Goal: Task Accomplishment & Management: Use online tool/utility

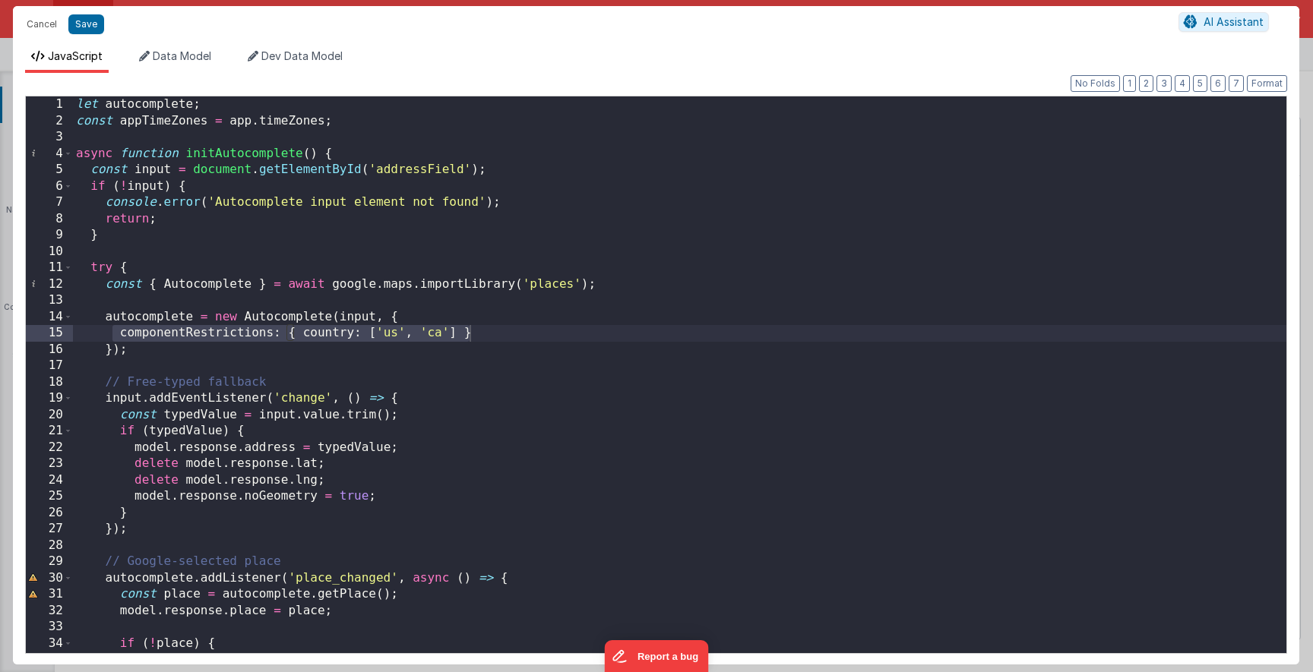
scroll to position [118, 0]
click at [296, 142] on div "let autocomplete ; const appTimeZones = app . timeZones ; async function initAu…" at bounding box center [679, 390] width 1213 height 589
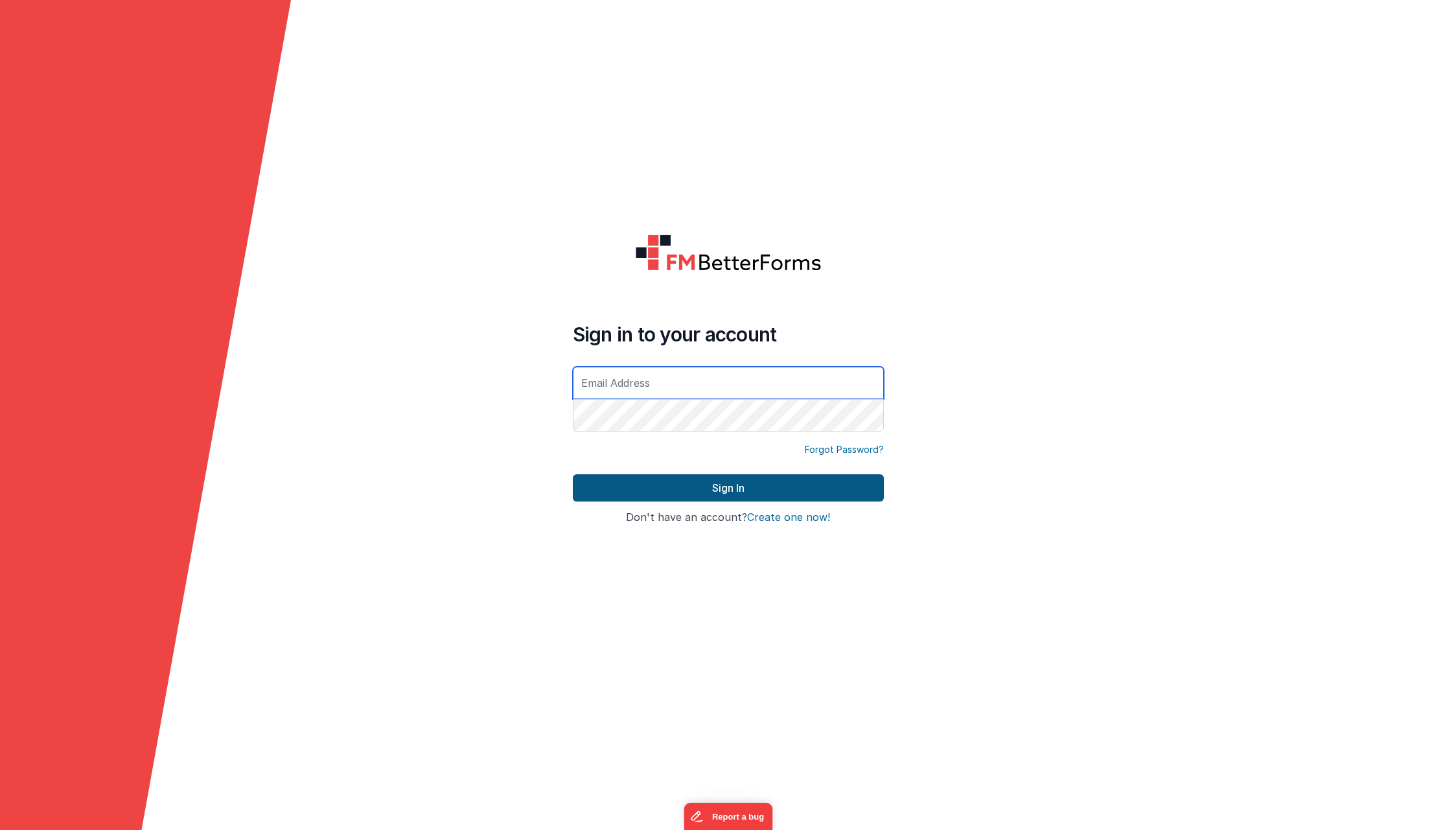
type input "[EMAIL_ADDRESS][DOMAIN_NAME]"
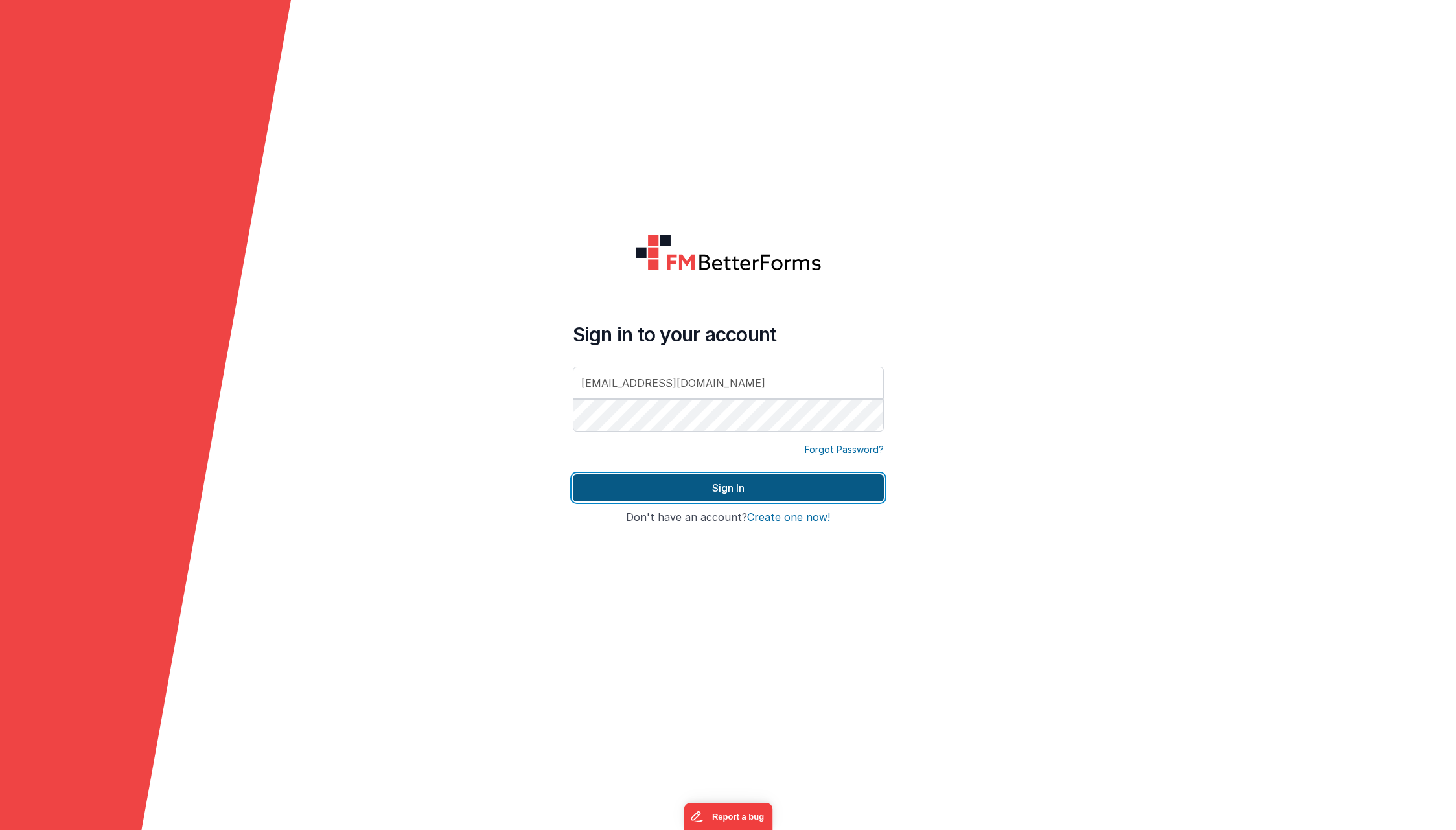
click at [629, 486] on button "Sign In" at bounding box center [728, 488] width 311 height 27
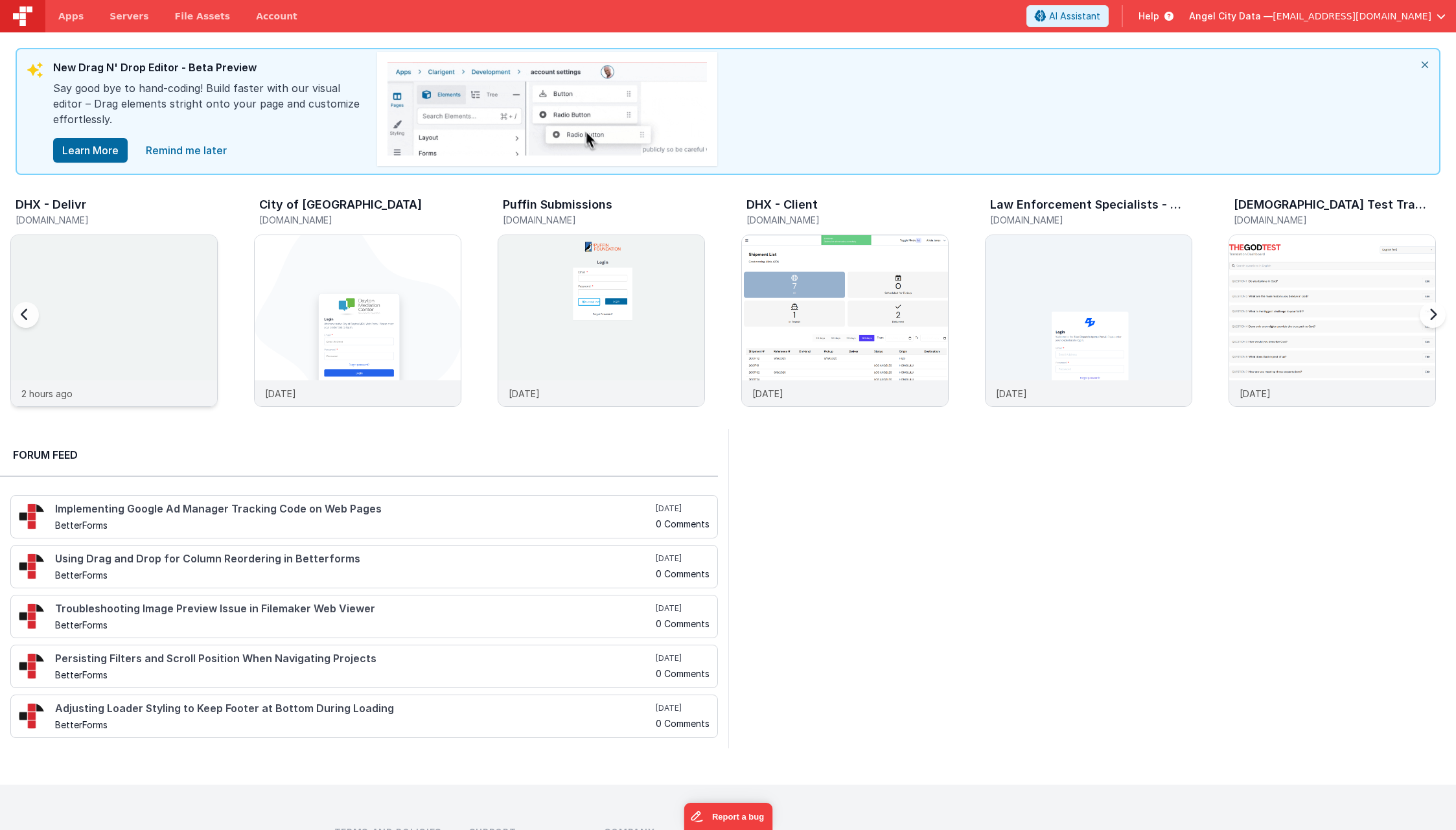
click at [108, 305] on div at bounding box center [114, 308] width 206 height 145
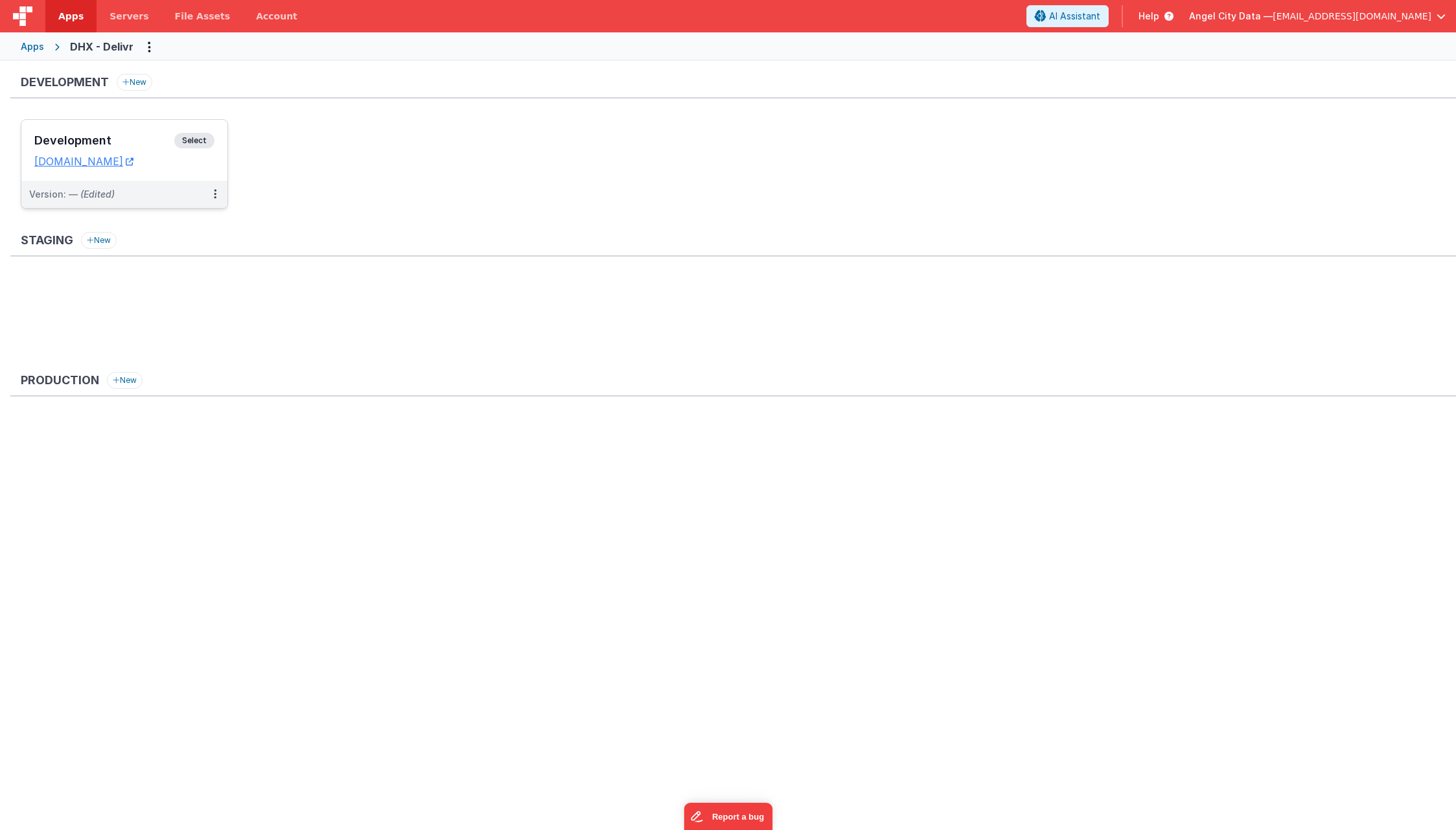
click at [136, 126] on div "Development Select URLs dhxdelivr.clientportal.cloud" at bounding box center [125, 150] width 206 height 61
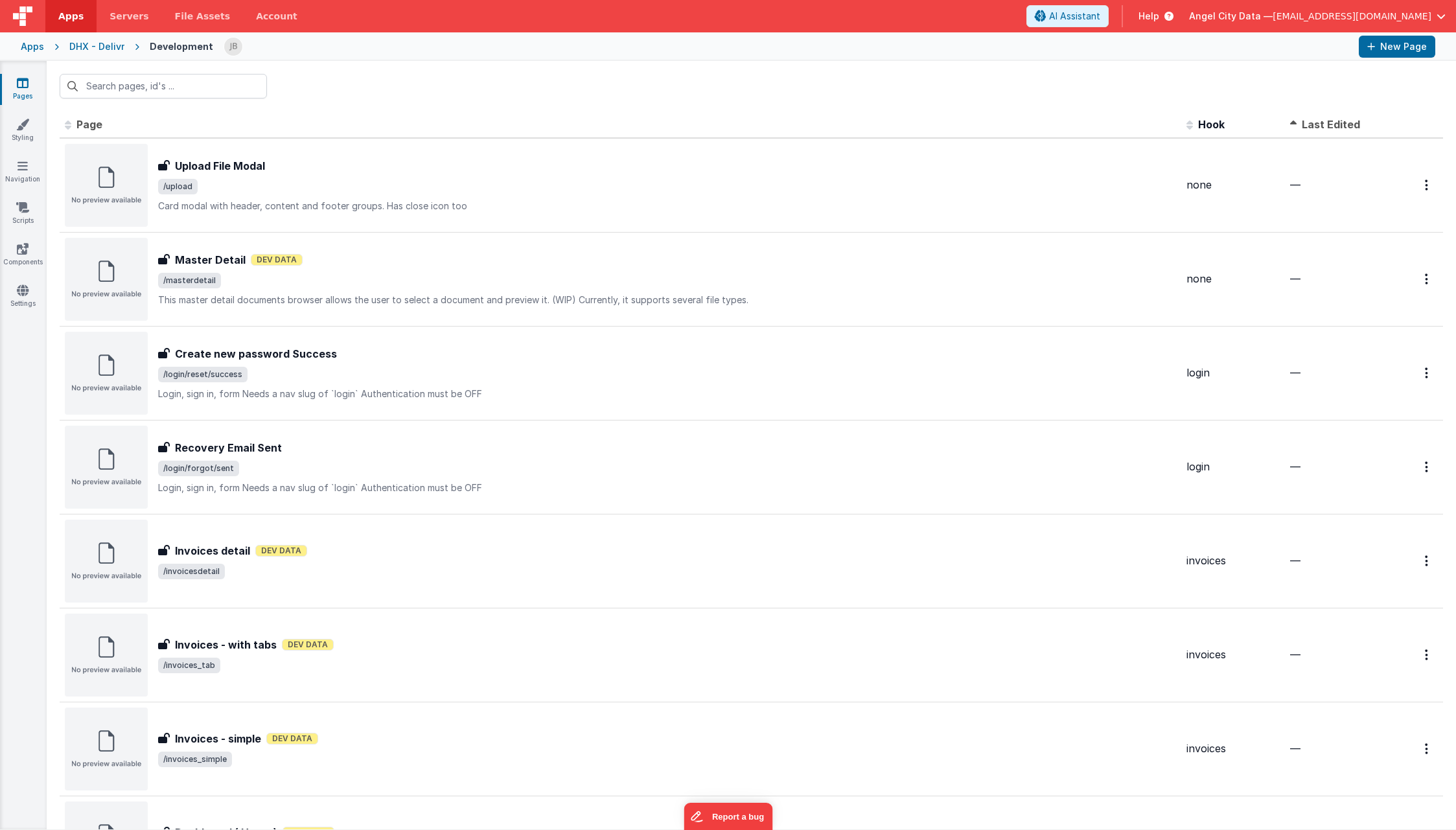
click at [1333, 131] on th "Last Edited" at bounding box center [1337, 125] width 104 height 26
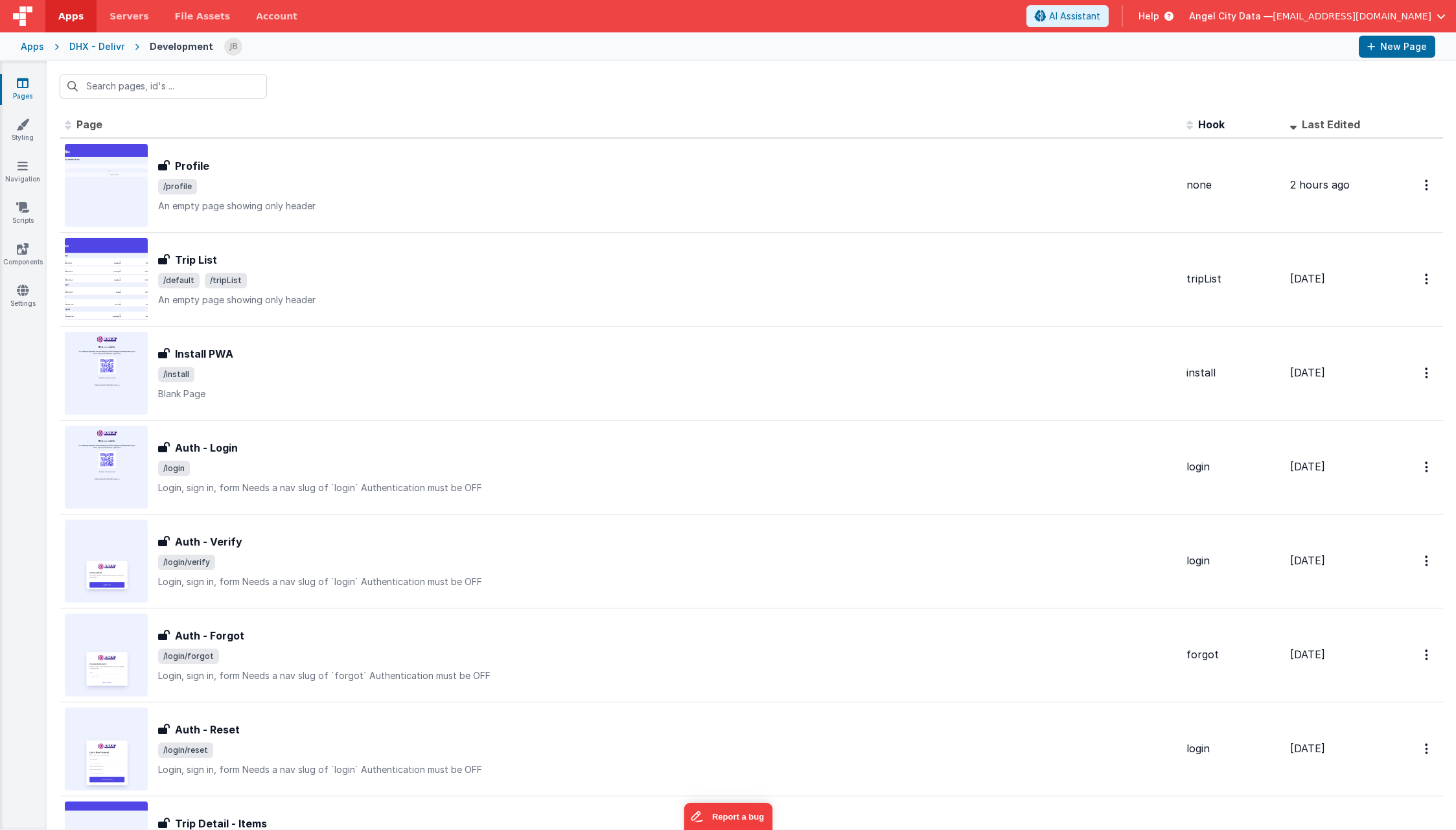
click at [108, 47] on div "DHX - Delivr" at bounding box center [96, 46] width 55 height 13
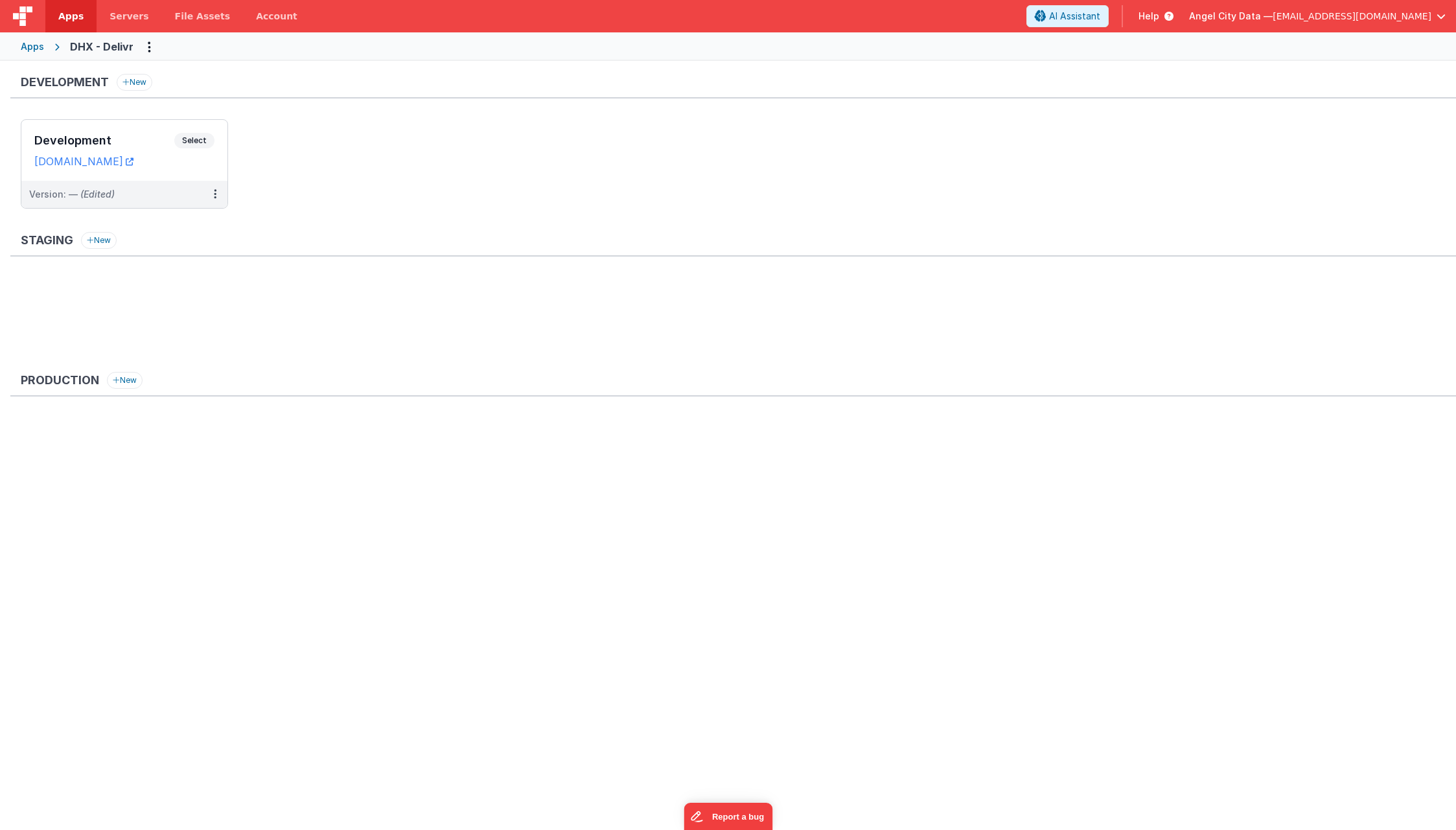
click at [34, 57] on div "Apps DHX - Delivr" at bounding box center [728, 46] width 1456 height 28
click at [34, 49] on div "Apps" at bounding box center [32, 46] width 23 height 13
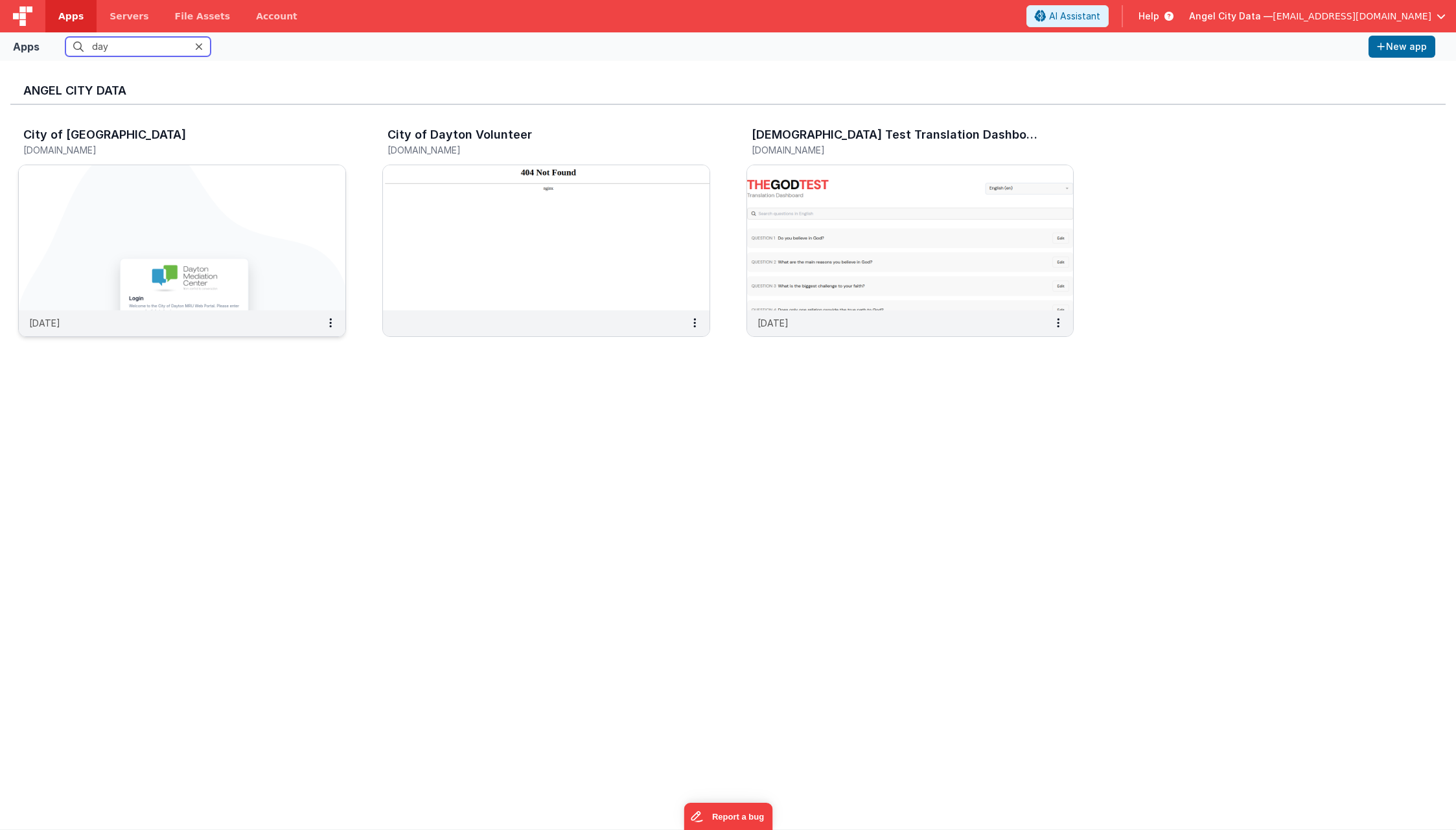
type input "day"
click at [173, 188] on img at bounding box center [182, 238] width 327 height 145
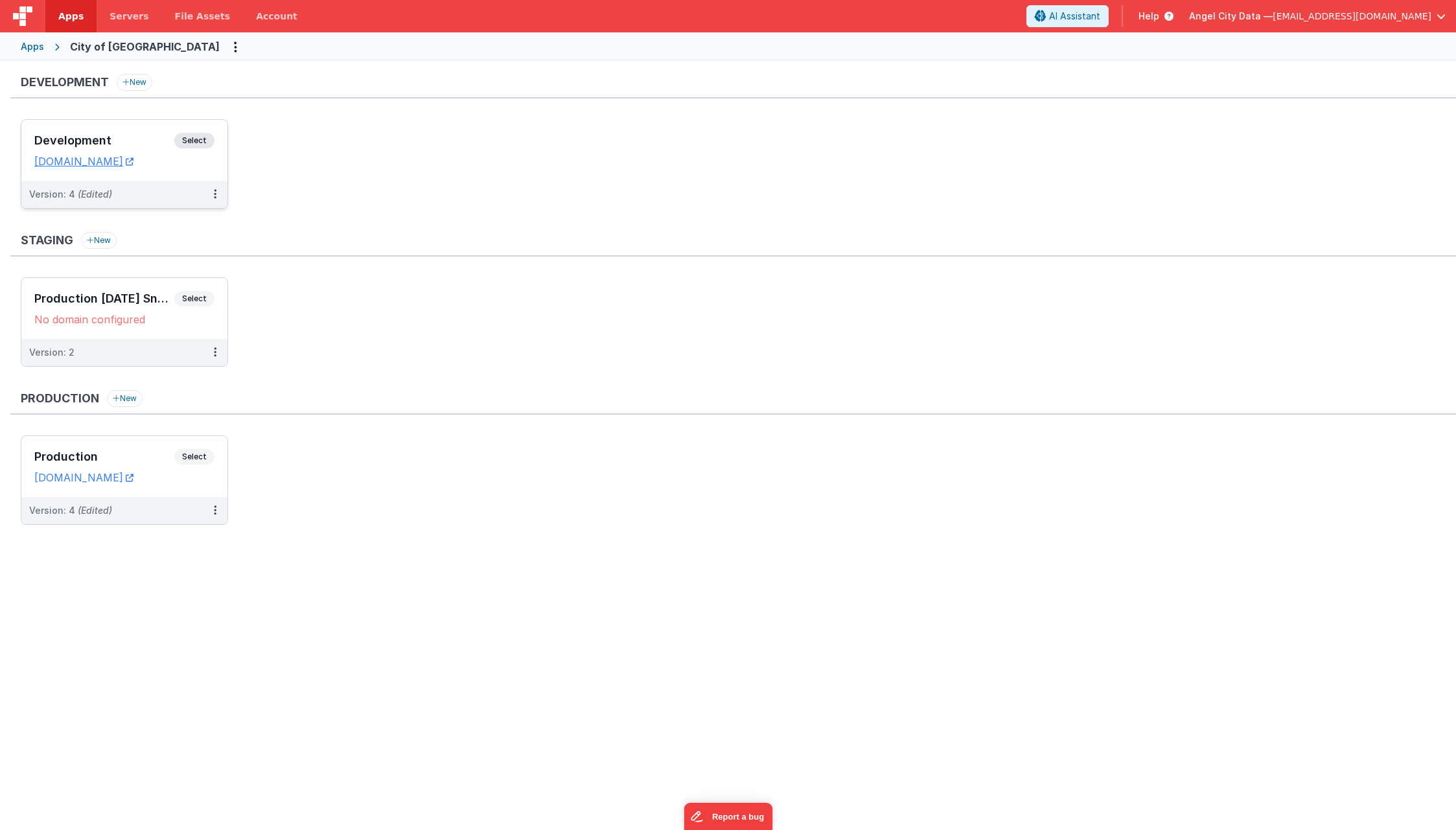
click at [144, 142] on h3 "Development" at bounding box center [104, 140] width 140 height 13
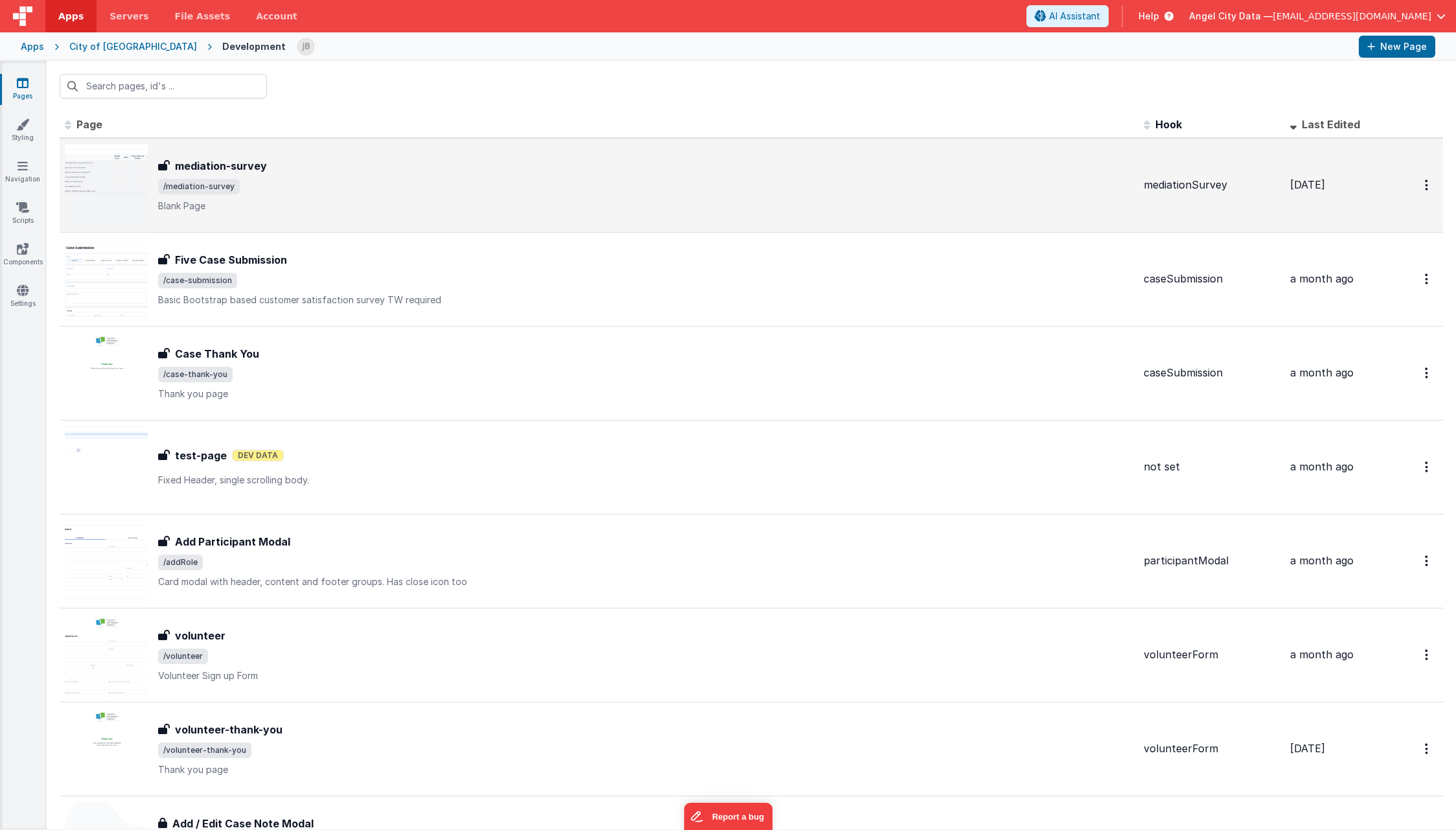
click at [376, 156] on div "mediation-survey mediation-survey /mediation-survey Blank Page" at bounding box center [599, 185] width 1069 height 83
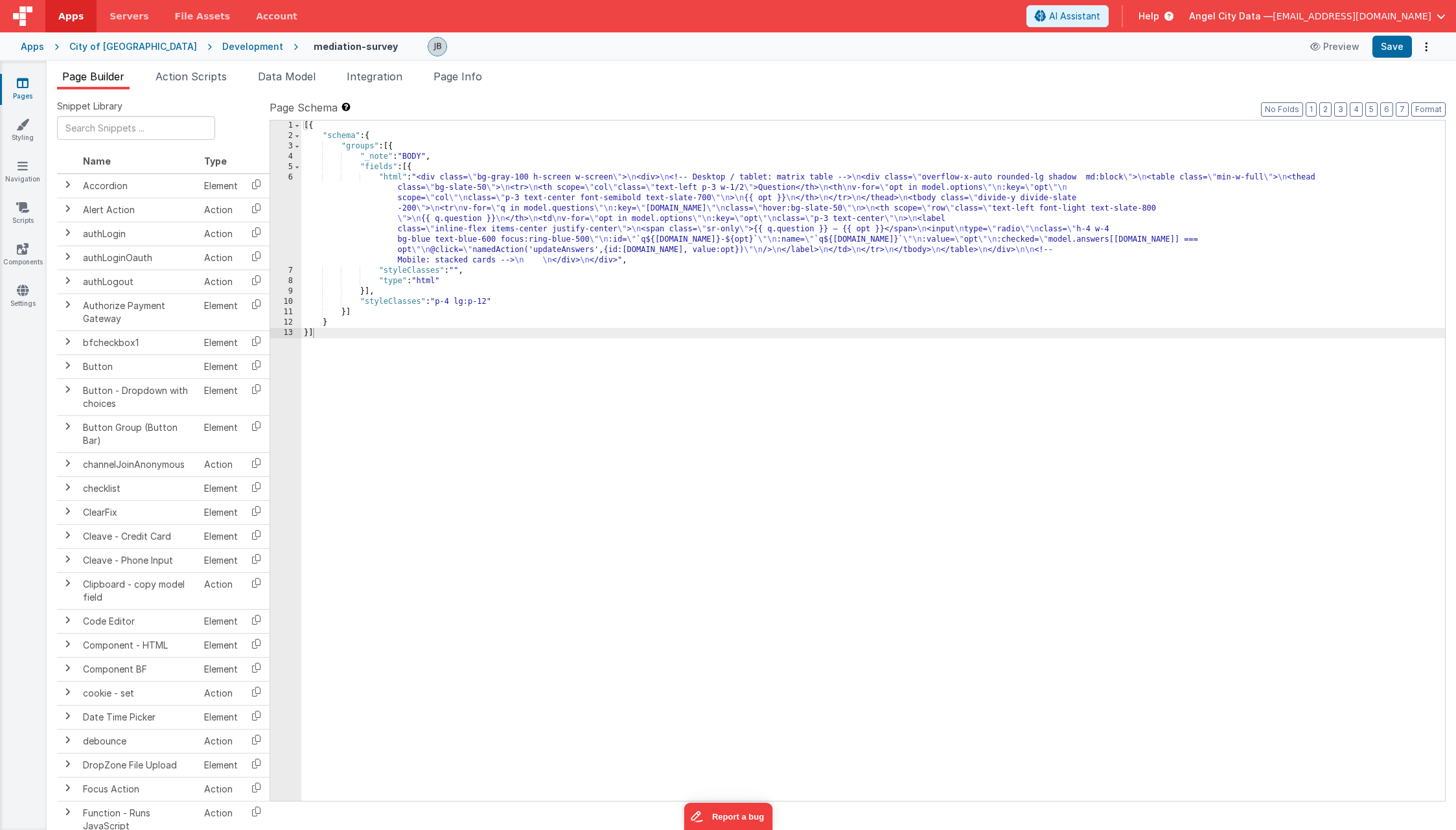
click at [293, 206] on div "6" at bounding box center [286, 218] width 31 height 93
click at [290, 206] on div "6" at bounding box center [286, 218] width 31 height 93
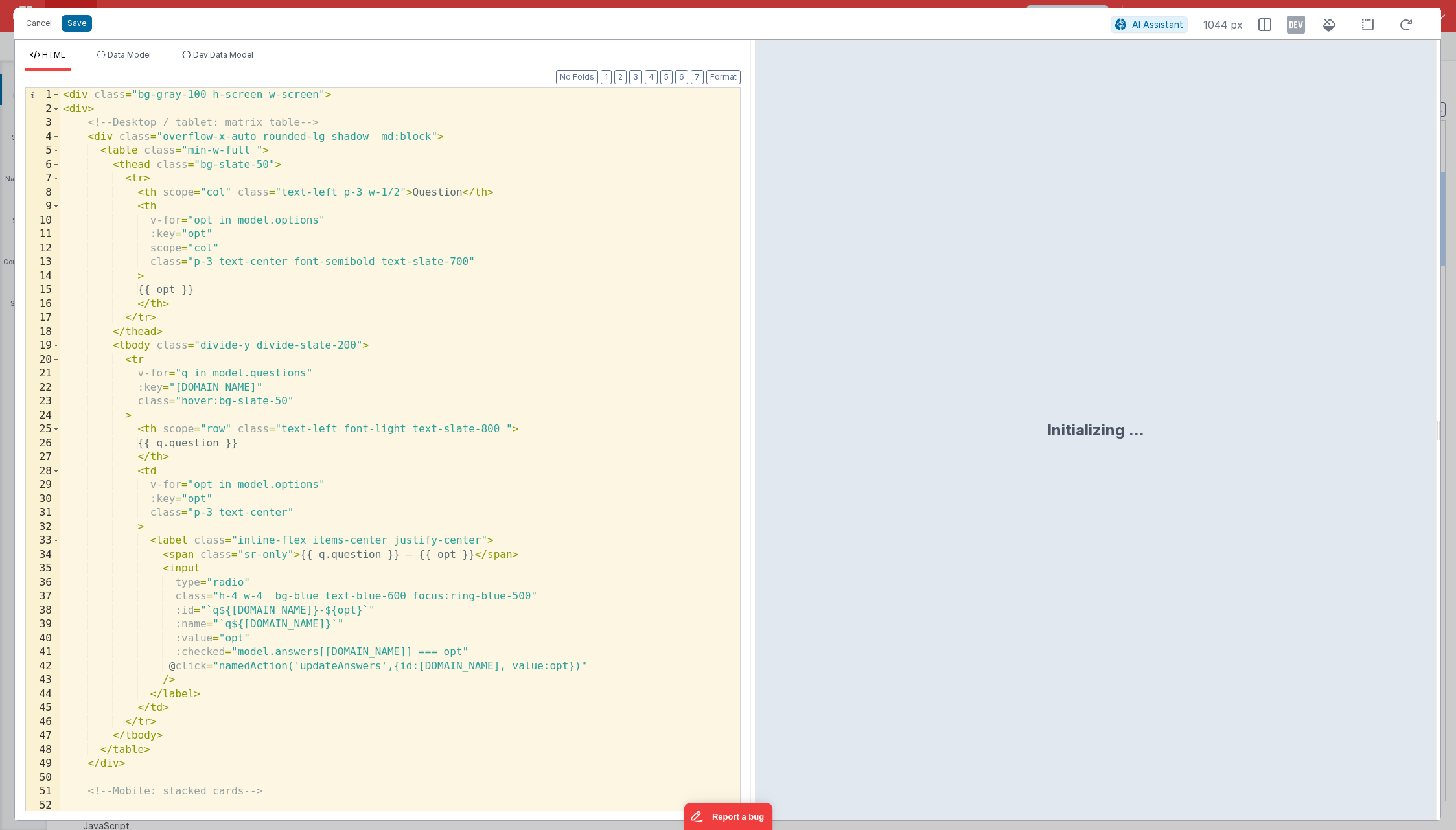
drag, startPoint x: 724, startPoint y: 433, endPoint x: 754, endPoint y: 427, distance: 30.6
click at [754, 427] on html "Cancel Save AI Assistant 1044 px HTML Data Model Dev Data Model Format 7 6 5 4 …" at bounding box center [728, 415] width 1456 height 830
click at [138, 344] on div "< div class = "bg-gray-100 h-screen w-screen" > < div > <!-- Desktop / tablet: …" at bounding box center [400, 463] width 680 height 751
click at [107, 142] on div "< div class = "bg-gray-100 h-screen w-screen" > < div > <!-- Desktop / tablet: …" at bounding box center [400, 463] width 680 height 751
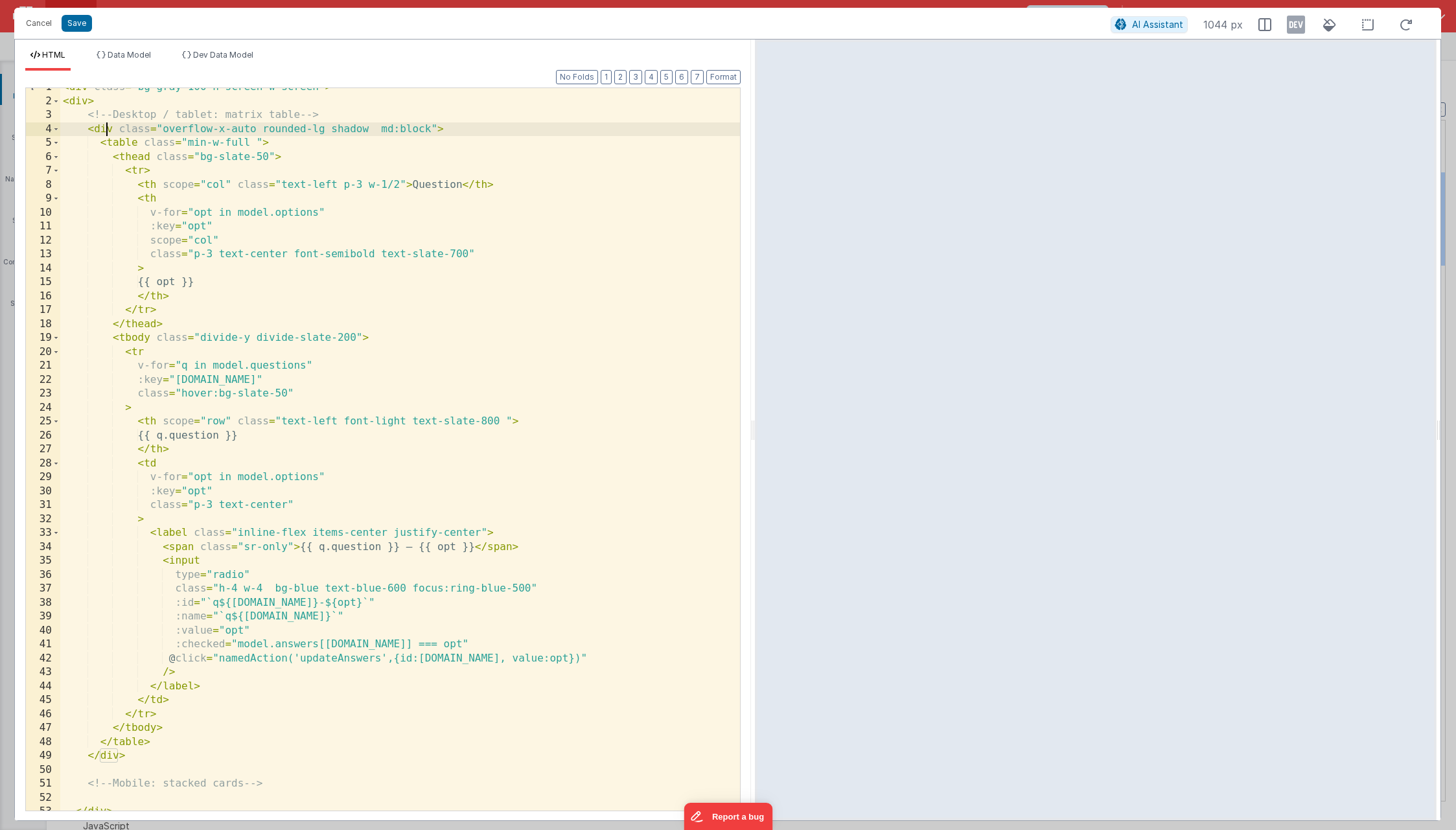
scroll to position [29, 0]
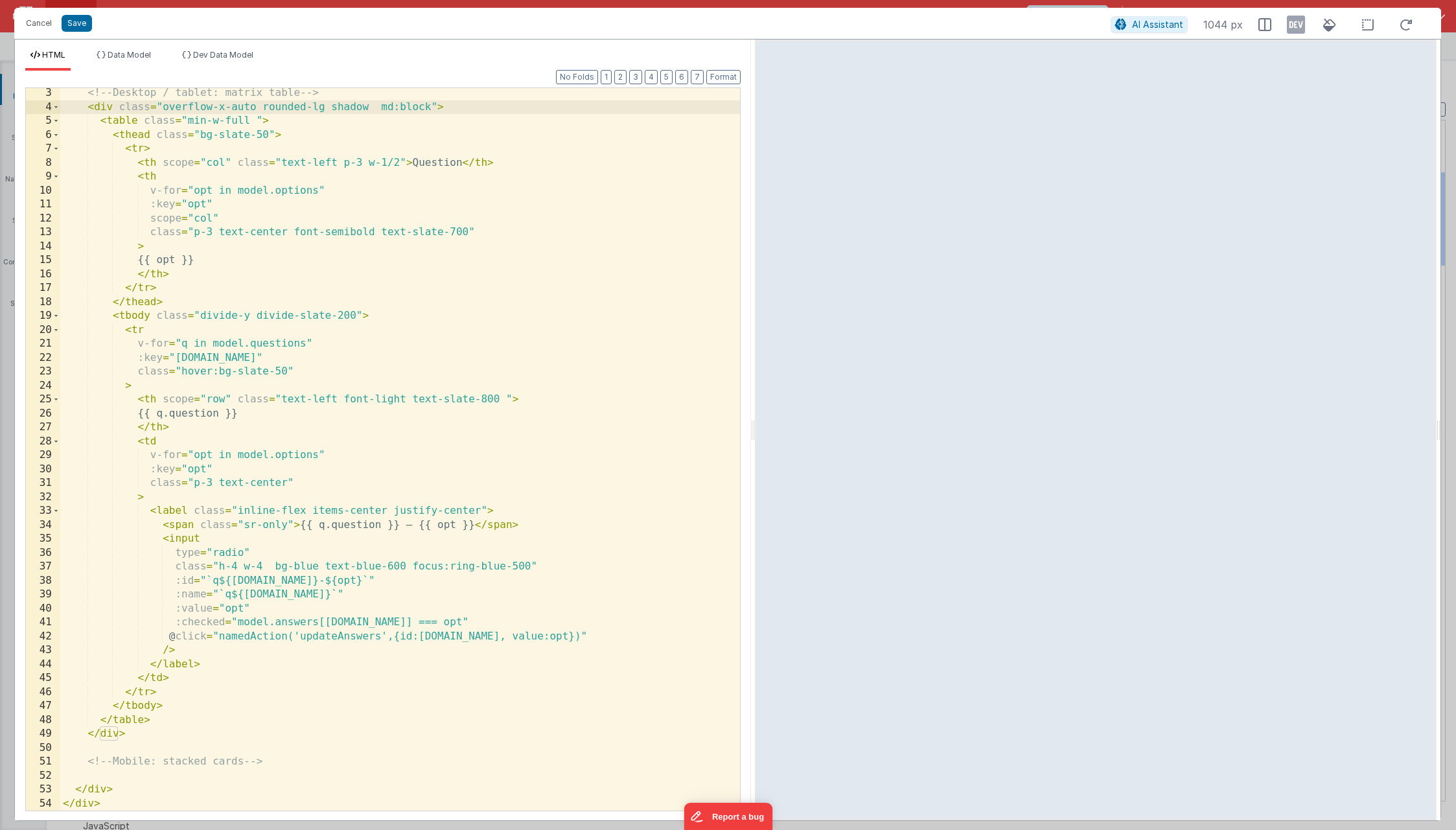
click at [150, 723] on div "<!-- Desktop / tablet: matrix table --> < div class = "overflow-x-auto rounded-…" at bounding box center [400, 461] width 680 height 751
click at [74, 23] on button "Save" at bounding box center [77, 23] width 31 height 17
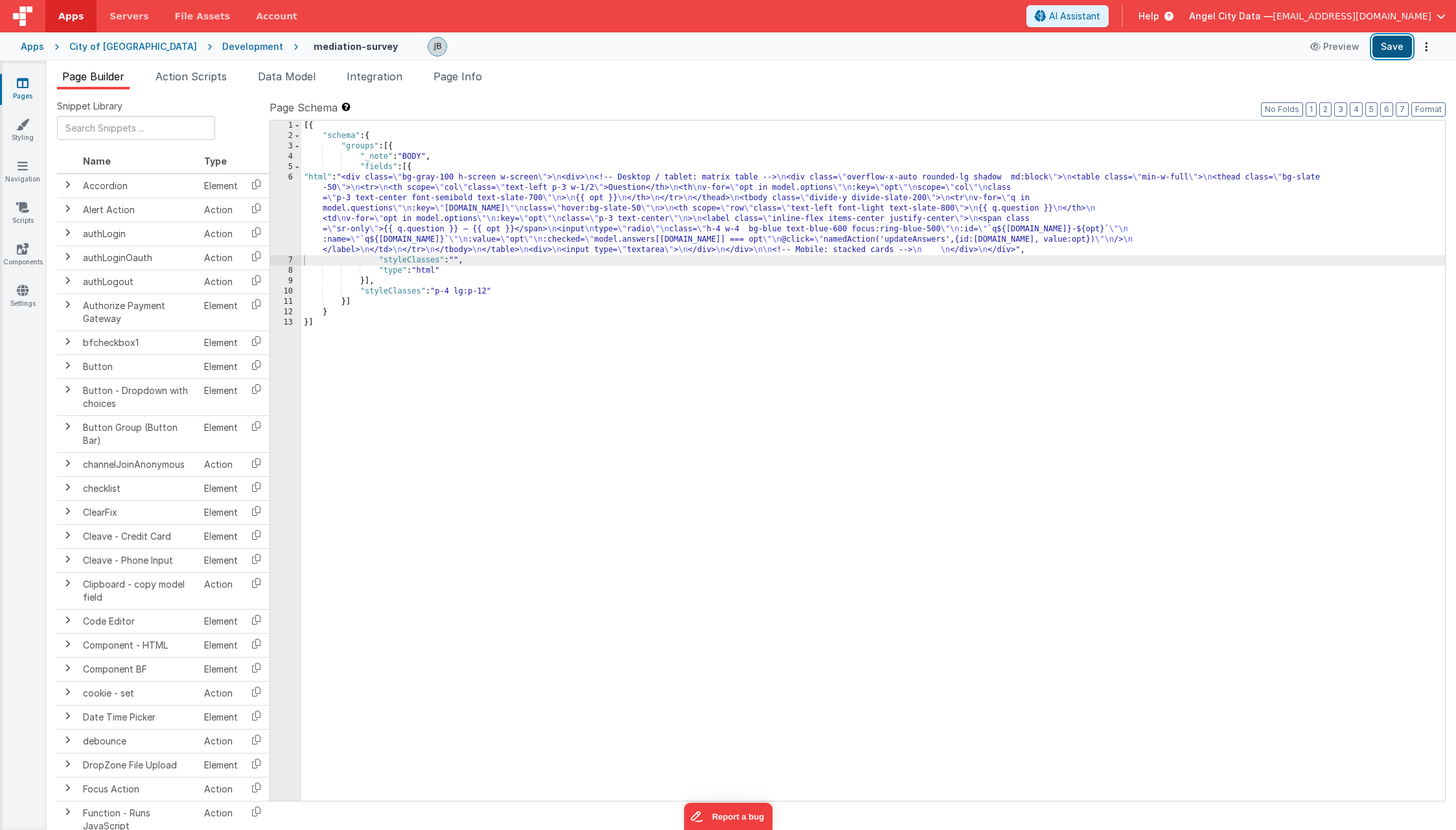
click at [1392, 45] on button "Save" at bounding box center [1392, 47] width 39 height 22
click at [223, 44] on div "Development" at bounding box center [252, 46] width 61 height 13
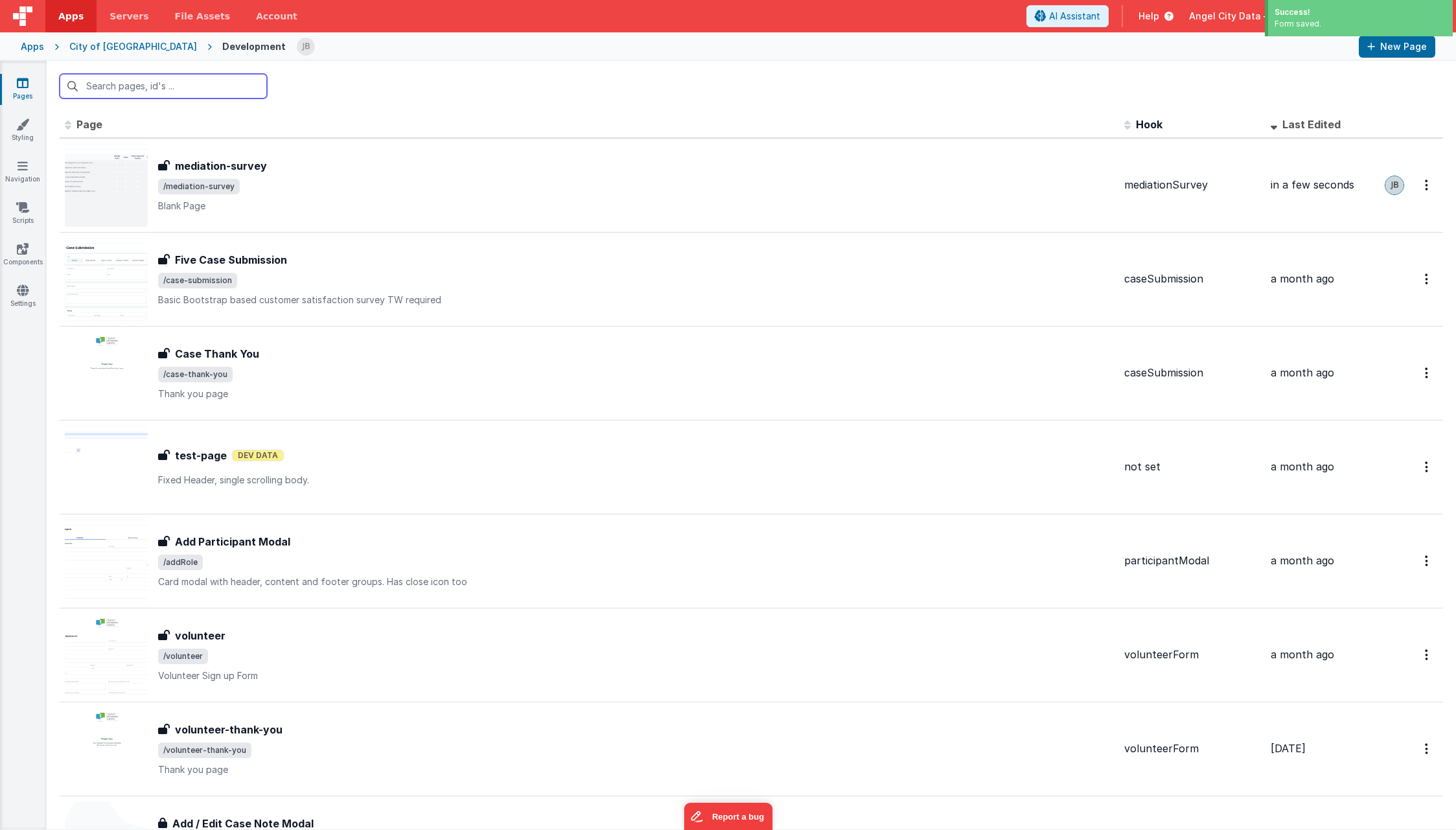
click at [176, 89] on input "text" at bounding box center [163, 86] width 207 height 25
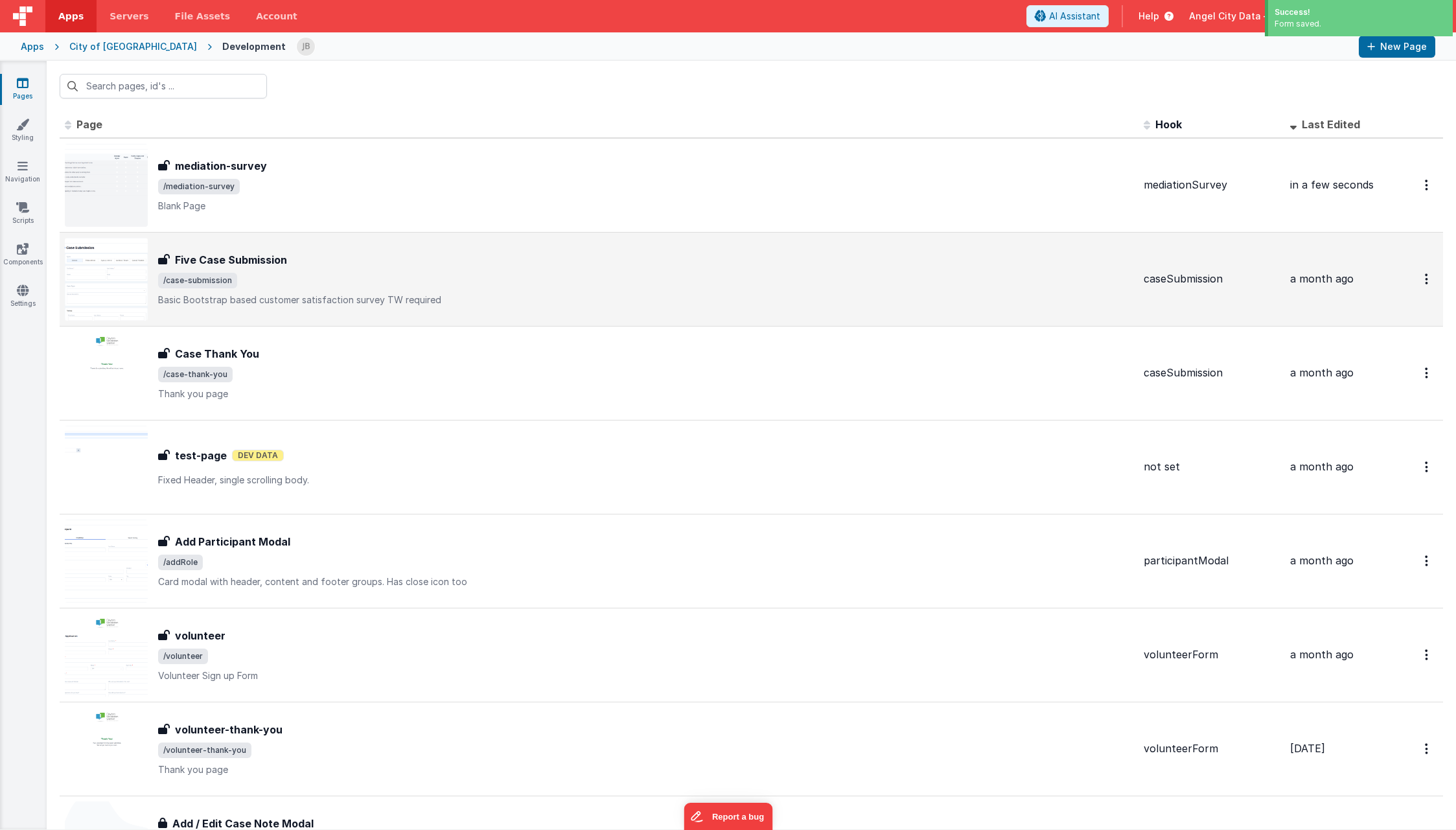
click at [236, 260] on h3 "Five Case Submission" at bounding box center [230, 260] width 112 height 15
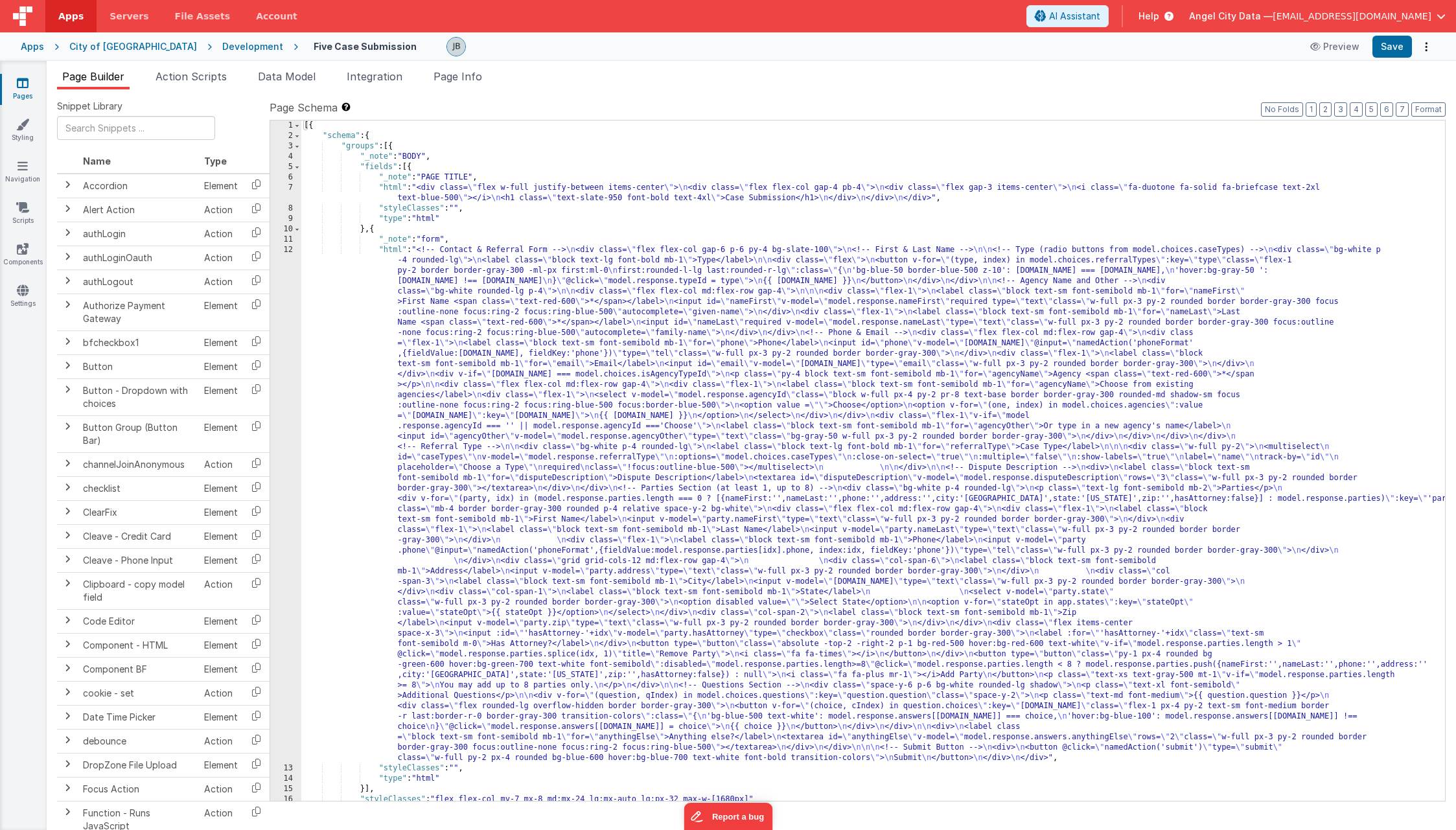
click at [284, 349] on div "12" at bounding box center [286, 504] width 31 height 519
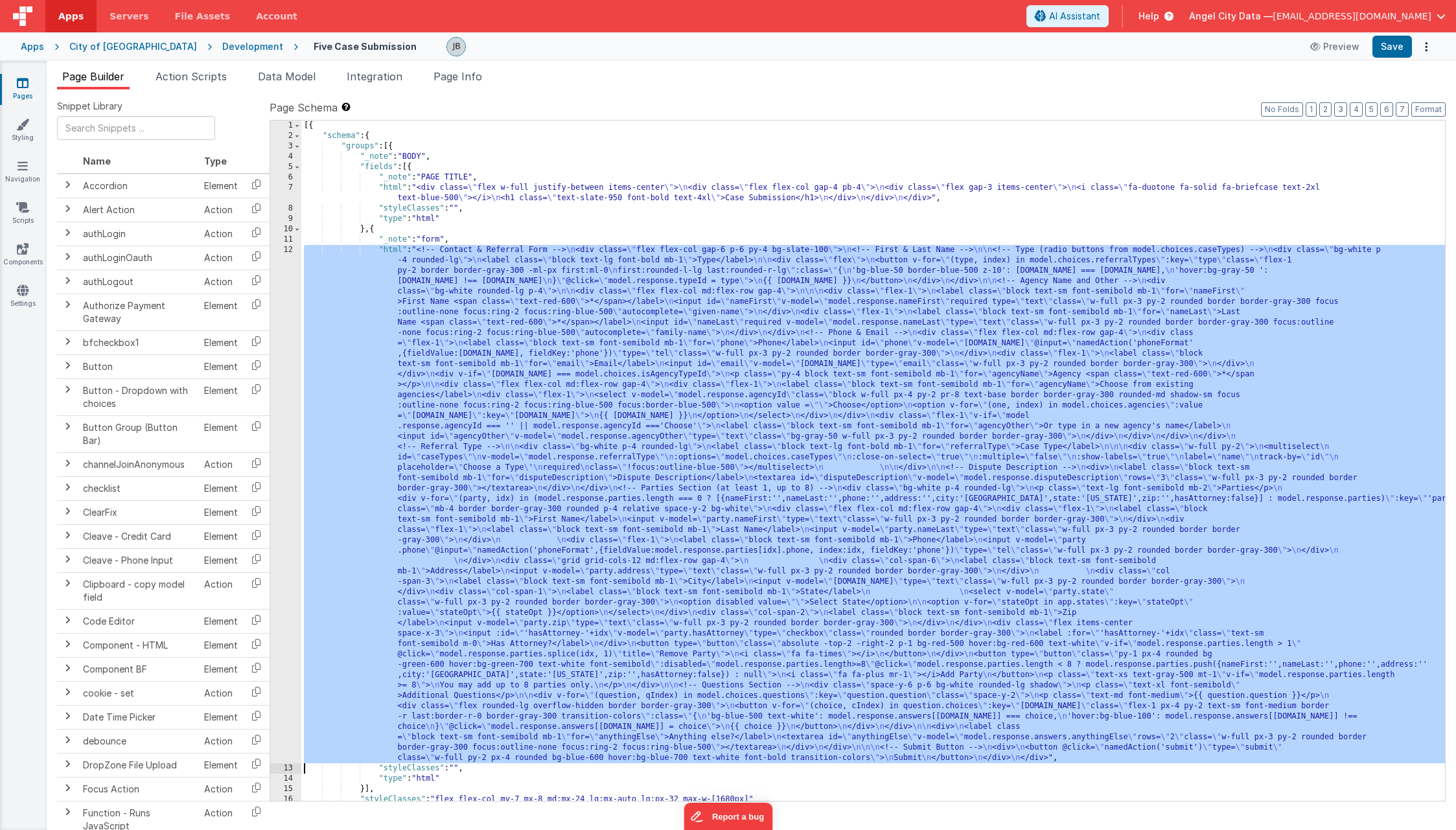
click at [287, 345] on div "12" at bounding box center [286, 504] width 31 height 519
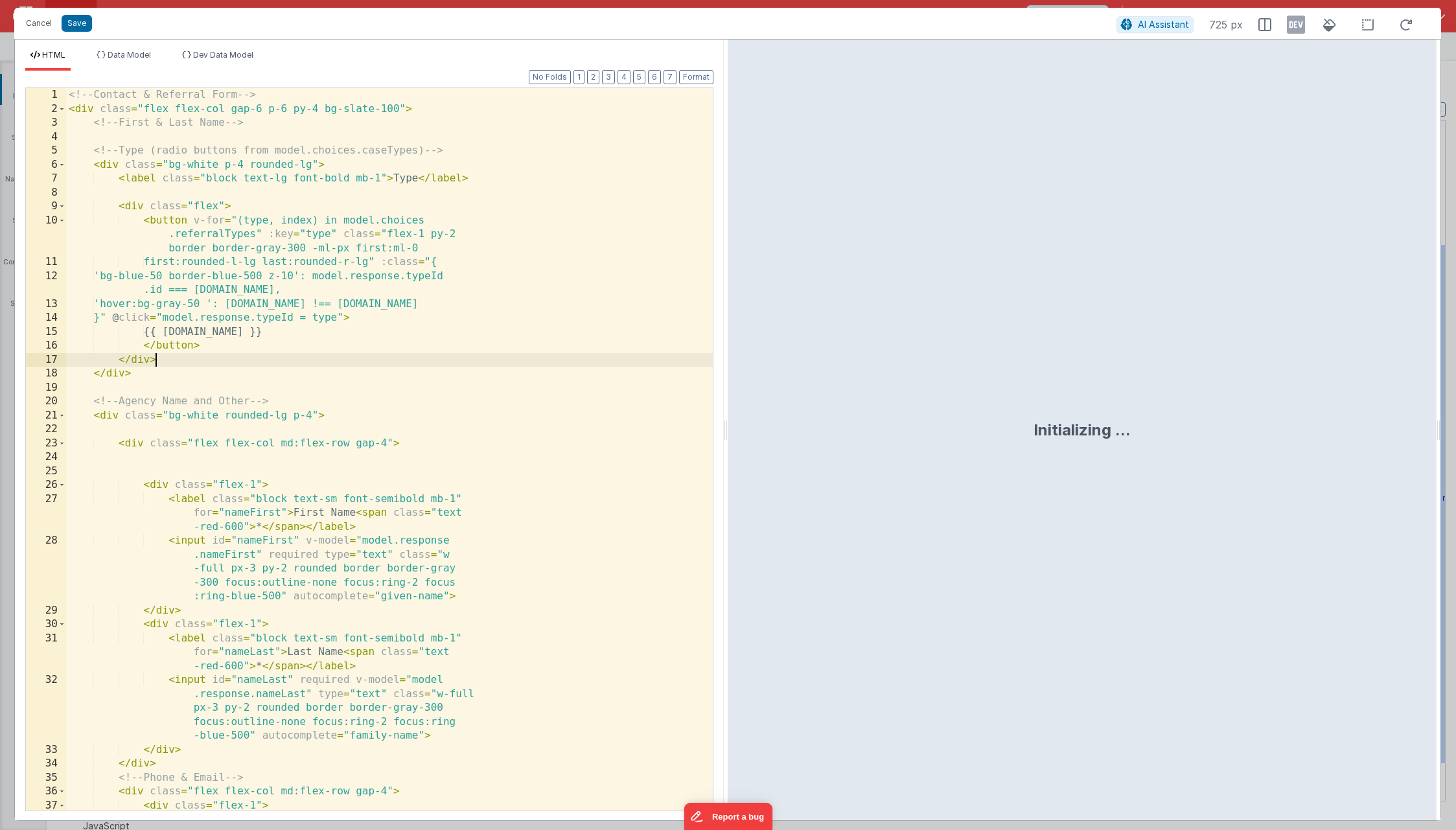
click at [287, 345] on div "<!-- Contact & Referral Form --> < div class = "flex flex-col gap-6 p-6 py-4 bg…" at bounding box center [389, 470] width 647 height 764
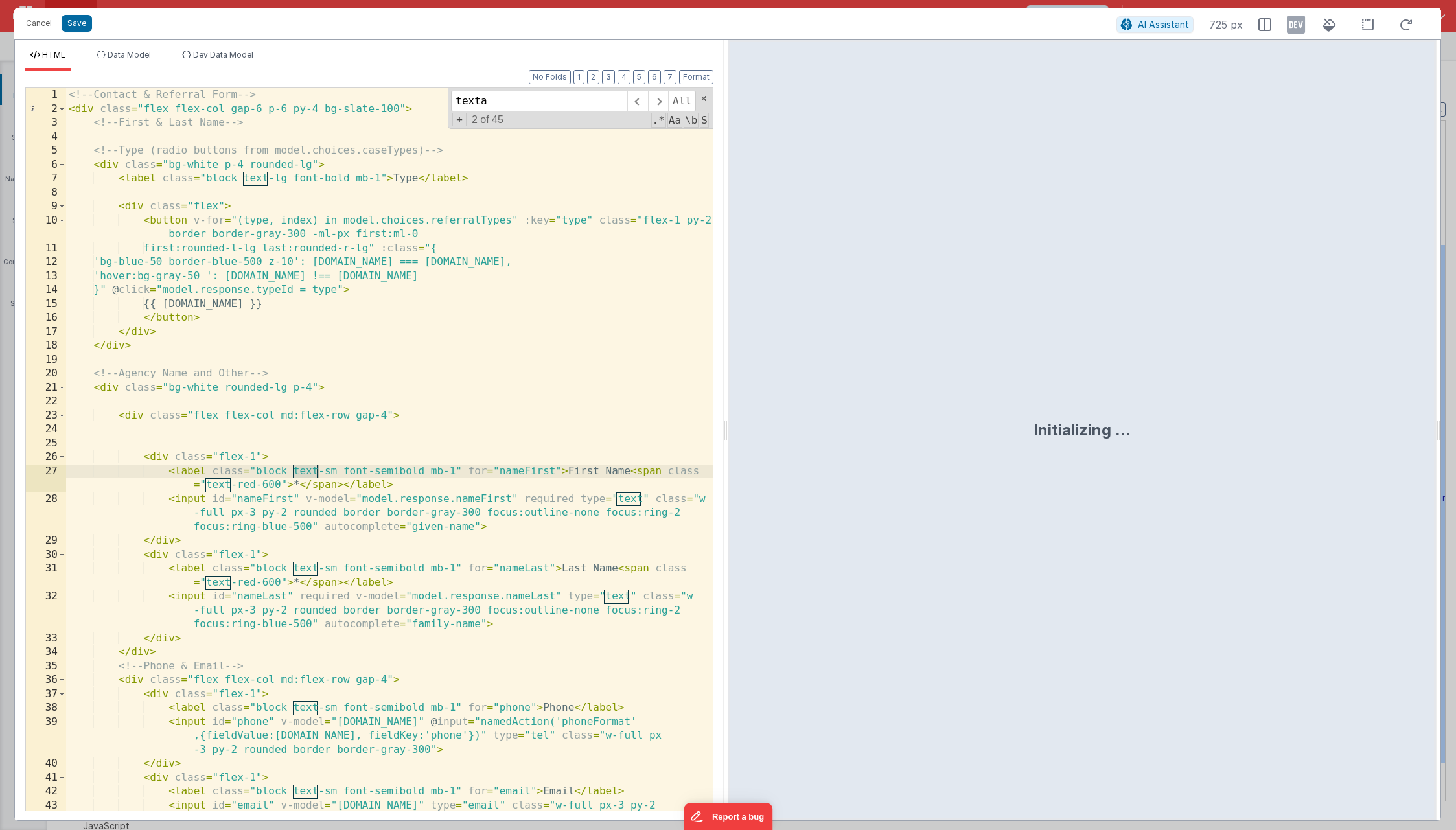
scroll to position [1213, 0]
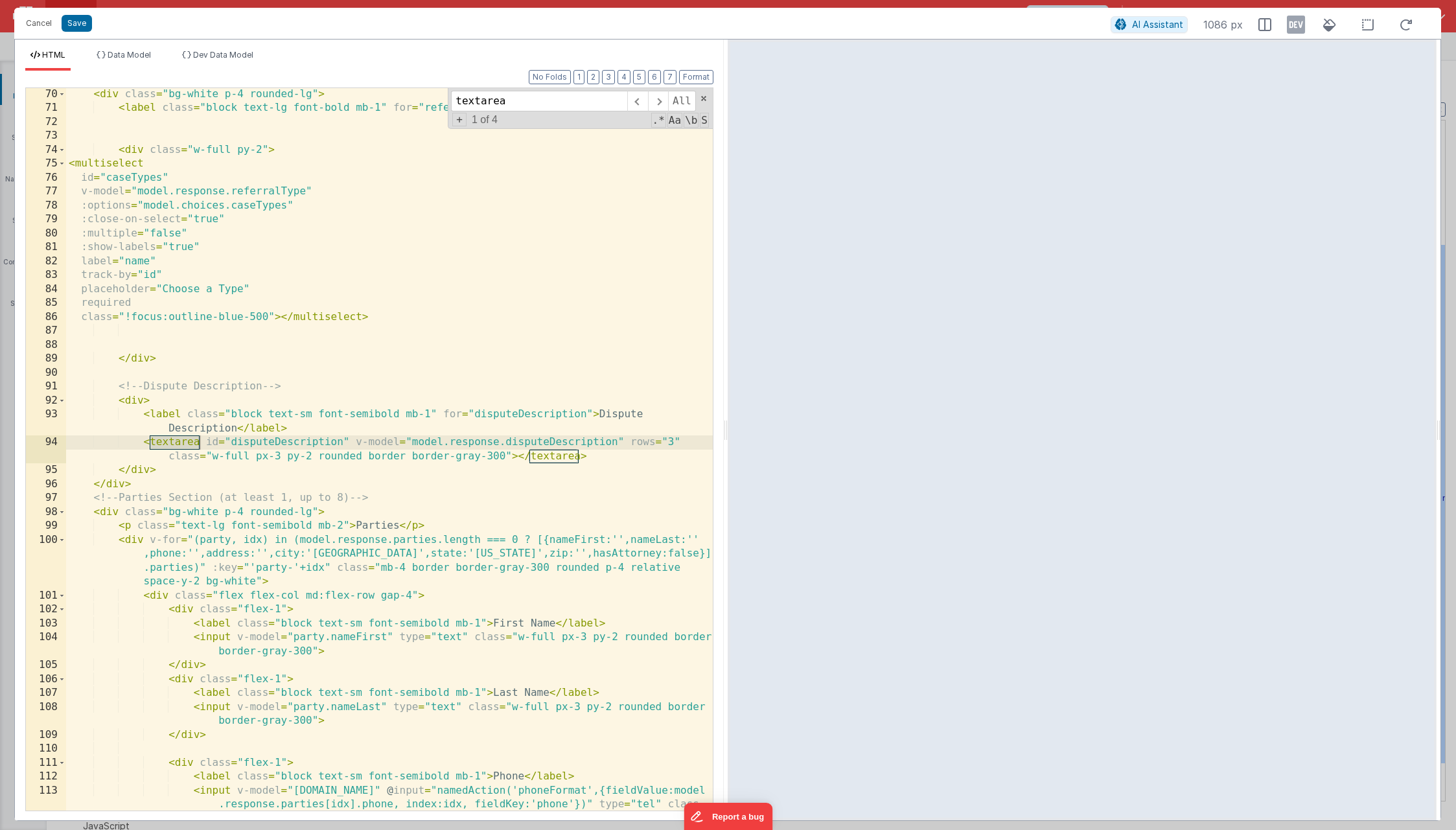
type input "textarea"
drag, startPoint x: 136, startPoint y: 438, endPoint x: 186, endPoint y: 435, distance: 50.1
click at [186, 435] on div "< div class = "bg-white p-4 rounded-lg" > < label class = "block text-lg font-b…" at bounding box center [389, 477] width 647 height 778
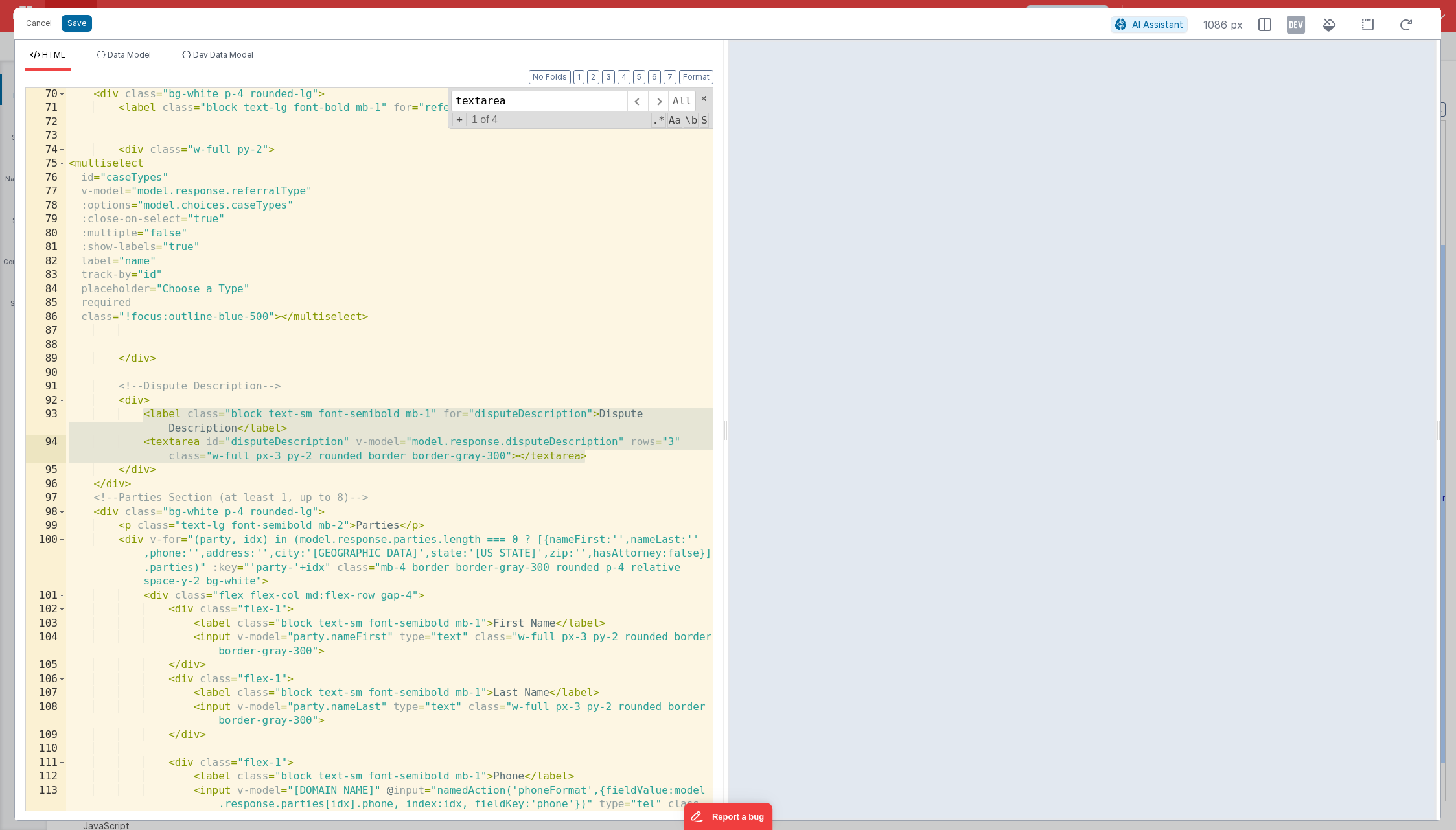
drag, startPoint x: 141, startPoint y: 418, endPoint x: 620, endPoint y: 455, distance: 480.4
click at [620, 455] on div "< div class = "bg-white p-4 rounded-lg" > < label class = "block text-lg font-b…" at bounding box center [389, 477] width 647 height 778
drag, startPoint x: 118, startPoint y: 403, endPoint x: 197, endPoint y: 468, distance: 102.3
click at [197, 468] on div "< div class = "bg-white p-4 rounded-lg" > < label class = "block text-lg font-b…" at bounding box center [389, 477] width 647 height 778
click at [38, 20] on button "Cancel" at bounding box center [39, 23] width 39 height 18
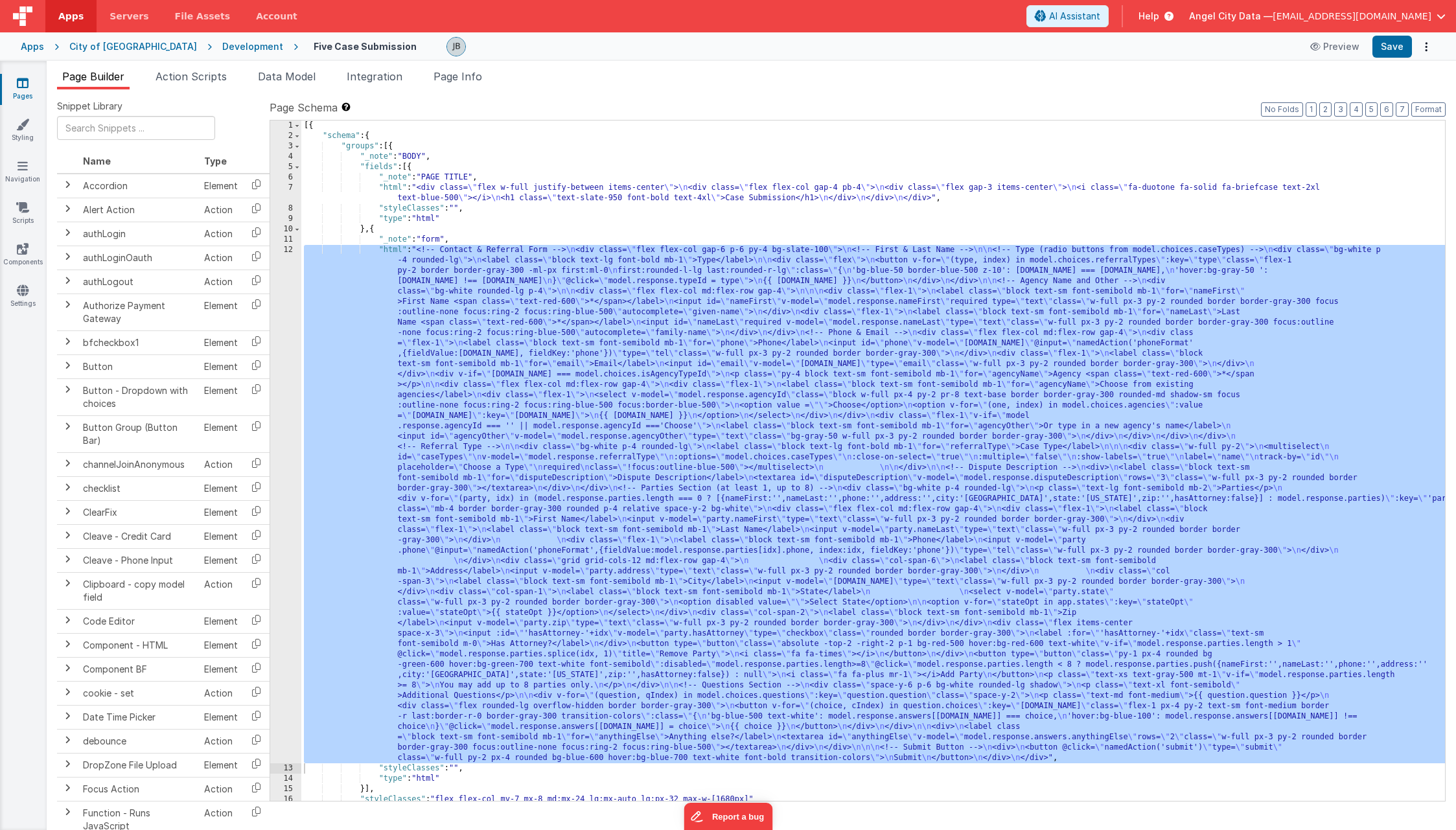
click at [223, 45] on div "Development" at bounding box center [252, 46] width 61 height 13
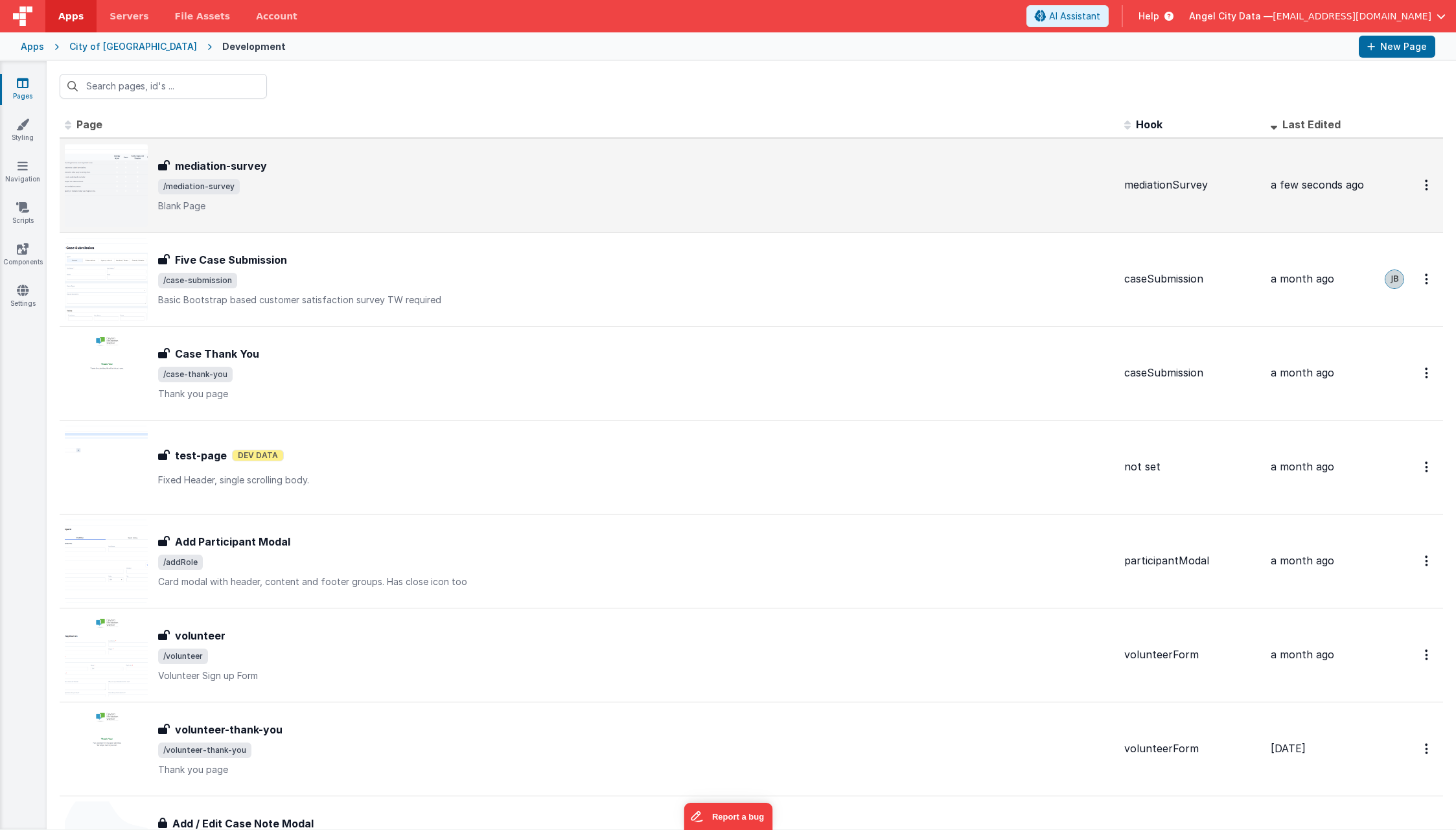
click at [221, 160] on h3 "mediation-survey" at bounding box center [221, 165] width 92 height 15
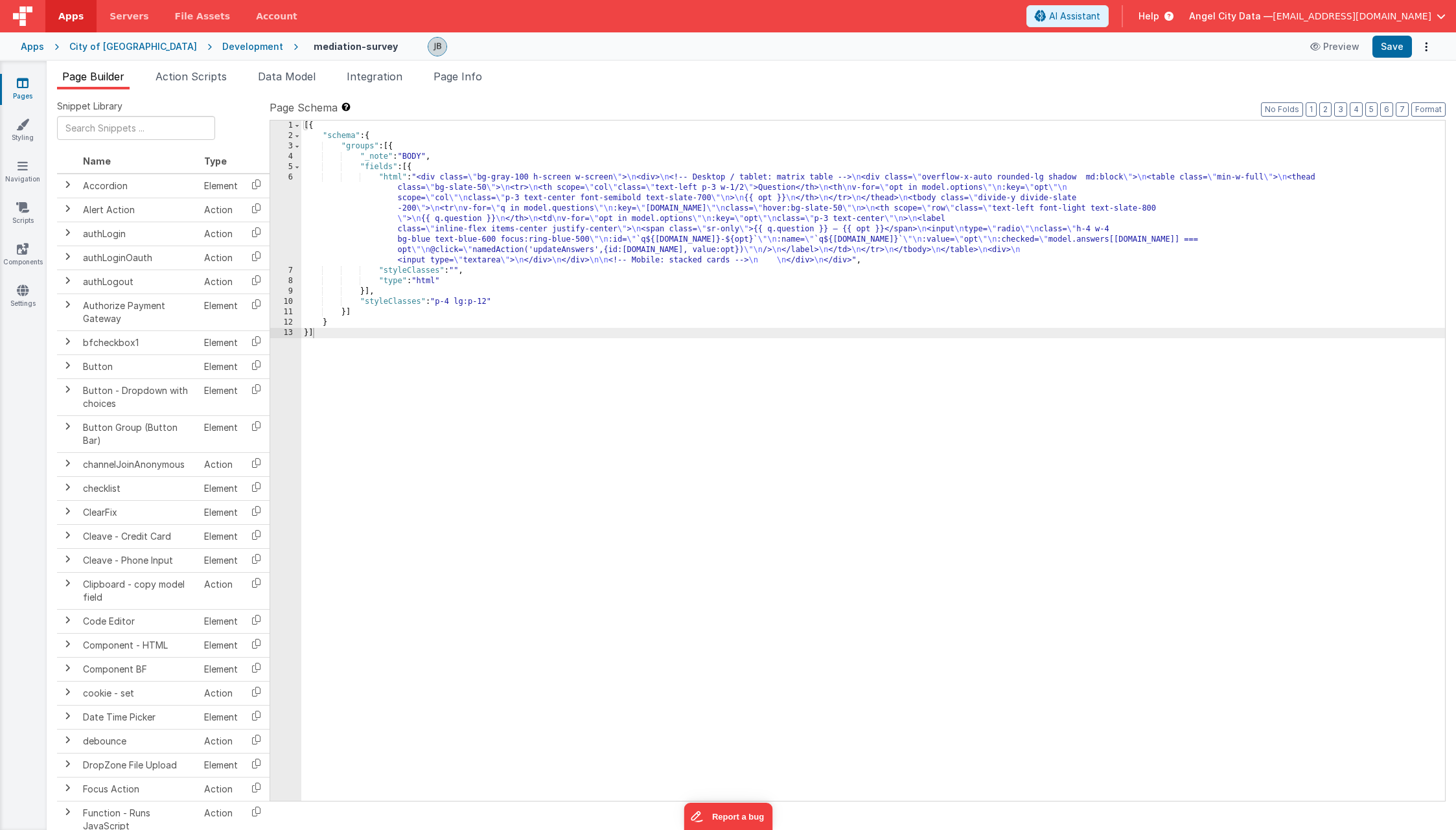
click at [288, 242] on div "6" at bounding box center [286, 218] width 31 height 93
click at [287, 217] on div "6" at bounding box center [286, 218] width 31 height 93
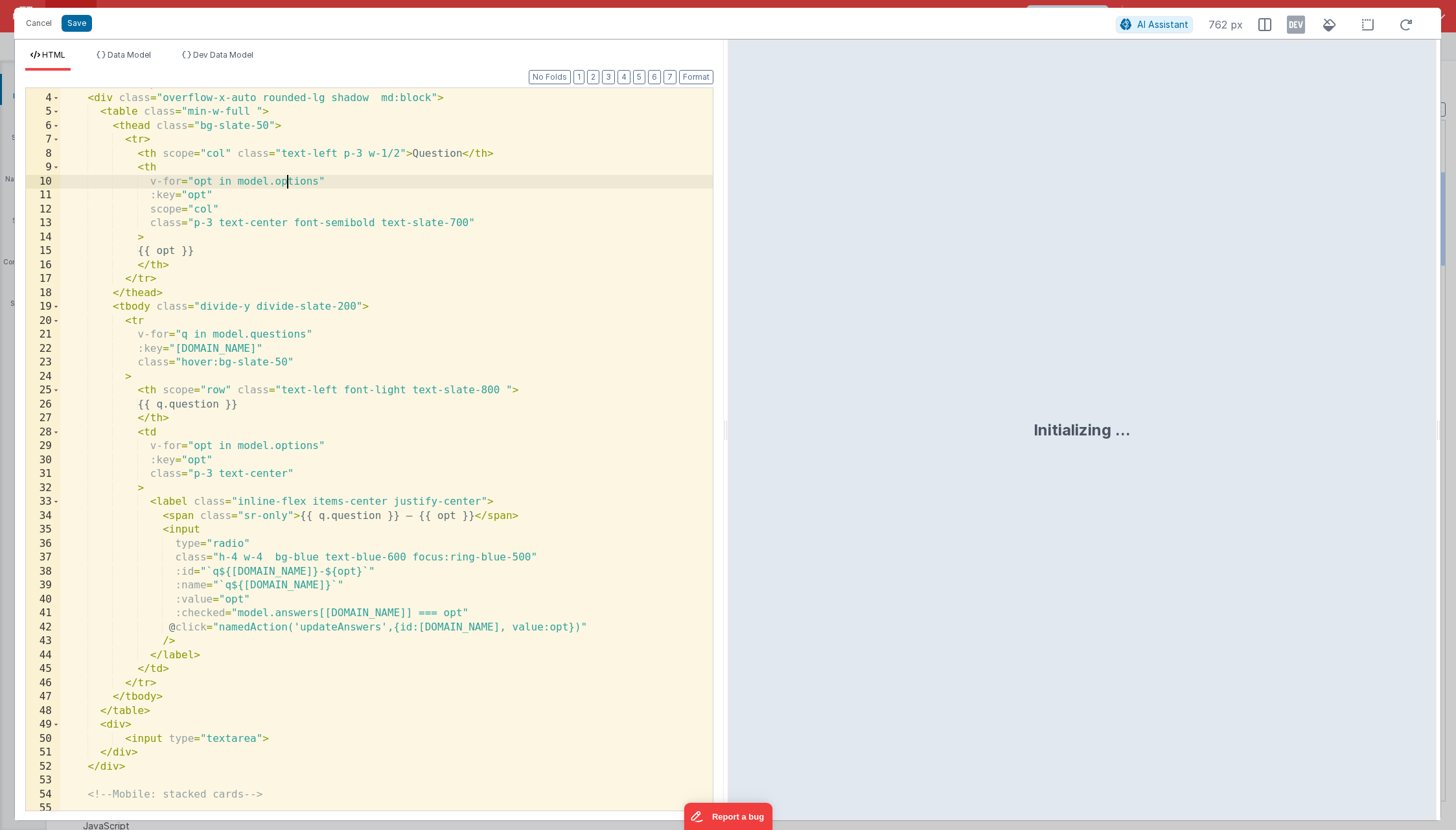
scroll to position [72, 0]
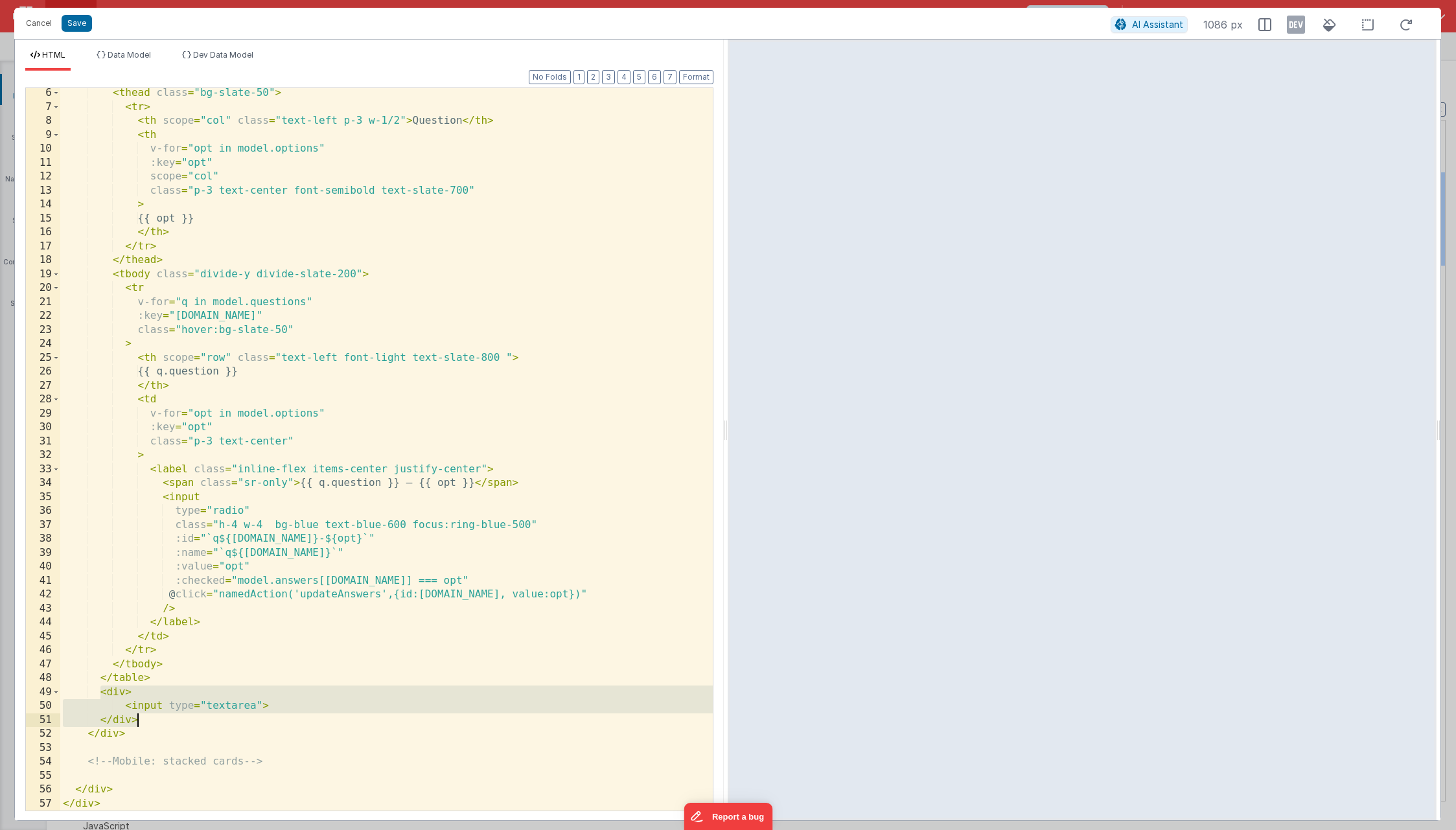
drag, startPoint x: 100, startPoint y: 694, endPoint x: 165, endPoint y: 719, distance: 69.6
click at [165, 719] on div "< thead class = "bg-slate-50" > < tr > < th scope = "col" class = "text-left p-…" at bounding box center [386, 461] width 653 height 751
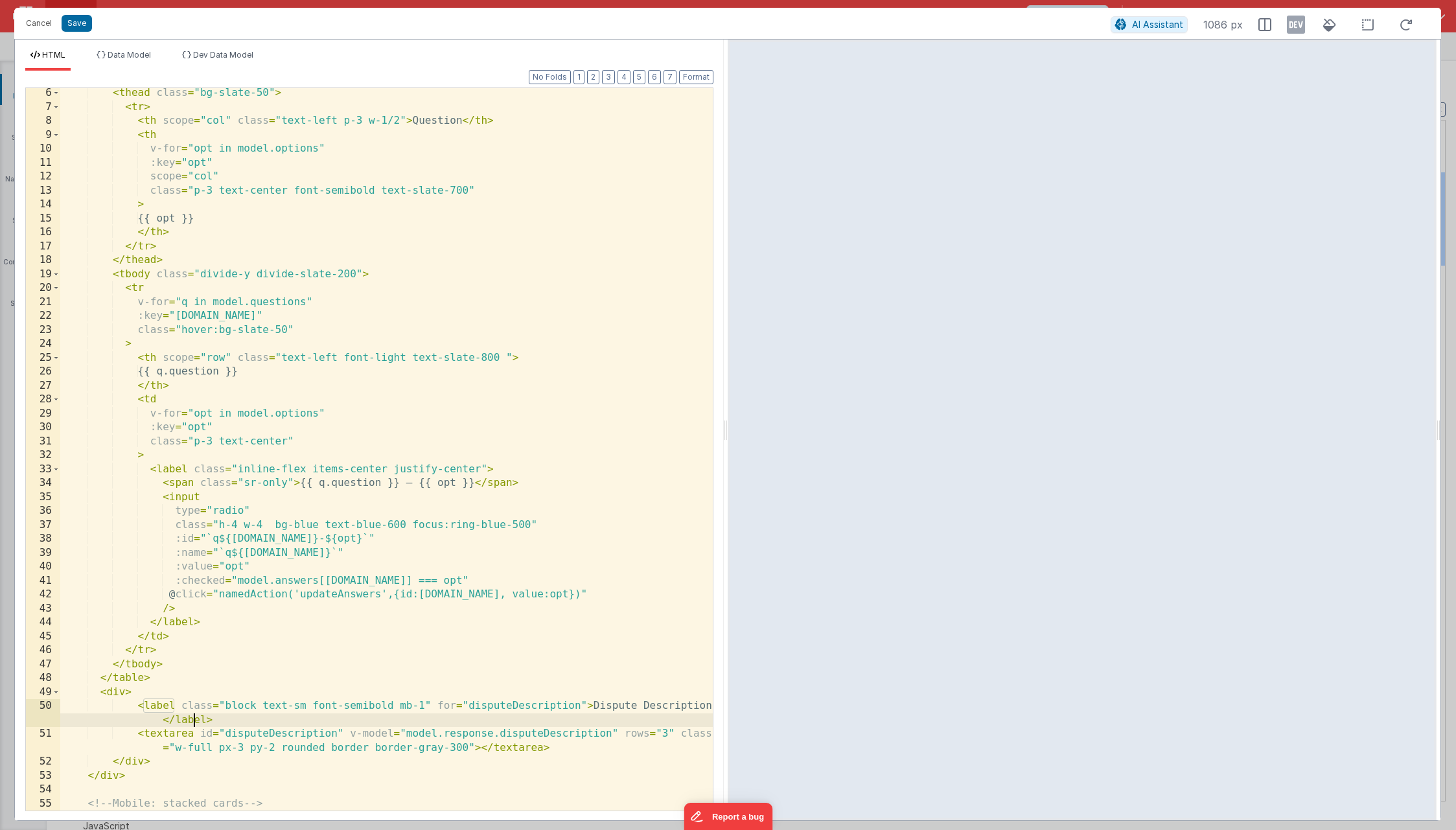
click at [196, 724] on div "< thead class = "bg-slate-50" > < tr > < th scope = "col" class = "text-left p-…" at bounding box center [386, 461] width 653 height 751
click at [200, 727] on div "< thead class = "bg-slate-50" > < tr > < th scope = "col" class = "text-left p-…" at bounding box center [386, 461] width 653 height 751
click at [268, 732] on div "< thead class = "bg-slate-50" > < tr > < th scope = "col" class = "text-left p-…" at bounding box center [386, 461] width 653 height 751
drag, startPoint x: 591, startPoint y: 705, endPoint x: 712, endPoint y: 706, distance: 121.0
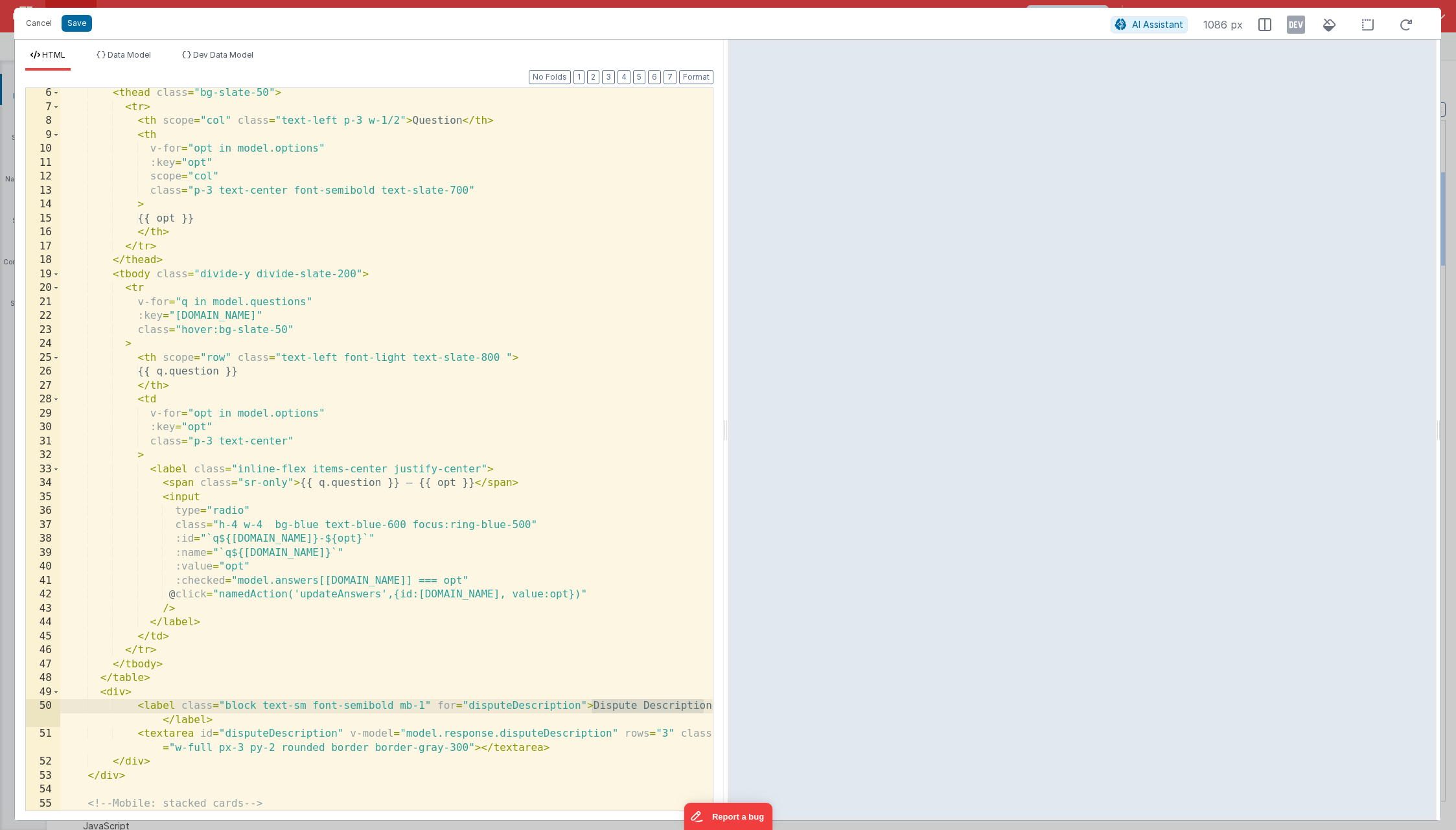
click at [712, 706] on div "6 7 8 9 10 11 12 13 14 15 16 17 18 19 20 21 22 23 24 25 26 27 28 29 30 31 32 33…" at bounding box center [369, 450] width 688 height 724
click at [525, 739] on div "< thead class = "bg-slate-50" > < tr > < th scope = "col" class = "text-left p-…" at bounding box center [386, 461] width 653 height 751
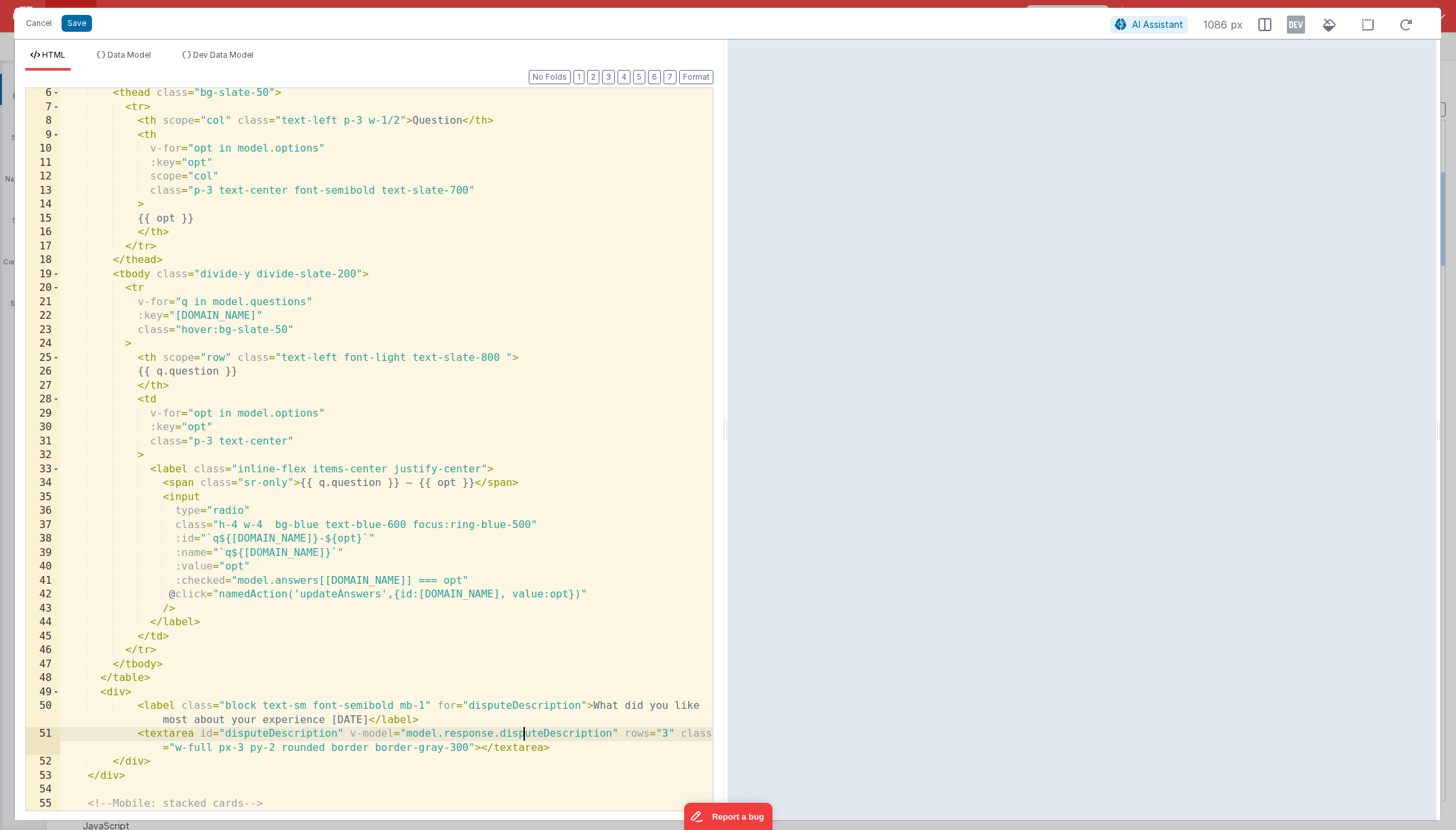
click at [525, 739] on div "< thead class = "bg-slate-50" > < tr > < th scope = "col" class = "text-left p-…" at bounding box center [386, 461] width 653 height 751
click at [513, 710] on div "< thead class = "bg-slate-50" > < tr > < th scope = "col" class = "text-left p-…" at bounding box center [386, 461] width 653 height 751
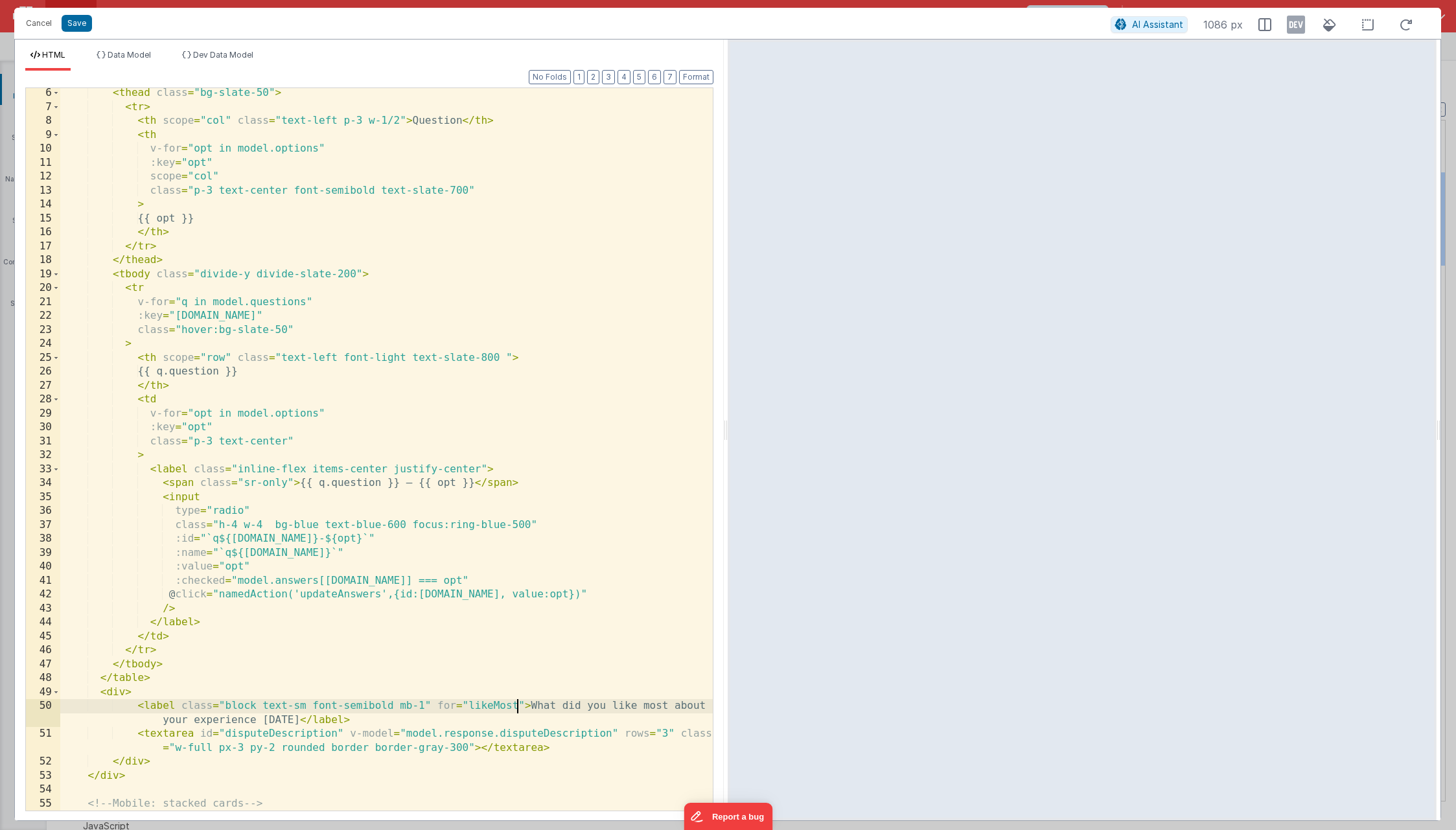
click at [242, 732] on div "< thead class = "bg-slate-50" > < tr > < th scope = "col" class = "text-left p-…" at bounding box center [386, 461] width 653 height 751
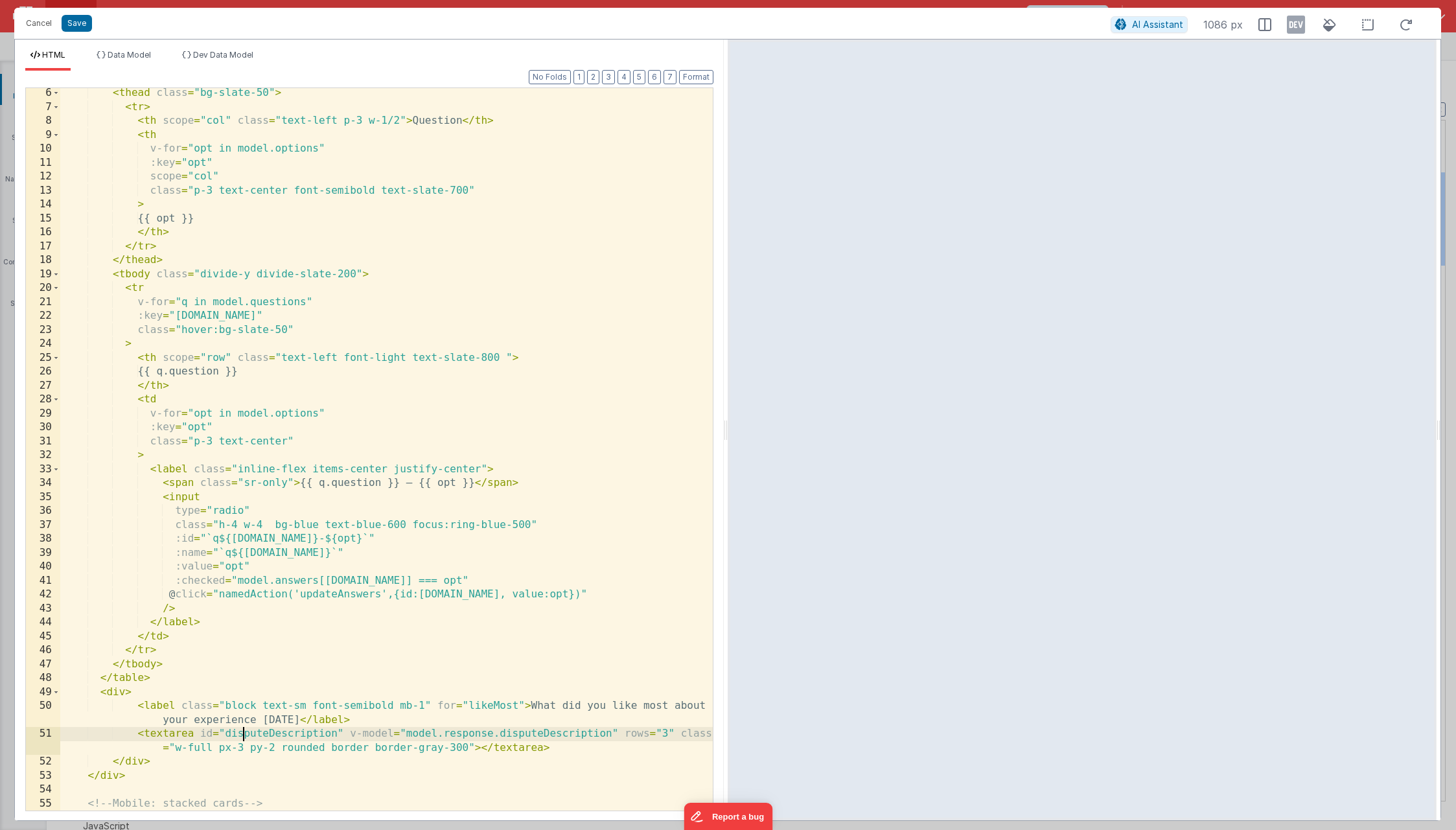
click at [242, 732] on div "< thead class = "bg-slate-50" > < tr > < th scope = "col" class = "text-left p-…" at bounding box center [386, 461] width 653 height 751
click at [454, 729] on div "< thead class = "bg-slate-50" > < tr > < th scope = "col" class = "text-left p-…" at bounding box center [386, 461] width 653 height 751
click at [107, 695] on div "< thead class = "bg-slate-50" > < tr > < th scope = "col" class = "text-left p-…" at bounding box center [386, 461] width 653 height 751
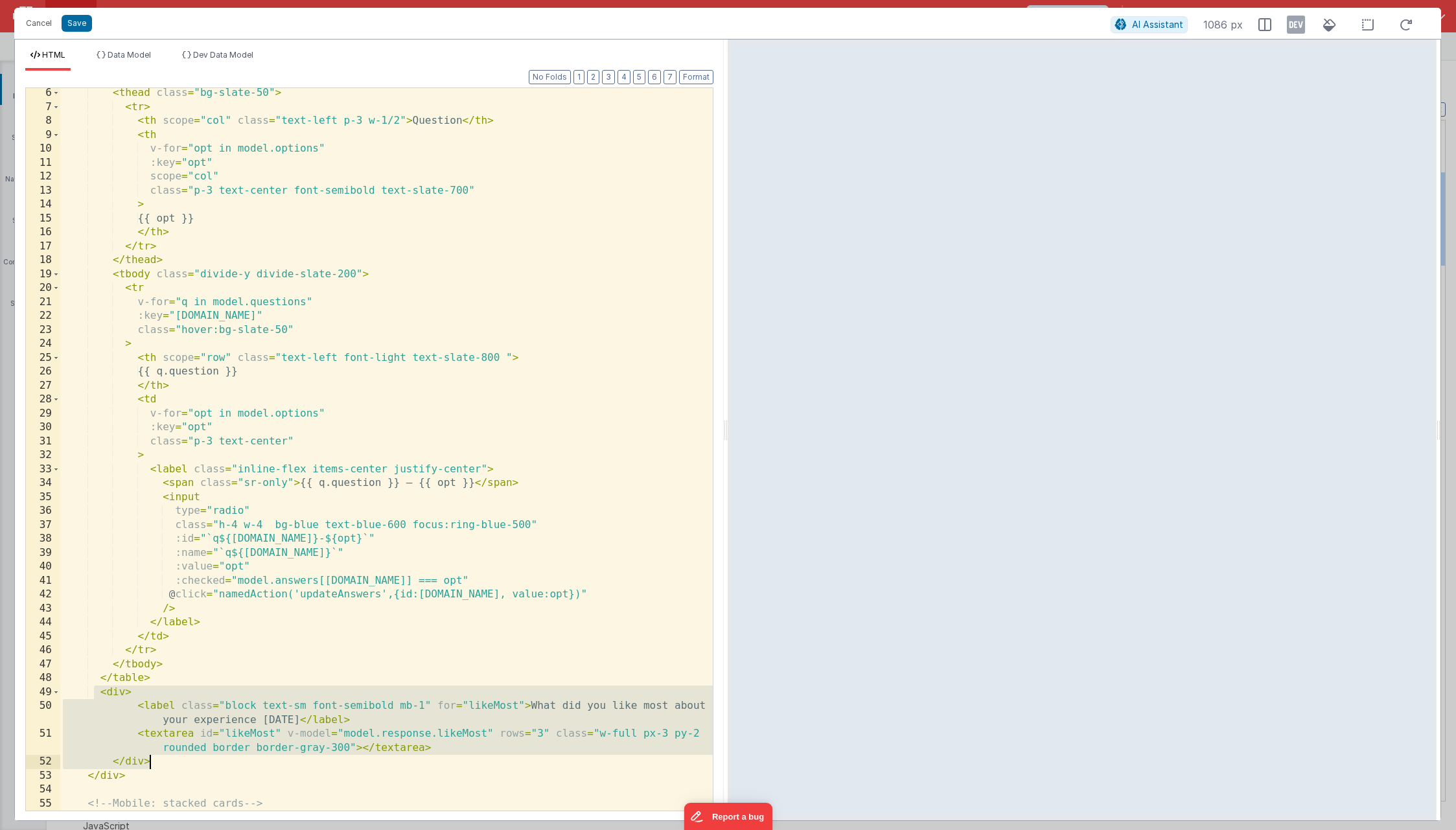
drag, startPoint x: 94, startPoint y: 693, endPoint x: 171, endPoint y: 762, distance: 103.4
click at [171, 762] on div "< thead class = "bg-slate-50" > < tr > < th scope = "col" class = "text-left p-…" at bounding box center [386, 461] width 653 height 751
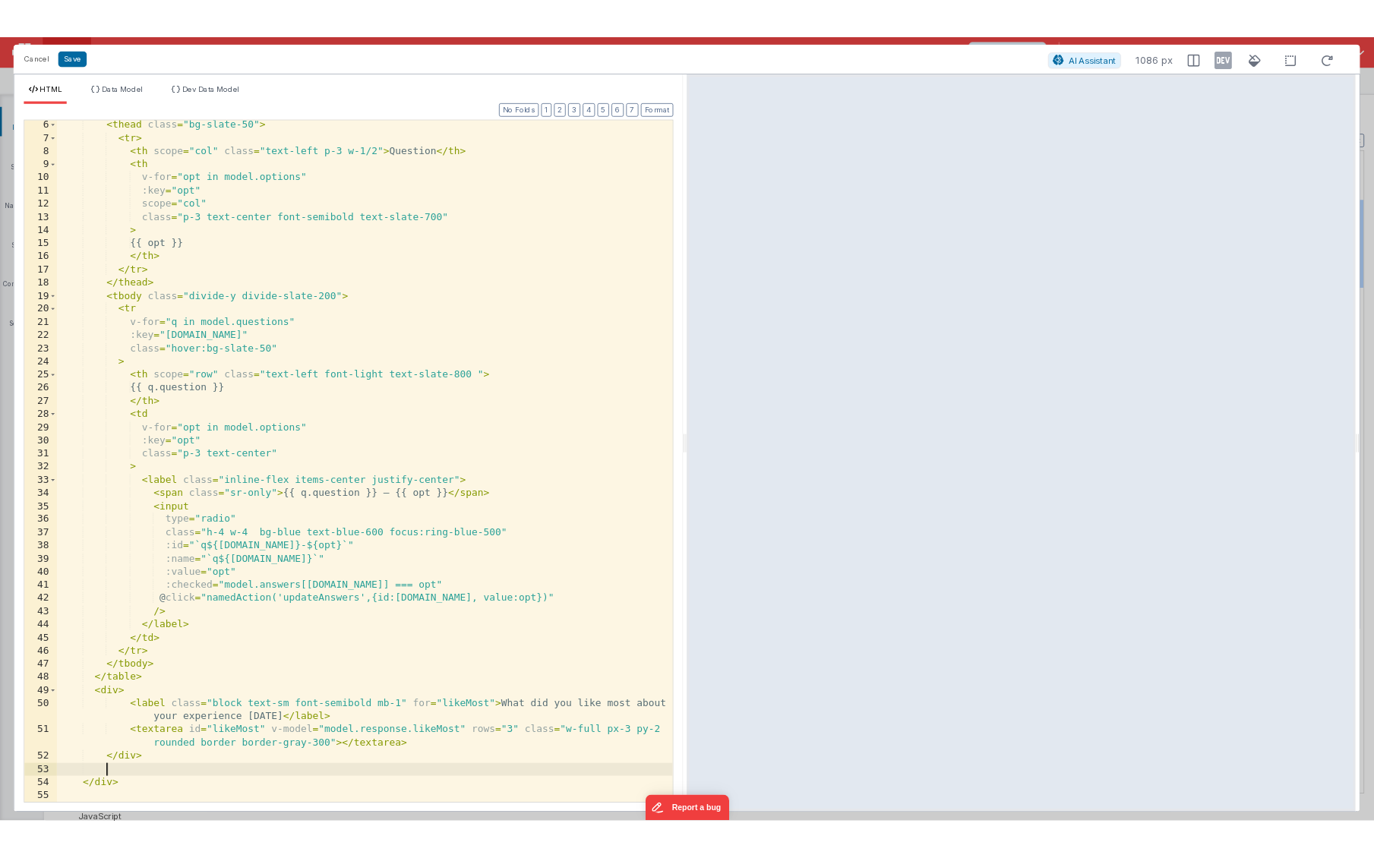
scroll to position [133, 0]
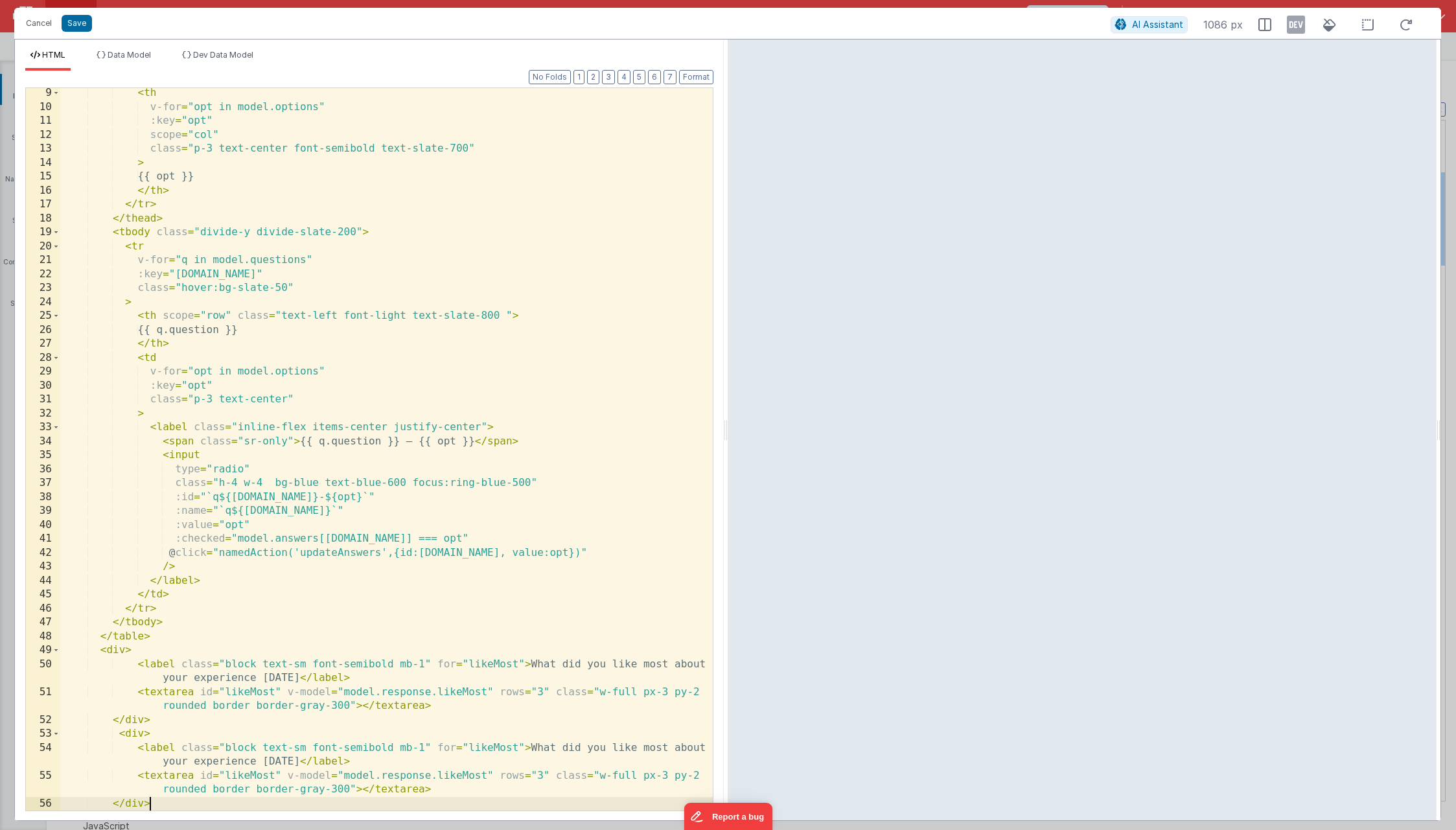
click at [476, 748] on div "< th v-for = "opt in model.options" :key = "opt" scope = "col" class = "p-3 tex…" at bounding box center [386, 461] width 653 height 751
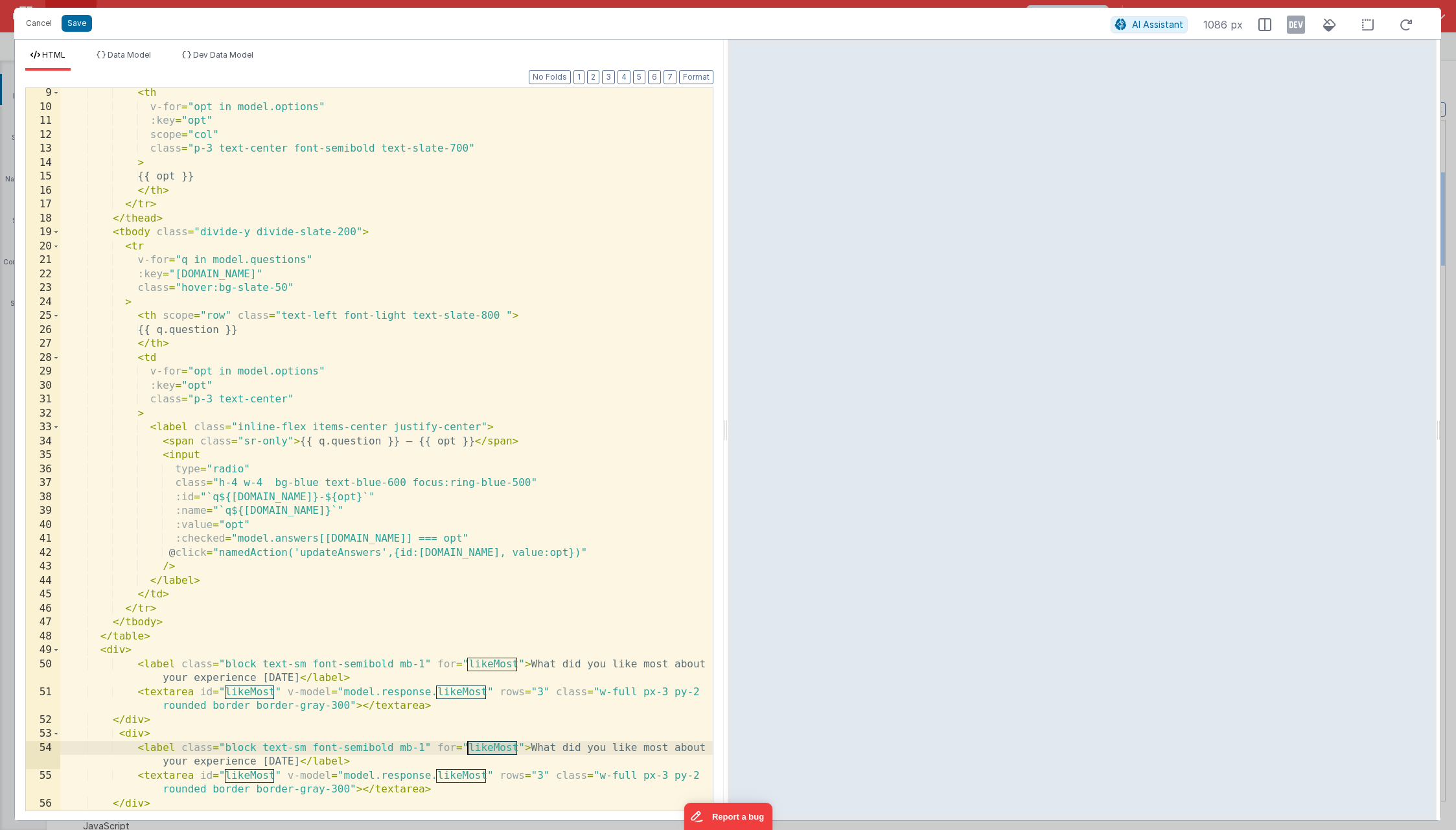
click at [476, 748] on div "< th v-for = "opt in model.options" :key = "opt" scope = "col" class = "p-3 tex…" at bounding box center [386, 461] width 653 height 751
click at [243, 777] on div "< th v-for = "opt in model.options" :key = "opt" scope = "col" class = "p-3 tex…" at bounding box center [386, 461] width 653 height 751
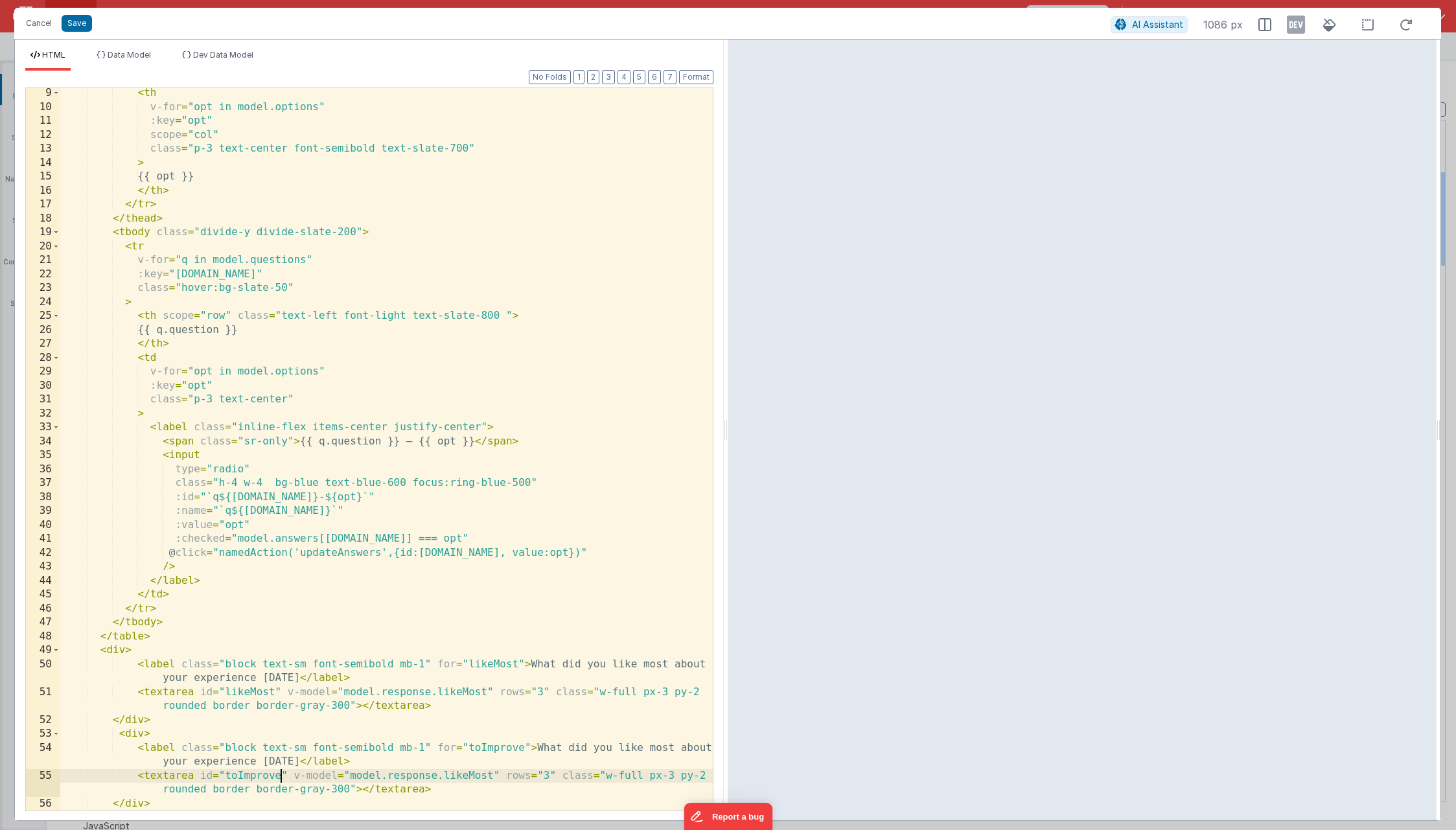
click at [456, 781] on div "< th v-for = "opt in model.options" :key = "opt" scope = "col" class = "p-3 tex…" at bounding box center [386, 461] width 653 height 751
drag, startPoint x: 538, startPoint y: 749, endPoint x: 293, endPoint y: 765, distance: 245.5
click at [293, 765] on div "< th v-for = "opt in model.options" :key = "opt" scope = "col" class = "p-3 tex…" at bounding box center [386, 461] width 653 height 751
click at [295, 679] on div "< th v-for = "opt in model.options" :key = "opt" scope = "col" class = "p-3 tex…" at bounding box center [386, 461] width 653 height 751
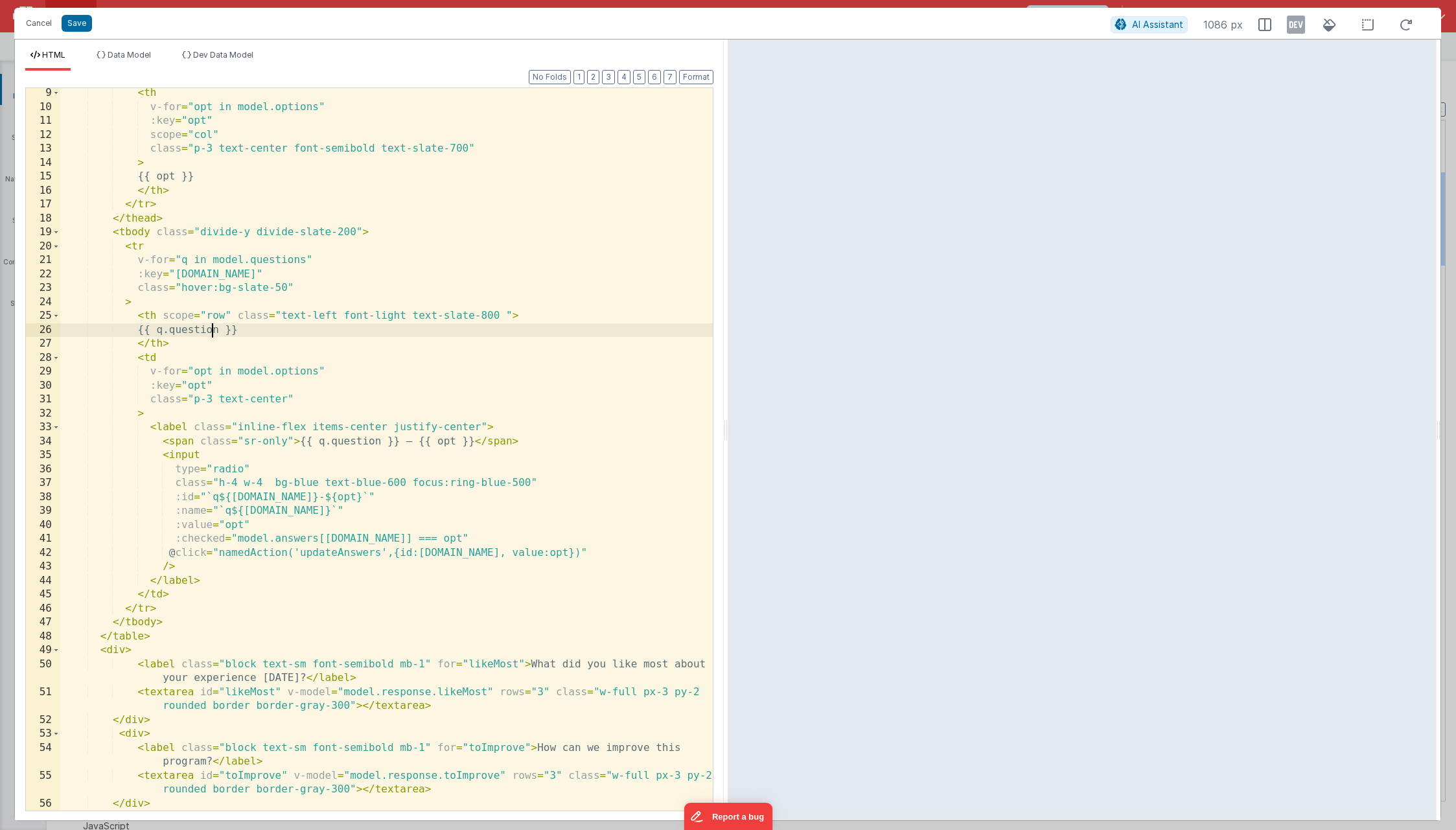
click at [215, 333] on div "< th v-for = "opt in model.options" :key = "opt" scope = "col" class = "p-3 tex…" at bounding box center [386, 461] width 653 height 751
click at [82, 31] on button "Save" at bounding box center [77, 23] width 31 height 17
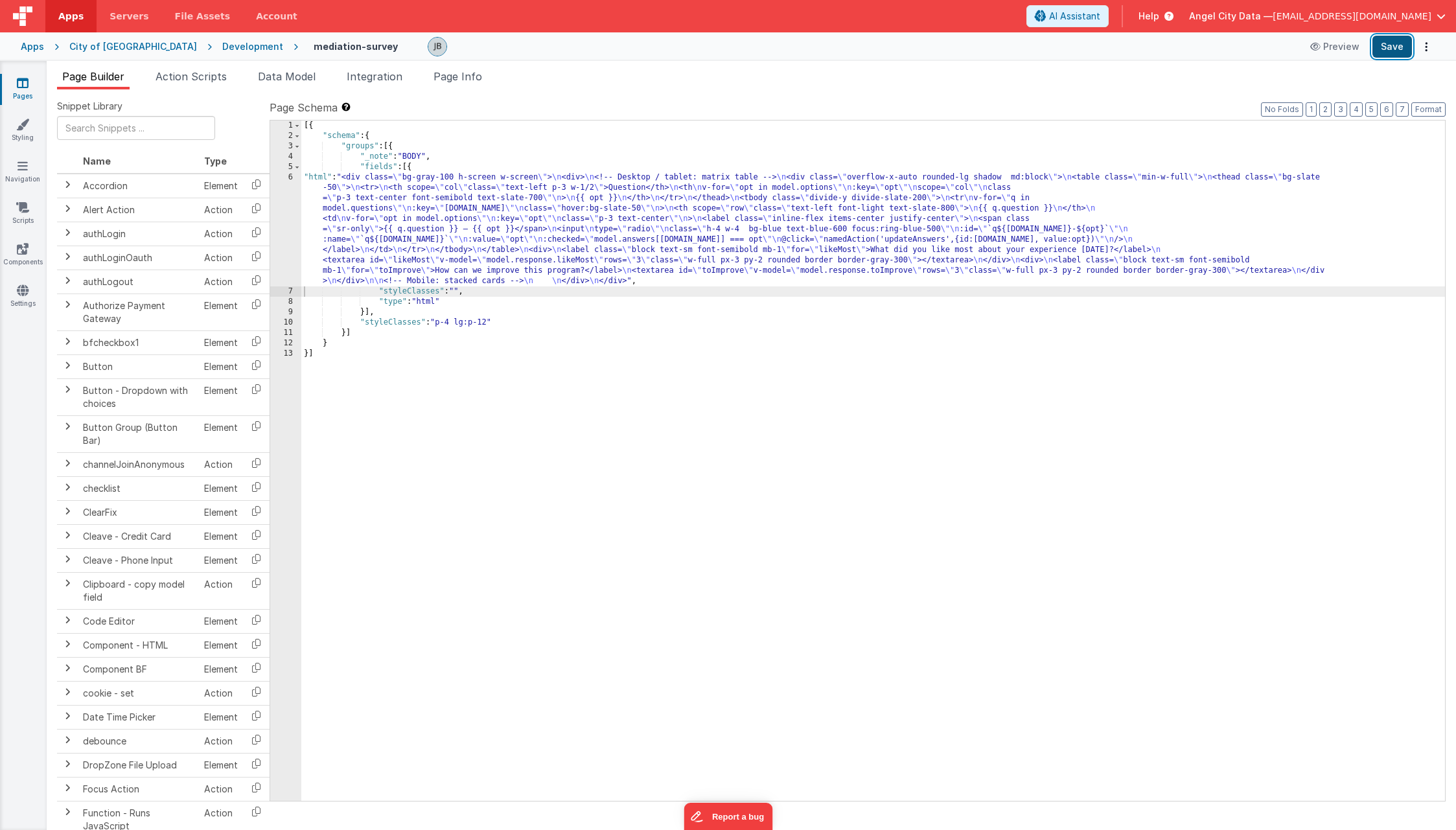
click at [1391, 49] on button "Save" at bounding box center [1392, 47] width 39 height 22
click at [1334, 48] on button "Preview" at bounding box center [1335, 47] width 65 height 20
click at [280, 76] on span "Data Model" at bounding box center [287, 76] width 58 height 13
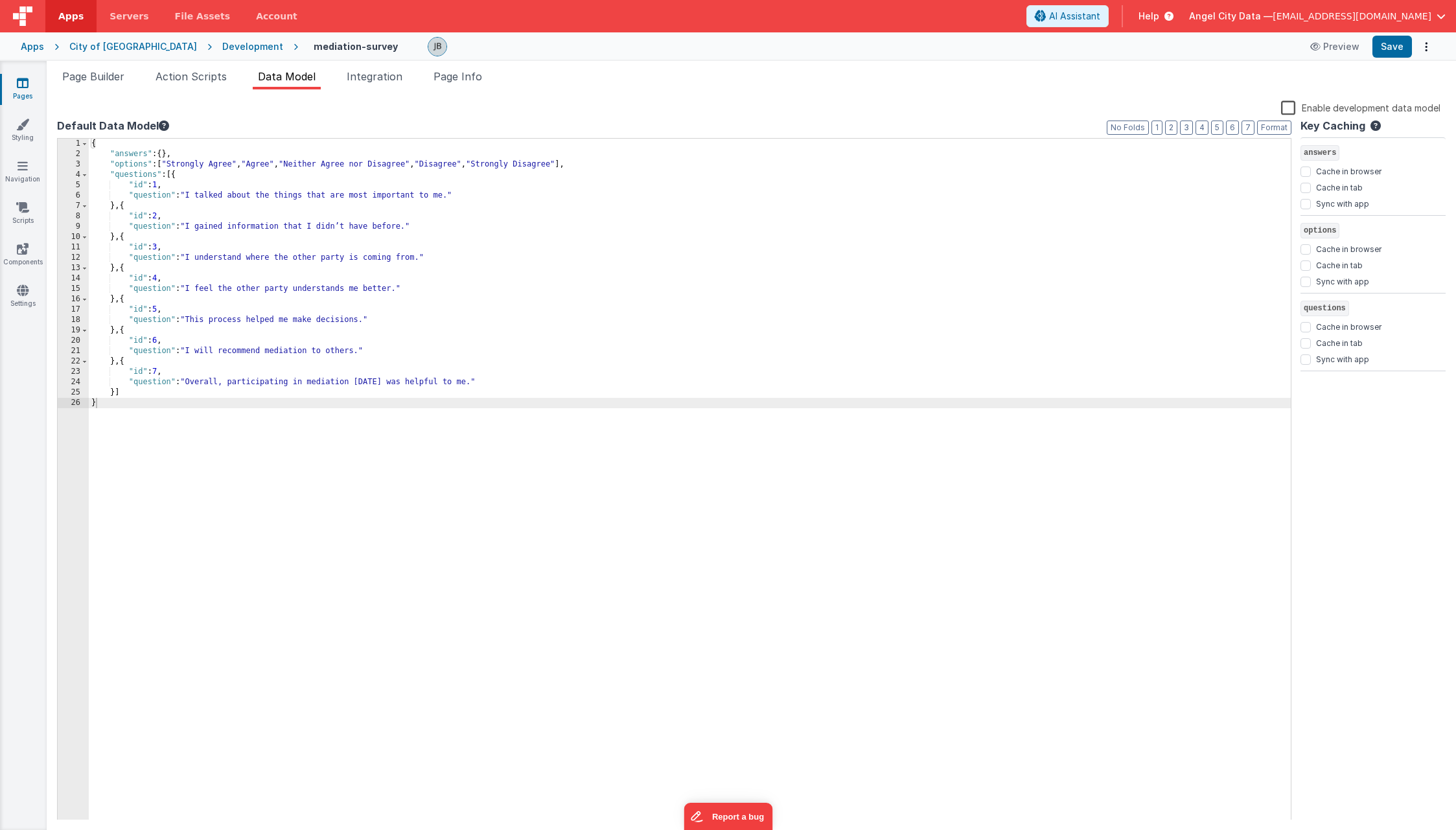
click at [603, 166] on div "{ "answers" : { } , "options" : [ "Strongly Agree" , "Agree" , "Neither Agree n…" at bounding box center [689, 490] width 1202 height 702
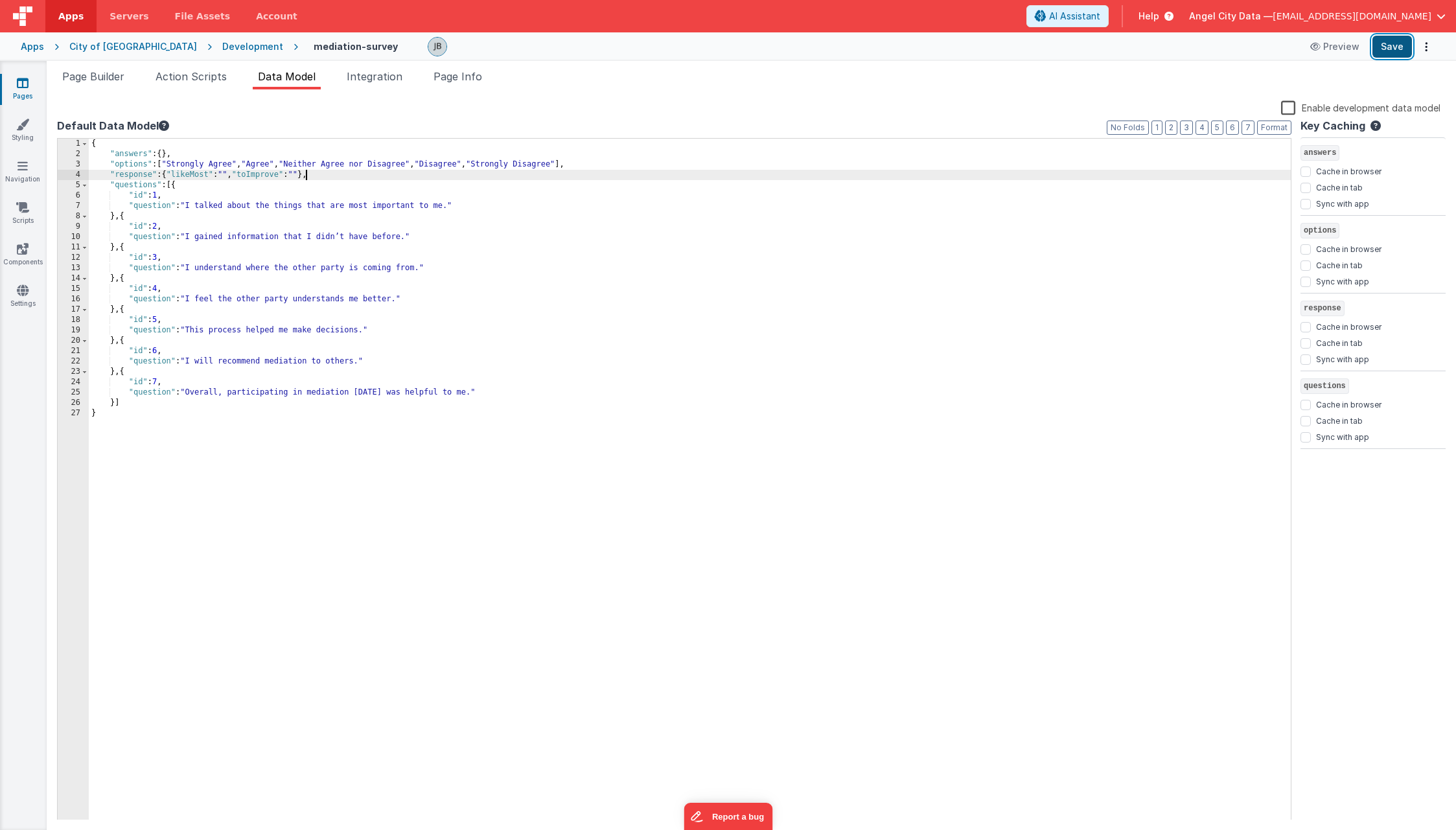
click at [1393, 51] on button "Save" at bounding box center [1392, 47] width 39 height 22
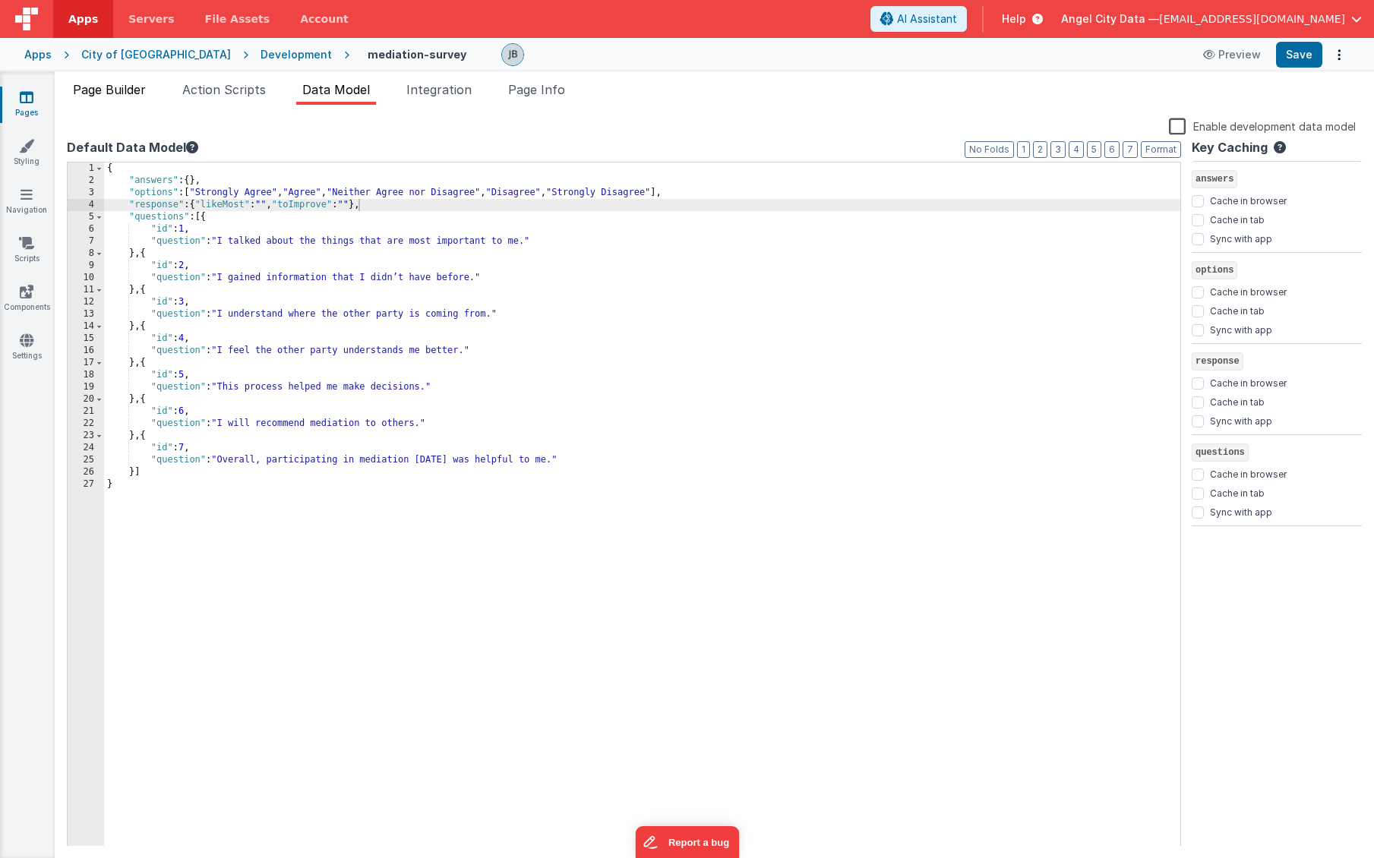
click at [124, 90] on span "Page Builder" at bounding box center [109, 89] width 73 height 15
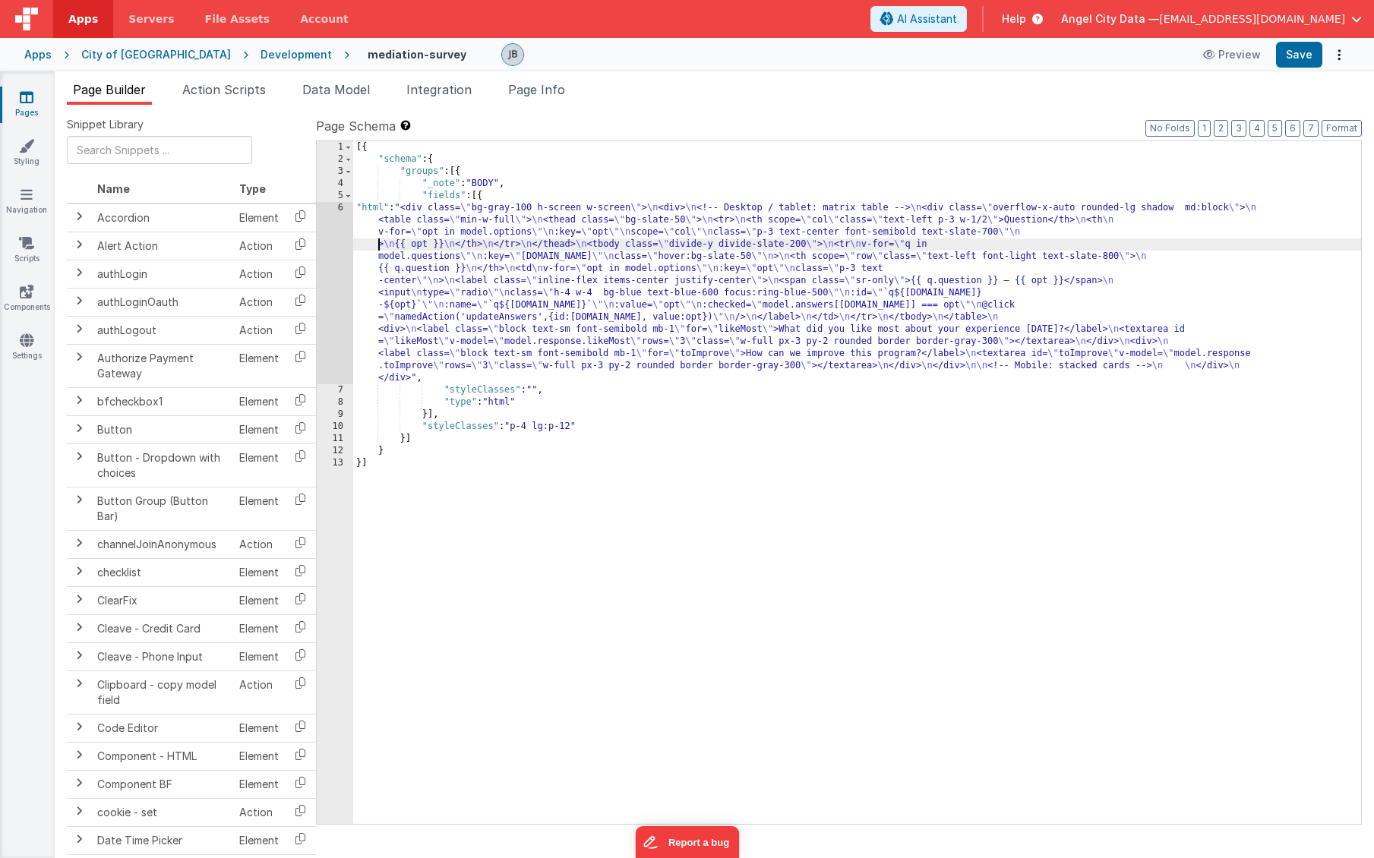
click at [355, 248] on div "[{ "schema" : { "groups" : [{ "_note" : "BODY" , "fields" : [{ "html" : "<div c…" at bounding box center [857, 494] width 1008 height 707
click at [342, 246] on div "6" at bounding box center [335, 293] width 36 height 182
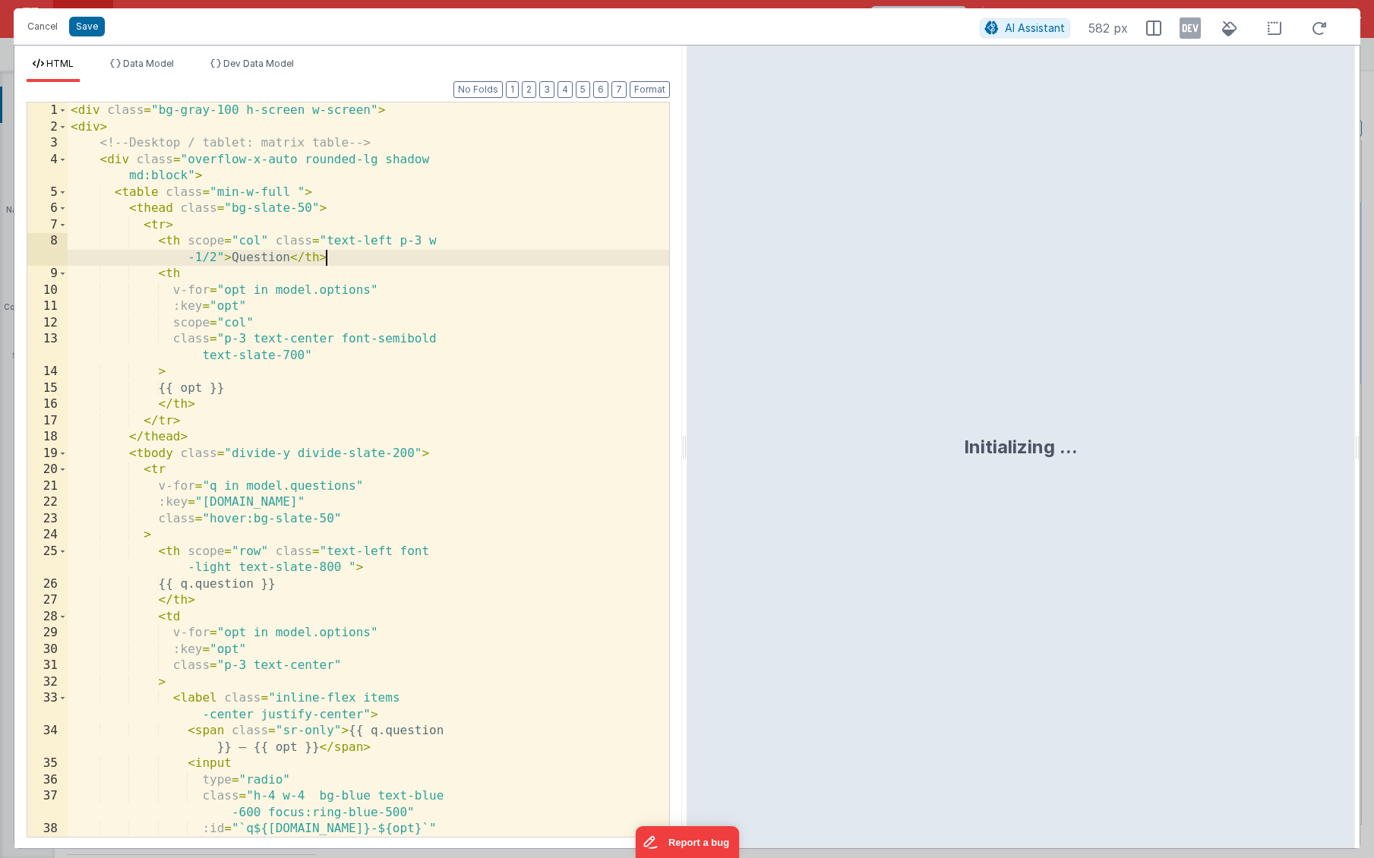
click at [342, 246] on div "< div class = "bg-gray-100 h-screen w-screen" > < div > <!-- Desktop / tablet: …" at bounding box center [369, 486] width 602 height 767
click at [362, 230] on div "< div class = "bg-gray-100 h-screen w-screen" > < div > <!-- Desktop / tablet: …" at bounding box center [369, 486] width 602 height 767
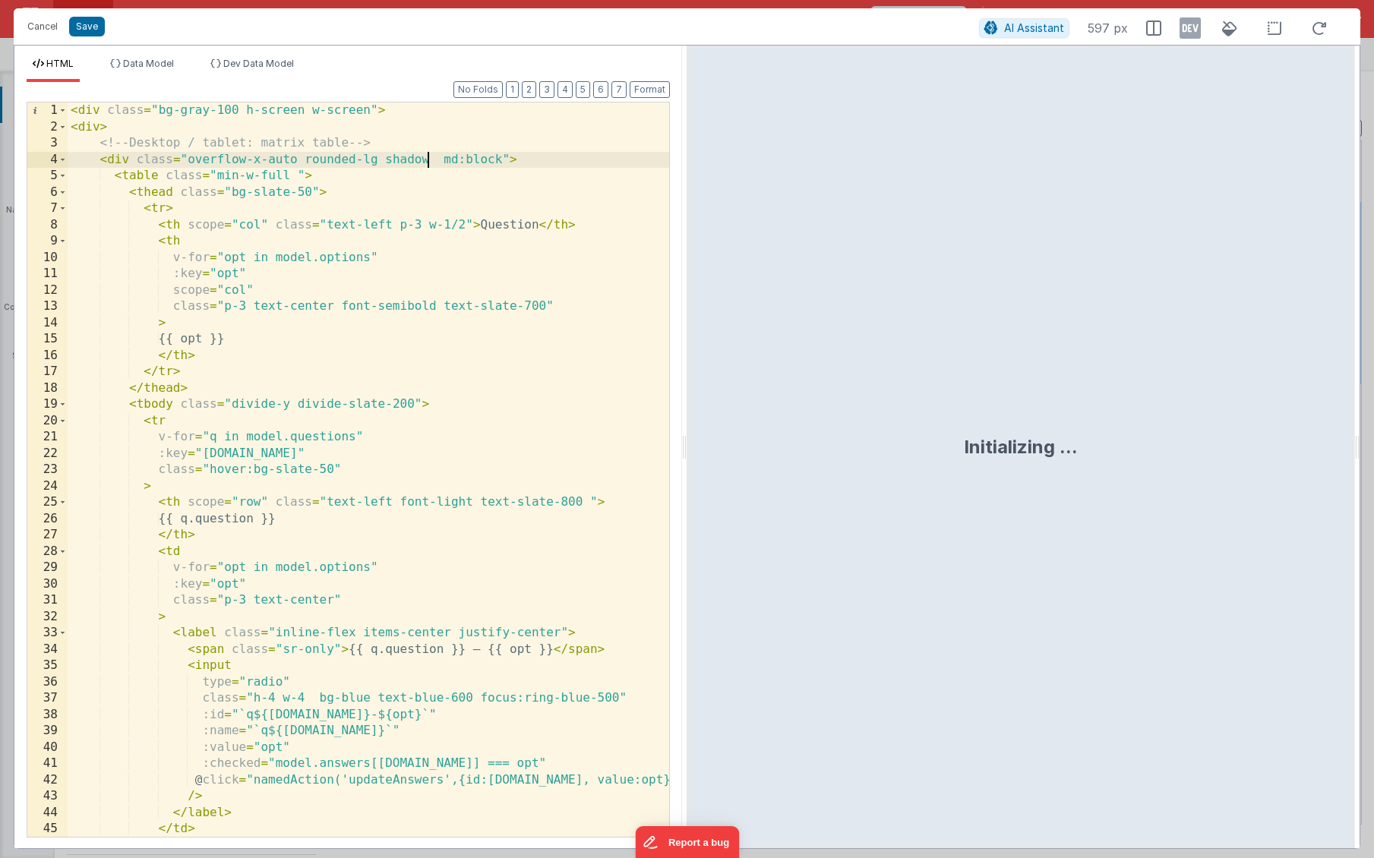
click at [431, 163] on div "< div class = "bg-gray-100 h-screen w-screen" > < div > <!-- Desktop / tablet: …" at bounding box center [369, 486] width 602 height 767
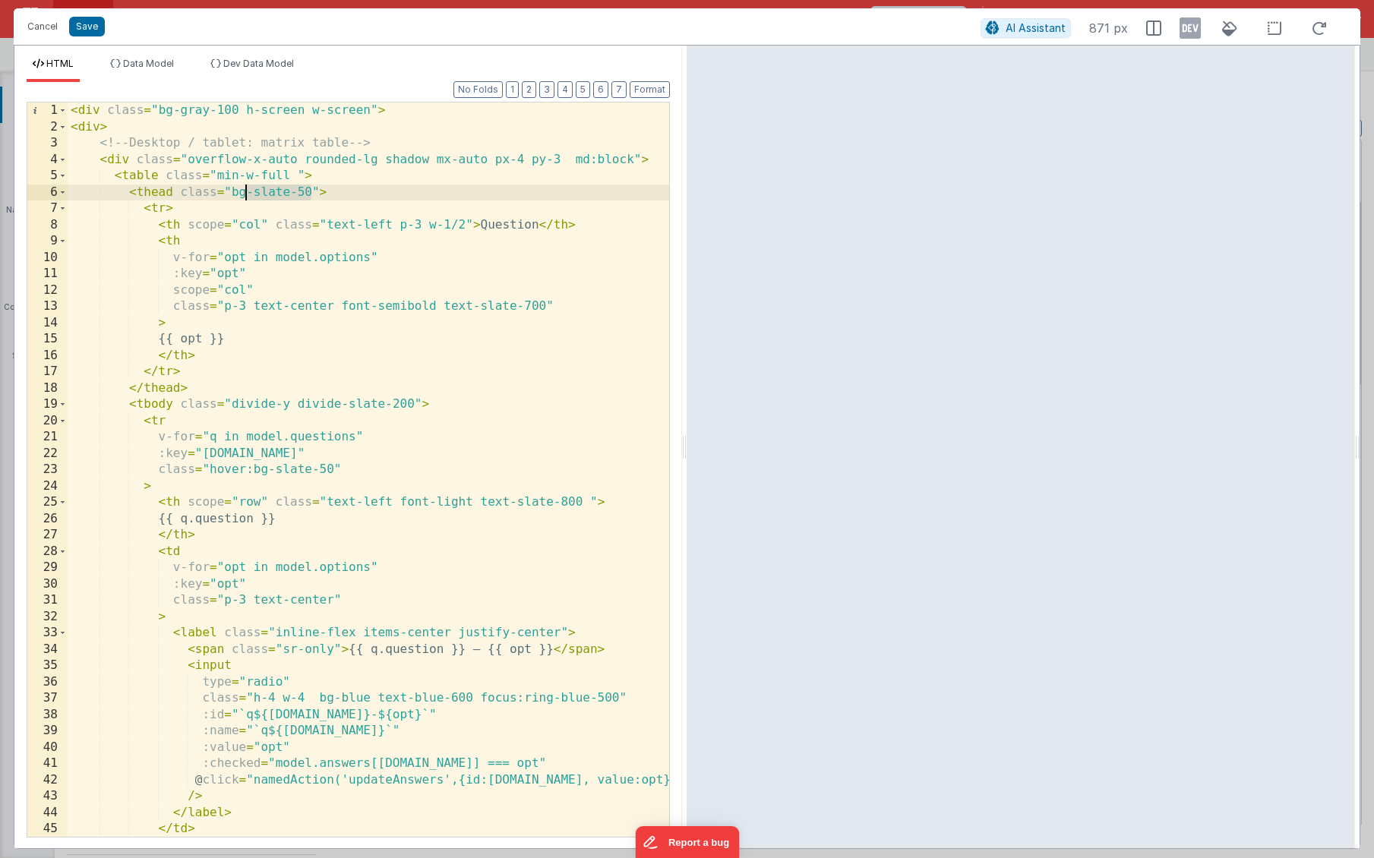
drag, startPoint x: 312, startPoint y: 194, endPoint x: 246, endPoint y: 195, distance: 66.1
click at [246, 195] on div "< div class = "bg-gray-100 h-screen w-screen" > < div > <!-- Desktop / tablet: …" at bounding box center [369, 486] width 602 height 767
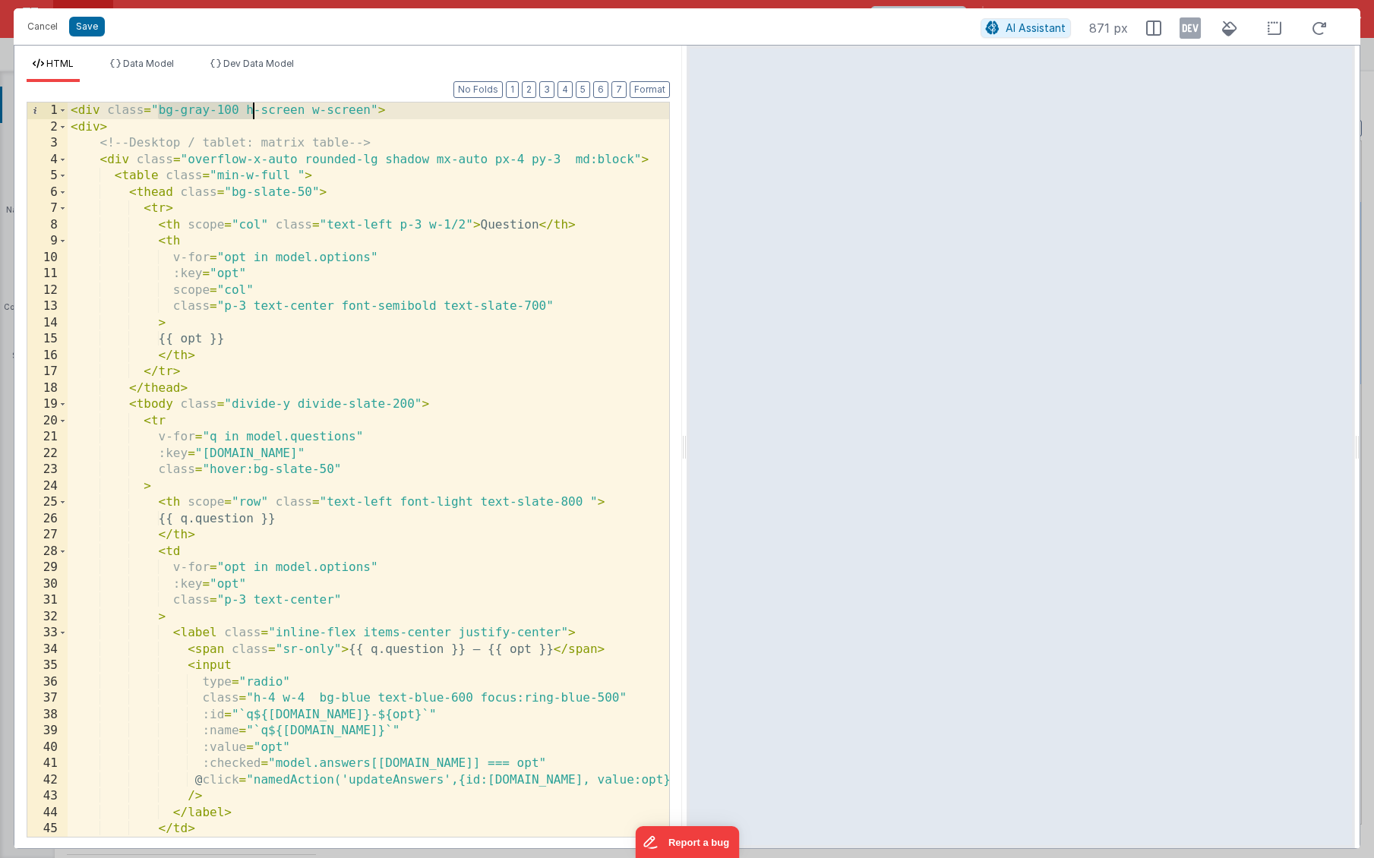
drag, startPoint x: 158, startPoint y: 111, endPoint x: 251, endPoint y: 114, distance: 93.5
click at [251, 114] on div "< div class = "bg-gray-100 h-screen w-screen" > < div > <!-- Desktop / tablet: …" at bounding box center [369, 486] width 602 height 767
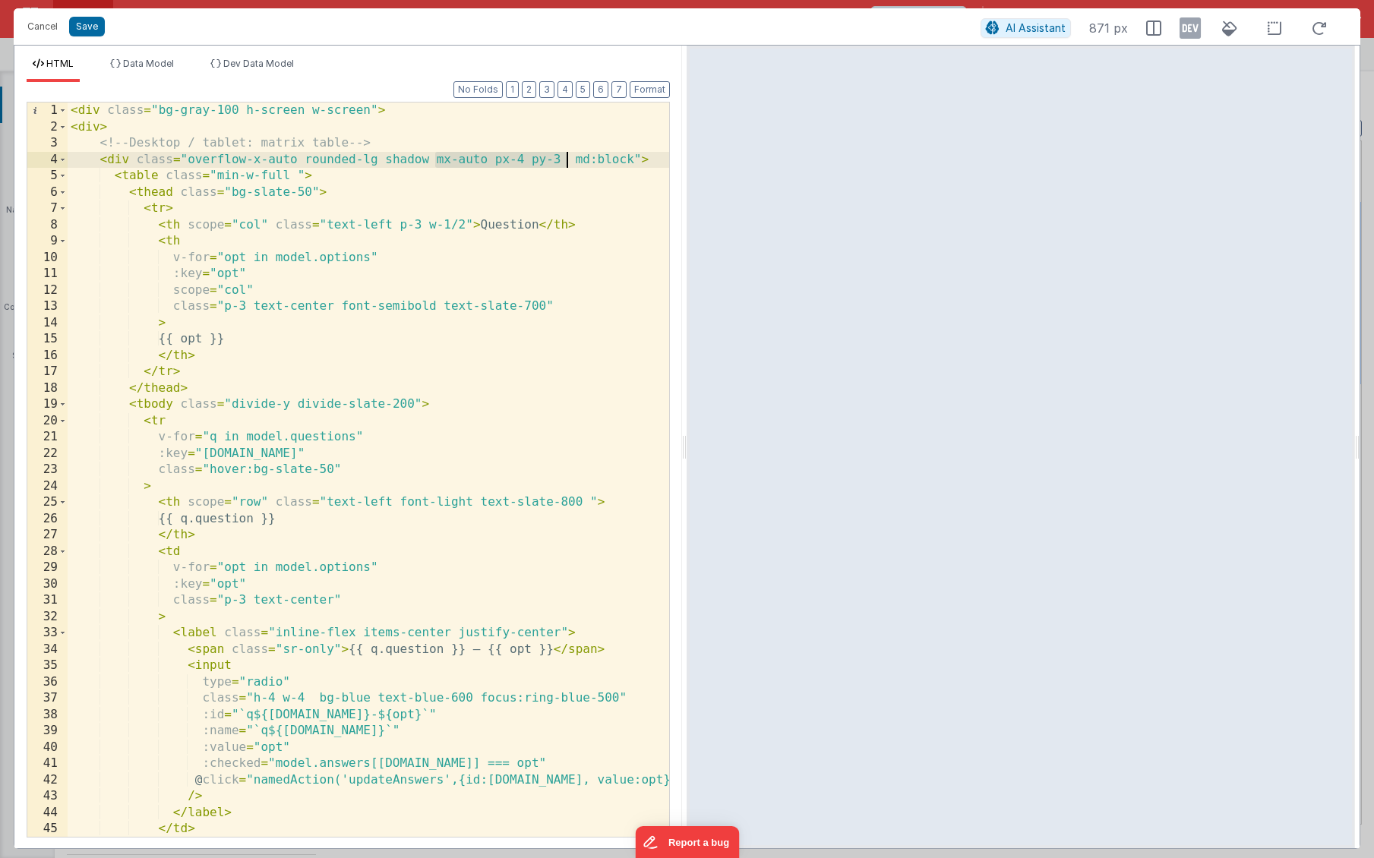
drag, startPoint x: 431, startPoint y: 160, endPoint x: 563, endPoint y: 161, distance: 132.2
click at [563, 161] on div "< div class = "bg-gray-100 h-screen w-screen" > < div > <!-- Desktop / tablet: …" at bounding box center [369, 486] width 602 height 767
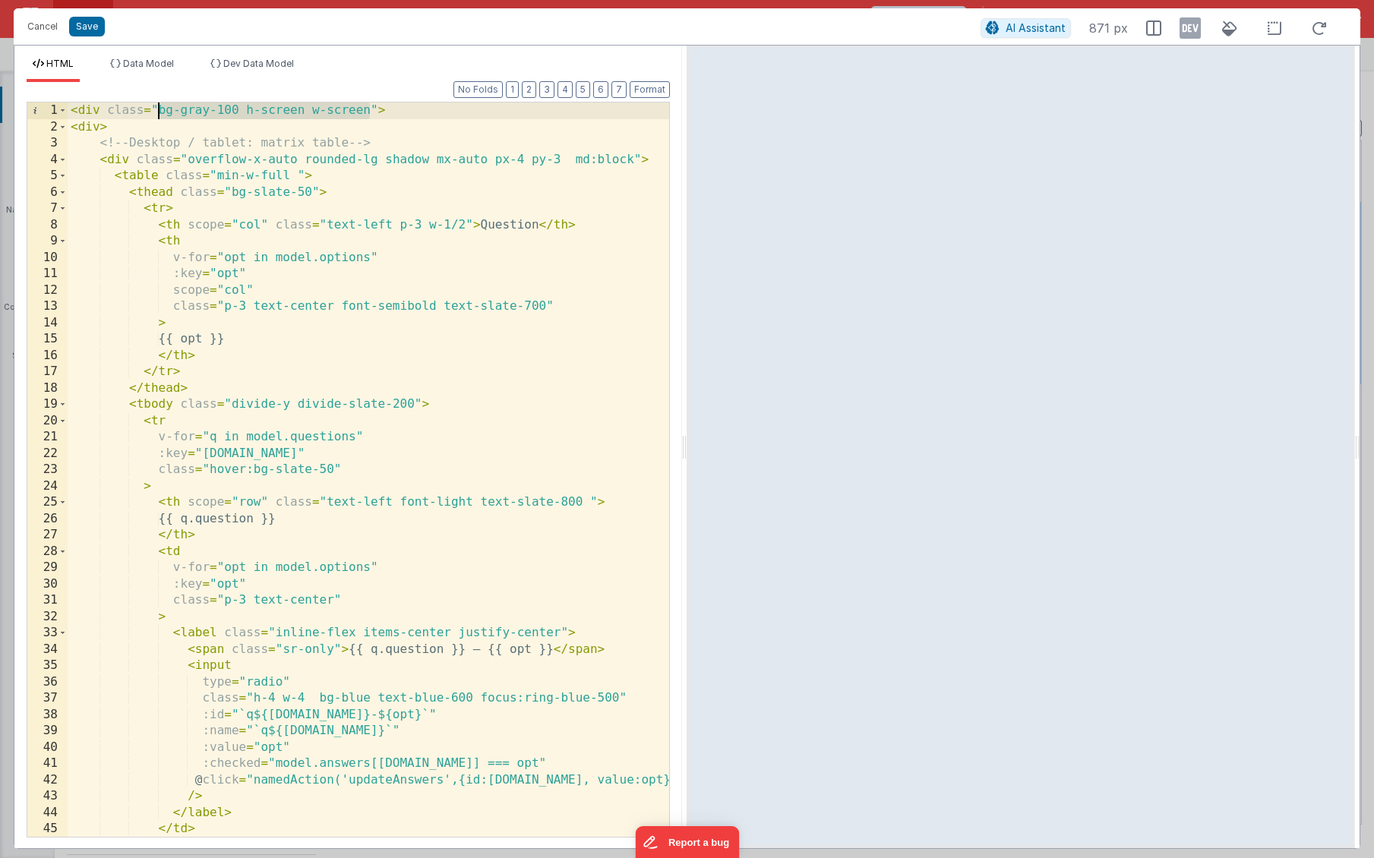
drag, startPoint x: 372, startPoint y: 112, endPoint x: 160, endPoint y: 113, distance: 211.9
click at [160, 113] on div "< div class = "bg-gray-100 h-screen w-screen" > < div > <!-- Desktop / tablet: …" at bounding box center [369, 486] width 602 height 767
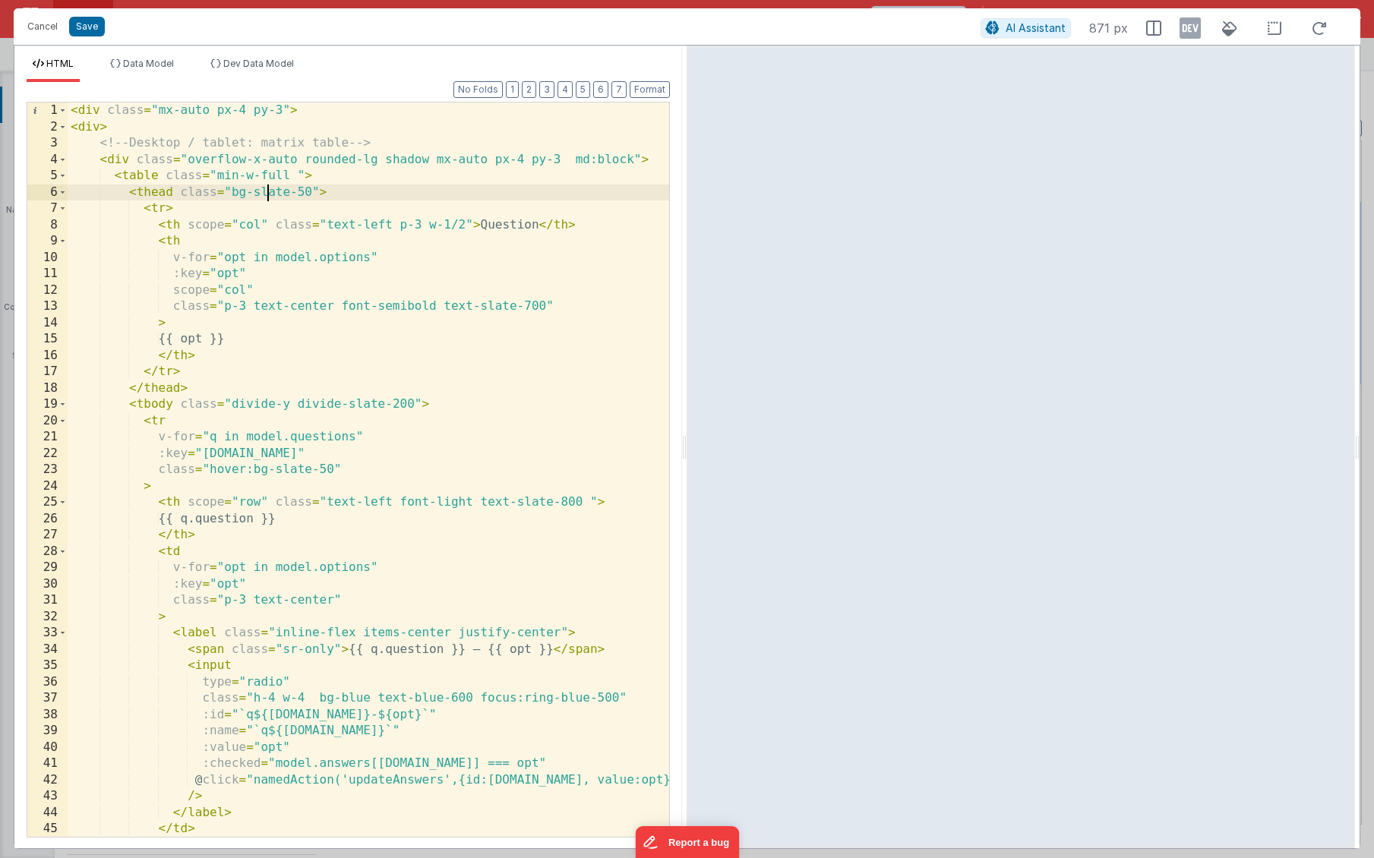
click at [271, 192] on div "< div class = "mx-auto px-4 py-3" > < div > <!-- Desktop / tablet: matrix table…" at bounding box center [369, 486] width 602 height 767
click at [164, 192] on div "< div class = "mx-auto px-4 py-3" > < div > <!-- Desktop / tablet: matrix table…" at bounding box center [369, 486] width 602 height 767
click at [289, 176] on div "< div class = "mx-auto px-4 py-3" > < div > <!-- Desktop / tablet: matrix table…" at bounding box center [369, 486] width 602 height 767
click at [297, 194] on div "< div class = "mx-auto px-4 py-3" > < div > <!-- Desktop / tablet: matrix table…" at bounding box center [369, 486] width 602 height 767
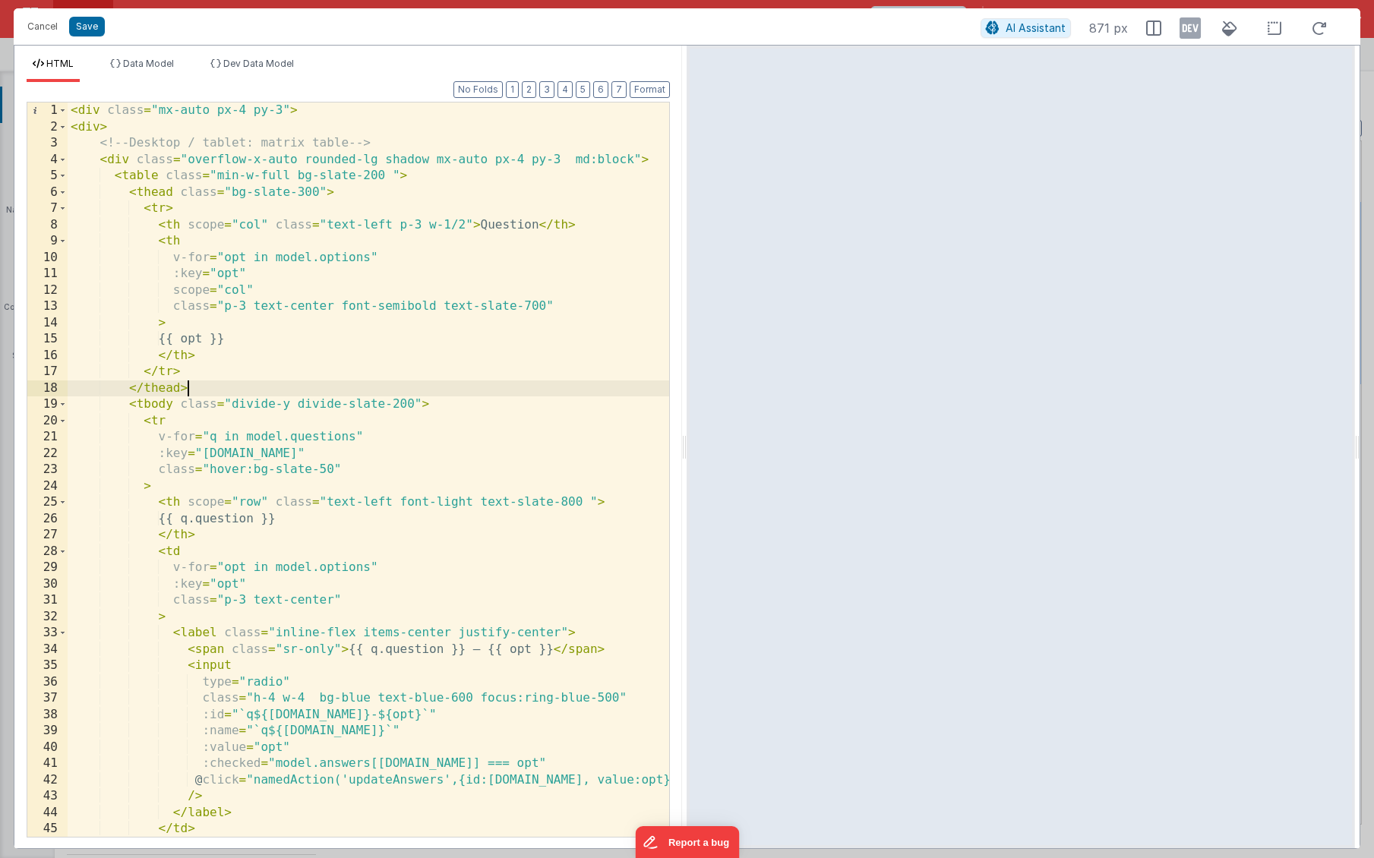
click at [371, 381] on div "< div class = "mx-auto px-4 py-3" > < div > <!-- Desktop / tablet: matrix table…" at bounding box center [369, 486] width 602 height 767
click at [92, 128] on div "< div class = "mx-auto px-4 py-3" > < div > <!-- Desktop / tablet: matrix table…" at bounding box center [369, 486] width 602 height 767
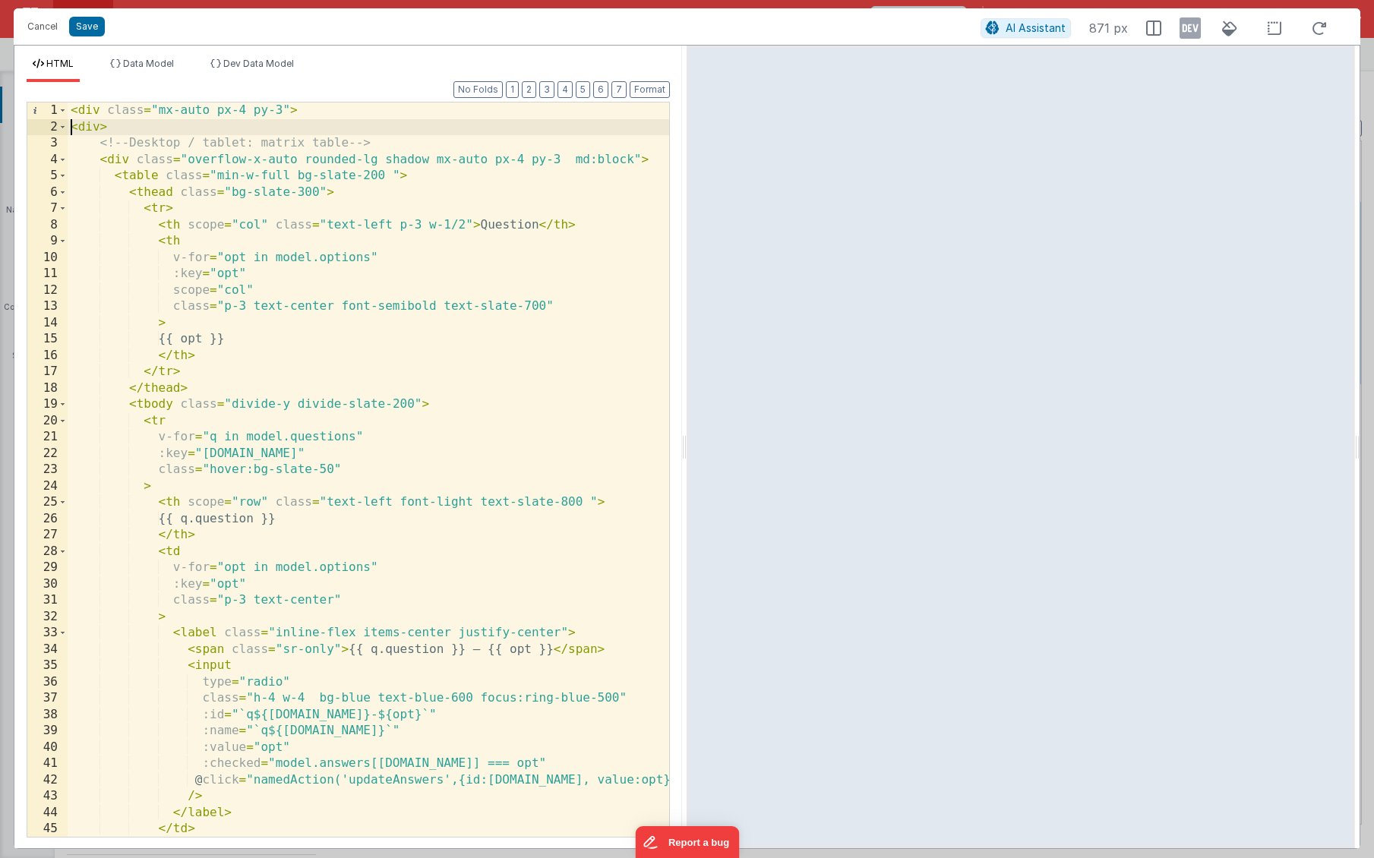
click at [68, 129] on div "< div class = "mx-auto px-4 py-3" > < div > <!-- Desktop / tablet: matrix table…" at bounding box center [369, 486] width 602 height 767
click at [62, 129] on span at bounding box center [62, 127] width 8 height 17
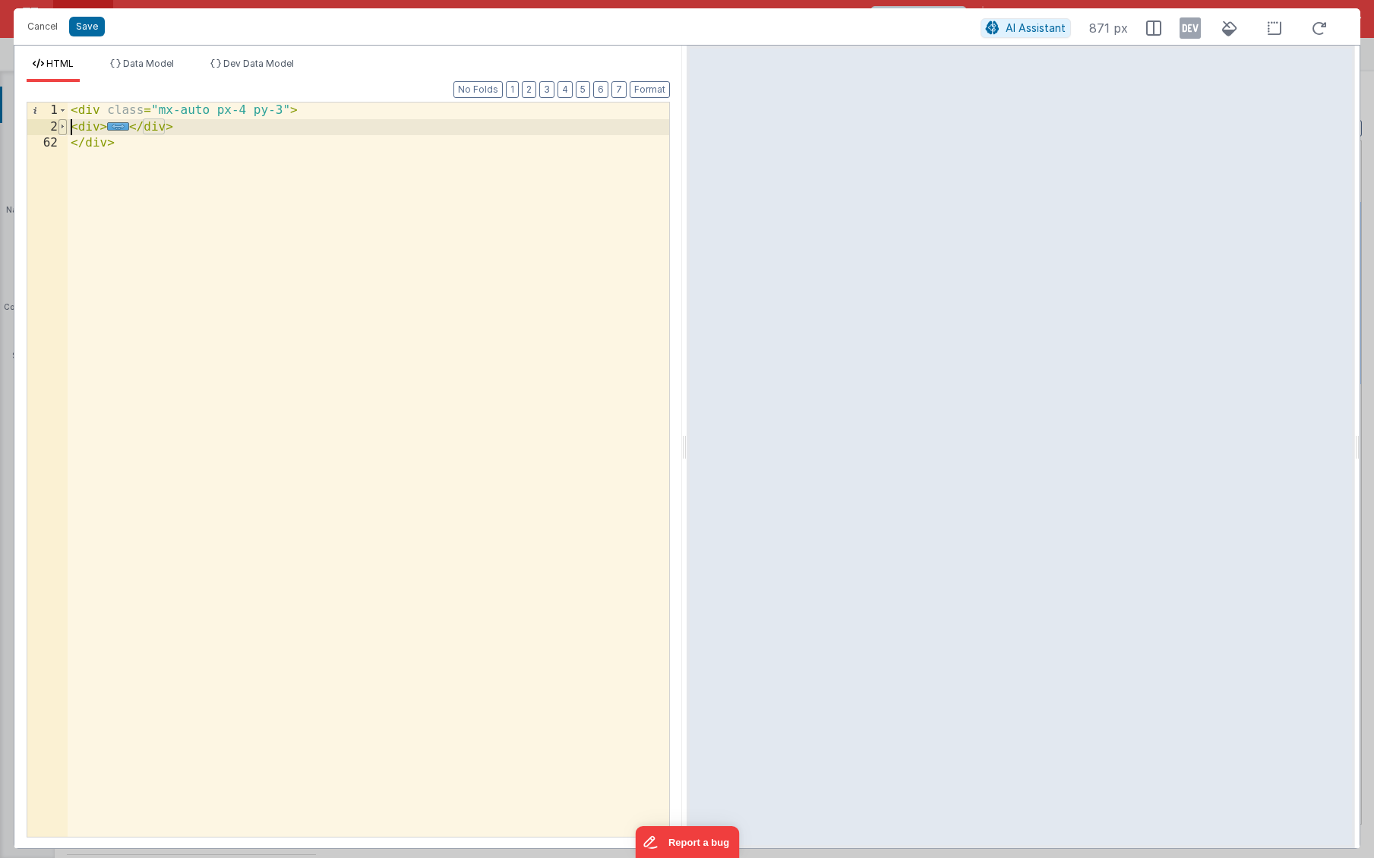
click at [62, 129] on span at bounding box center [62, 127] width 8 height 17
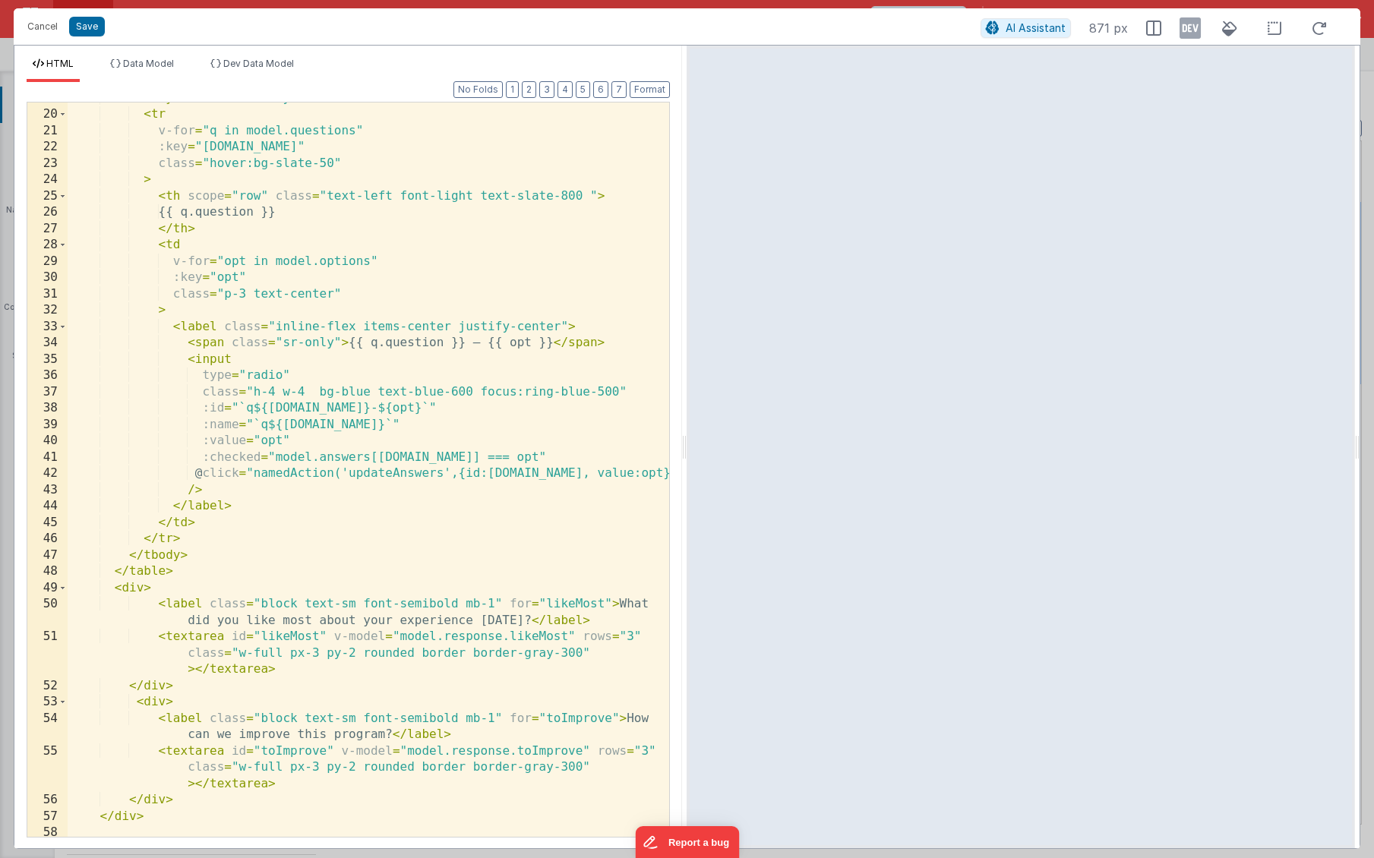
scroll to position [375, 0]
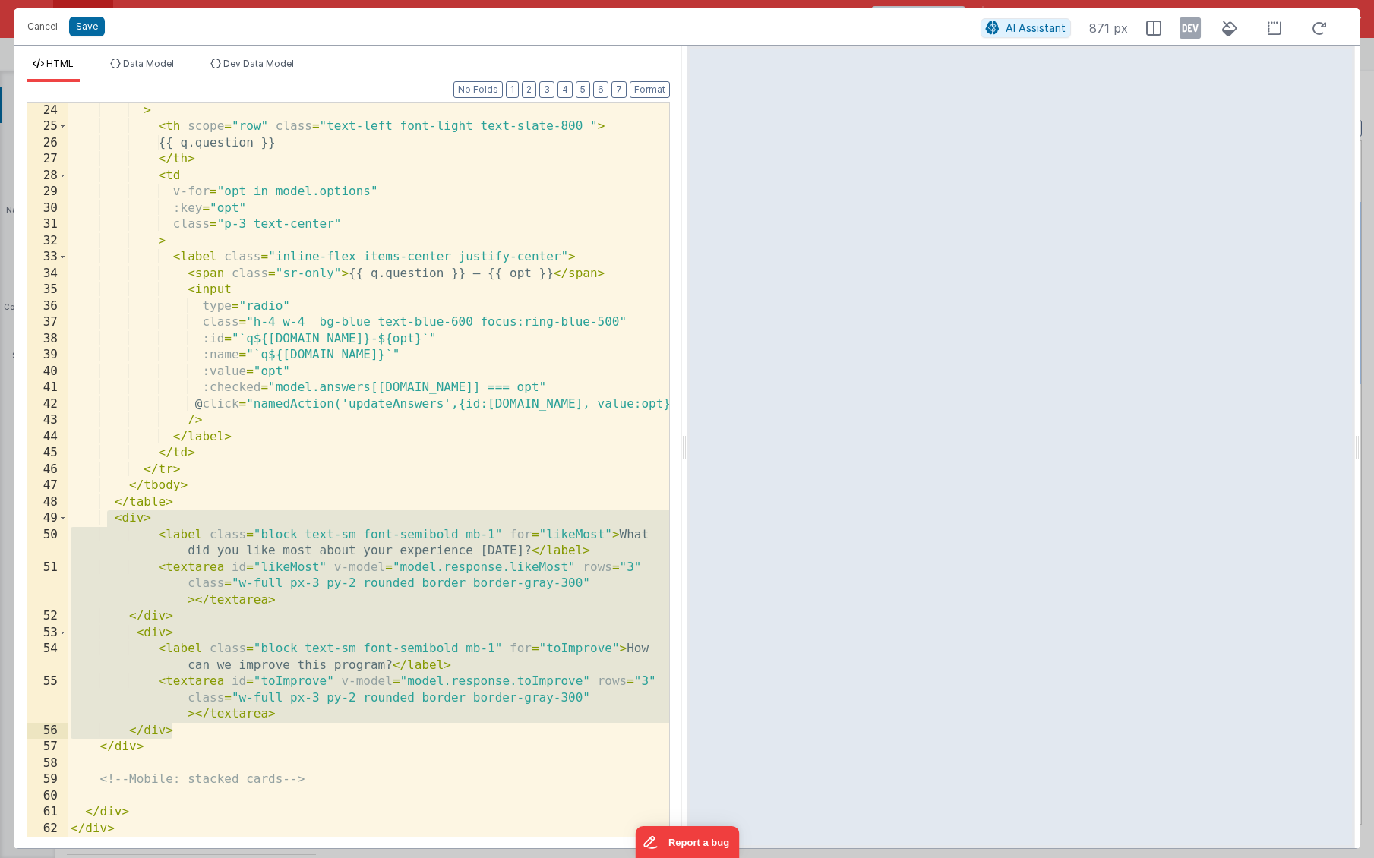
drag, startPoint x: 110, startPoint y: 520, endPoint x: 270, endPoint y: 733, distance: 266.9
click at [270, 733] on div "> < th scope = "row" class = "text-left font-light text-slate-800 " > {{ q.ques…" at bounding box center [369, 486] width 602 height 767
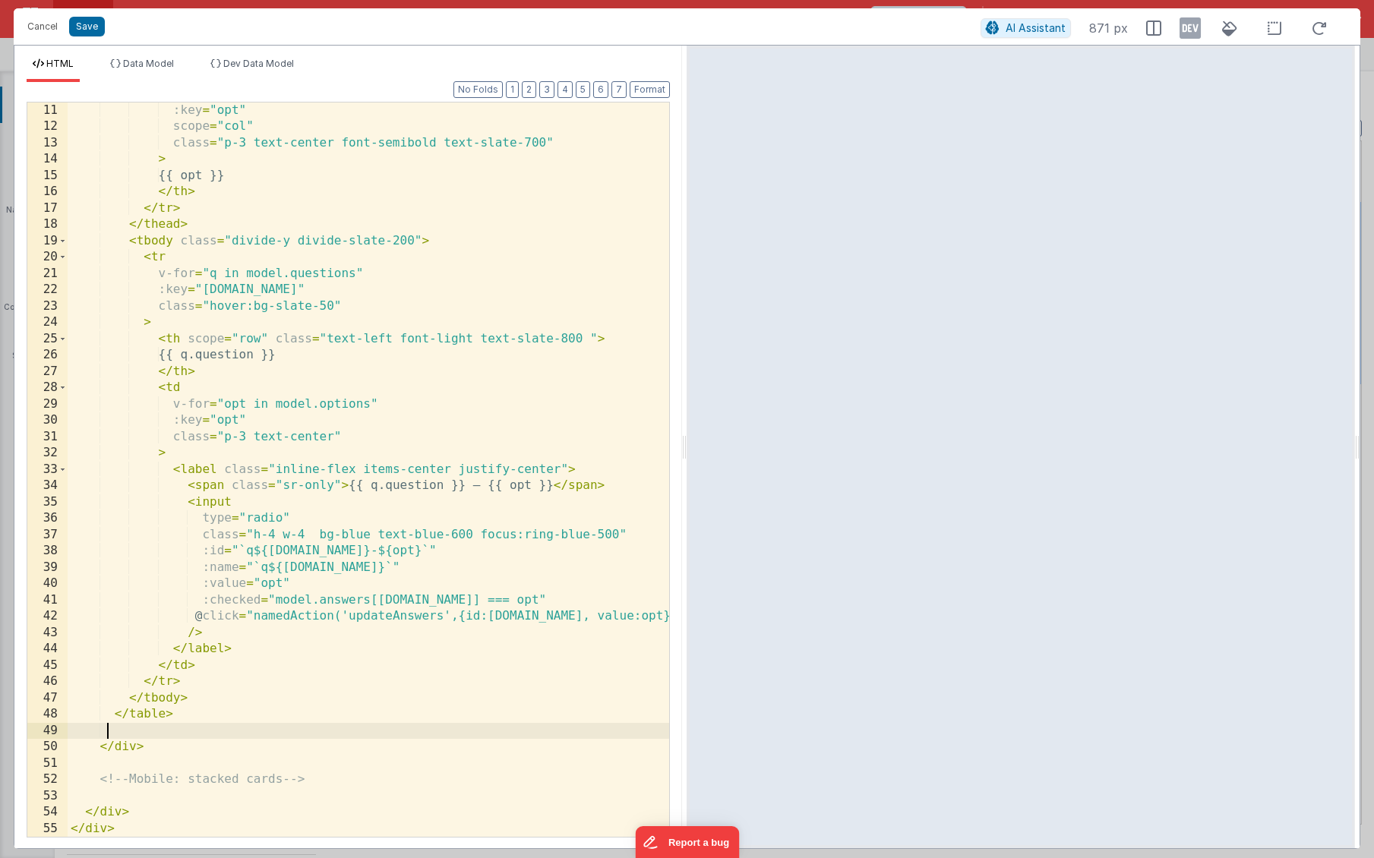
scroll to position [163, 0]
click at [165, 779] on div ":key = "opt" scope = "col" class = "p-3 text-center font-semibold text-slate-70…" at bounding box center [369, 486] width 602 height 767
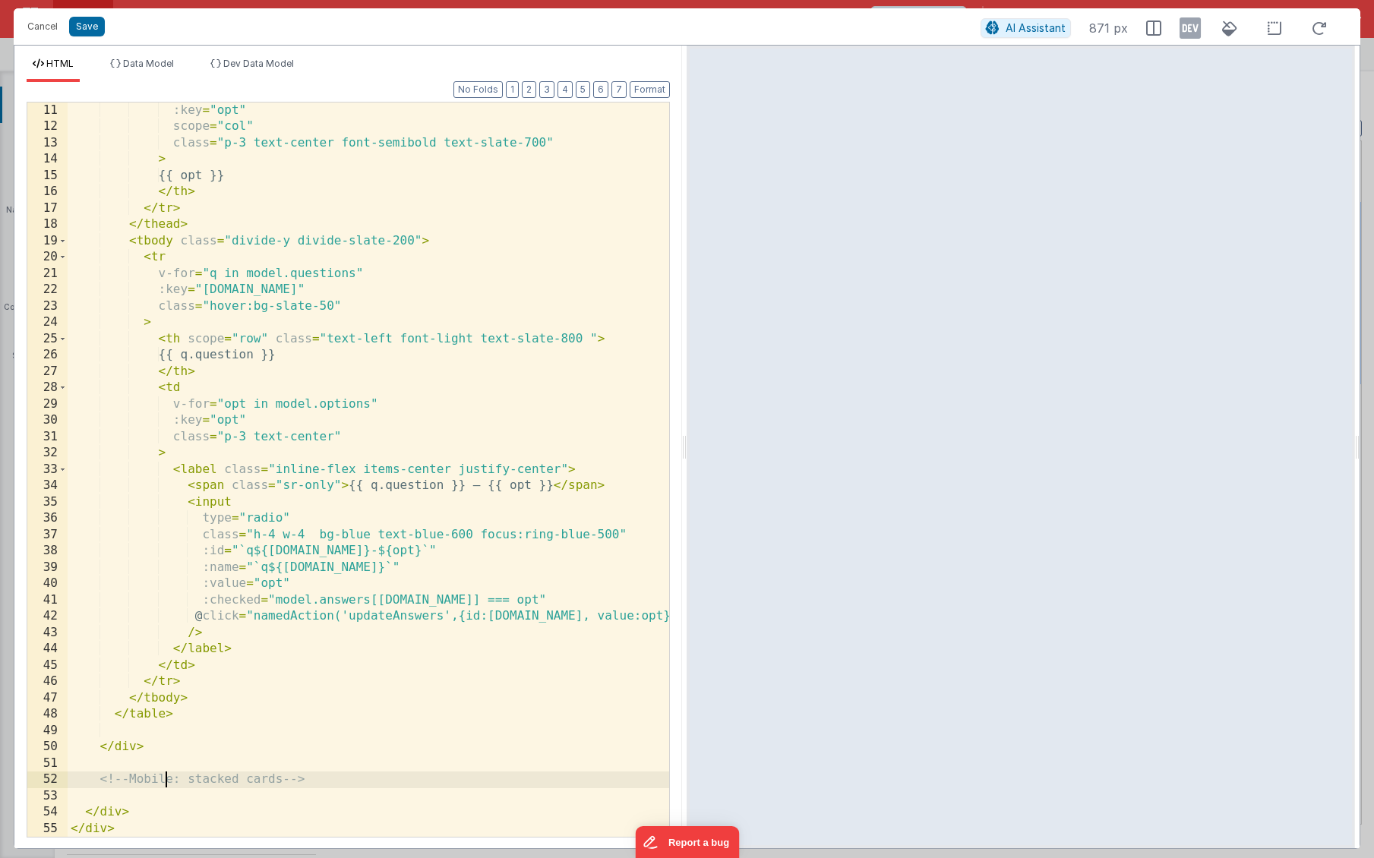
click at [161, 791] on div ":key = "opt" scope = "col" class = "p-3 text-center font-semibold text-slate-70…" at bounding box center [369, 486] width 602 height 767
click at [145, 808] on div ":key = "opt" scope = "col" class = "p-3 text-center font-semibold text-slate-70…" at bounding box center [369, 486] width 602 height 767
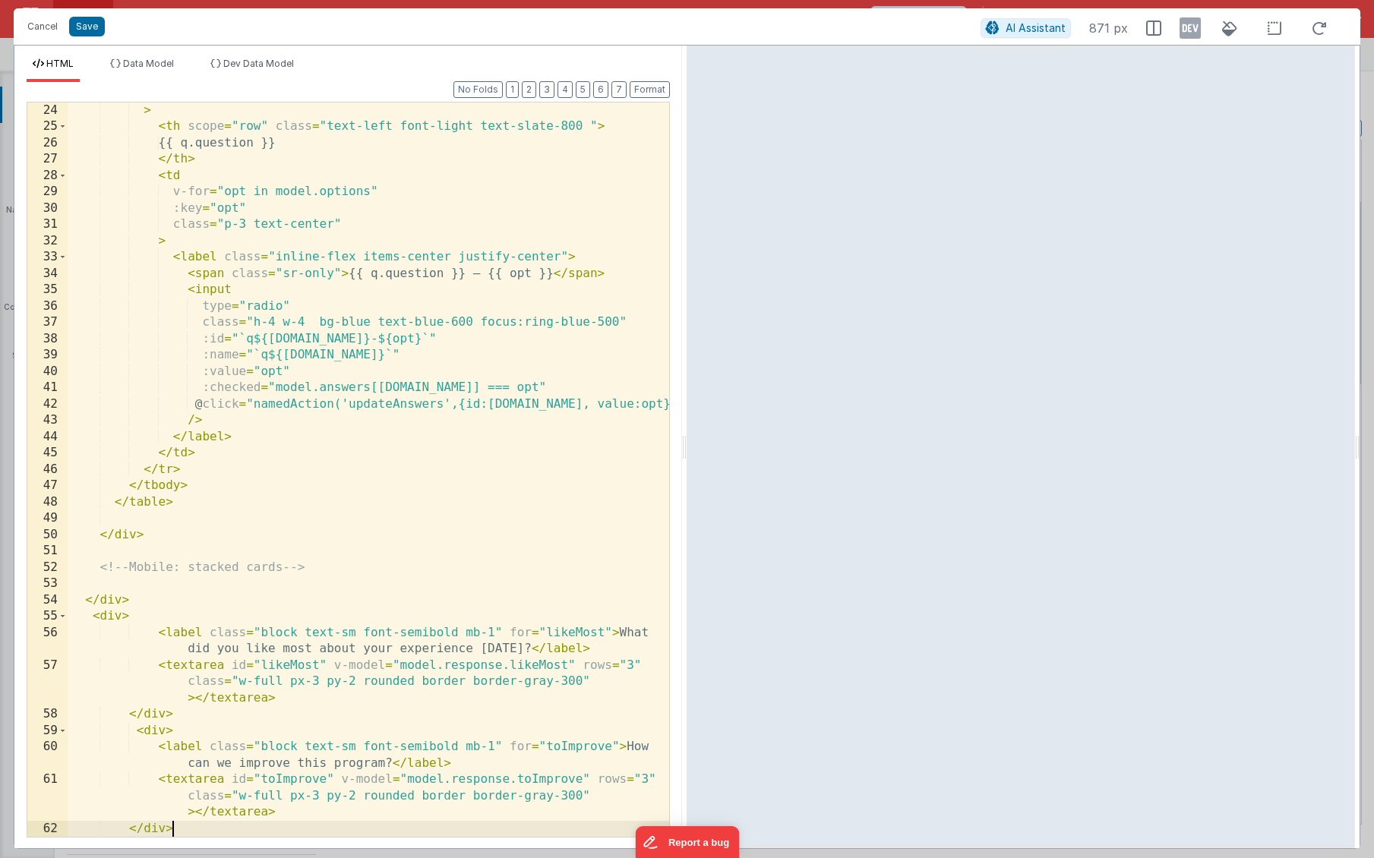
scroll to position [376, 0]
click at [650, 87] on button "Format" at bounding box center [650, 89] width 40 height 17
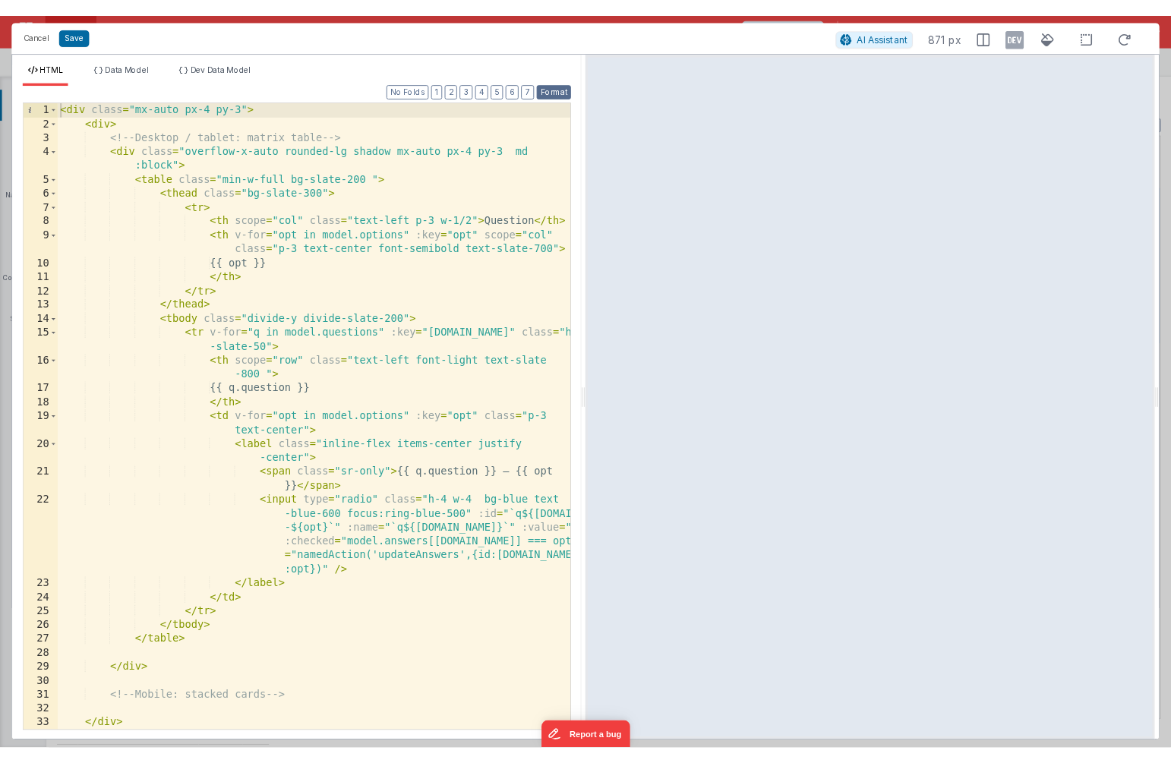
scroll to position [0, 0]
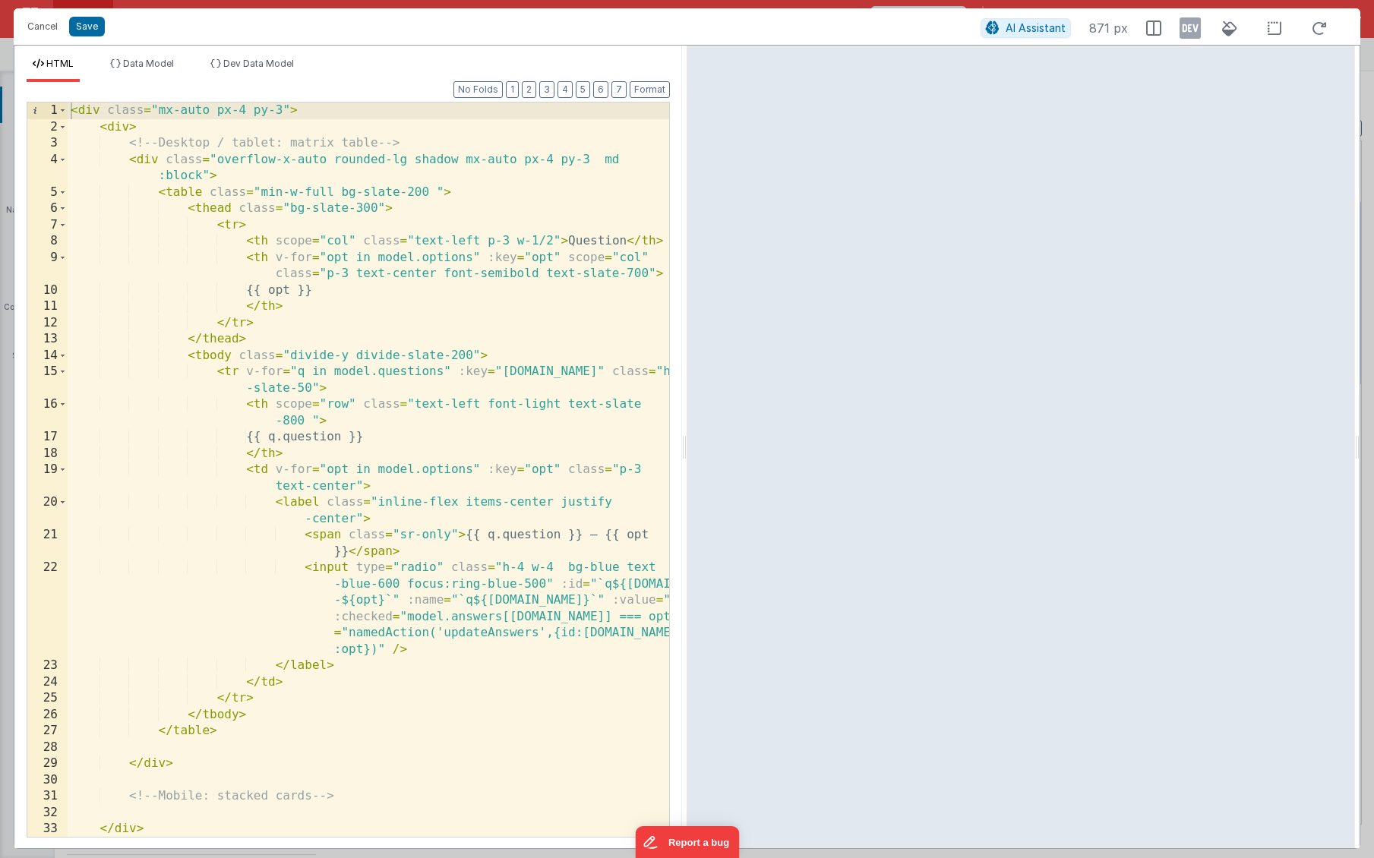
click at [250, 174] on div "< div class = "mx-auto px-4 py-3" > < div > <!-- Desktop / tablet: matrix table…" at bounding box center [369, 486] width 602 height 767
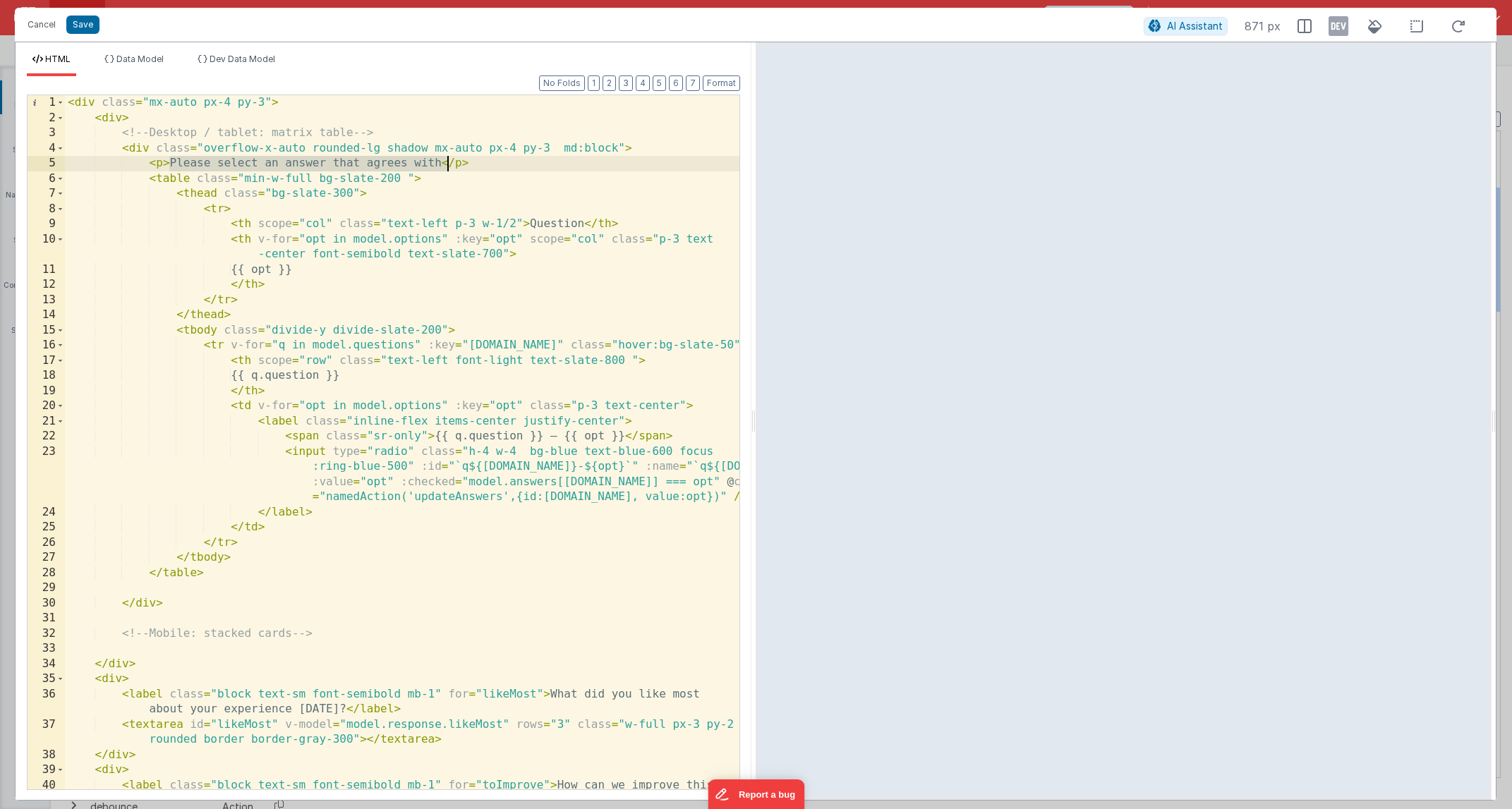
drag, startPoint x: 169, startPoint y: 162, endPoint x: 446, endPoint y: 167, distance: 277.0
click at [446, 166] on div "< div class = "mx-auto px-4 py-3" > < div > <!-- Desktop / tablet: matrix table…" at bounding box center [402, 465] width 674 height 740
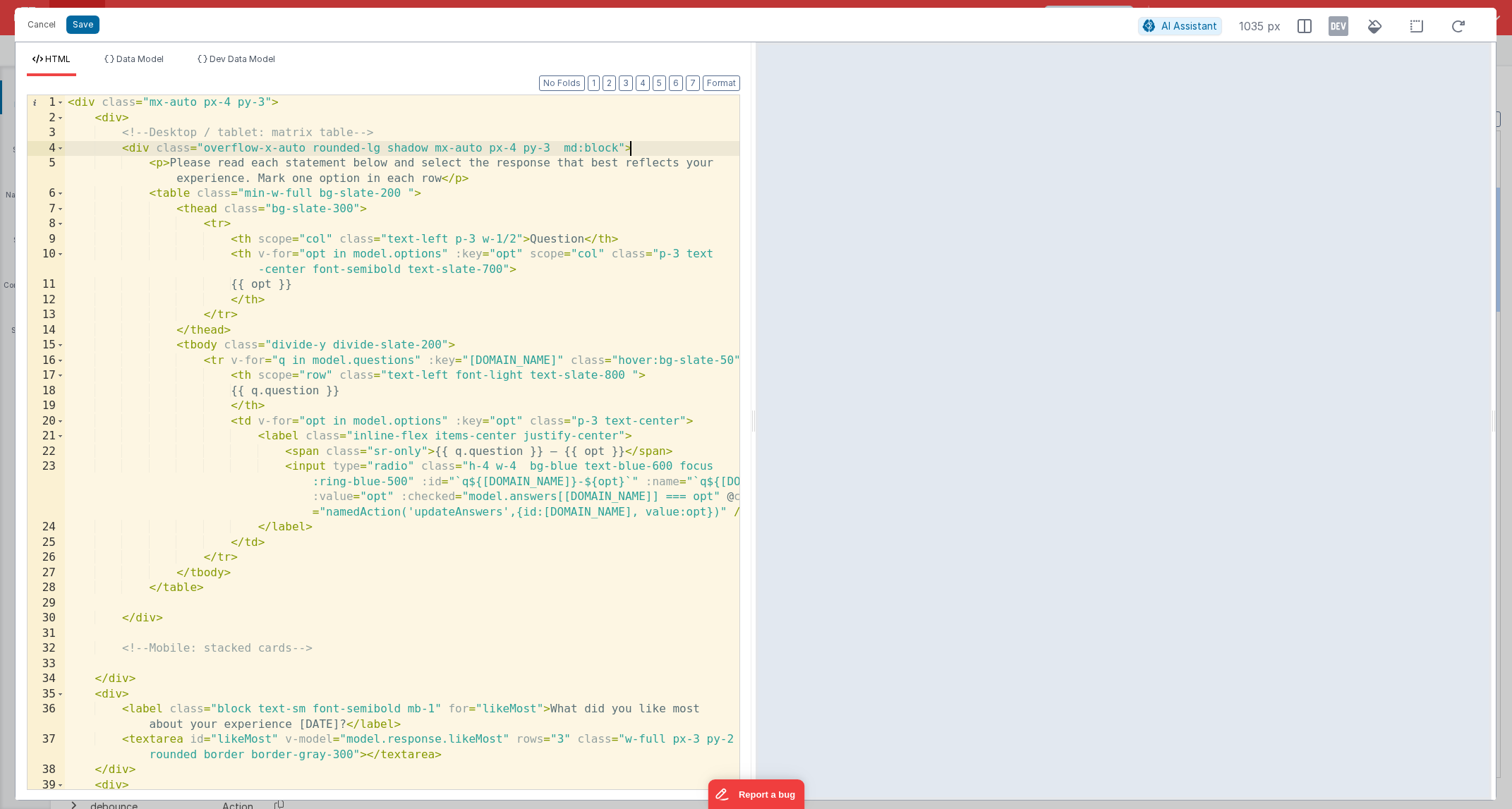
click at [641, 153] on div "< div class = "mx-auto px-4 py-3" > < div > <!-- Desktop / tablet: matrix table…" at bounding box center [402, 465] width 674 height 740
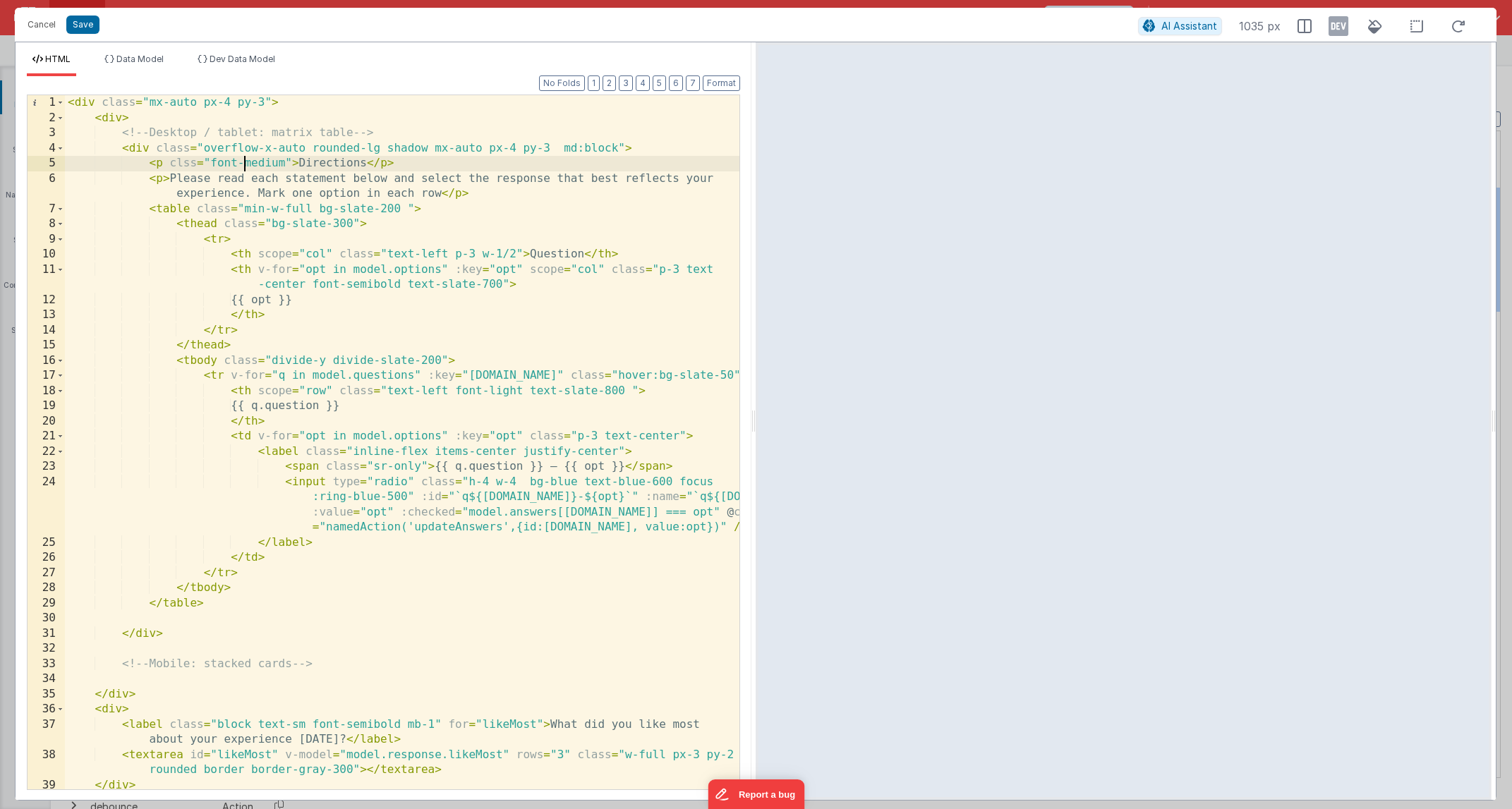
click at [243, 160] on div "< div class = "mx-auto px-4 py-3" > < div > <!-- Desktop / tablet: matrix table…" at bounding box center [402, 458] width 674 height 724
click at [184, 166] on div "< div class = "mx-auto px-4 py-3" > < div > <!-- Desktop / tablet: matrix table…" at bounding box center [402, 458] width 674 height 724
click at [284, 112] on div "< div class = "mx-auto px-4 py-3" > < div > <!-- Desktop / tablet: matrix table…" at bounding box center [402, 458] width 674 height 724
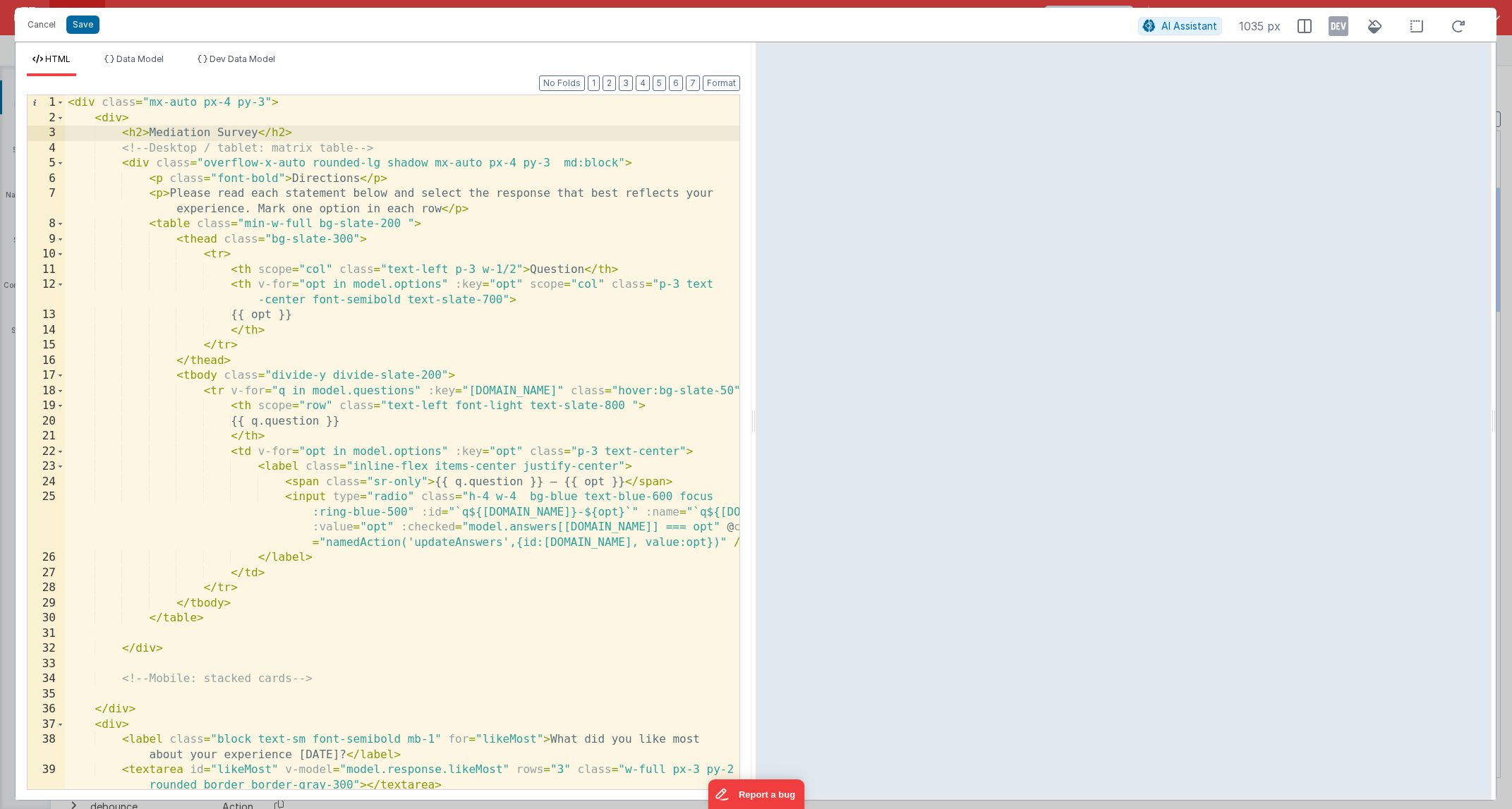
click at [143, 135] on div "< div class = "mx-auto px-4 py-3" > < div > < h2 > Mediation Survey </ h2 > <!-…" at bounding box center [402, 458] width 674 height 724
drag, startPoint x: 122, startPoint y: 136, endPoint x: 328, endPoint y: 131, distance: 206.1
click at [328, 131] on div "< div class = "mx-auto px-4 py-3" > < div > < h2 > Mediation Survey </ h2 > <!-…" at bounding box center [402, 458] width 674 height 724
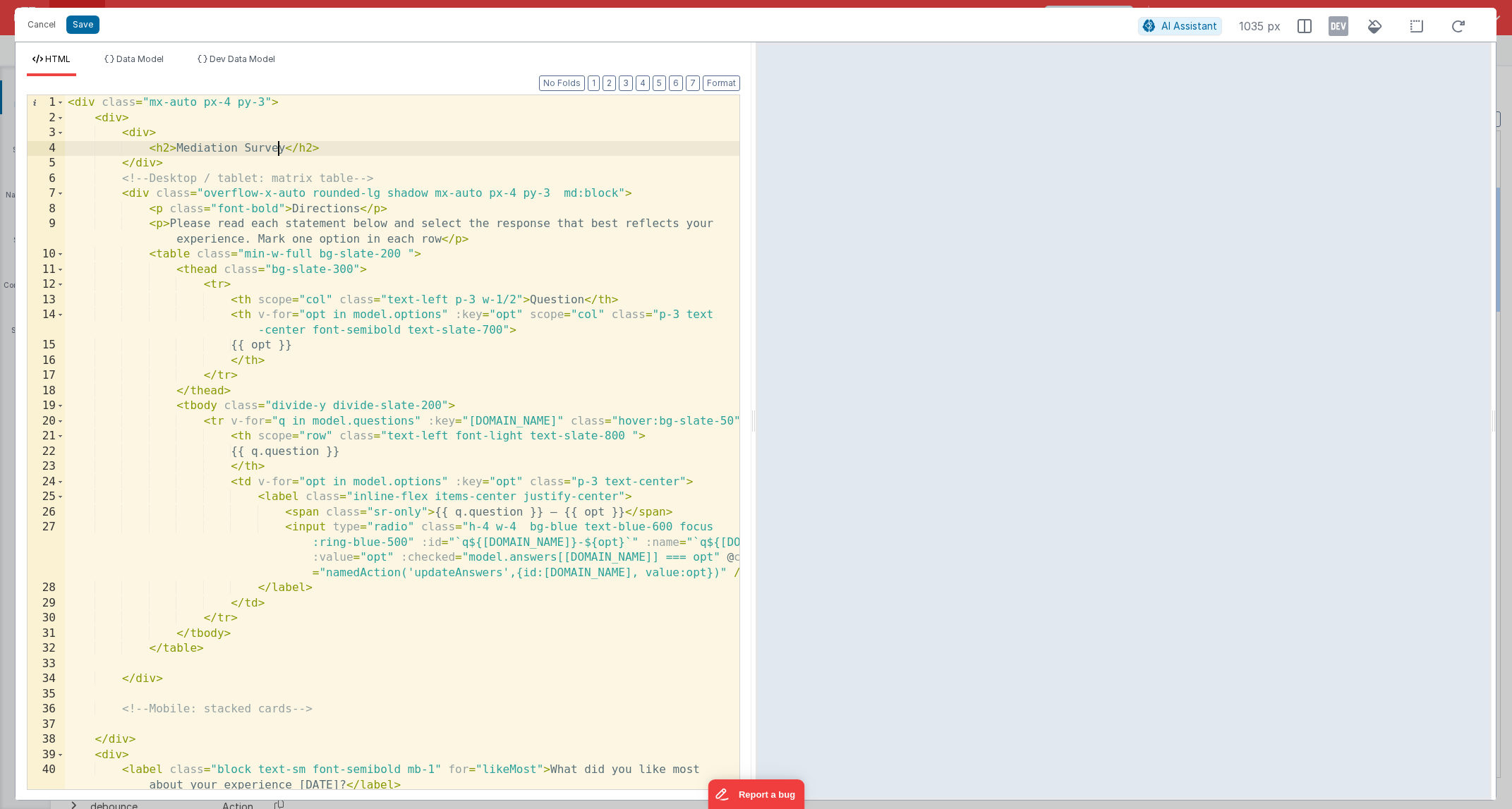
click at [280, 149] on div "< div class = "mx-auto px-4 py-3" > < div > < div > < h2 > Mediation Survey </ …" at bounding box center [402, 465] width 674 height 740
click at [151, 135] on div "< div class = "mx-auto px-4 py-3" > < div > < div > < h2 > Mediation Survey </ …" at bounding box center [402, 465] width 674 height 740
click at [170, 150] on div "< div class = "mx-auto px-4 py-3" > < div > < div class = "items-center" > < h2…" at bounding box center [402, 465] width 674 height 740
click at [255, 137] on div "< div class = "mx-auto px-4 py-3" > < div > < div class = "items-center" > < h2…" at bounding box center [402, 465] width 674 height 740
click at [89, 27] on button "Save" at bounding box center [83, 25] width 33 height 19
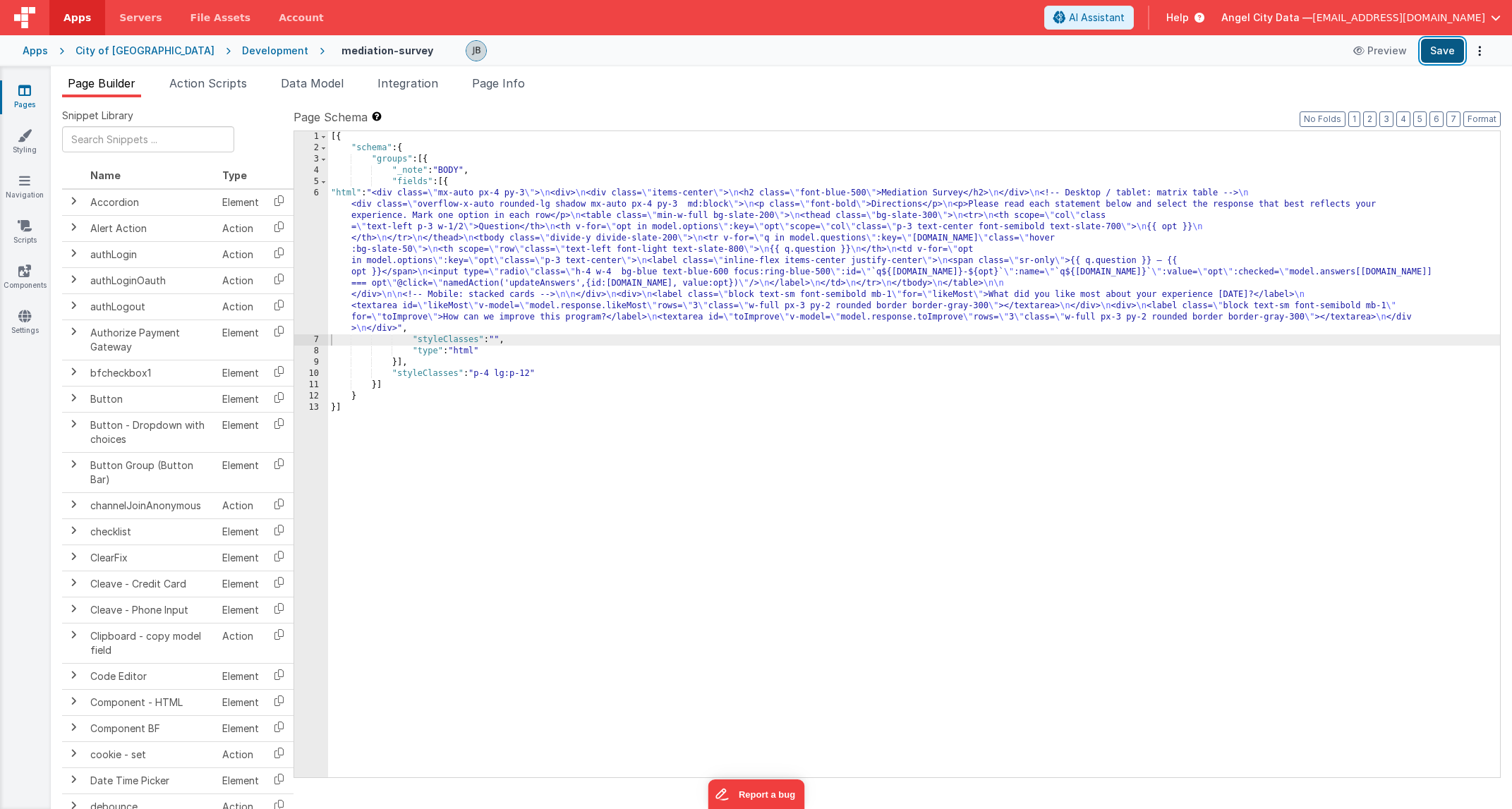
click at [1444, 48] on button "Save" at bounding box center [1442, 51] width 43 height 24
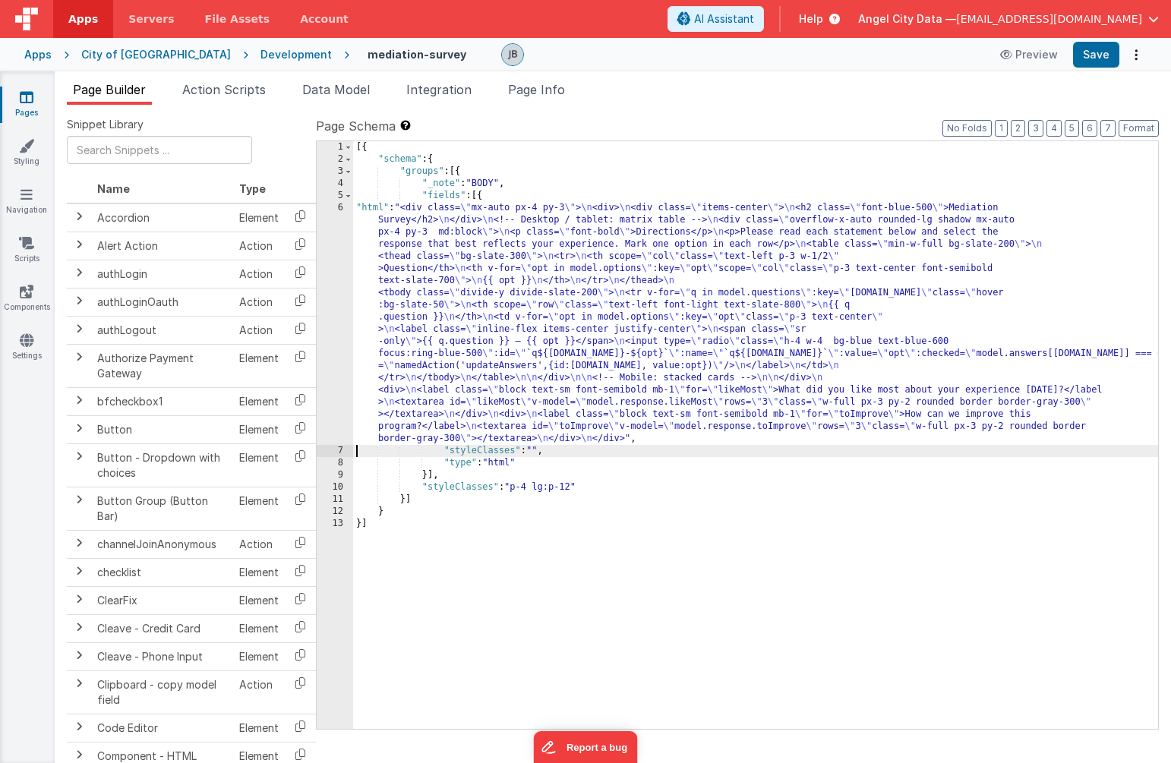
click at [326, 267] on div "6" at bounding box center [335, 323] width 36 height 243
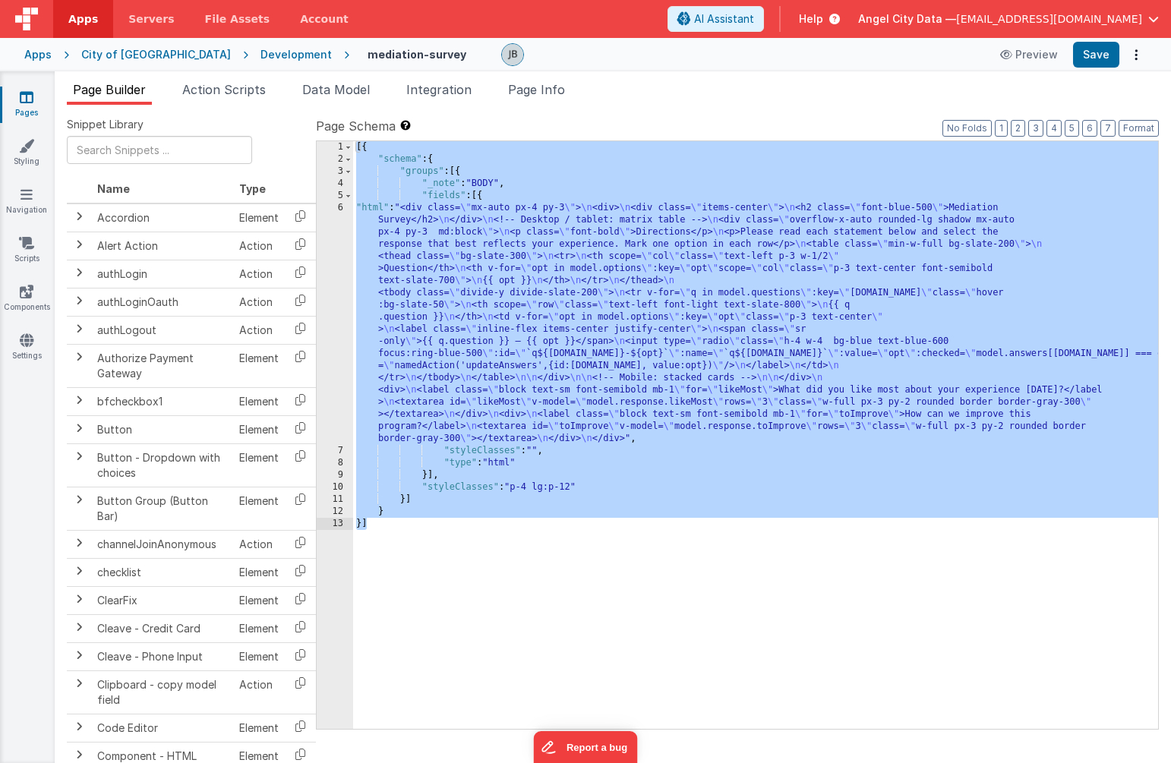
click at [332, 270] on div "6" at bounding box center [335, 323] width 36 height 243
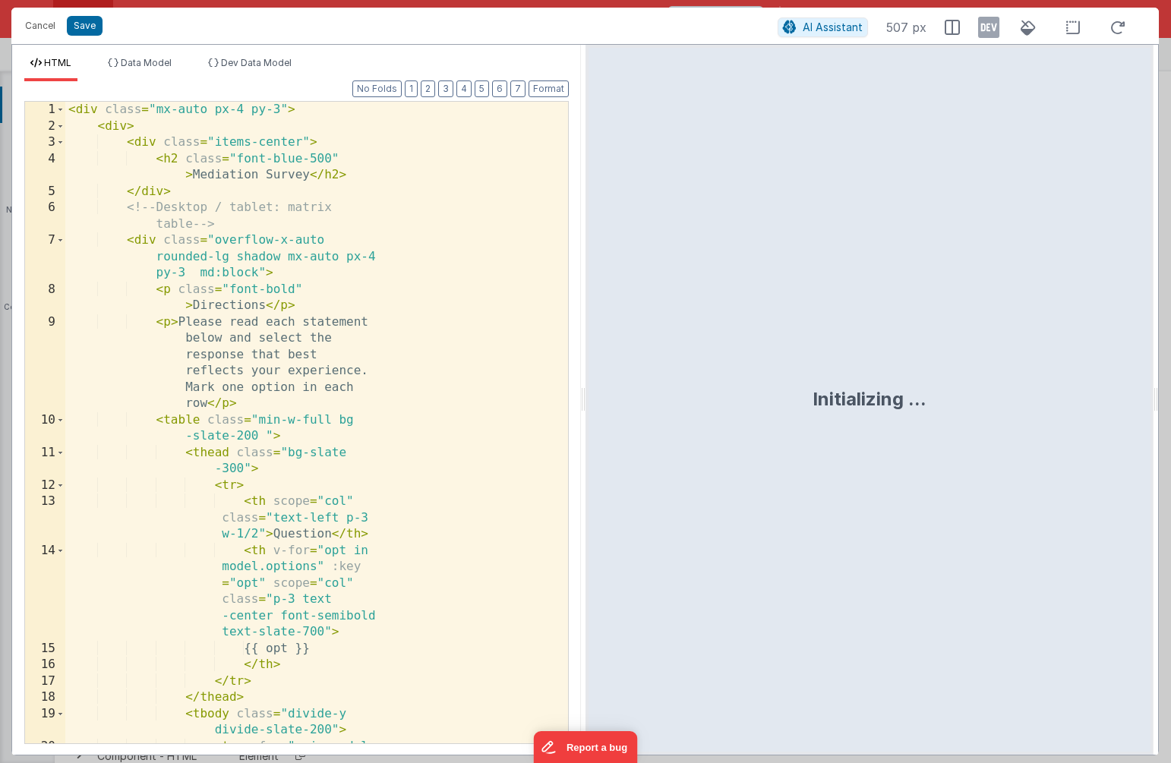
click at [378, 384] on div "< div class = "mx-auto px-4 py-3" > < div > < div class = "items-center" > < h2…" at bounding box center [316, 464] width 503 height 724
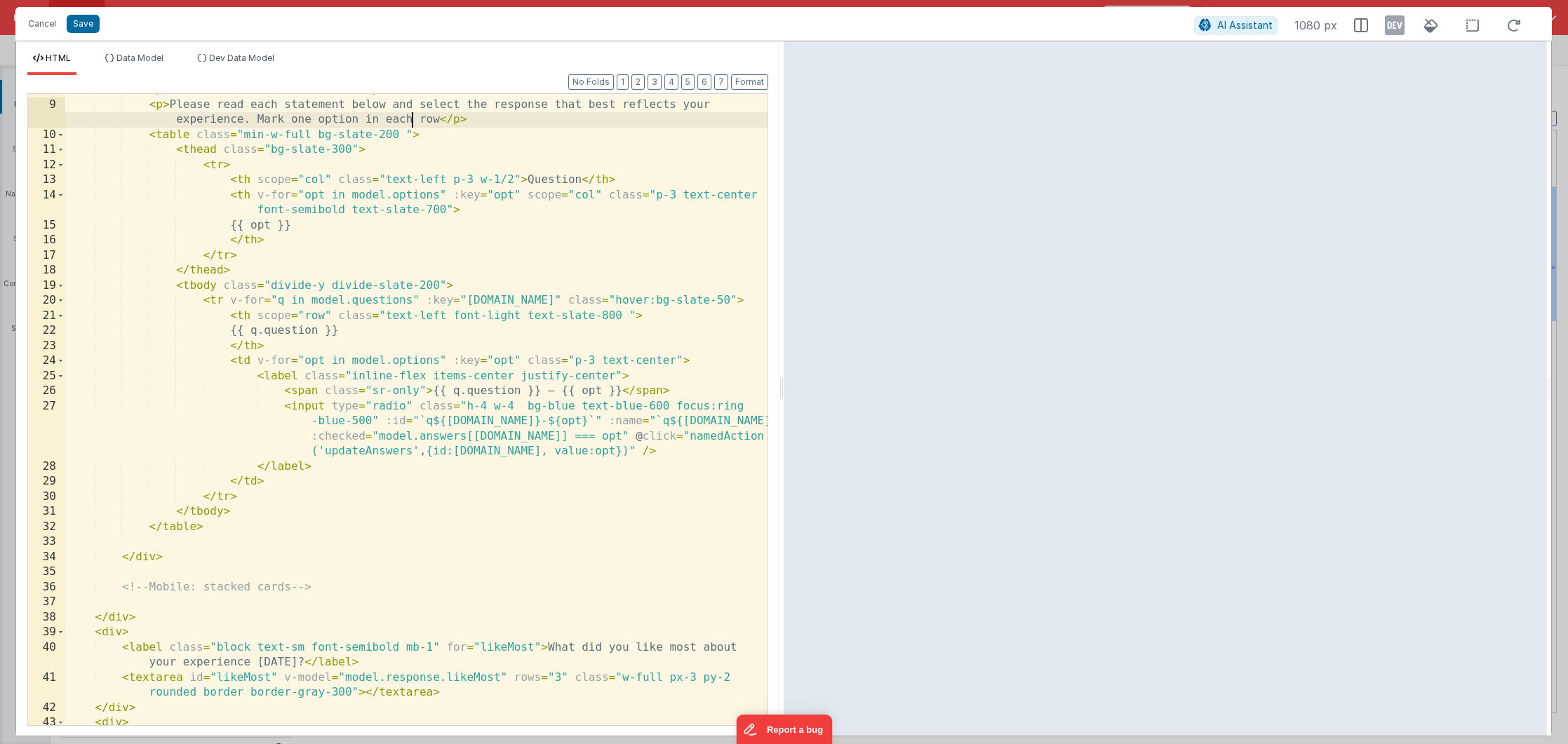
scroll to position [117, 0]
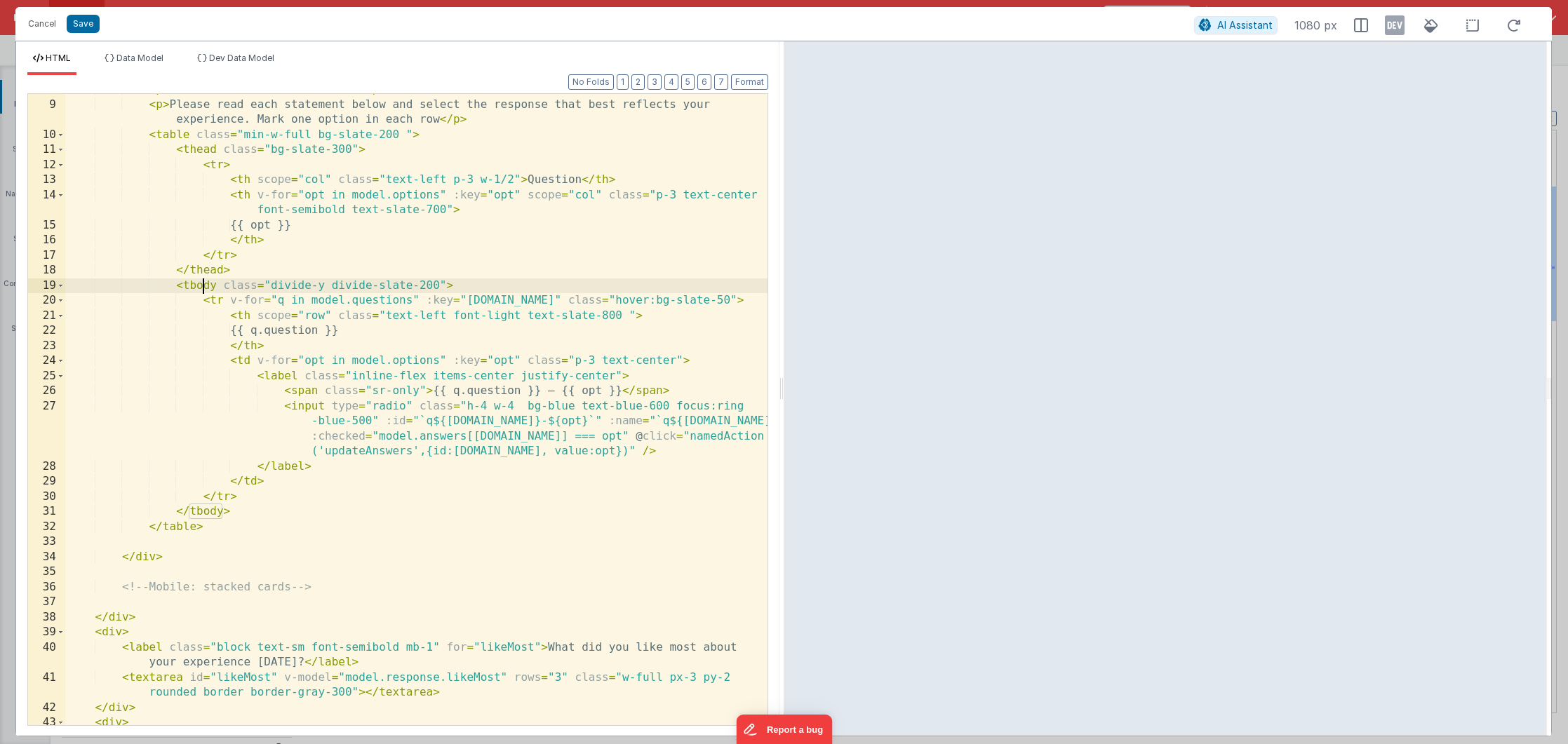
click at [200, 287] on div "< p class = "font-bold" > Directions </ p > < p > Please read each statement be…" at bounding box center [416, 413] width 702 height 661
click at [219, 300] on div "< p class = "font-bold" > Directions </ p > < p > Please read each statement be…" at bounding box center [416, 413] width 702 height 661
drag, startPoint x: 276, startPoint y: 302, endPoint x: 287, endPoint y: 302, distance: 11.0
click at [287, 302] on div "< p class = "font-bold" > Directions </ p > < p > Please read each statement be…" at bounding box center [416, 413] width 702 height 661
click at [284, 302] on div "< p class = "font-bold" > Directions </ p > < p > Please read each statement be…" at bounding box center [416, 413] width 702 height 661
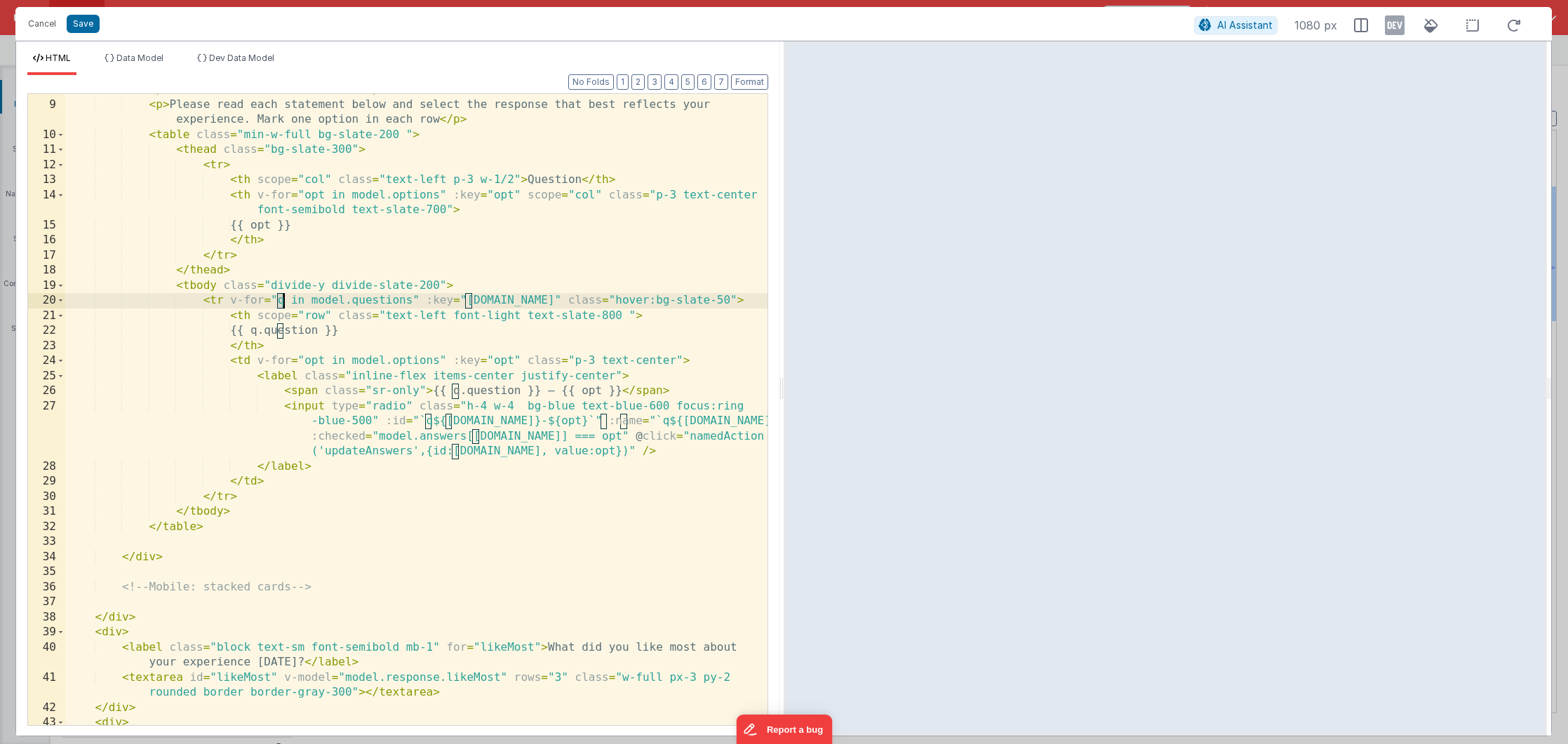
click at [284, 302] on div "< p class = "font-bold" > Directions </ p > < p > Please read each statement be…" at bounding box center [416, 413] width 702 height 661
click at [621, 317] on div "< p class = "font-bold" > Directions </ p > < p > Please read each statement be…" at bounding box center [416, 413] width 702 height 661
click at [537, 313] on div "< p class = "font-bold" > Directions </ p > < p > Please read each statement be…" at bounding box center [416, 413] width 702 height 661
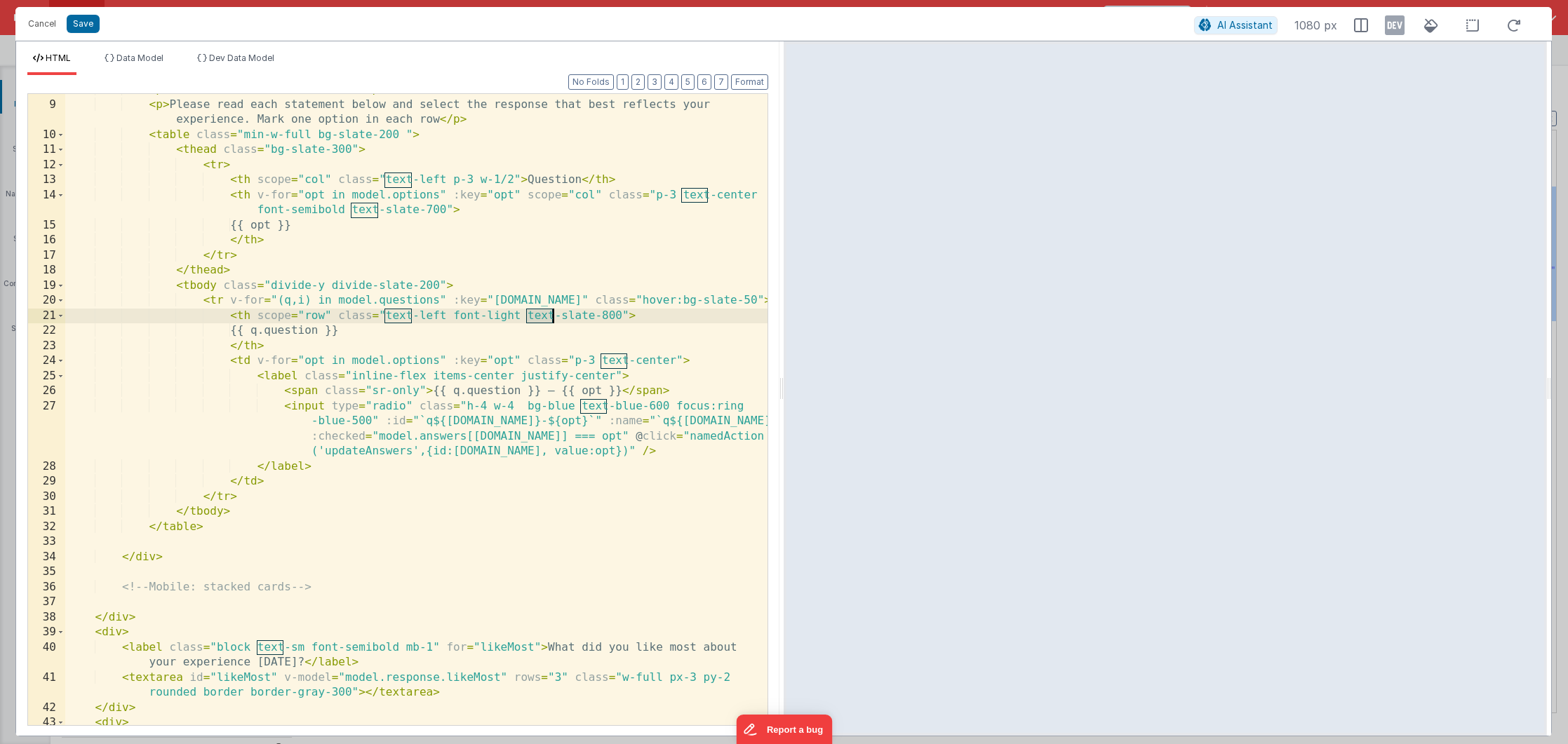
click at [537, 313] on div "< p class = "font-bold" > Directions </ p > < p > Please read each statement be…" at bounding box center [416, 413] width 702 height 661
click at [1194, 29] on div "Cancel Save" at bounding box center [608, 23] width 1173 height 19
click at [1212, 26] on icon at bounding box center [1205, 25] width 13 height 1
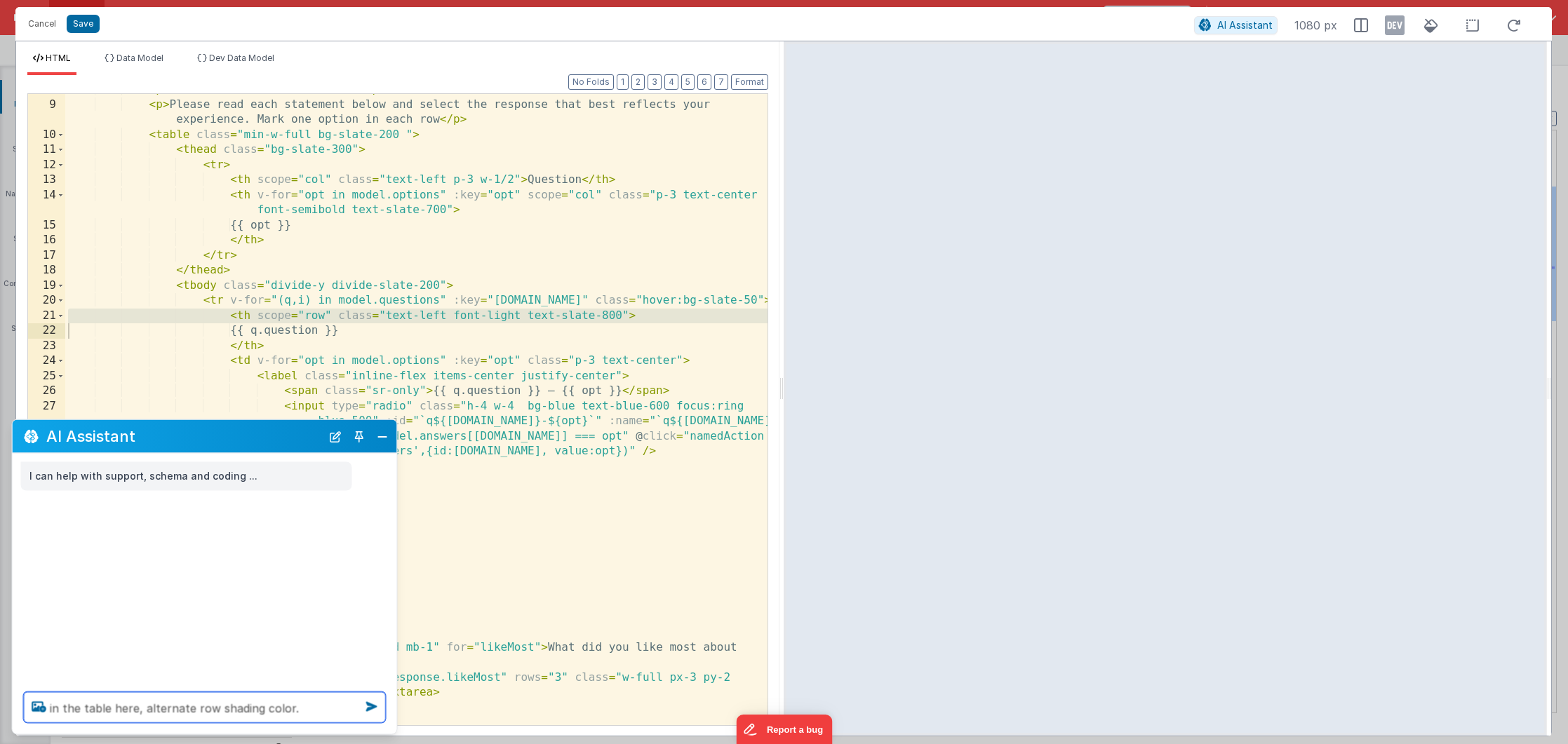
type textarea "in the table here, alternate row shading color."
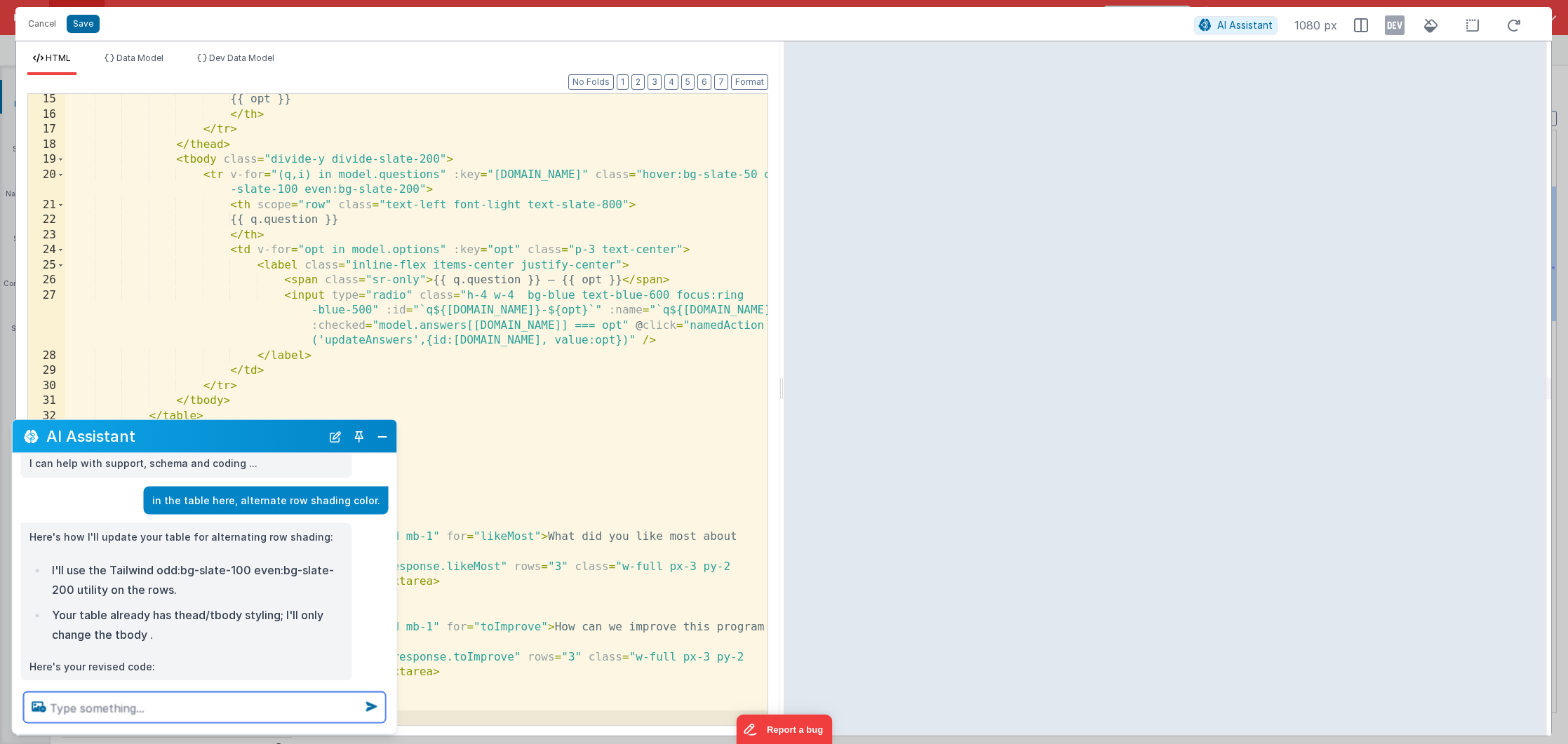
scroll to position [40, 0]
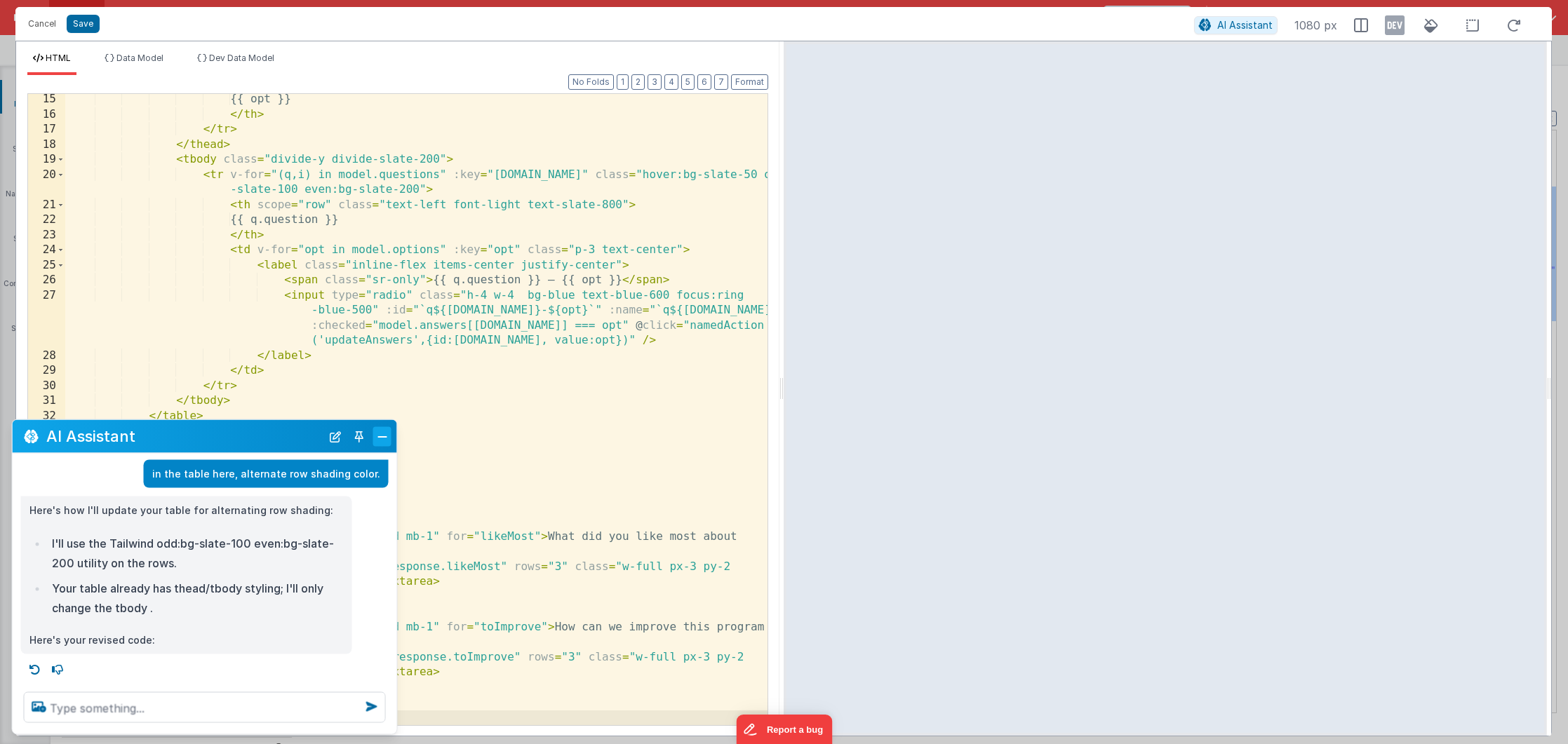
click at [378, 435] on button "Close" at bounding box center [382, 436] width 18 height 19
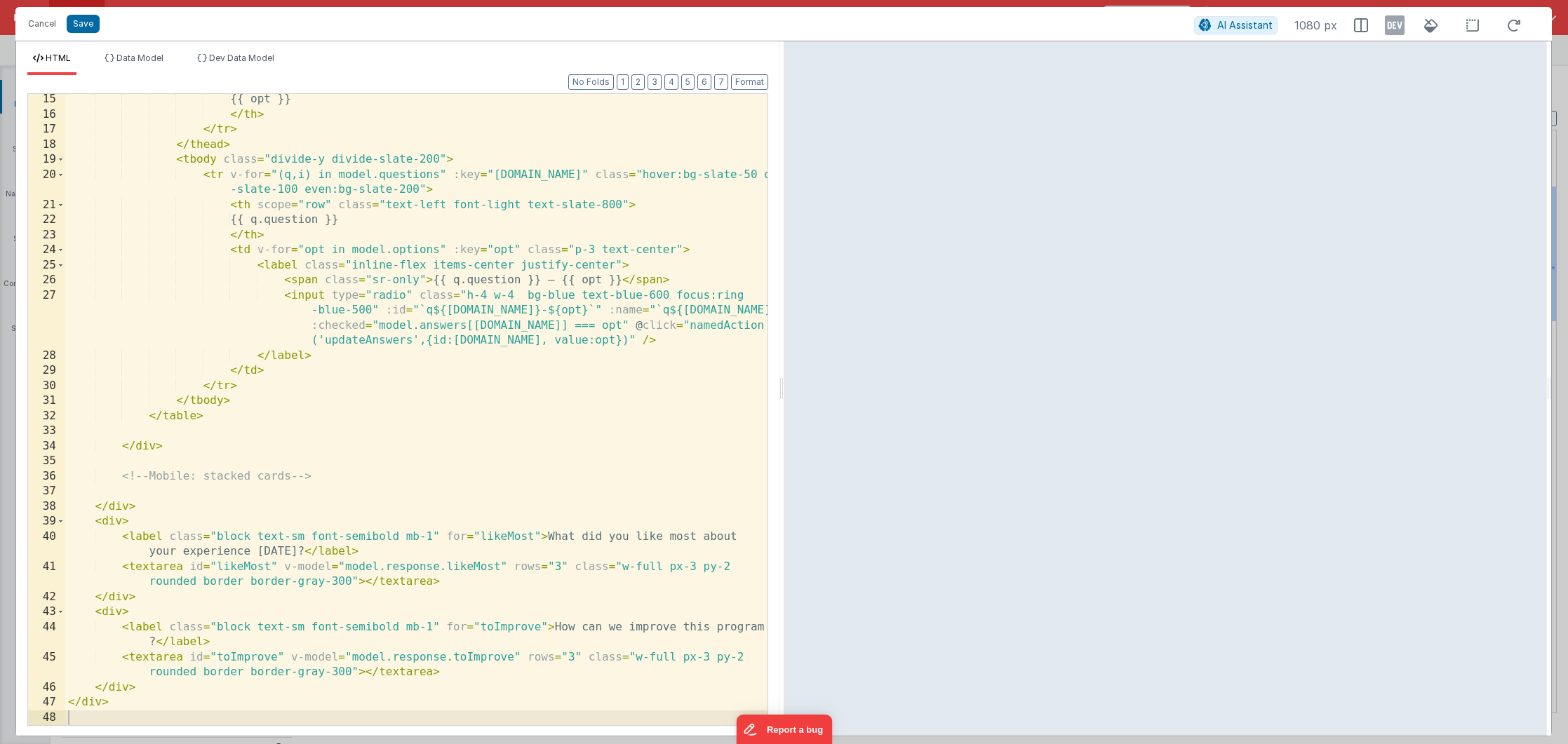
scroll to position [42, 0]
click at [124, 527] on div "{{ opt }} </ th > </ tr > </ thead > < tbody class = "divide-y divide-slate-200…" at bounding box center [416, 423] width 702 height 661
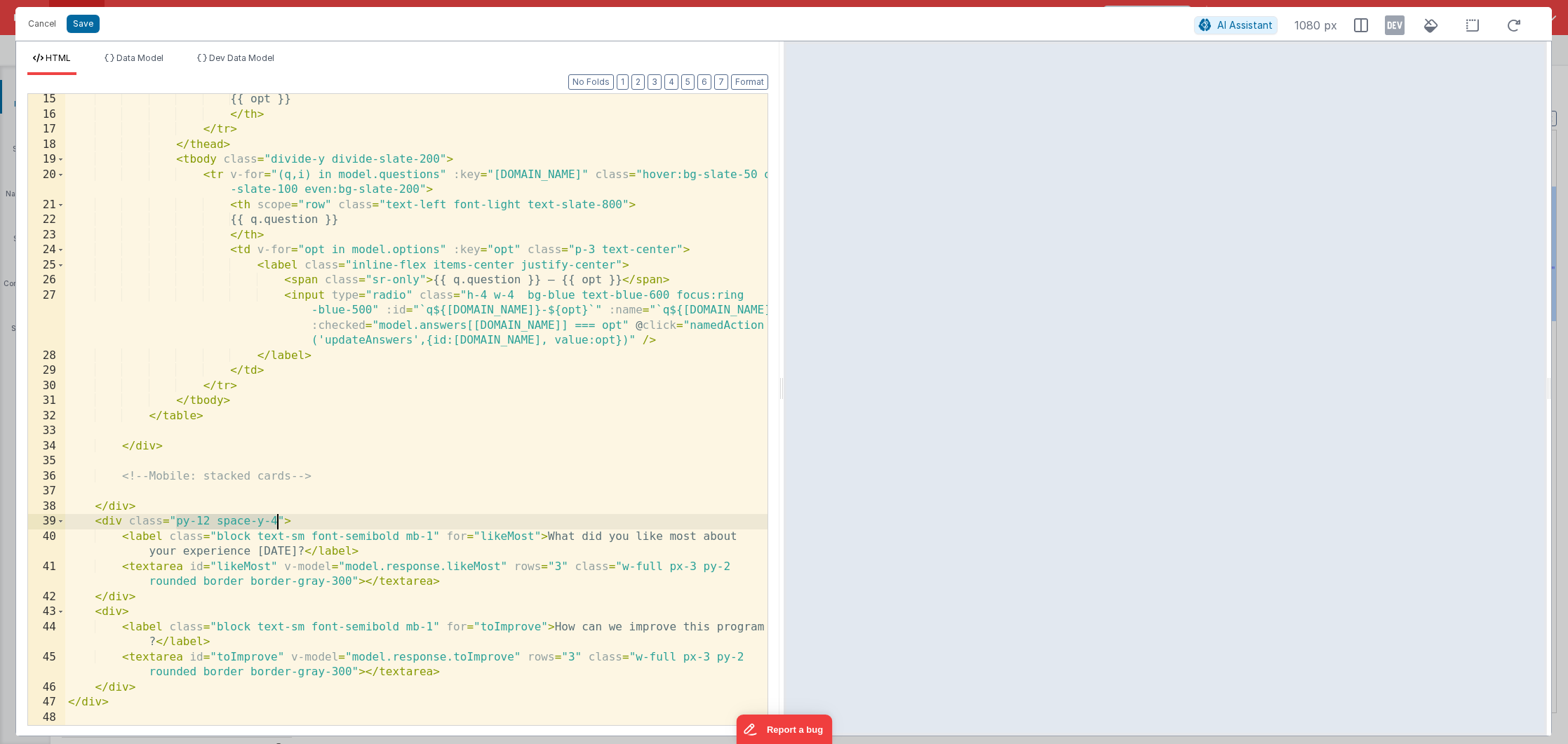
drag, startPoint x: 176, startPoint y: 523, endPoint x: 277, endPoint y: 523, distance: 101.0
click at [277, 523] on div "{{ opt }} </ th > </ tr > </ thead > < tbody class = "divide-y divide-slate-200…" at bounding box center [416, 423] width 702 height 661
click at [129, 509] on div "{{ opt }} </ th > </ tr > </ thead > < tbody class = "divide-y divide-slate-200…" at bounding box center [416, 423] width 702 height 661
click at [175, 522] on div "{{ opt }} </ th > </ tr > </ thead > < tbody class = "divide-y divide-slate-200…" at bounding box center [416, 423] width 702 height 661
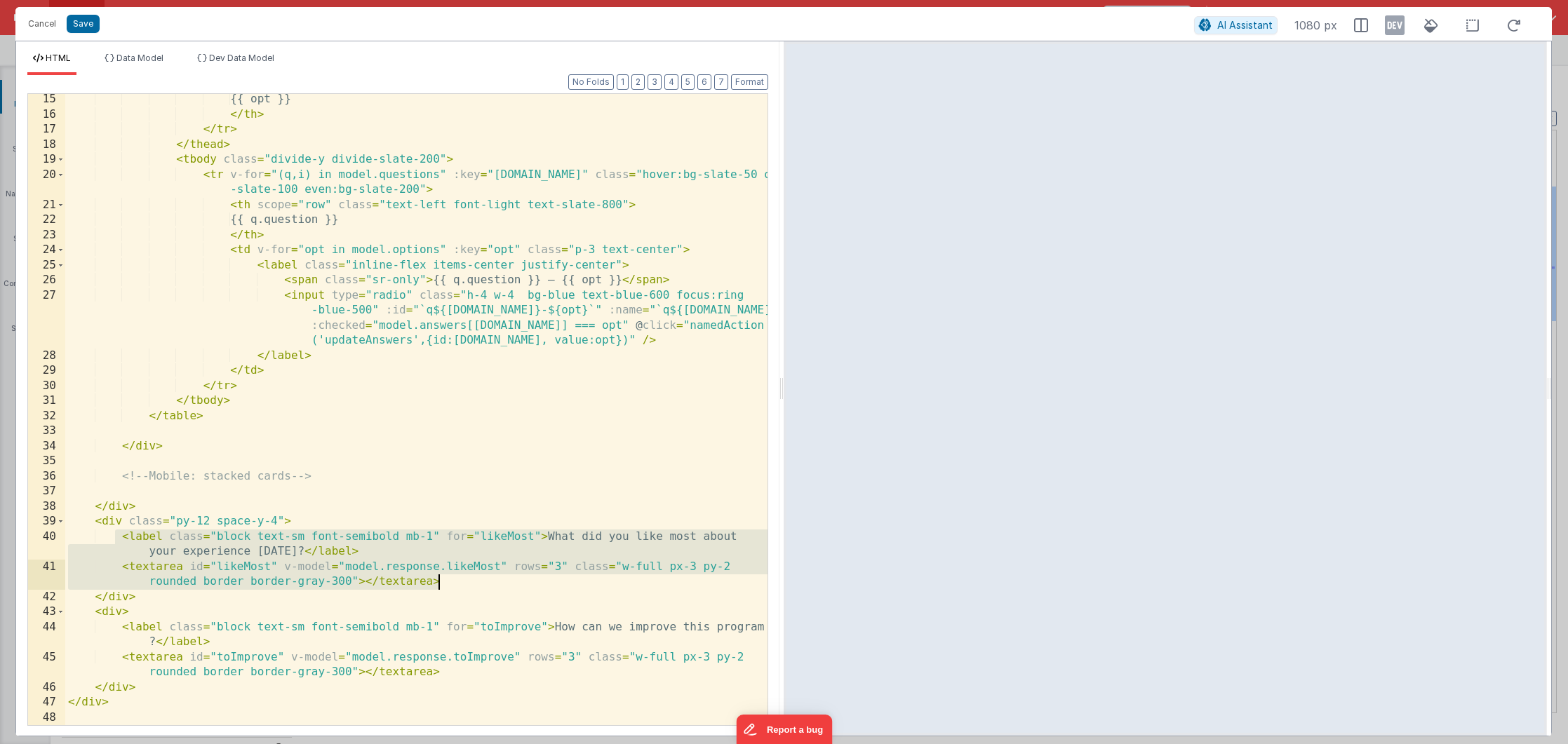
drag, startPoint x: 115, startPoint y: 541, endPoint x: 529, endPoint y: 581, distance: 415.9
click at [529, 581] on div "{{ opt }} </ th > </ tr > </ thead > < tbody class = "divide-y divide-slate-200…" at bounding box center [416, 423] width 702 height 661
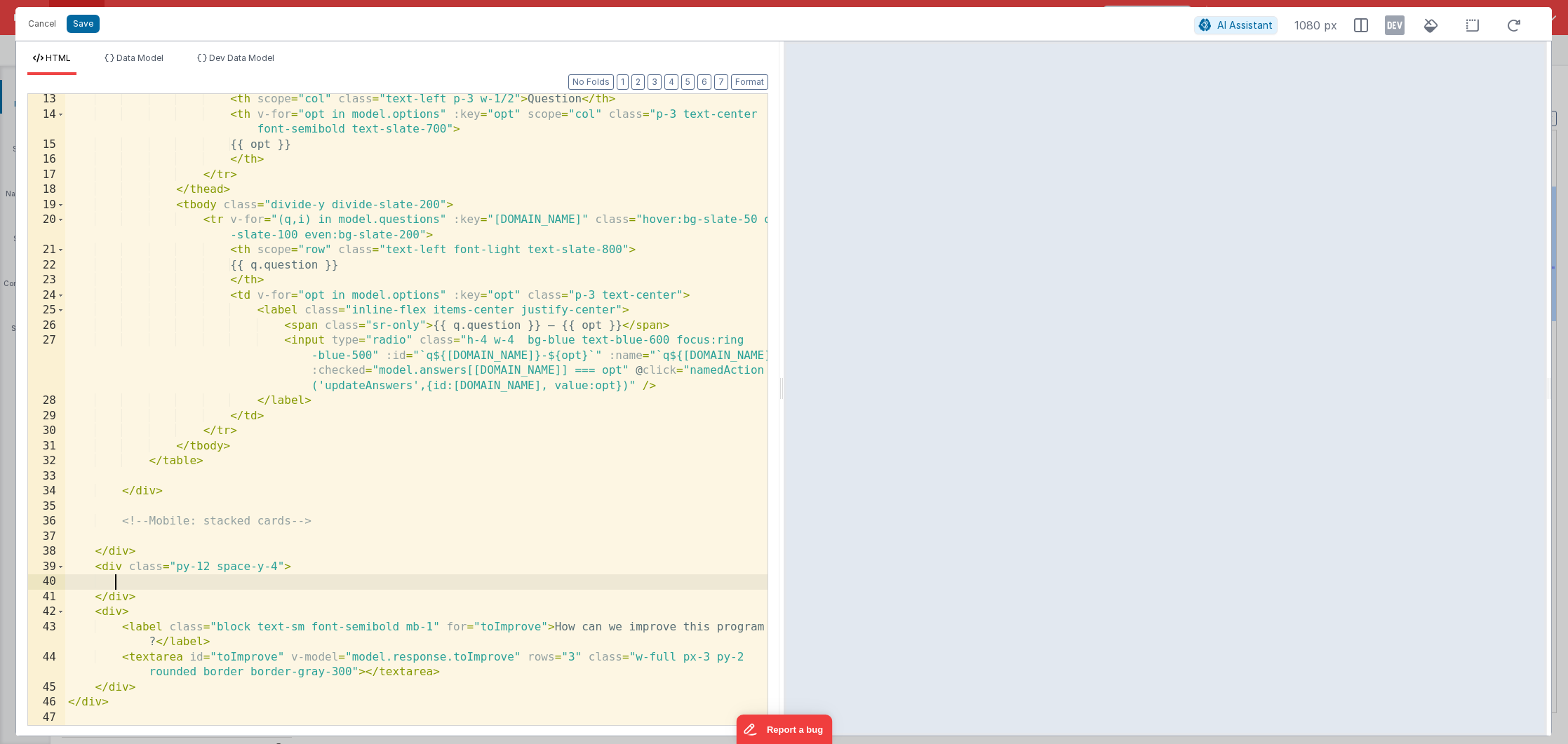
scroll to position [198, 0]
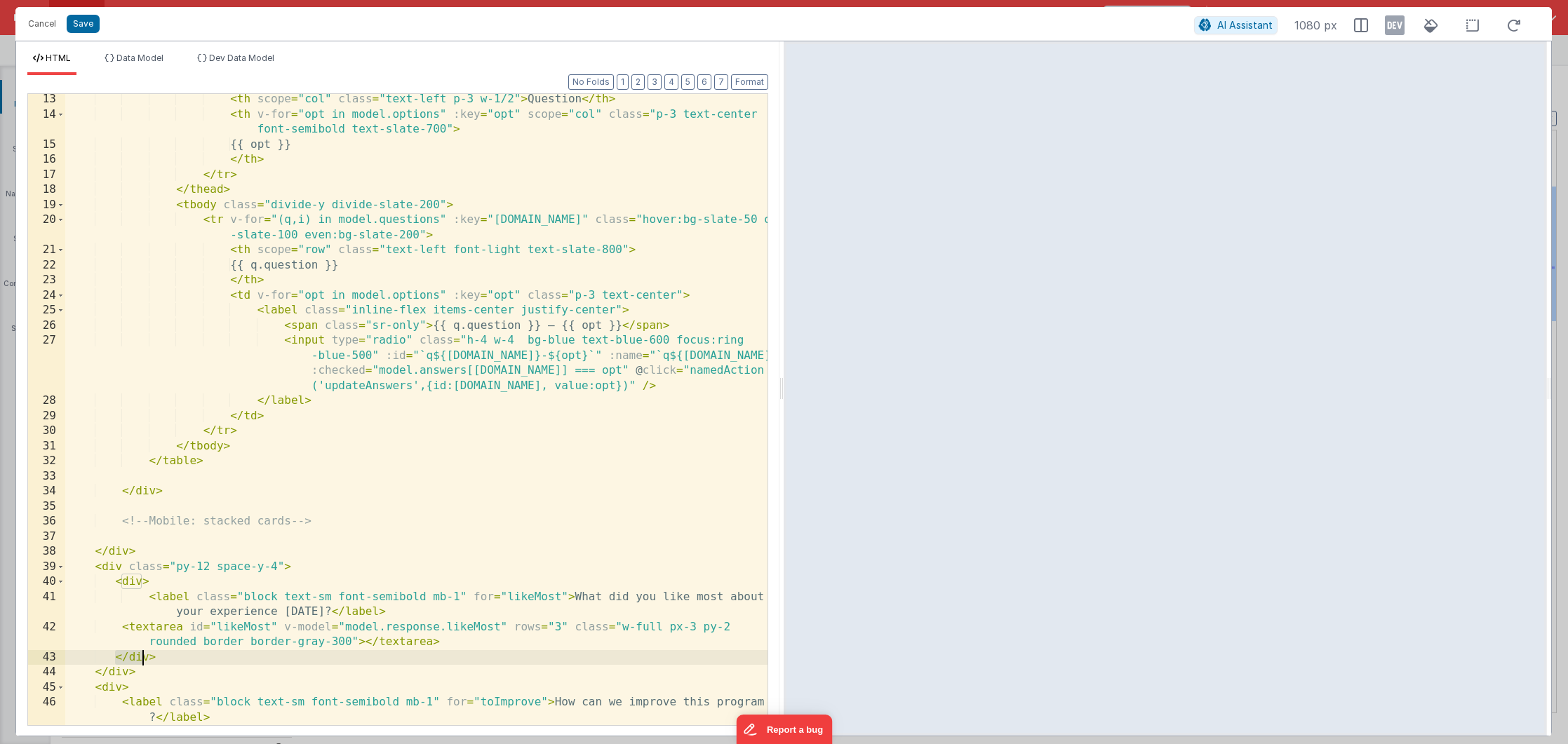
drag, startPoint x: 118, startPoint y: 657, endPoint x: 141, endPoint y: 664, distance: 24.0
click at [141, 664] on div "< th scope = "col" class = "text-left p-3 w-1/2" > Question </ th > < th v-for …" at bounding box center [416, 430] width 702 height 677
click at [142, 669] on div "< th scope = "col" class = "text-left p-3 w-1/2" > Question </ th > < th v-for …" at bounding box center [416, 430] width 702 height 677
drag, startPoint x: 139, startPoint y: 675, endPoint x: 94, endPoint y: 661, distance: 47.1
click at [94, 661] on div "< th scope = "col" class = "text-left p-3 w-1/2" > Question </ th > < th v-for …" at bounding box center [416, 430] width 702 height 677
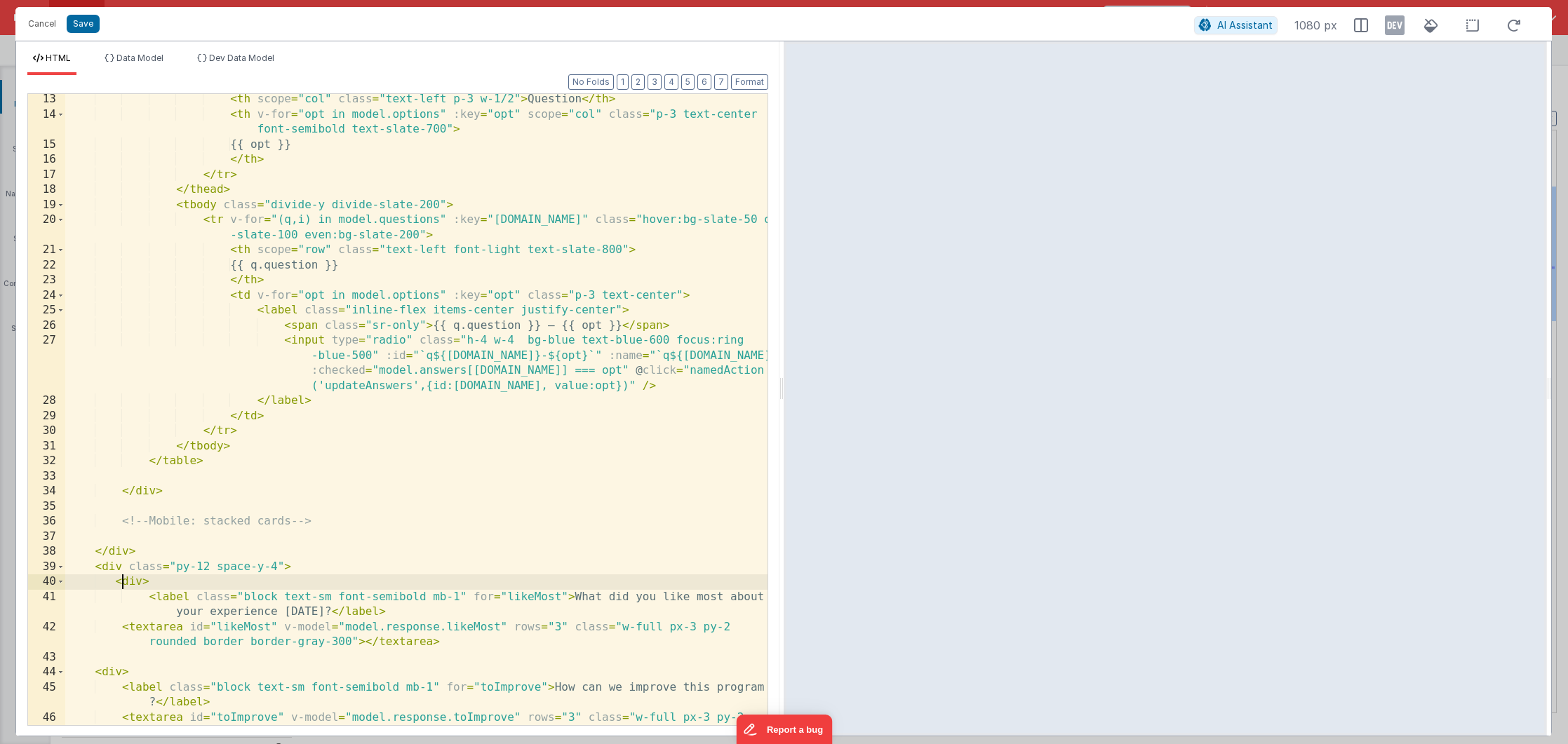
click at [119, 576] on div "< th scope = "col" class = "text-left p-3 w-1/2" > Question </ th > < th v-for …" at bounding box center [416, 430] width 702 height 677
click at [135, 582] on div "< th scope = "col" class = "text-left p-3 w-1/2" > Question </ th > < th v-for …" at bounding box center [416, 430] width 702 height 677
click at [58, 582] on span at bounding box center [61, 582] width 7 height 16
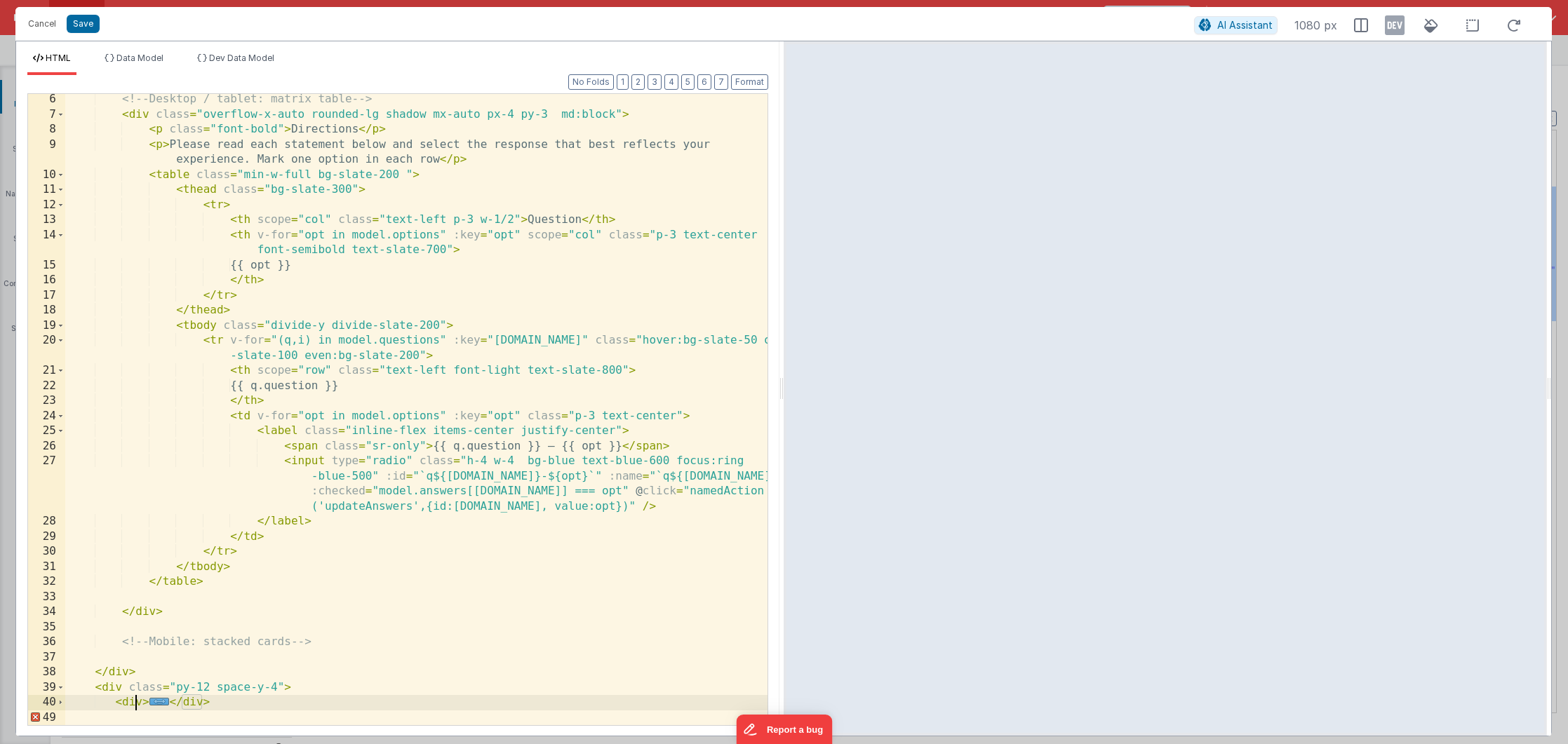
scroll to position [78, 0]
click at [60, 702] on span at bounding box center [61, 702] width 7 height 16
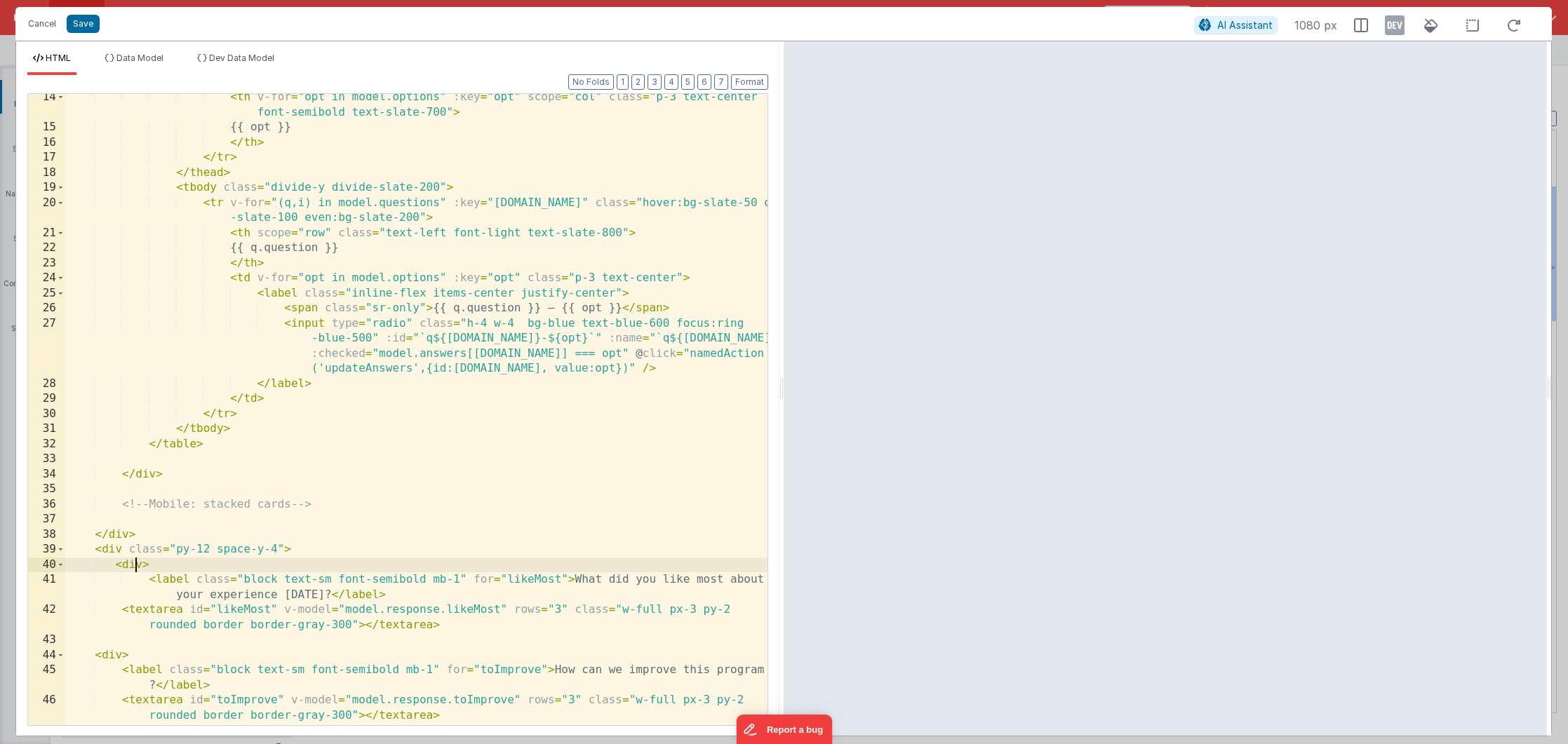
scroll to position [230, 0]
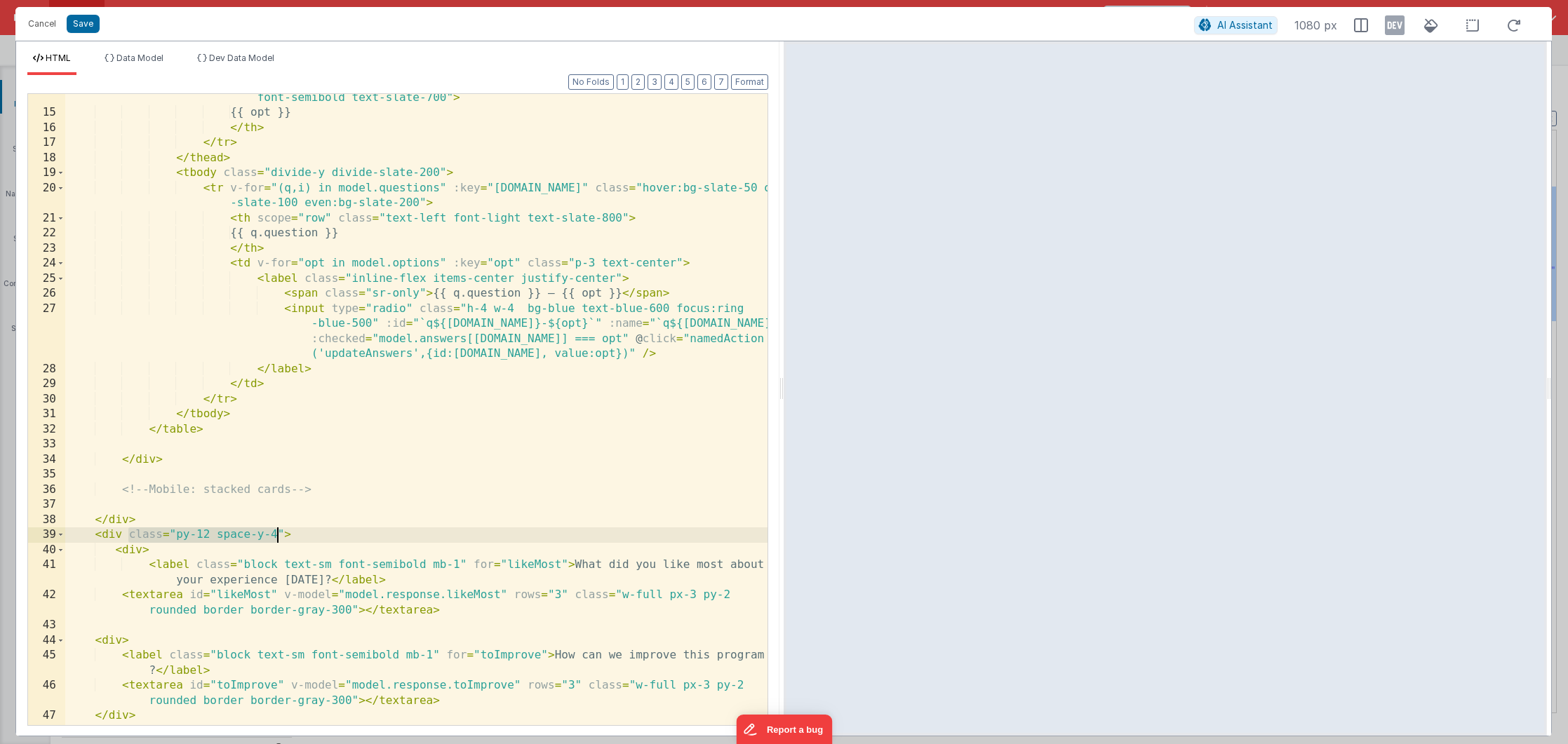
drag, startPoint x: 128, startPoint y: 535, endPoint x: 279, endPoint y: 533, distance: 151.0
click at [279, 533] on div "< th v-for = "opt in model.options" :key = "opt" scope = "col" class = "p-3 tex…" at bounding box center [416, 413] width 702 height 677
click at [128, 539] on div "< th v-for = "opt in model.options" :key = "opt" scope = "col" class = "p-3 tex…" at bounding box center [416, 413] width 702 height 677
click at [124, 550] on div "< th v-for = "opt in model.options" :key = "opt" scope = "col" class = "p-3 tex…" at bounding box center [416, 413] width 702 height 677
click at [113, 629] on div "< th v-for = "opt in model.options" :key = "opt" scope = "col" class = "p-3 tex…" at bounding box center [416, 413] width 702 height 677
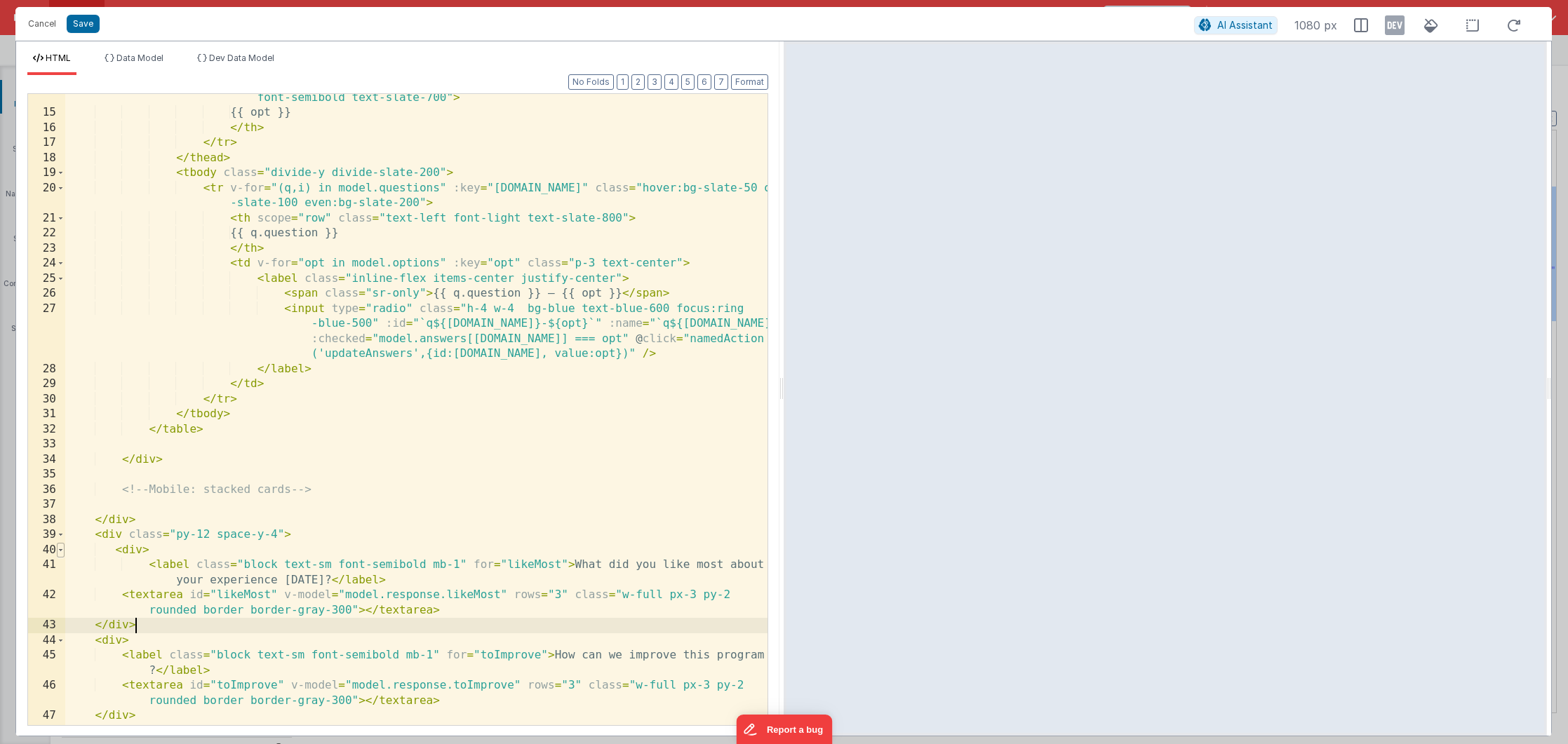
click at [60, 554] on span at bounding box center [61, 550] width 7 height 16
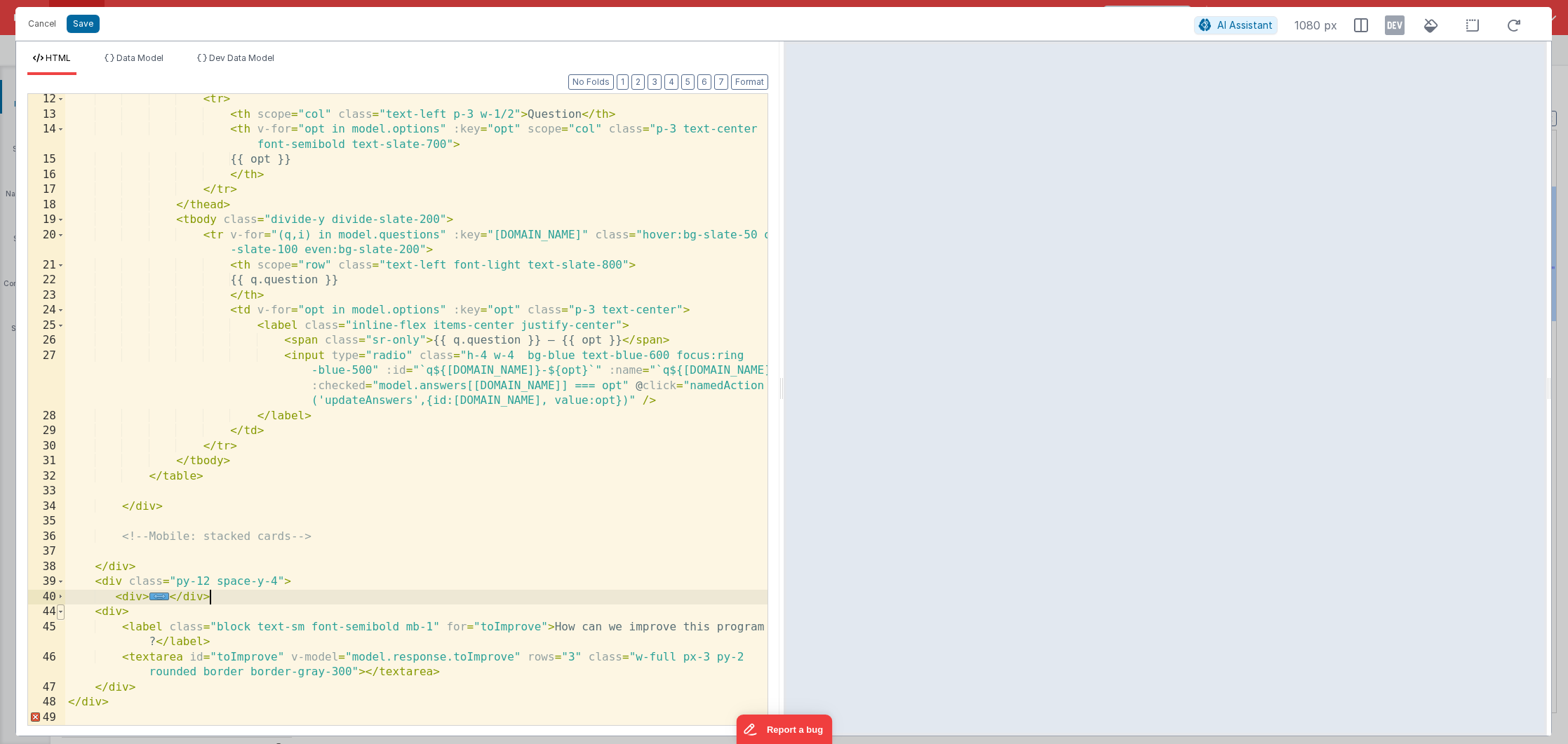
click at [59, 614] on span at bounding box center [61, 612] width 7 height 16
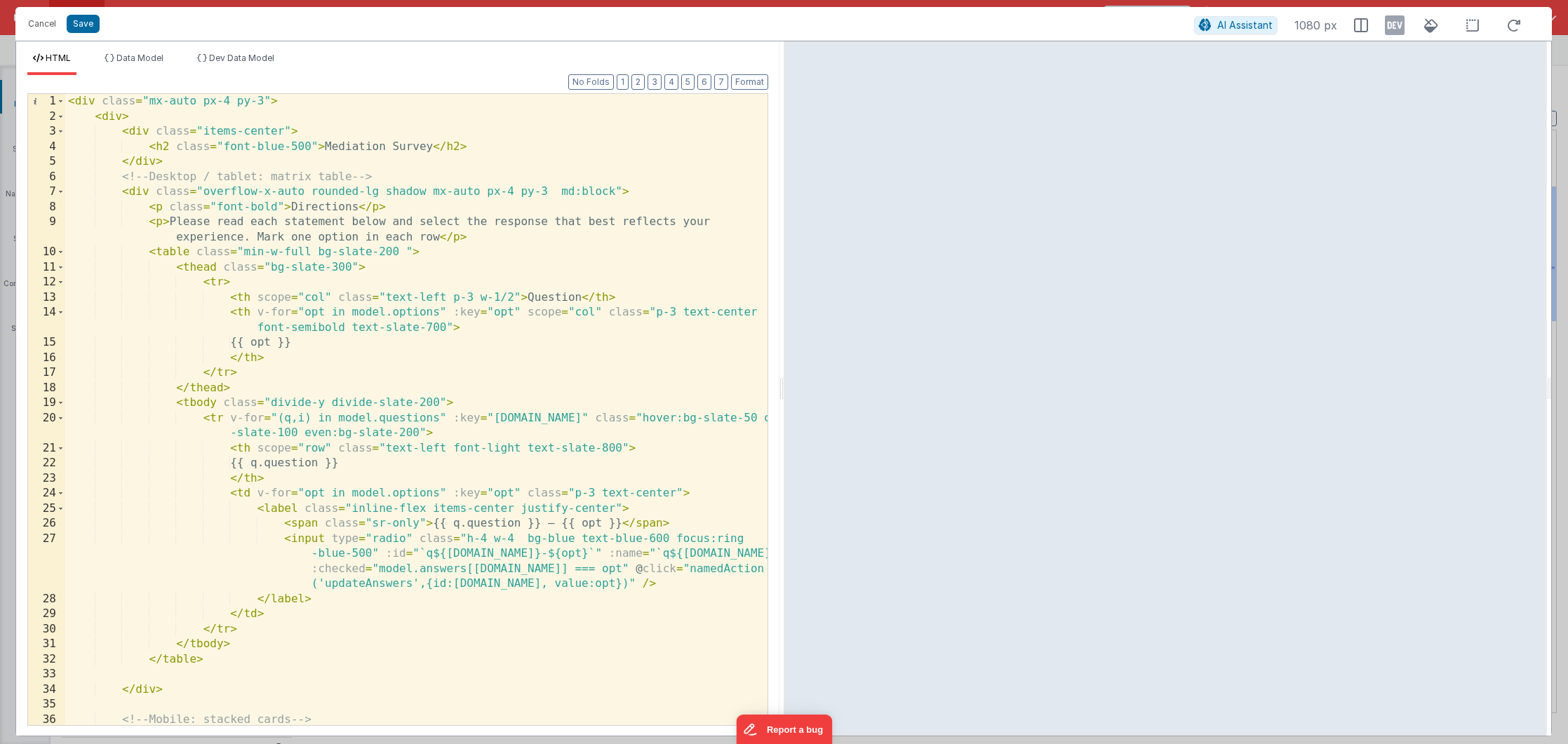
scroll to position [0, 0]
click at [440, 239] on div "< div class = "mx-auto px-4 py-3" > < div > < div class = "items-center" > < h2…" at bounding box center [416, 425] width 702 height 661
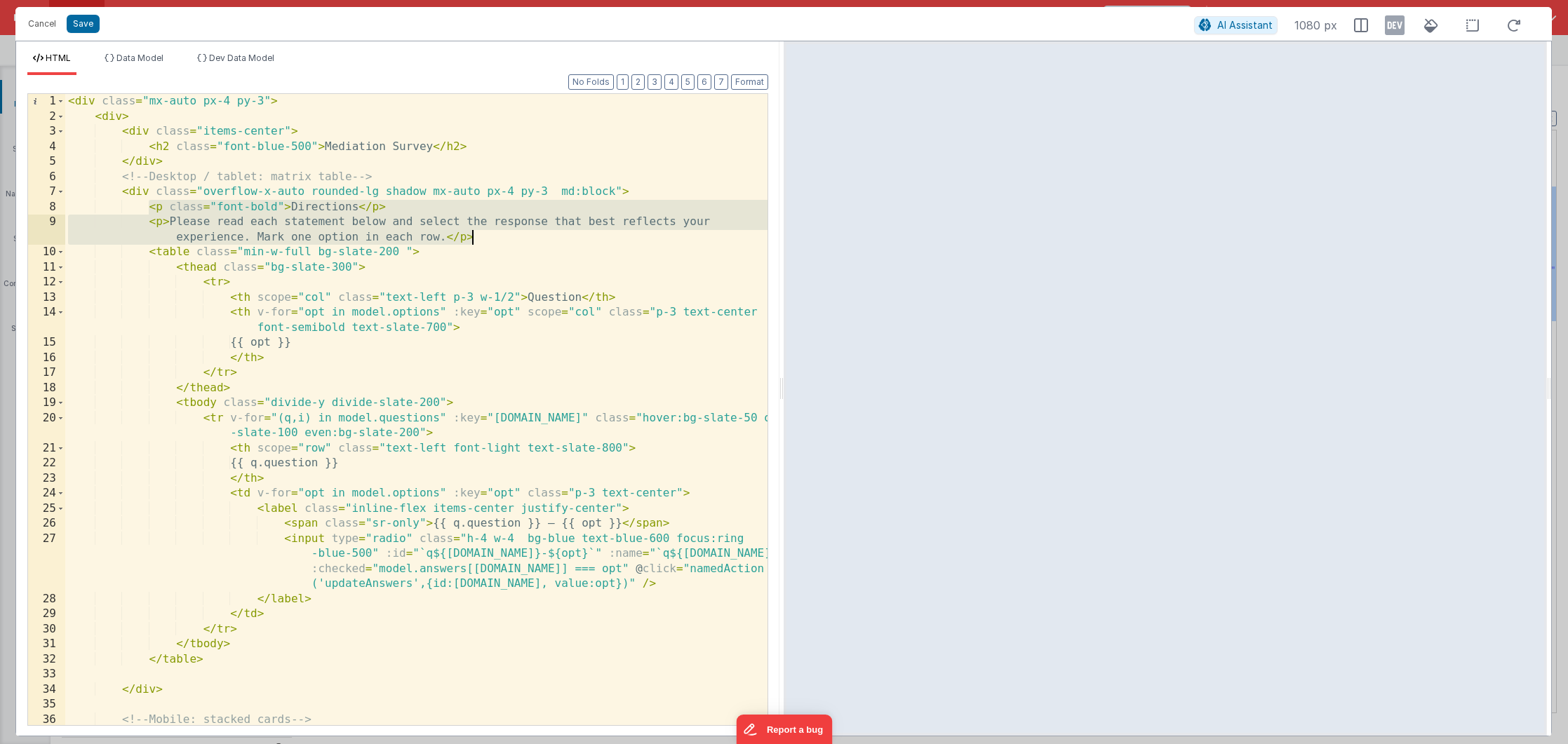
drag, startPoint x: 147, startPoint y: 210, endPoint x: 627, endPoint y: 238, distance: 480.8
click at [627, 238] on div "< div class = "mx-auto px-4 py-3" > < div > < div class = "items-center" > < h2…" at bounding box center [416, 425] width 702 height 661
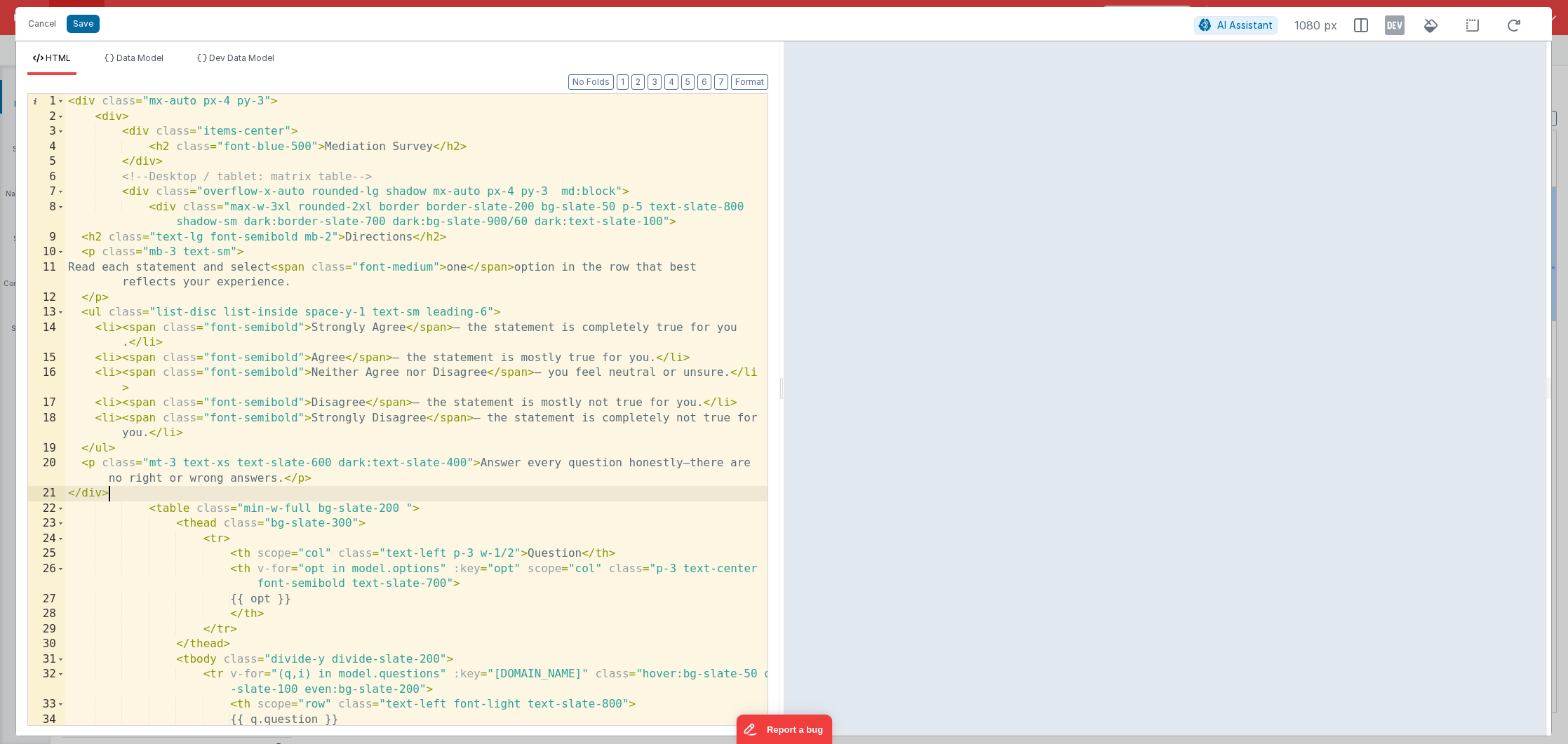
click at [314, 211] on div "< div class = "mx-auto px-4 py-3" > < div > < div class = "items-center" > < h2…" at bounding box center [416, 425] width 702 height 661
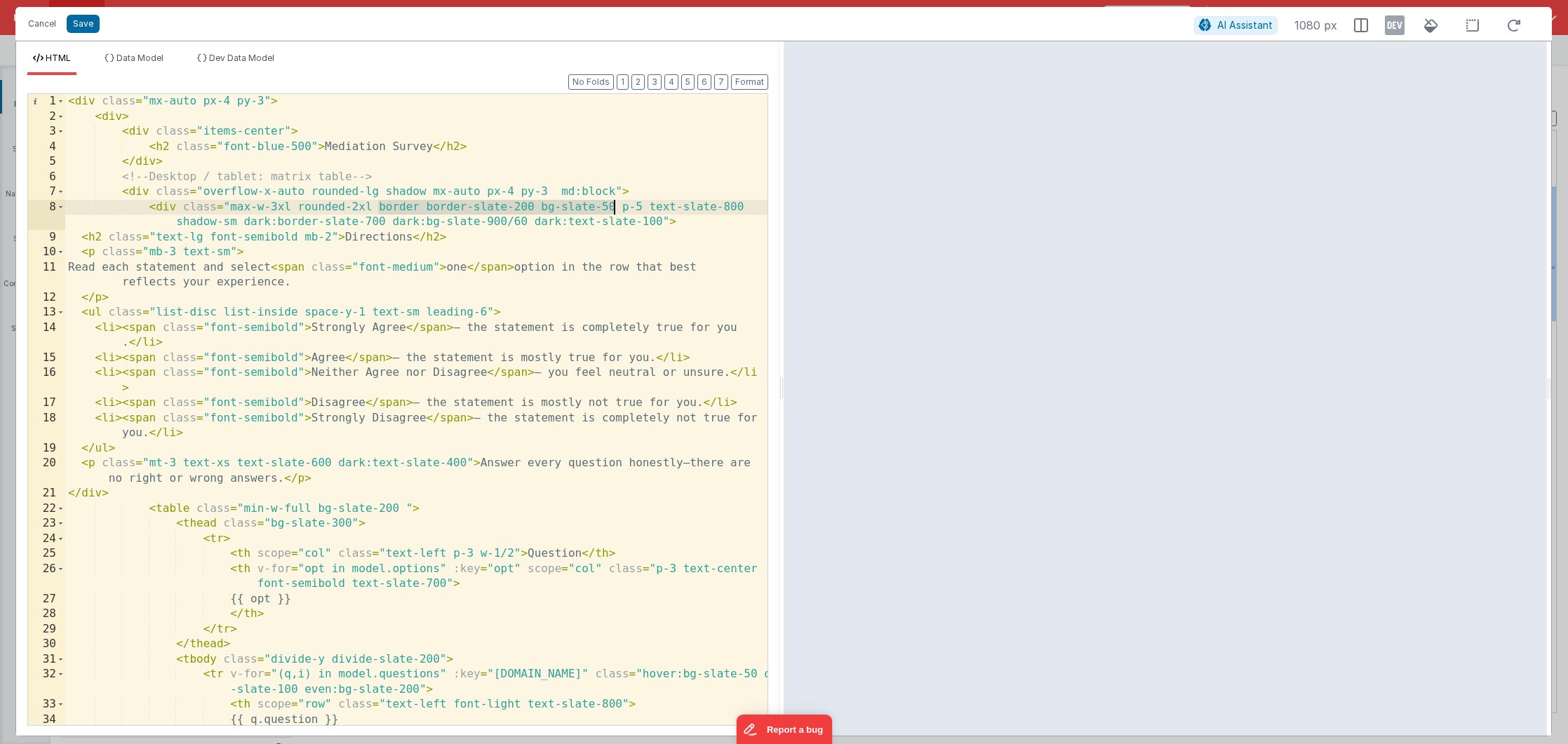
drag, startPoint x: 378, startPoint y: 207, endPoint x: 614, endPoint y: 210, distance: 236.0
click at [614, 210] on div "< div class = "mx-auto px-4 py-3" > < div > < div class = "items-center" > < h2…" at bounding box center [416, 425] width 702 height 661
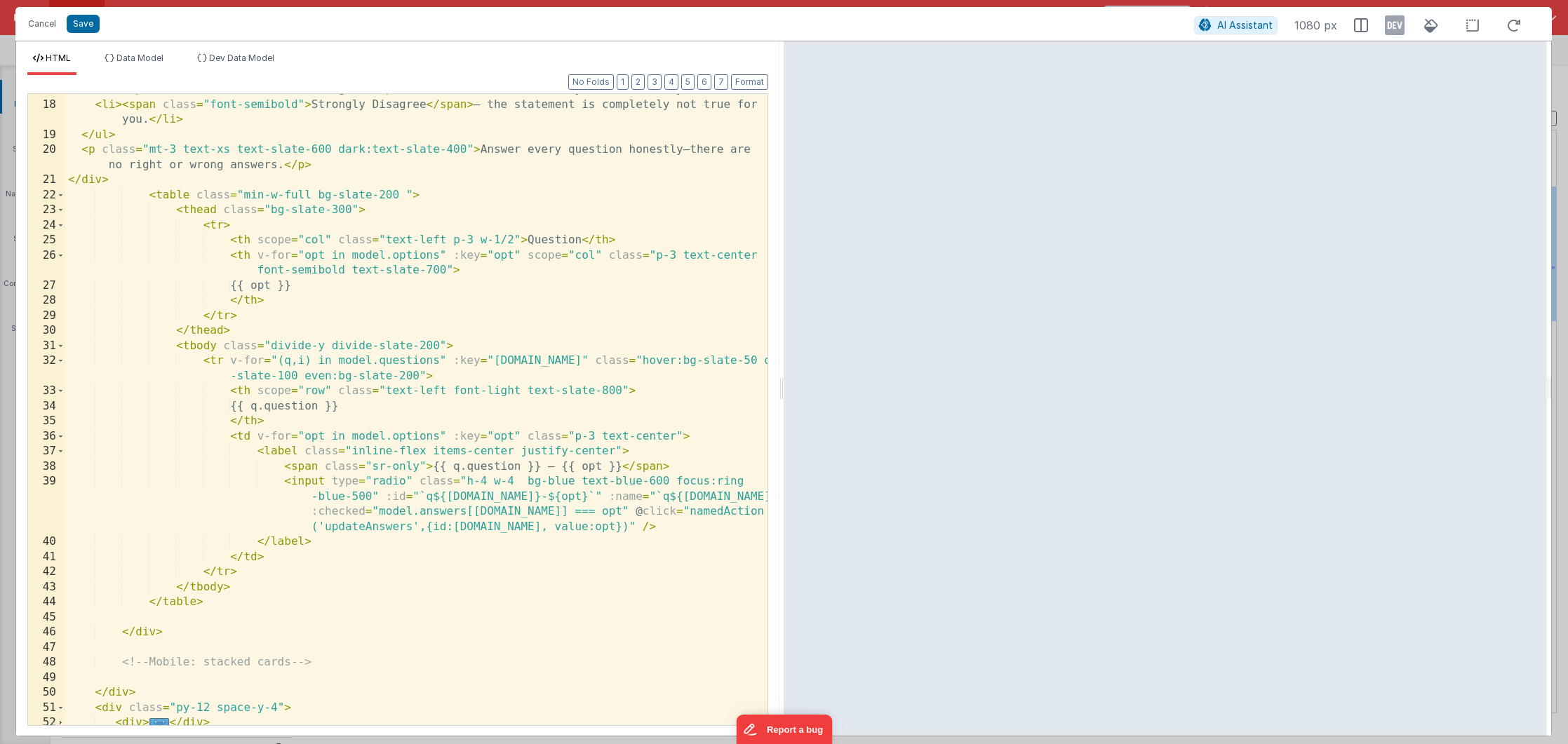
scroll to position [309, 0]
click at [317, 214] on div "< li > < span class = "font-semibold" > Disagree </ span > — the statement is m…" at bounding box center [416, 416] width 702 height 661
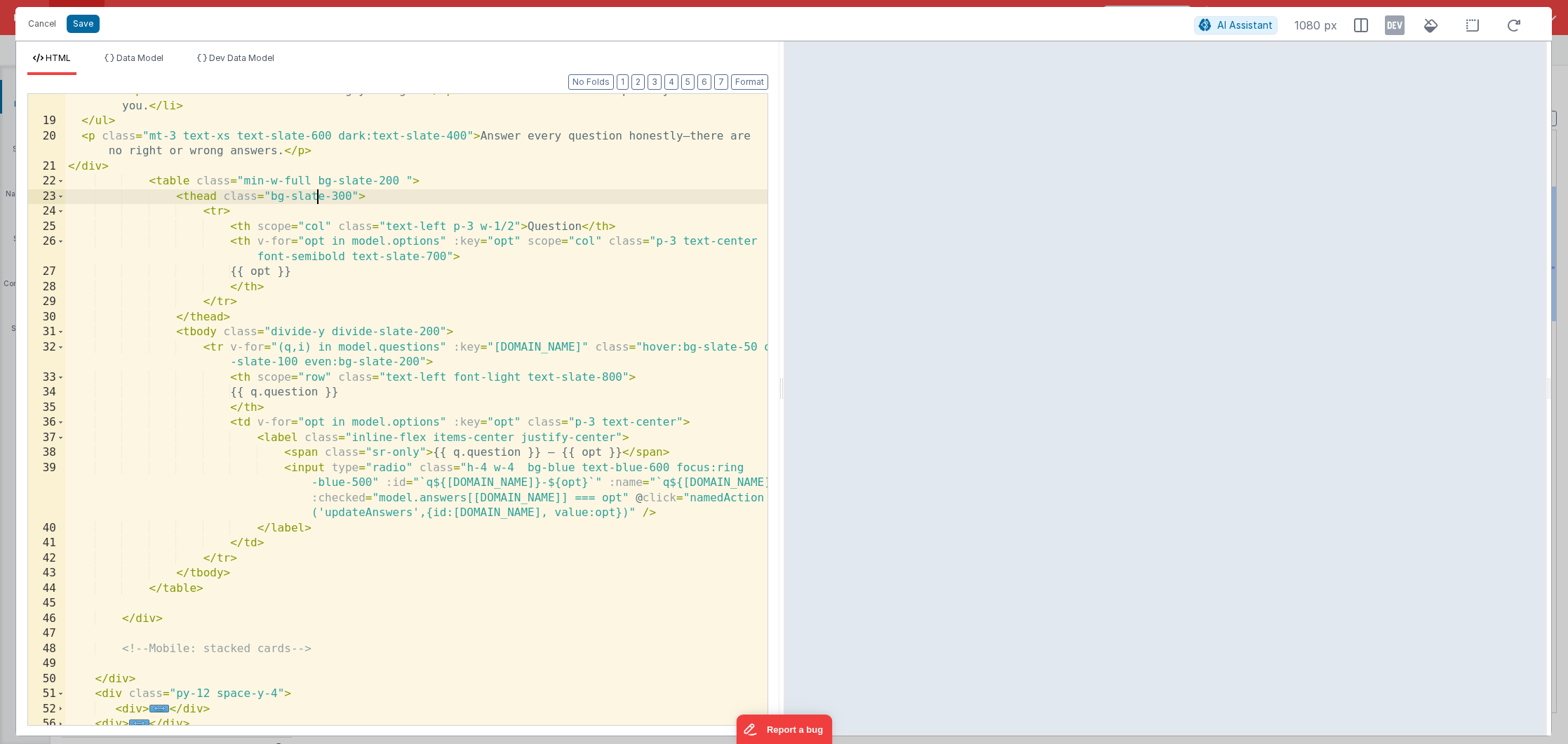
scroll to position [364, 0]
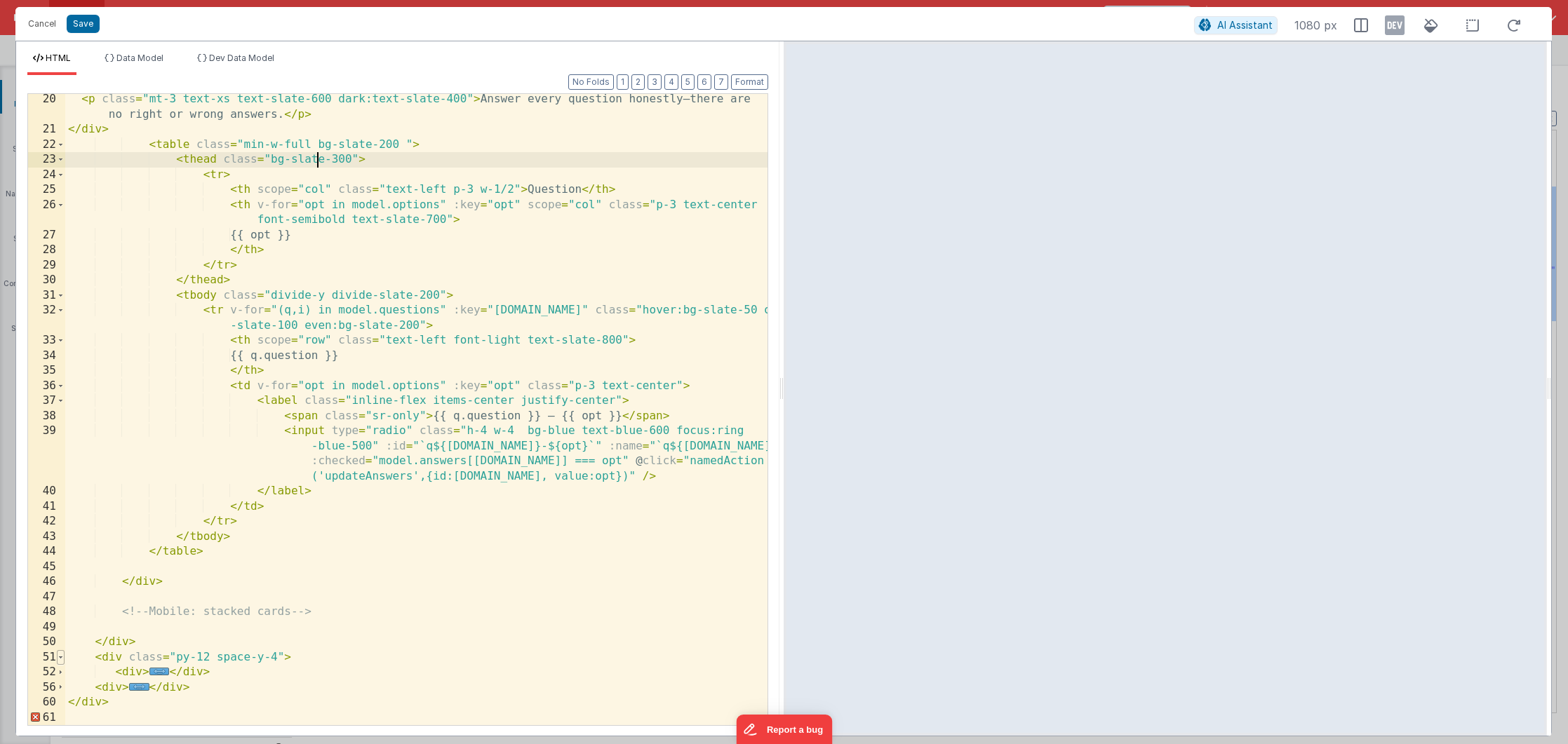
click at [63, 658] on span at bounding box center [61, 657] width 7 height 16
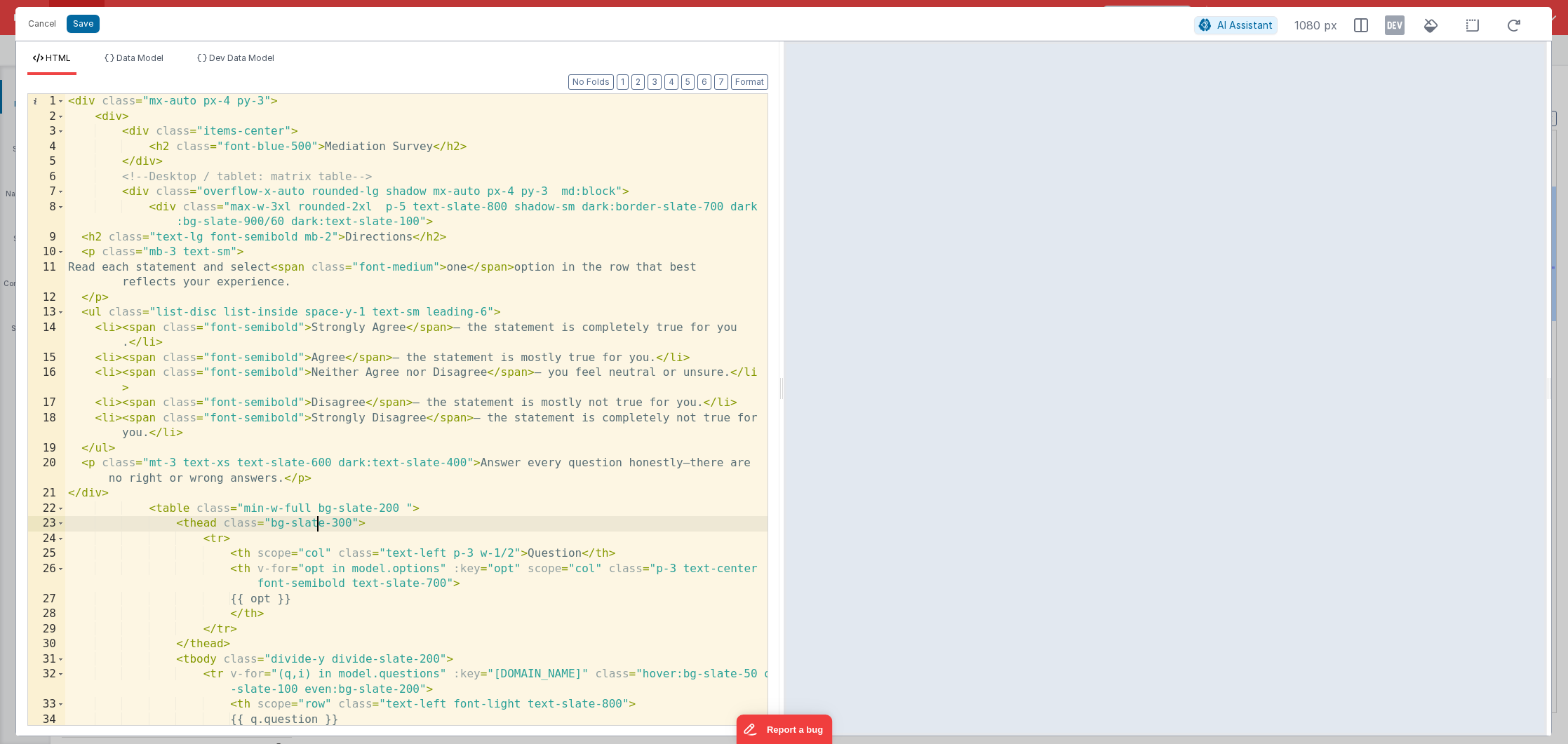
scroll to position [0, 0]
click at [278, 402] on div "< div class = "mx-auto px-4 py-3" > < div > < div class = "items-center" > < h2…" at bounding box center [416, 425] width 702 height 661
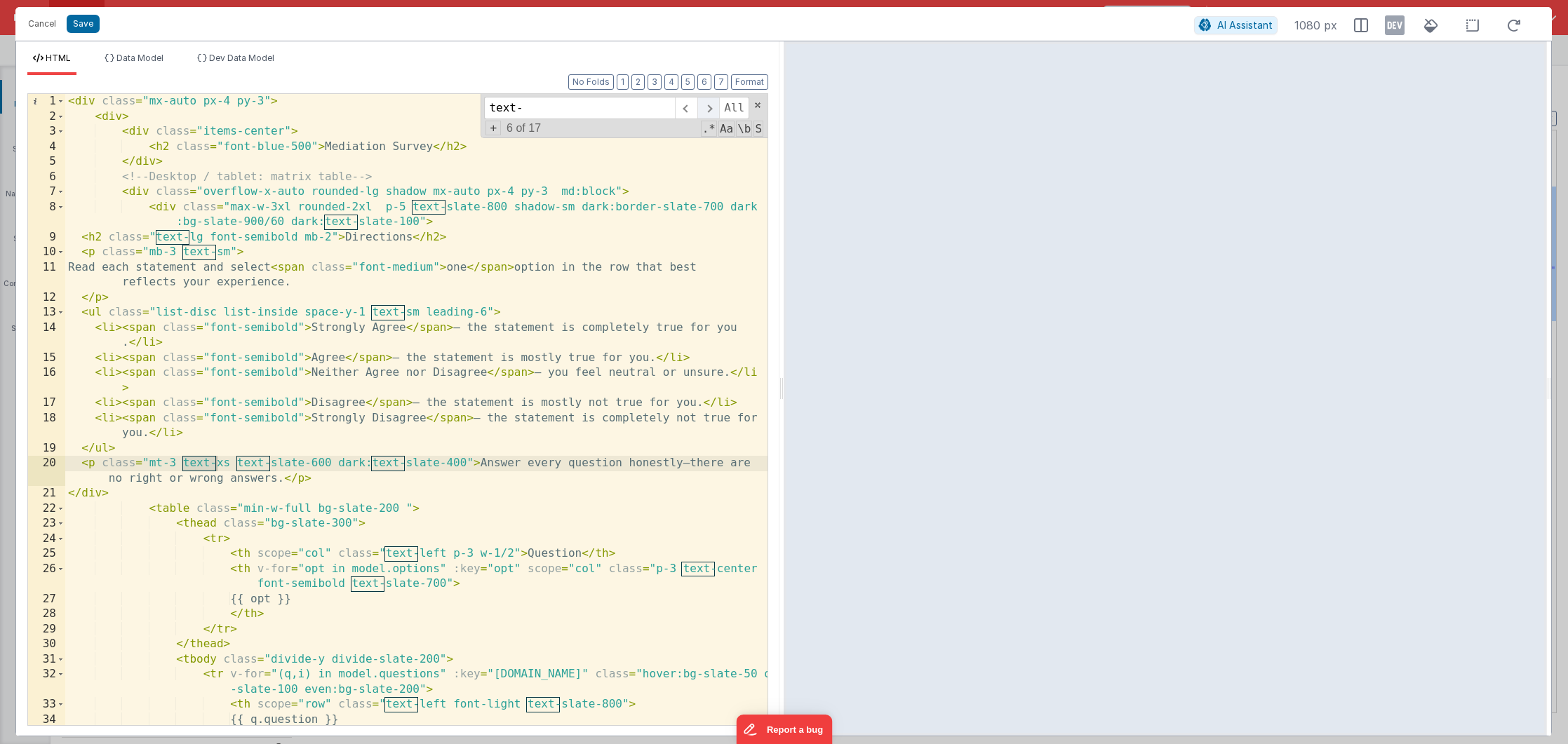
type input "text-"
click at [711, 110] on span at bounding box center [708, 108] width 22 height 22
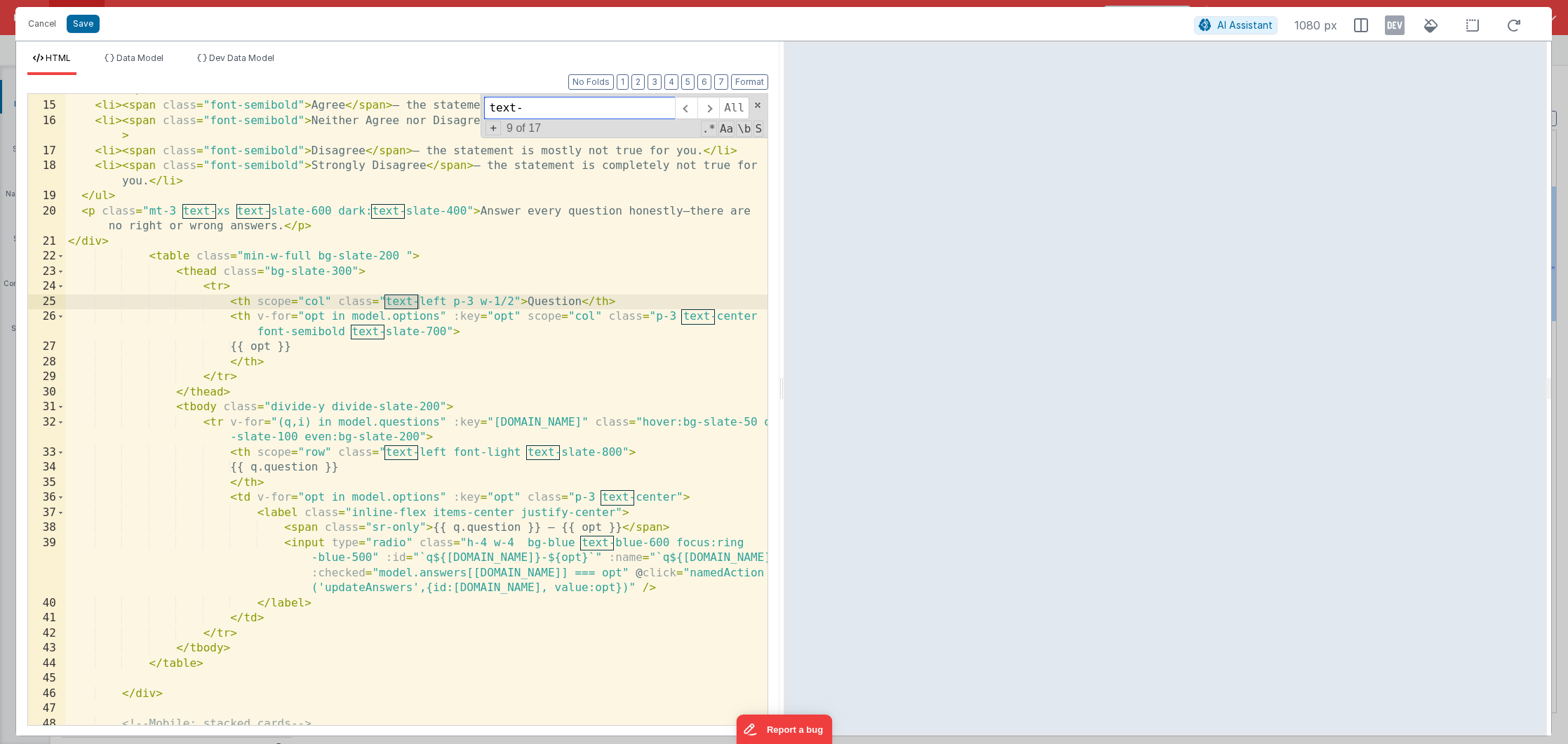
scroll to position [318, 0]
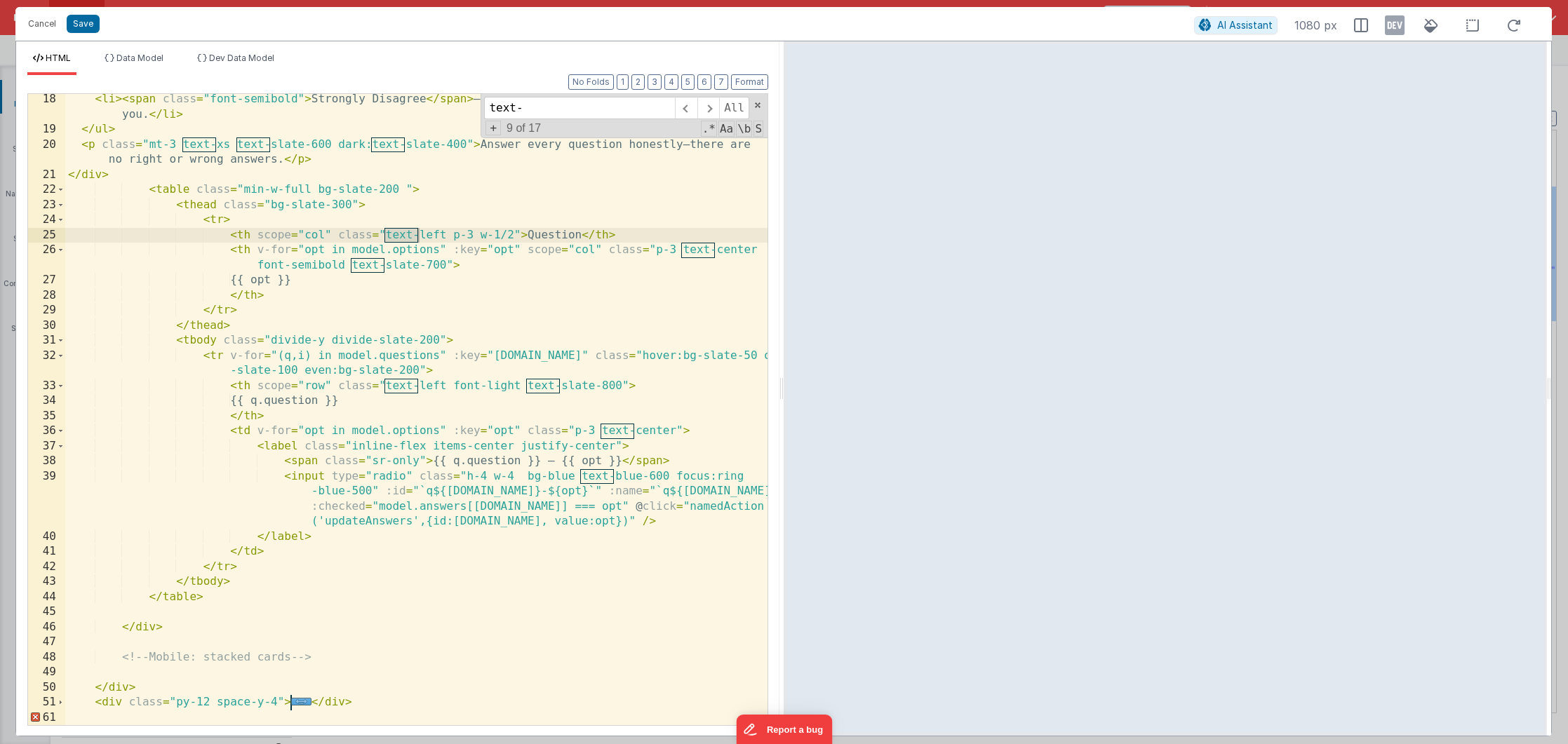
click at [278, 703] on div "< li > < span class = "font-semibold" > Strongly Disagree </ span > — the state…" at bounding box center [416, 430] width 702 height 677
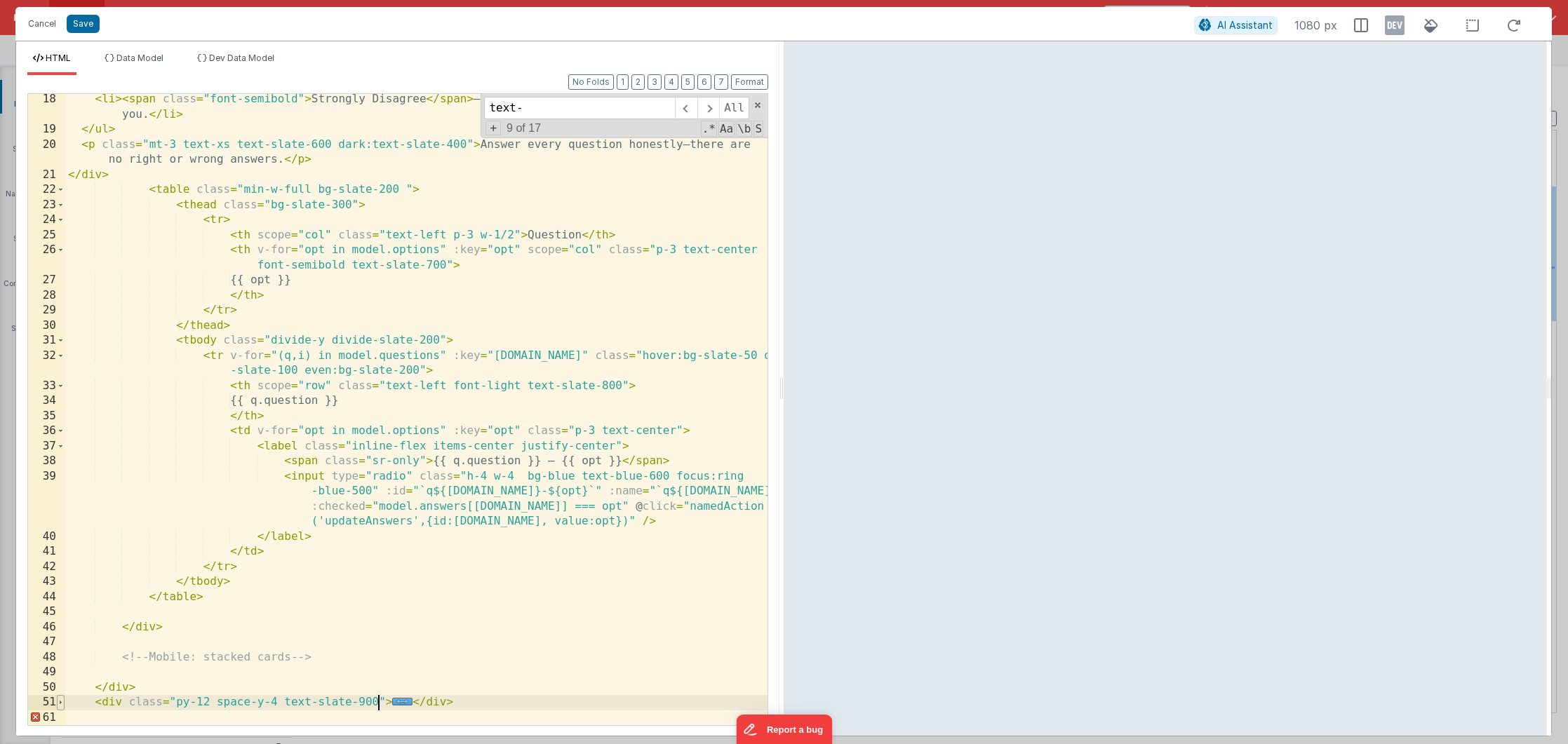
click at [60, 702] on span at bounding box center [61, 702] width 7 height 16
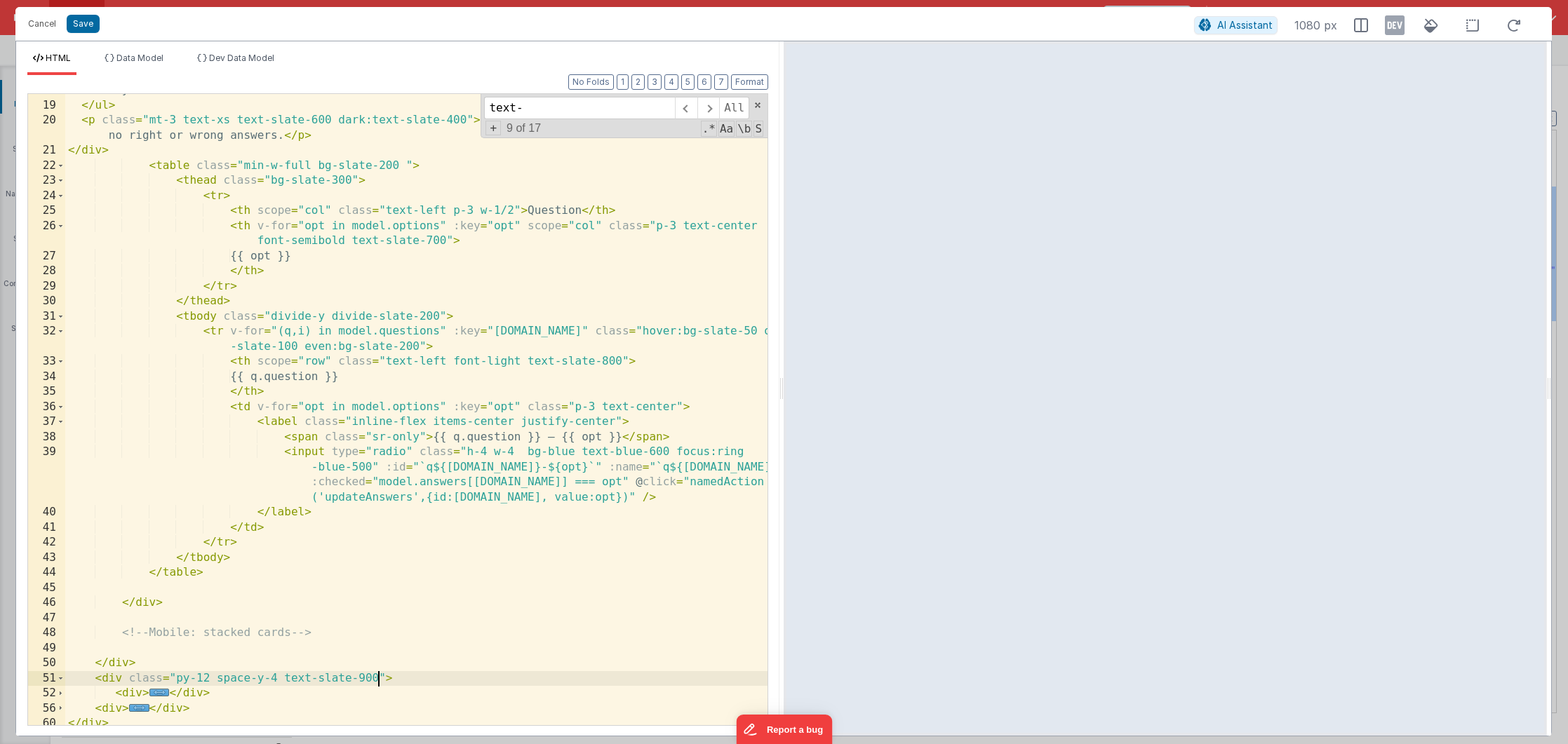
scroll to position [364, 0]
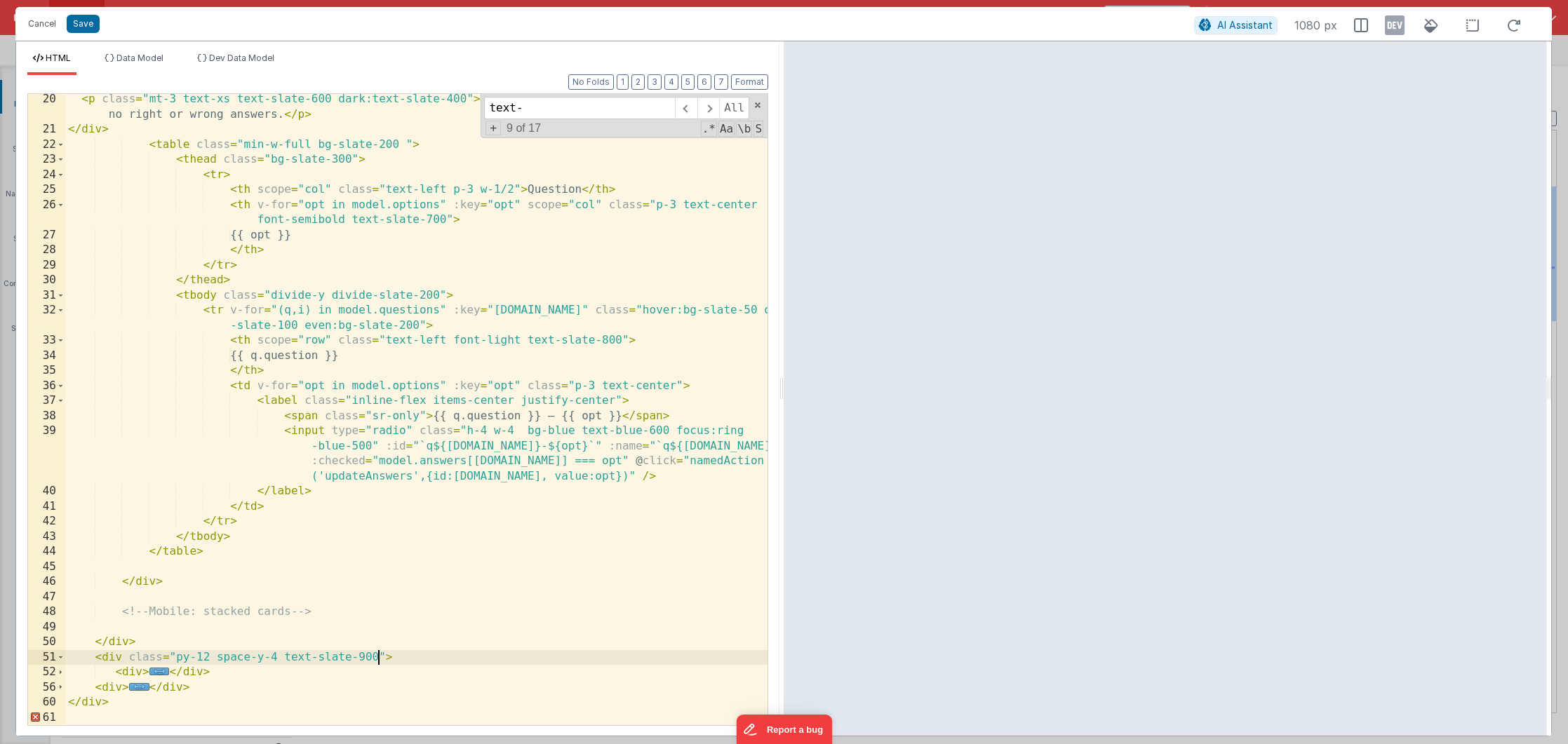
click at [66, 676] on div "< p class = "mt-3 text-xs text-slate-600 dark:text-slate-400" > Answer every qu…" at bounding box center [416, 430] width 702 height 677
click at [57, 676] on span at bounding box center [61, 672] width 7 height 16
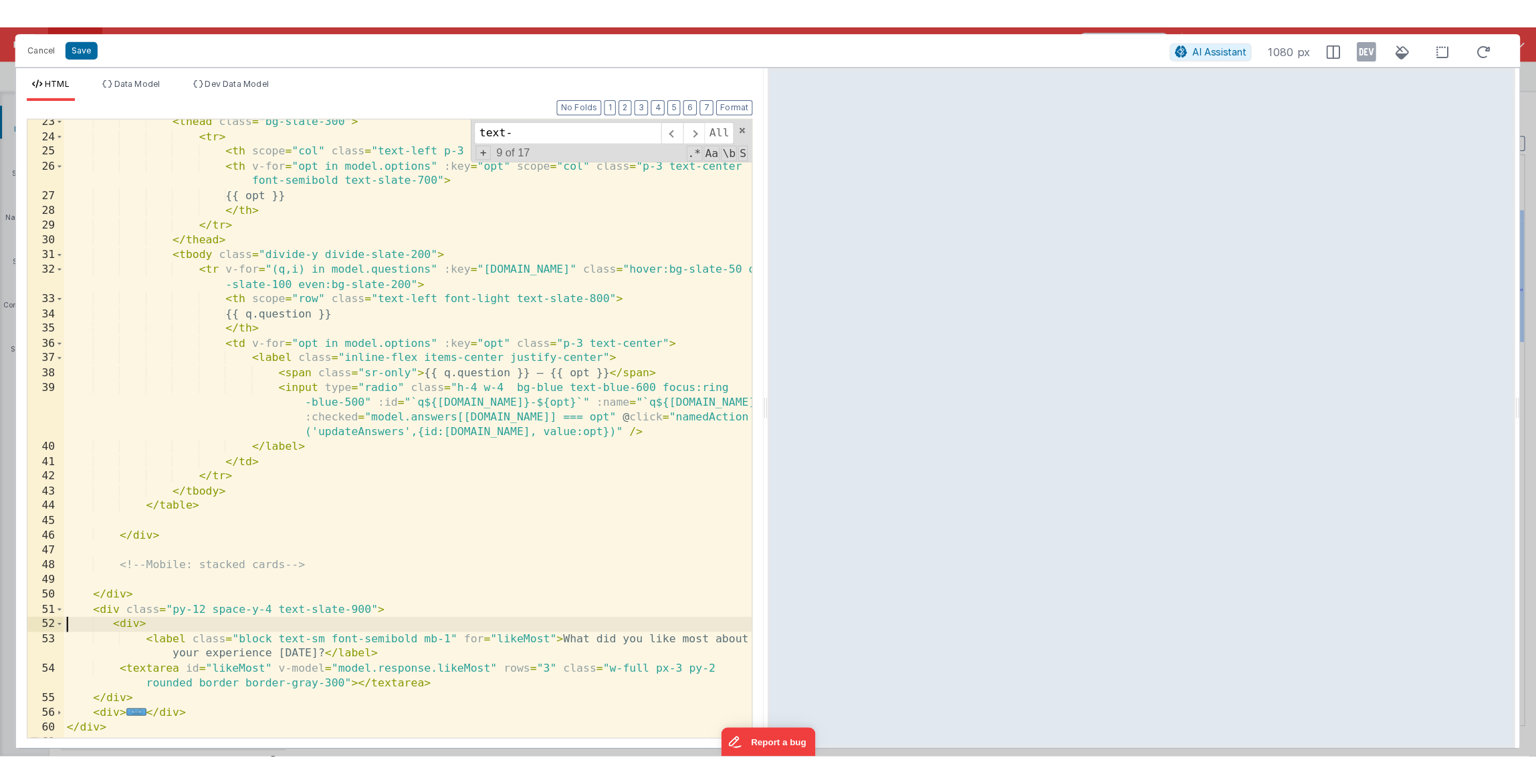
scroll to position [419, 0]
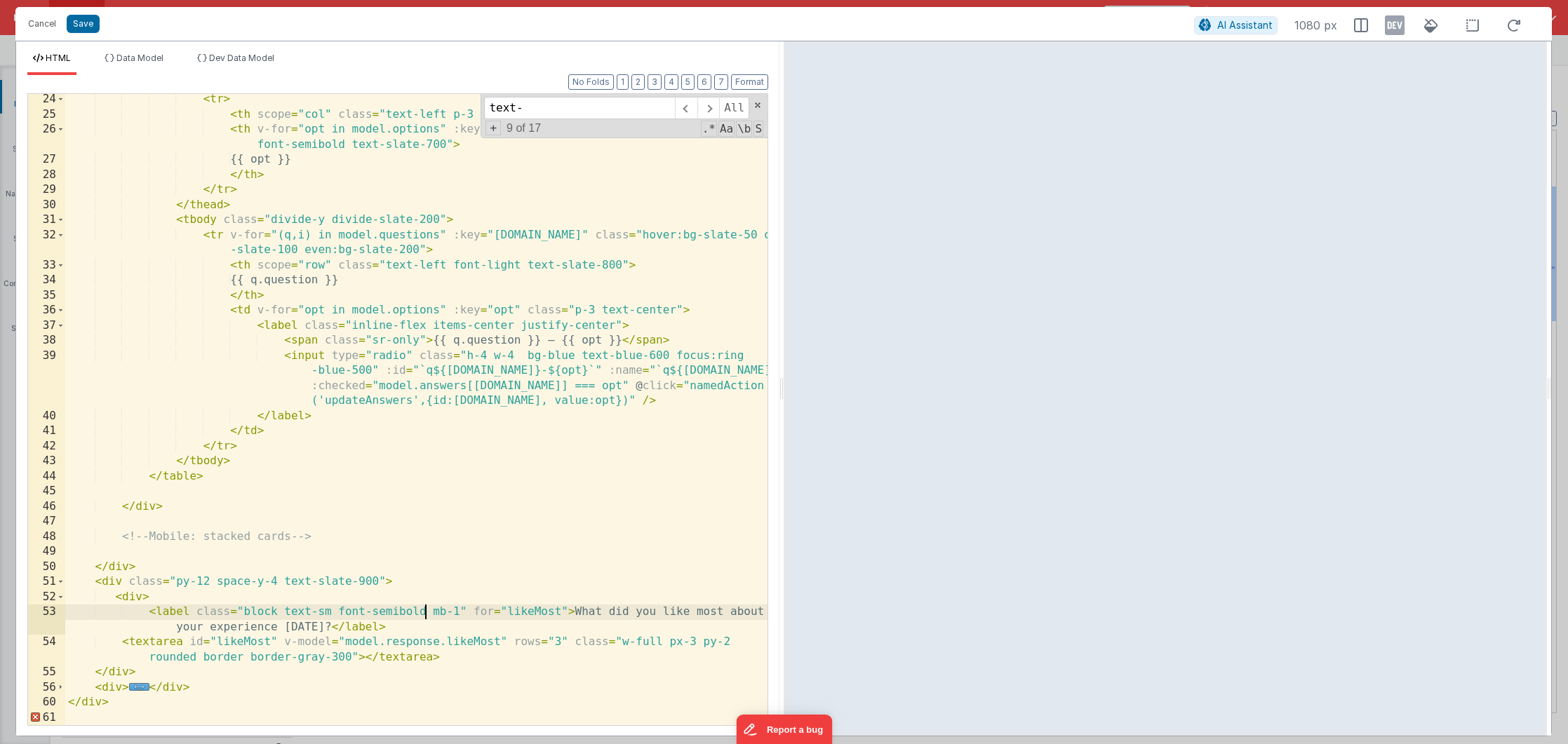
click at [423, 613] on div "< tr > < th scope = "col" class = "text-left p-3 w-1/2" > Question </ th > < th…" at bounding box center [416, 423] width 702 height 661
click at [91, 30] on button "Save" at bounding box center [83, 24] width 33 height 18
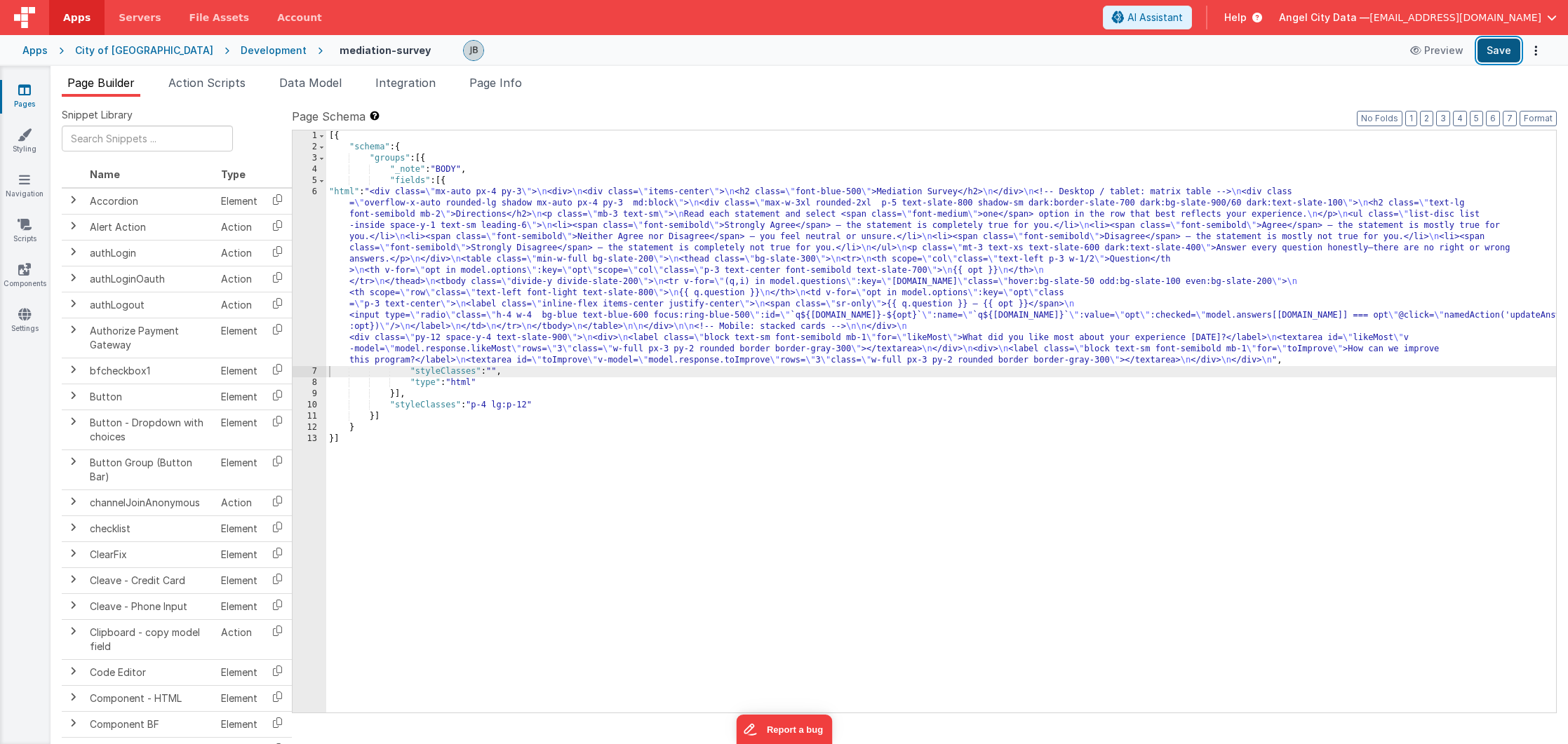
click at [1491, 54] on button "Save" at bounding box center [1499, 51] width 42 height 24
click at [318, 253] on div "6" at bounding box center [309, 276] width 33 height 179
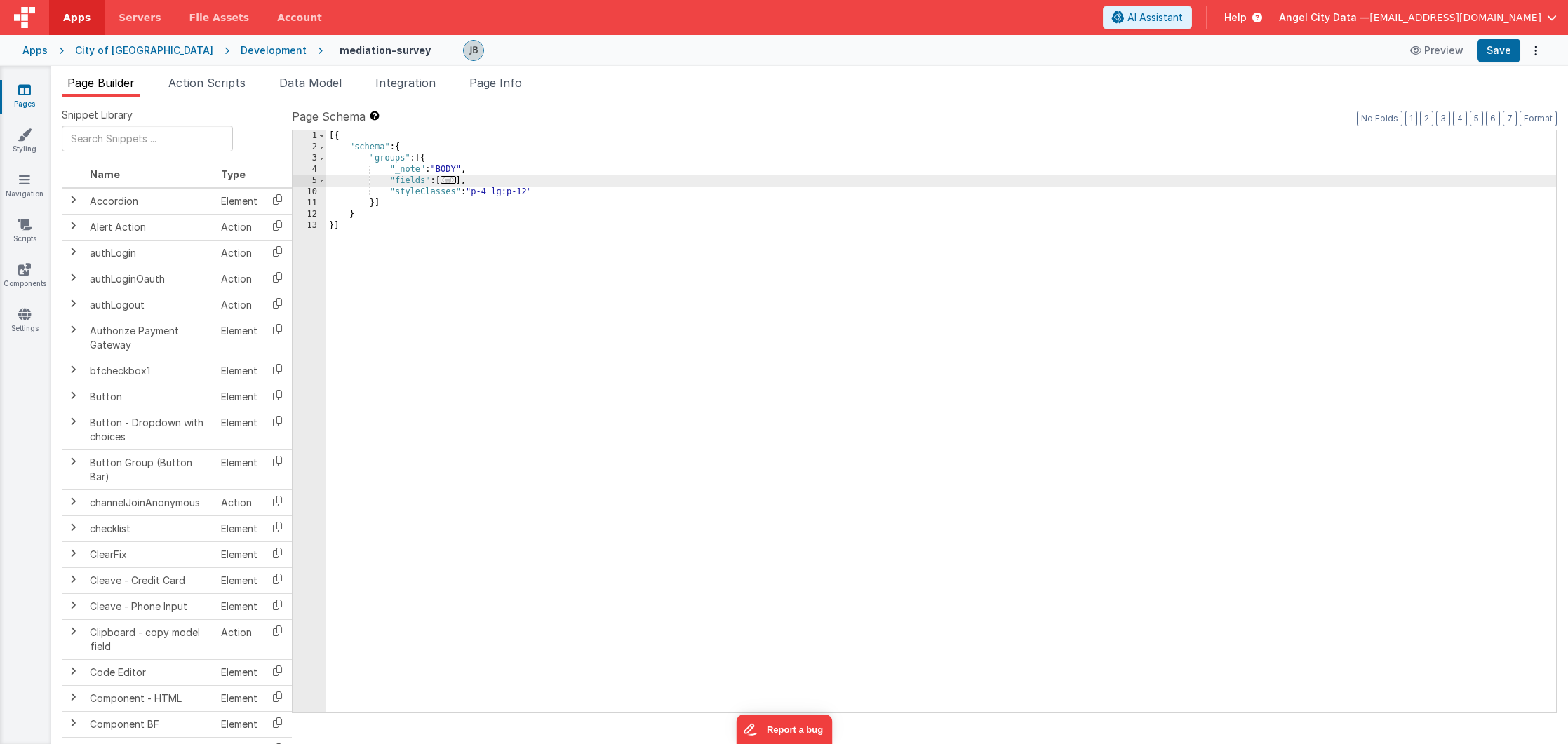
click at [315, 182] on div "5" at bounding box center [309, 181] width 33 height 11
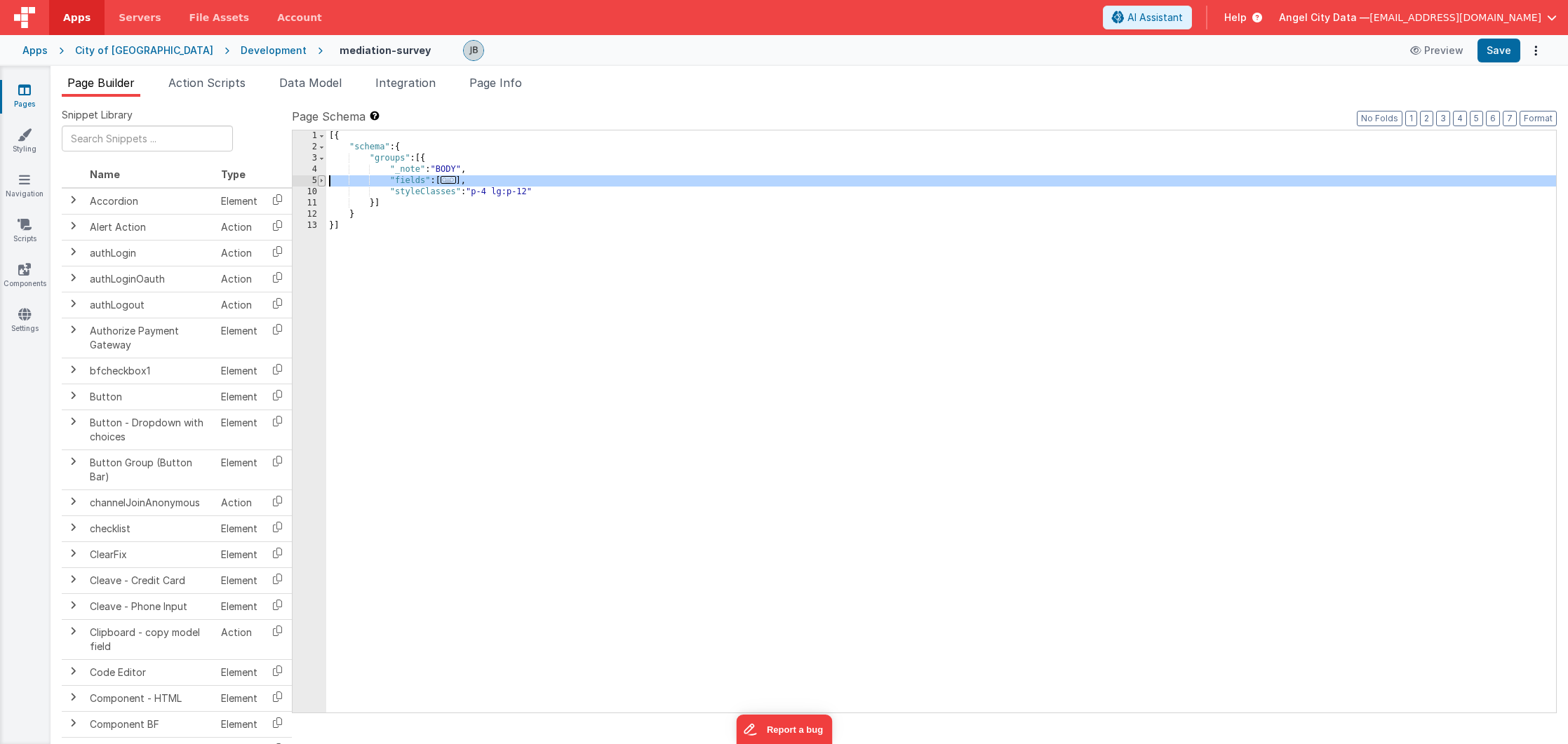
click at [320, 179] on span at bounding box center [321, 181] width 7 height 11
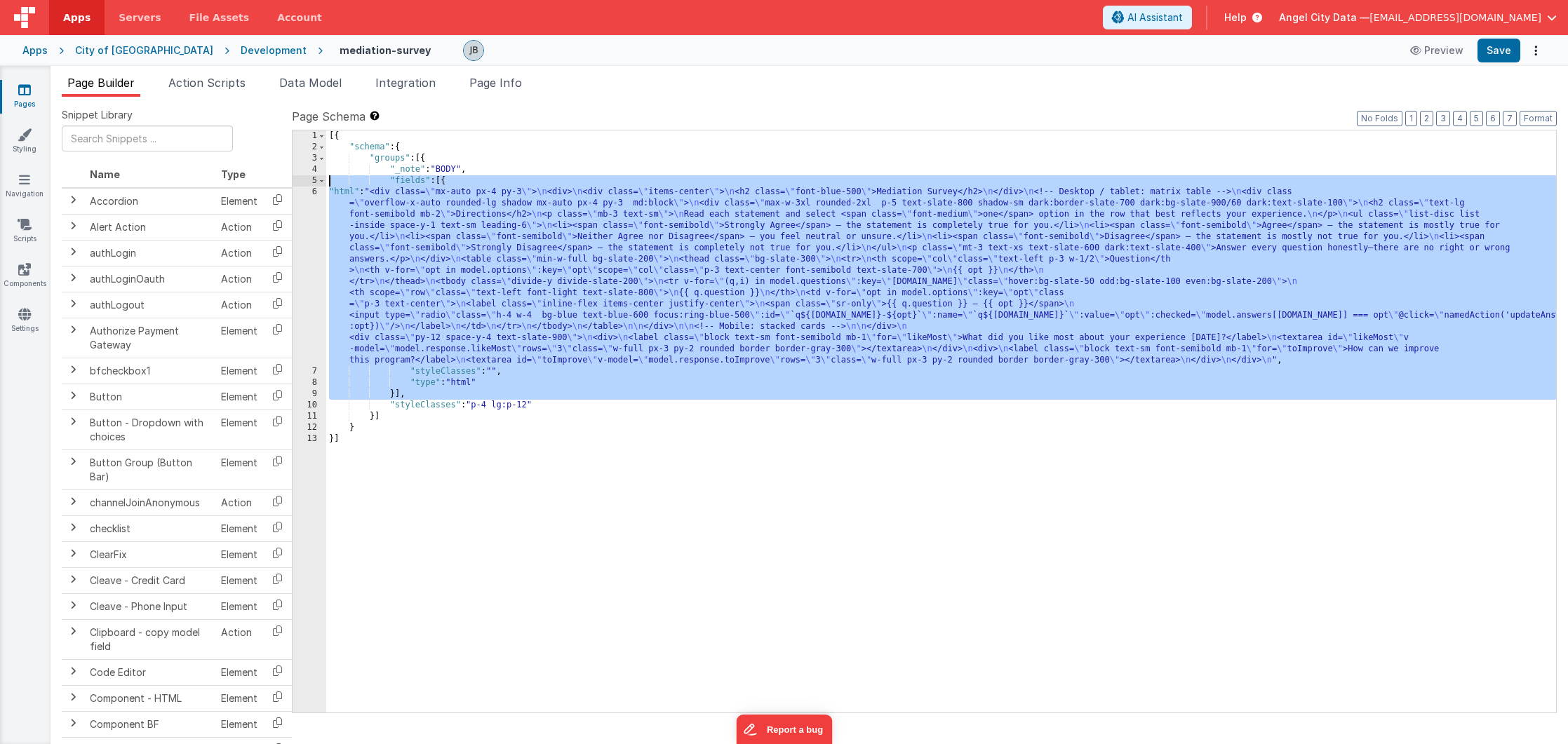
click at [319, 227] on div "6" at bounding box center [309, 276] width 33 height 179
click at [317, 228] on div "6" at bounding box center [309, 276] width 33 height 179
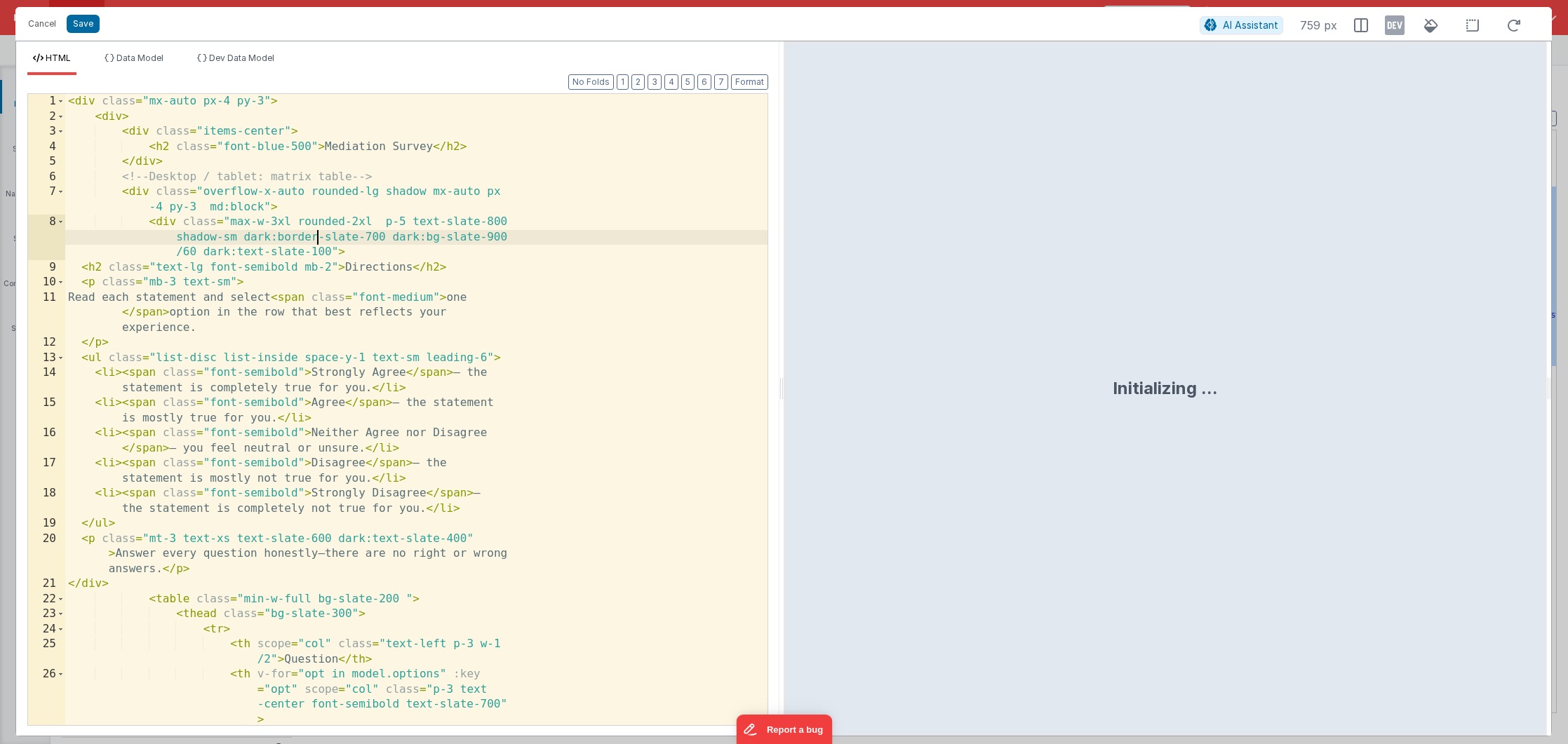
click at [352, 279] on div "< div class = "mx-auto px-4 py-3" > < div > < div class = "items-center" > < h2…" at bounding box center [416, 425] width 702 height 661
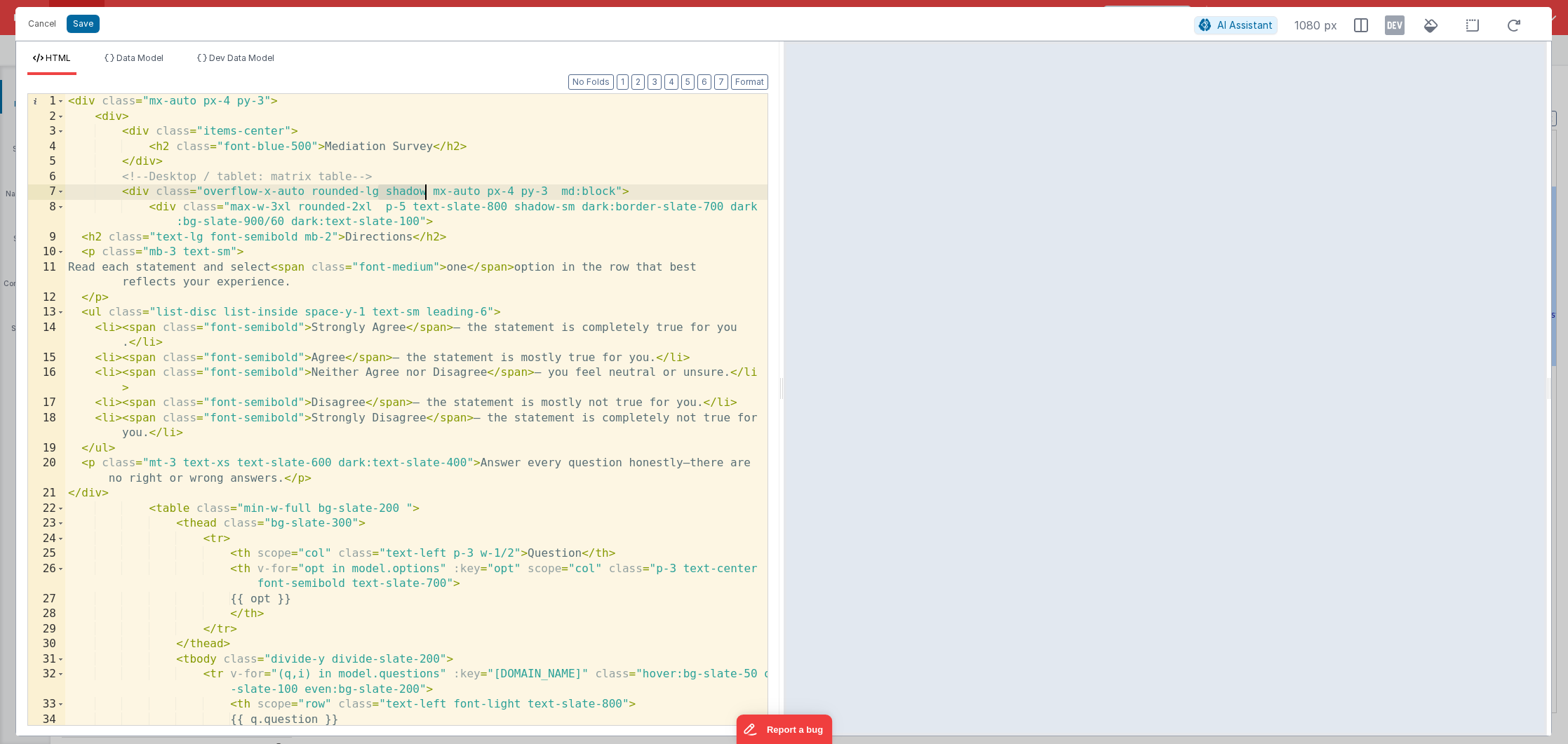
drag, startPoint x: 383, startPoint y: 194, endPoint x: 426, endPoint y: 194, distance: 43.0
click at [426, 194] on div "< div class = "mx-auto px-4 py-3" > < div > < div class = "items-center" > < h2…" at bounding box center [416, 425] width 702 height 661
drag, startPoint x: 309, startPoint y: 192, endPoint x: 384, endPoint y: 191, distance: 75.0
click at [384, 191] on div "< div class = "mx-auto px-4 py-3" > < div > < div class = "items-center" > < h2…" at bounding box center [416, 425] width 702 height 661
click at [134, 191] on div "< div class = "mx-auto px-4 py-3" > < div > < div class = "items-center" > < h2…" at bounding box center [416, 425] width 702 height 661
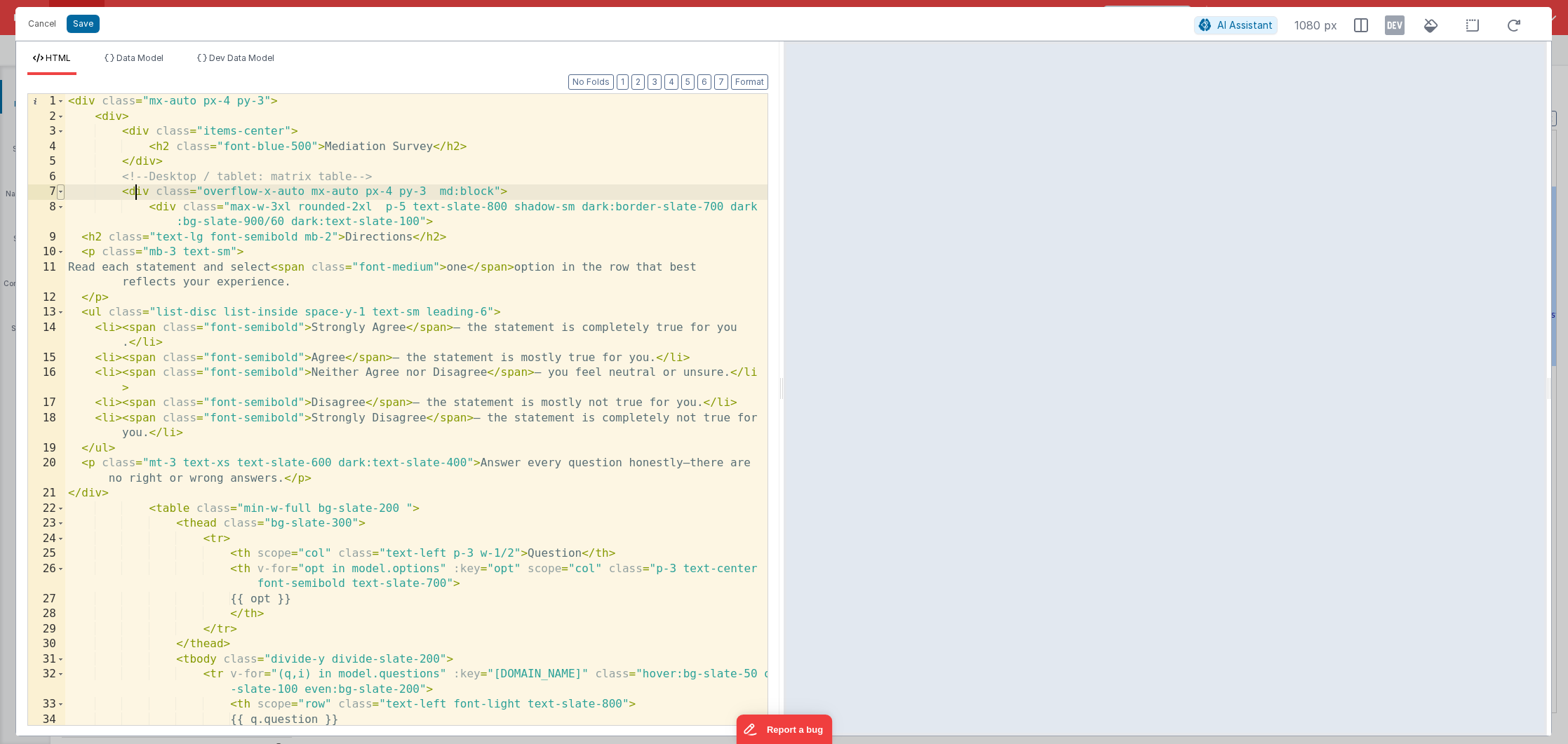
click at [61, 194] on span at bounding box center [61, 192] width 7 height 16
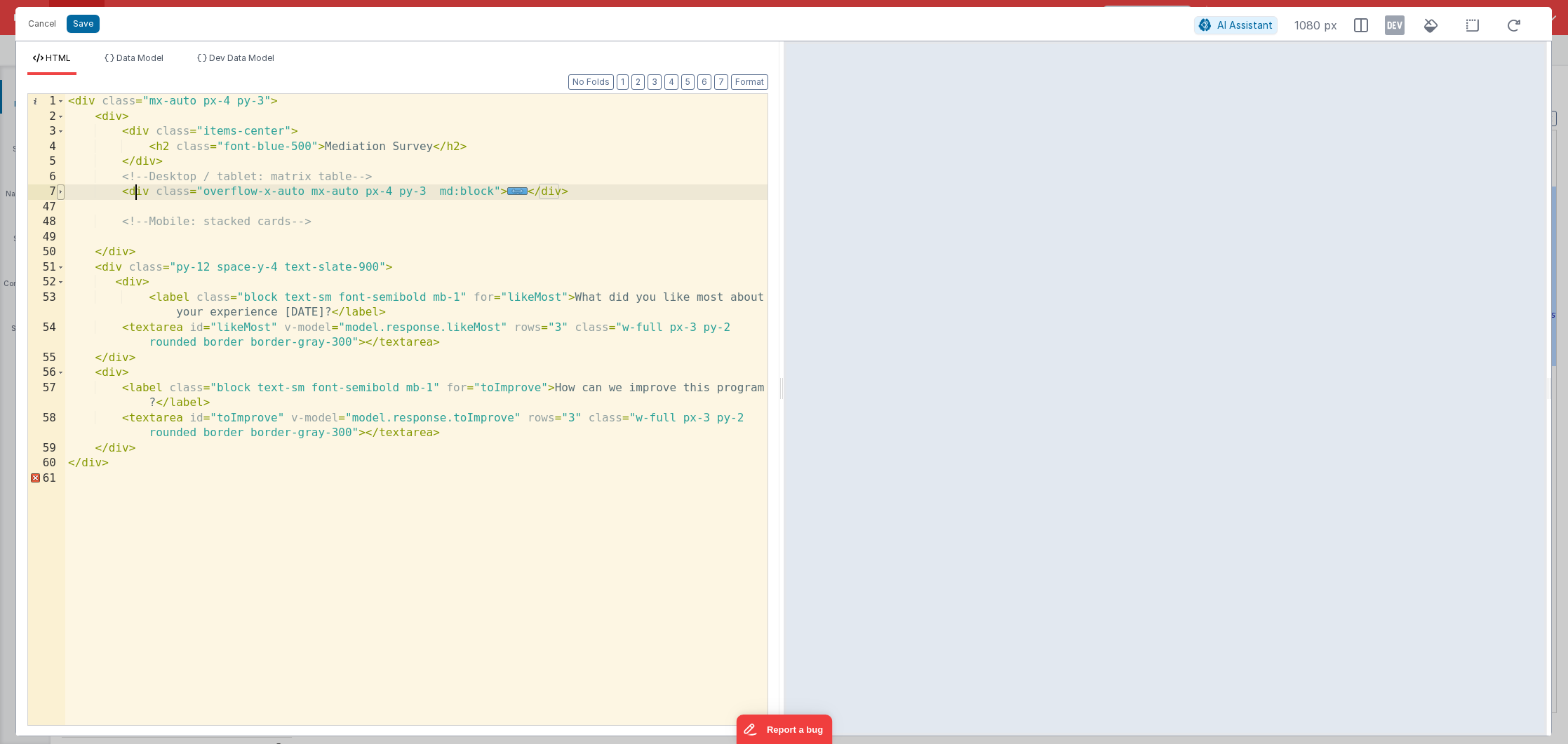
click at [61, 194] on span at bounding box center [61, 192] width 7 height 16
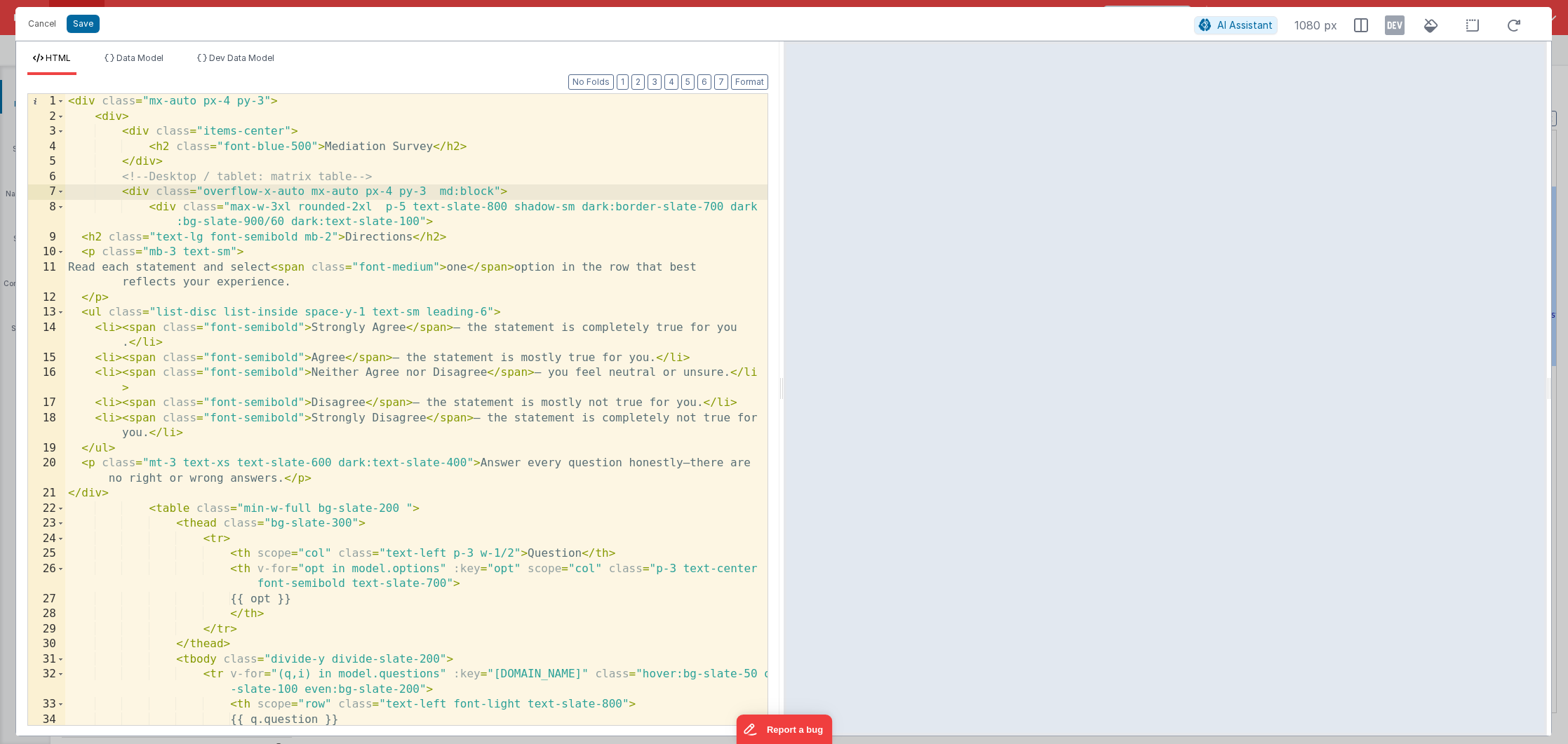
click at [279, 209] on div "< div class = "mx-auto px-4 py-3" > < div > < div class = "items-center" > < h2…" at bounding box center [416, 425] width 702 height 661
click at [75, 28] on button "Save" at bounding box center [83, 24] width 33 height 18
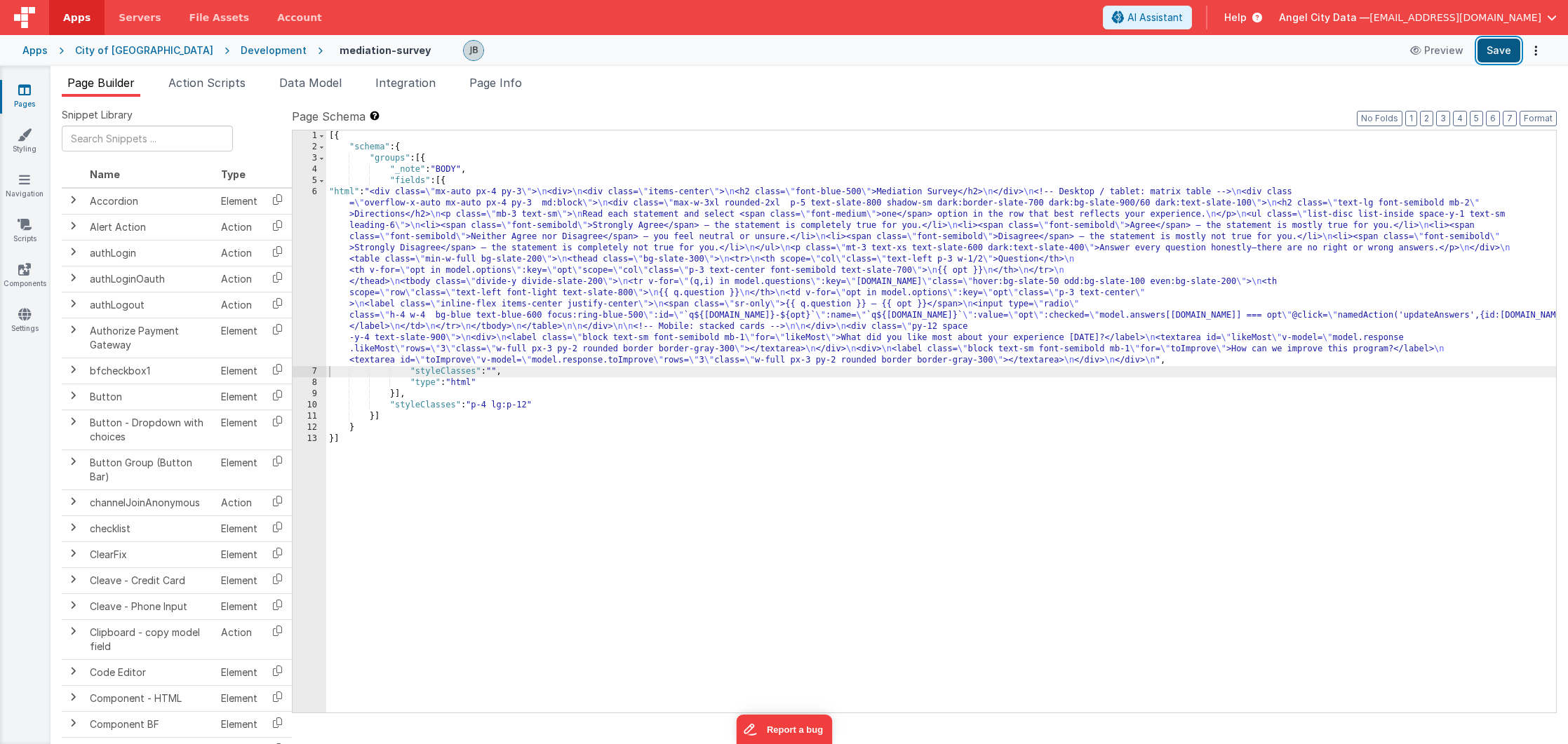
click at [1490, 41] on button "Save" at bounding box center [1499, 51] width 42 height 24
click at [1424, 47] on icon at bounding box center [1417, 50] width 14 height 10
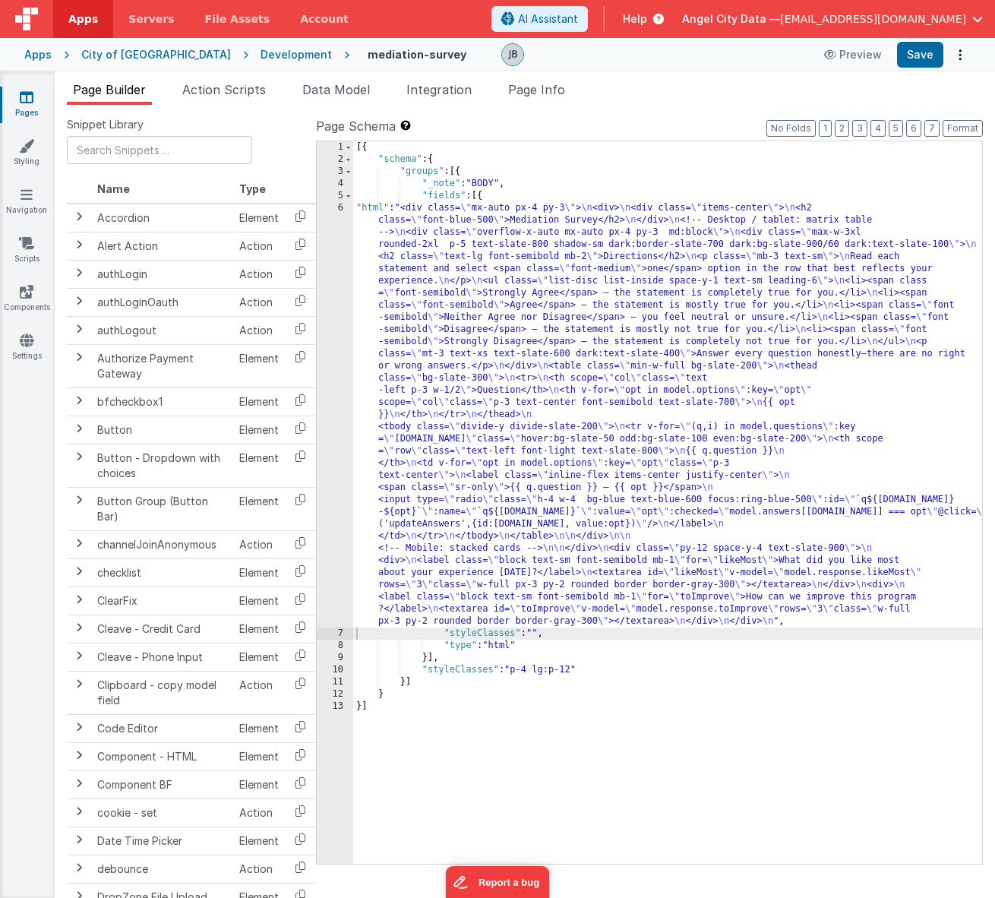
click at [329, 268] on div "6" at bounding box center [335, 414] width 36 height 425
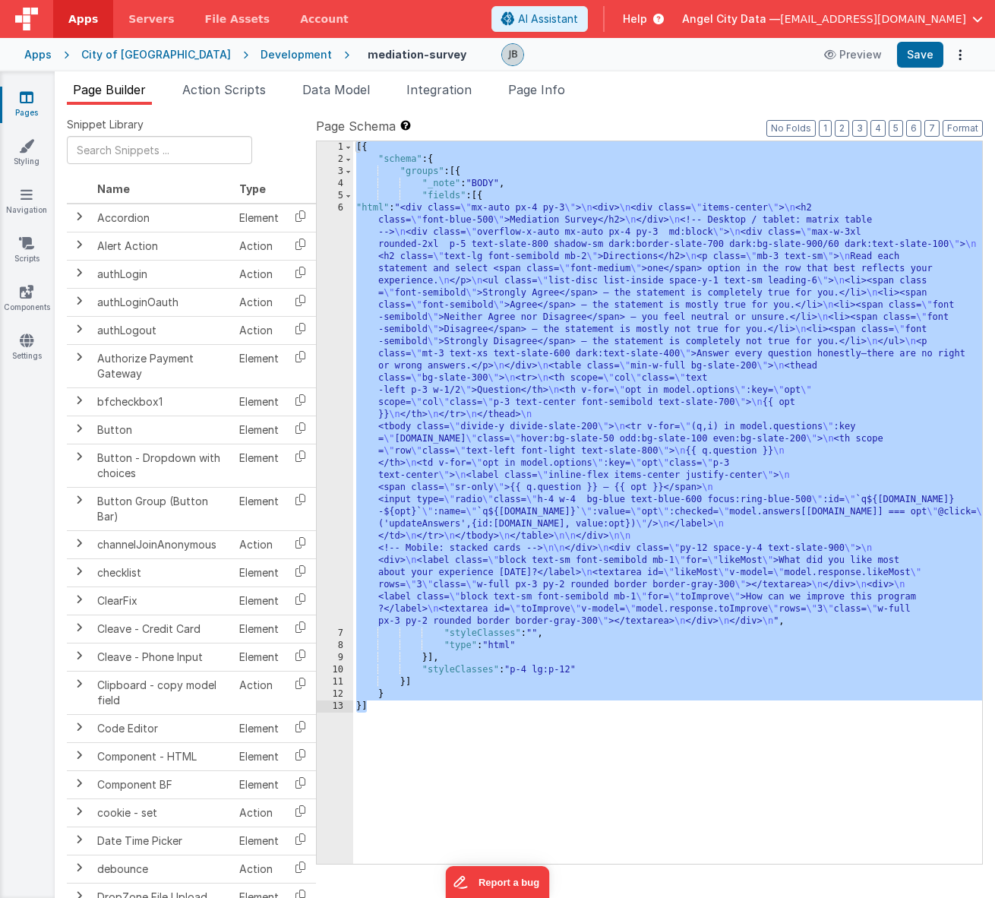
click at [330, 273] on div "6" at bounding box center [335, 414] width 36 height 425
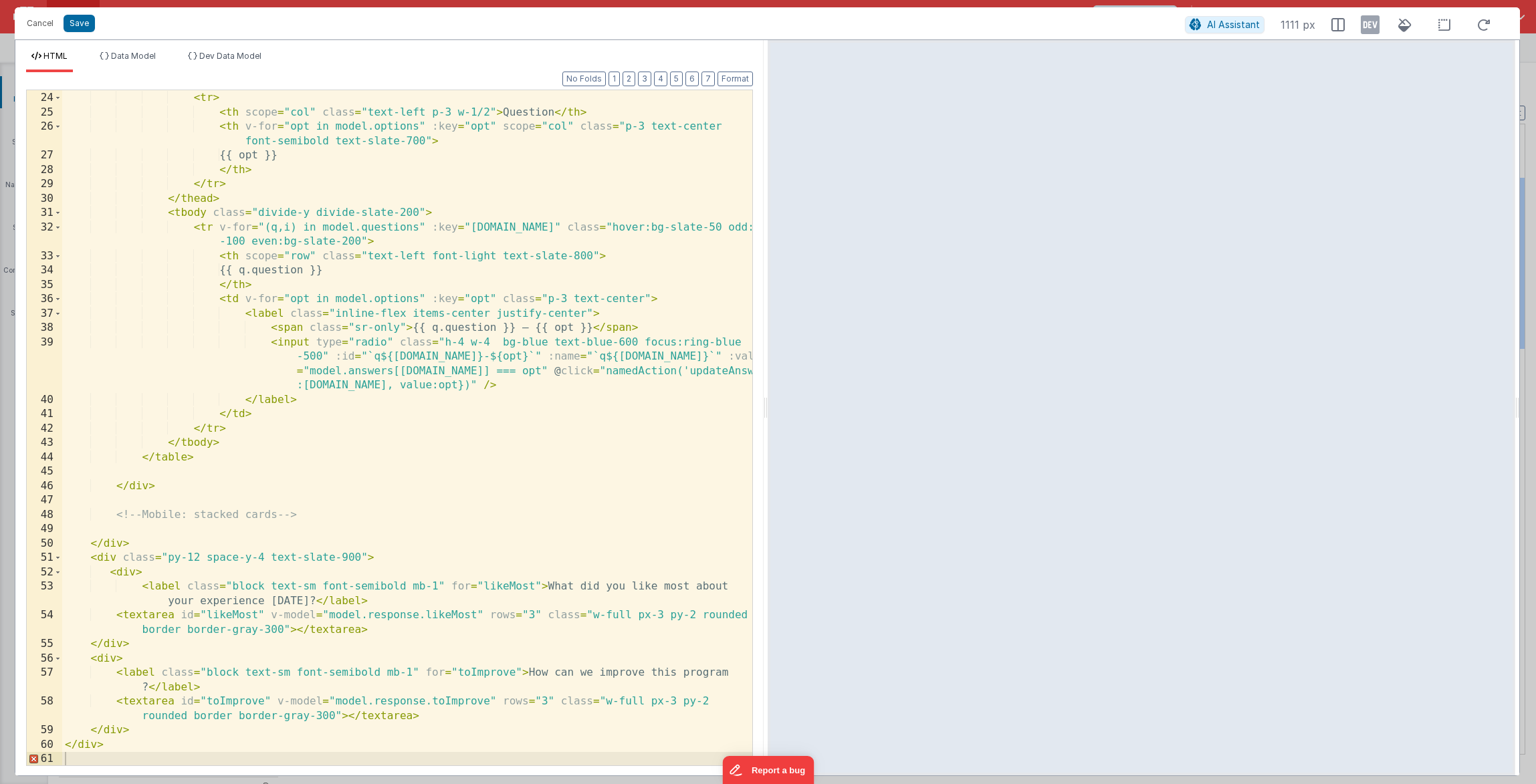
scroll to position [388, 0]
click at [320, 558] on div "< tr > < th scope = "col" class = "text-left p-3 w-1/2" > Question </ th > < th…" at bounding box center [408, 443] width 690 height 704
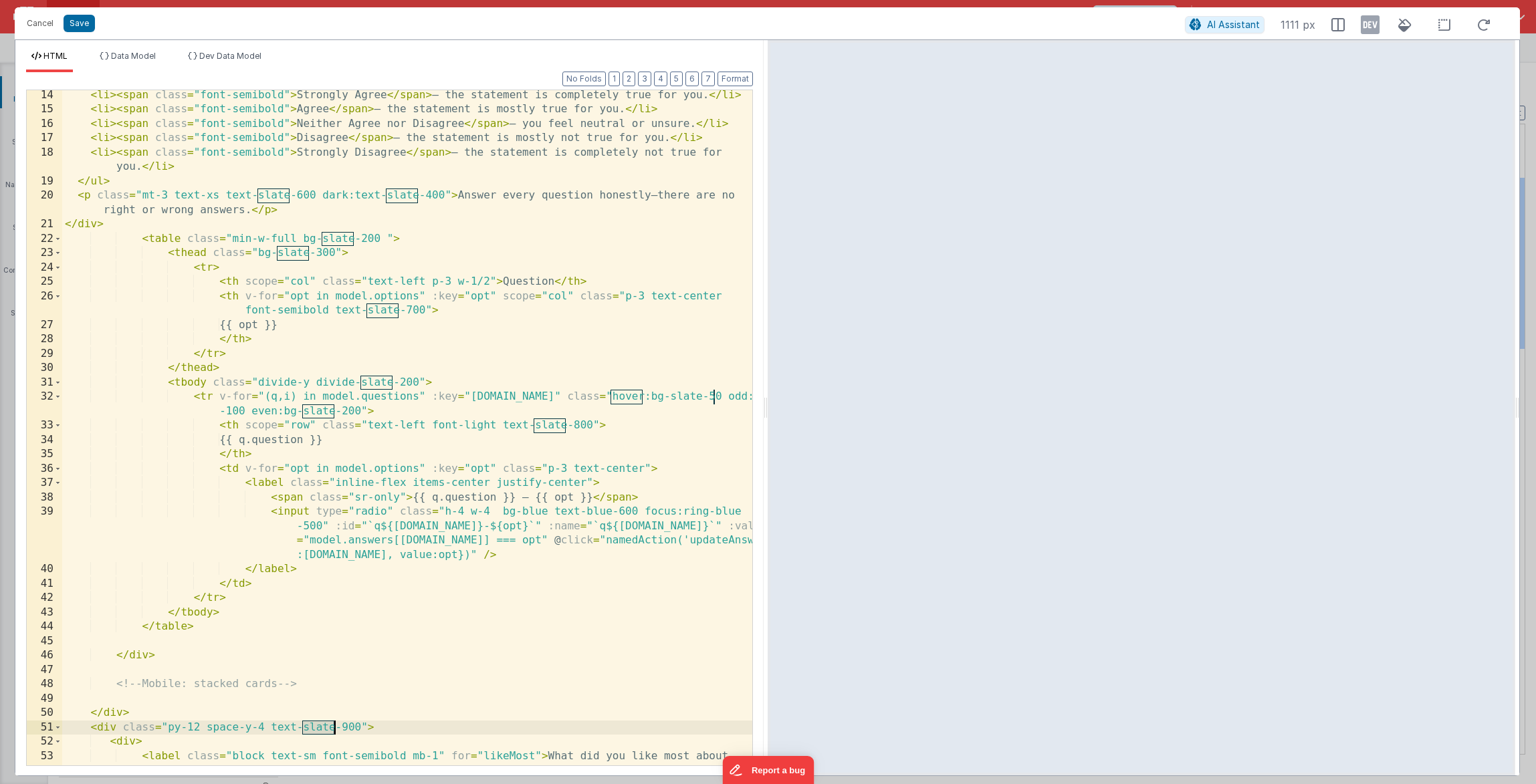
scroll to position [218, 0]
click at [348, 727] on div "< li > < span class = "font-semibold" > Strongly Agree </ span > — the statemen…" at bounding box center [408, 447] width 690 height 719
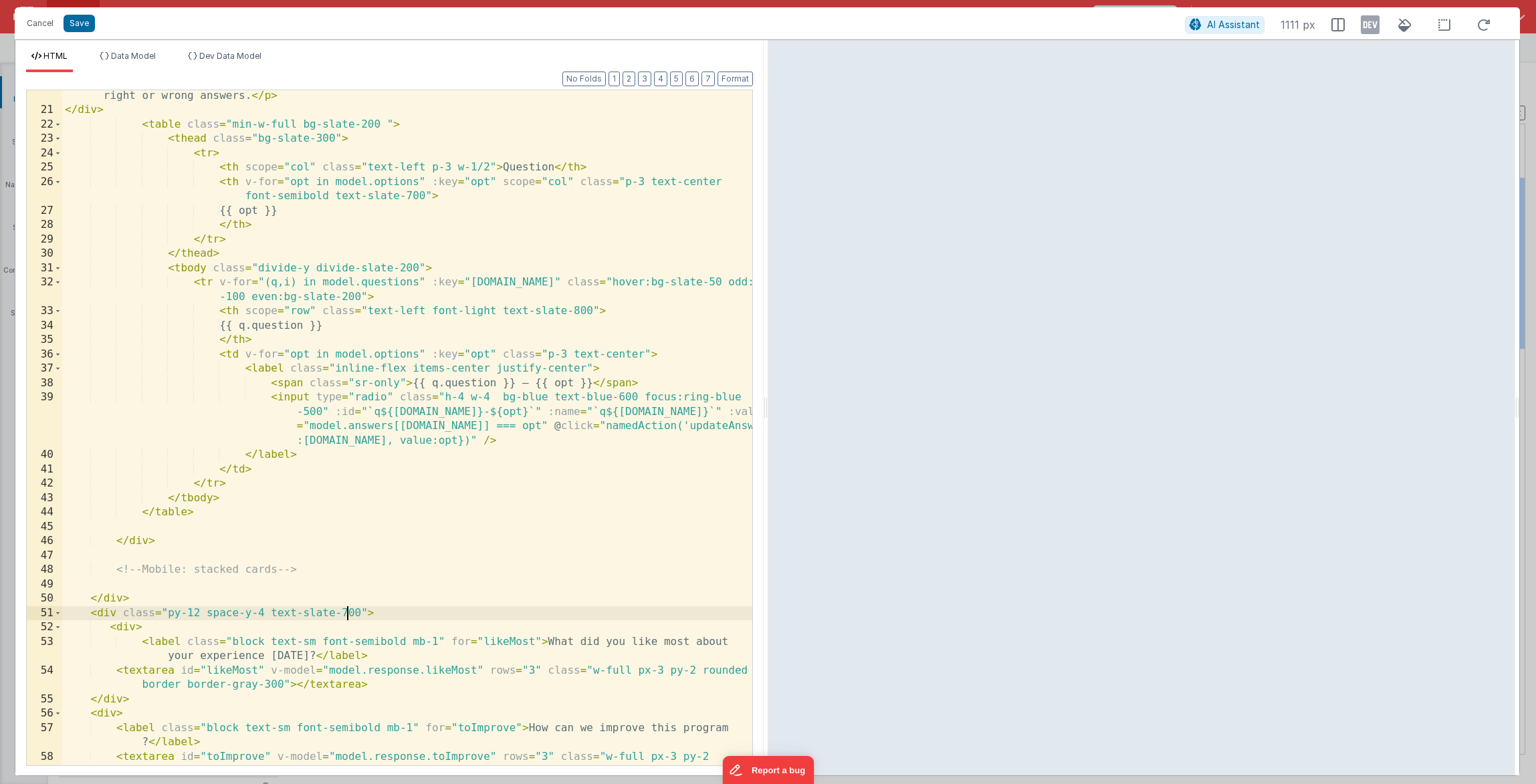
scroll to position [343, 0]
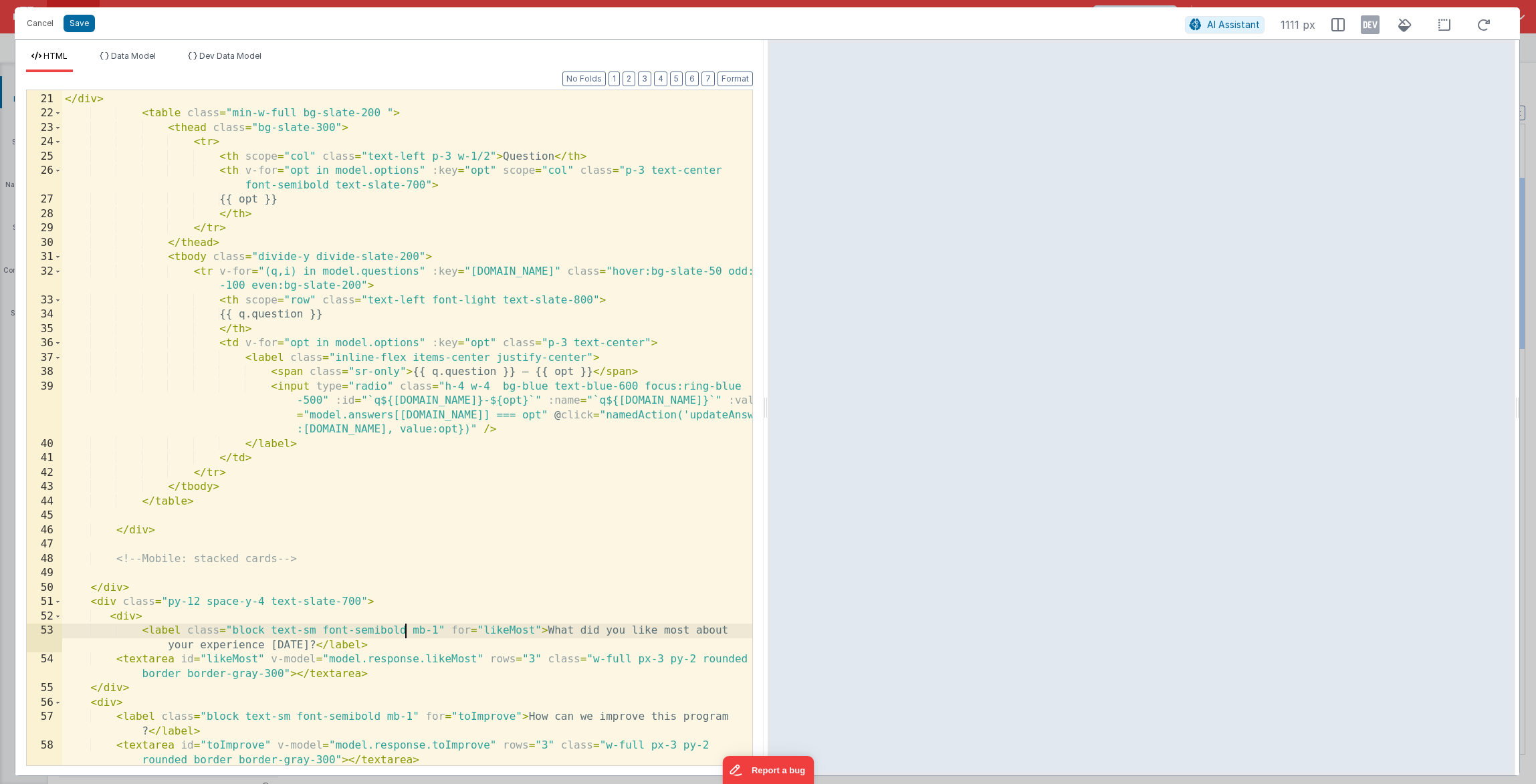
click at [408, 630] on div "< p class = "mt-3 text-xs text-slate-600 dark:text-slate-400" > Answer every qu…" at bounding box center [408, 429] width 690 height 733
click at [410, 718] on div "< p class = "mt-3 text-xs text-slate-600 dark:text-slate-400" > Answer every qu…" at bounding box center [408, 429] width 690 height 733
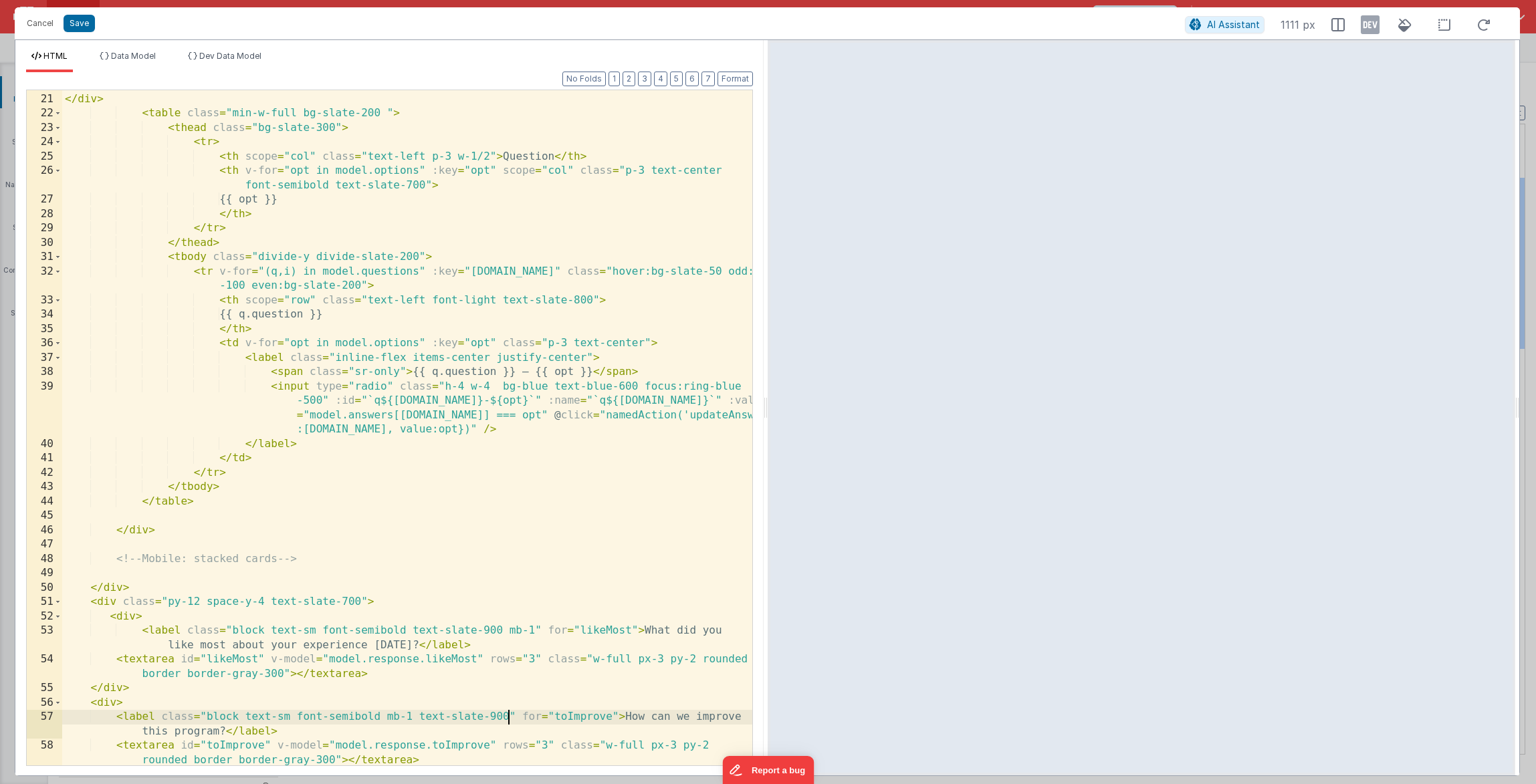
click at [491, 720] on div "< p class = "mt-3 text-xs text-slate-600 dark:text-slate-400" > Answer every qu…" at bounding box center [408, 429] width 690 height 733
click at [487, 625] on div "</ div > < table class = "min-w-full bg-slate-200 " > < thead class = "bg-slate…" at bounding box center [408, 439] width 690 height 704
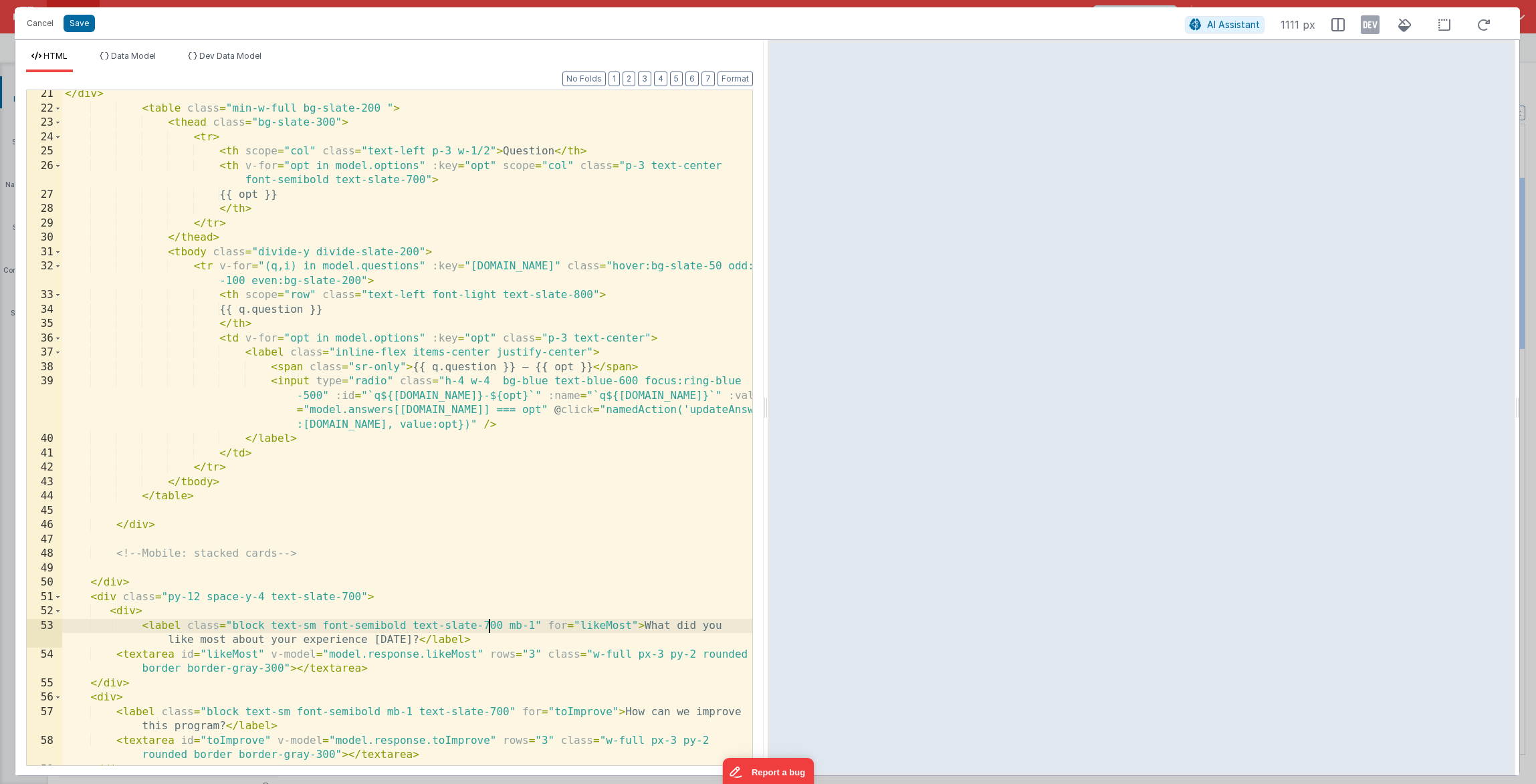
click at [422, 318] on div "</ div > < table class = "min-w-full bg-slate-200 " > < thead class = "bg-slate…" at bounding box center [408, 439] width 690 height 704
click at [298, 385] on div "</ div > < table class = "min-w-full bg-slate-200 " > < thead class = "bg-slate…" at bounding box center [408, 439] width 690 height 704
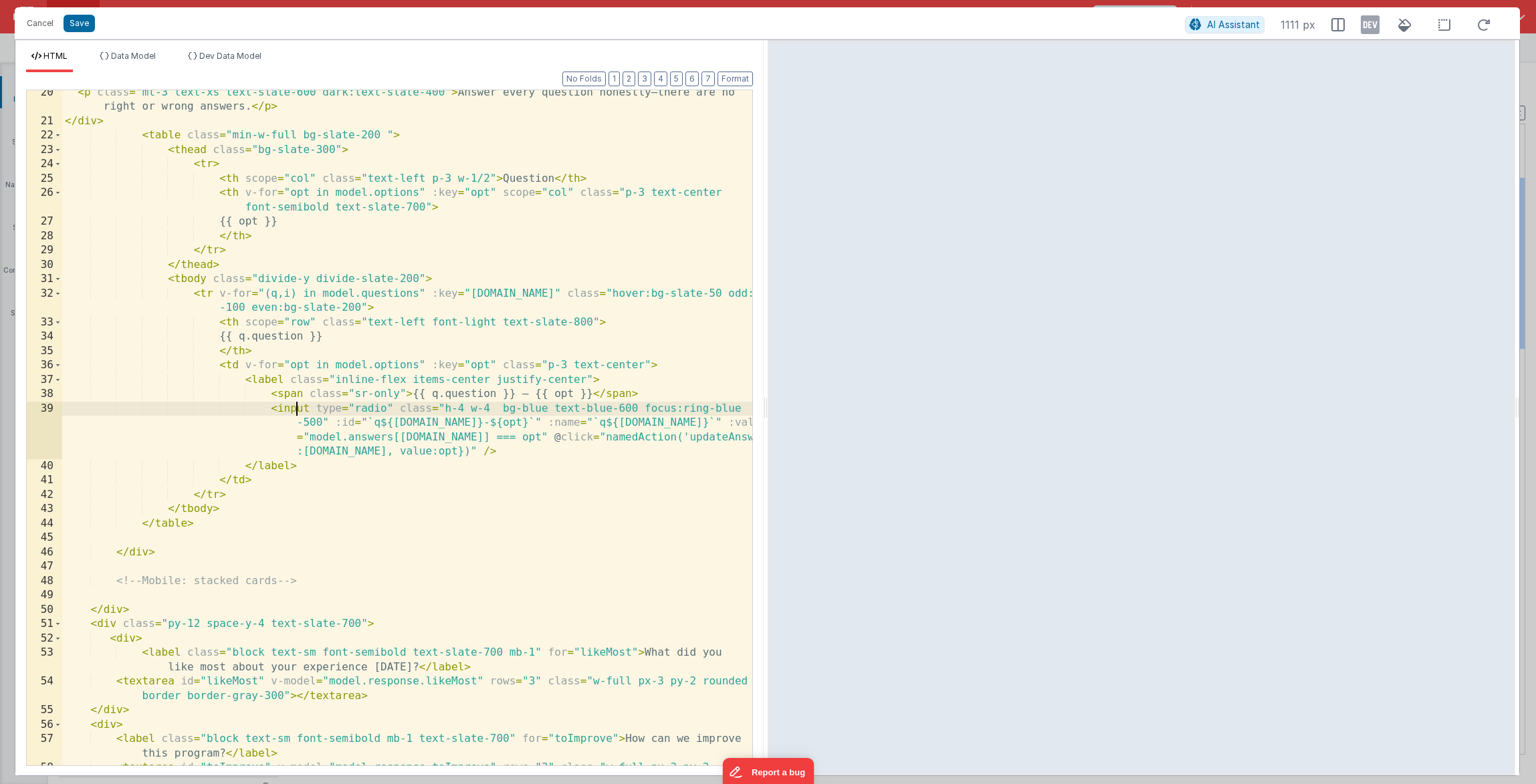
scroll to position [321, 0]
click at [369, 324] on div "< p class = "mt-3 text-xs text-slate-600 dark:text-slate-400" > Answer every qu…" at bounding box center [408, 451] width 690 height 733
click at [87, 26] on button "Save" at bounding box center [79, 24] width 32 height 18
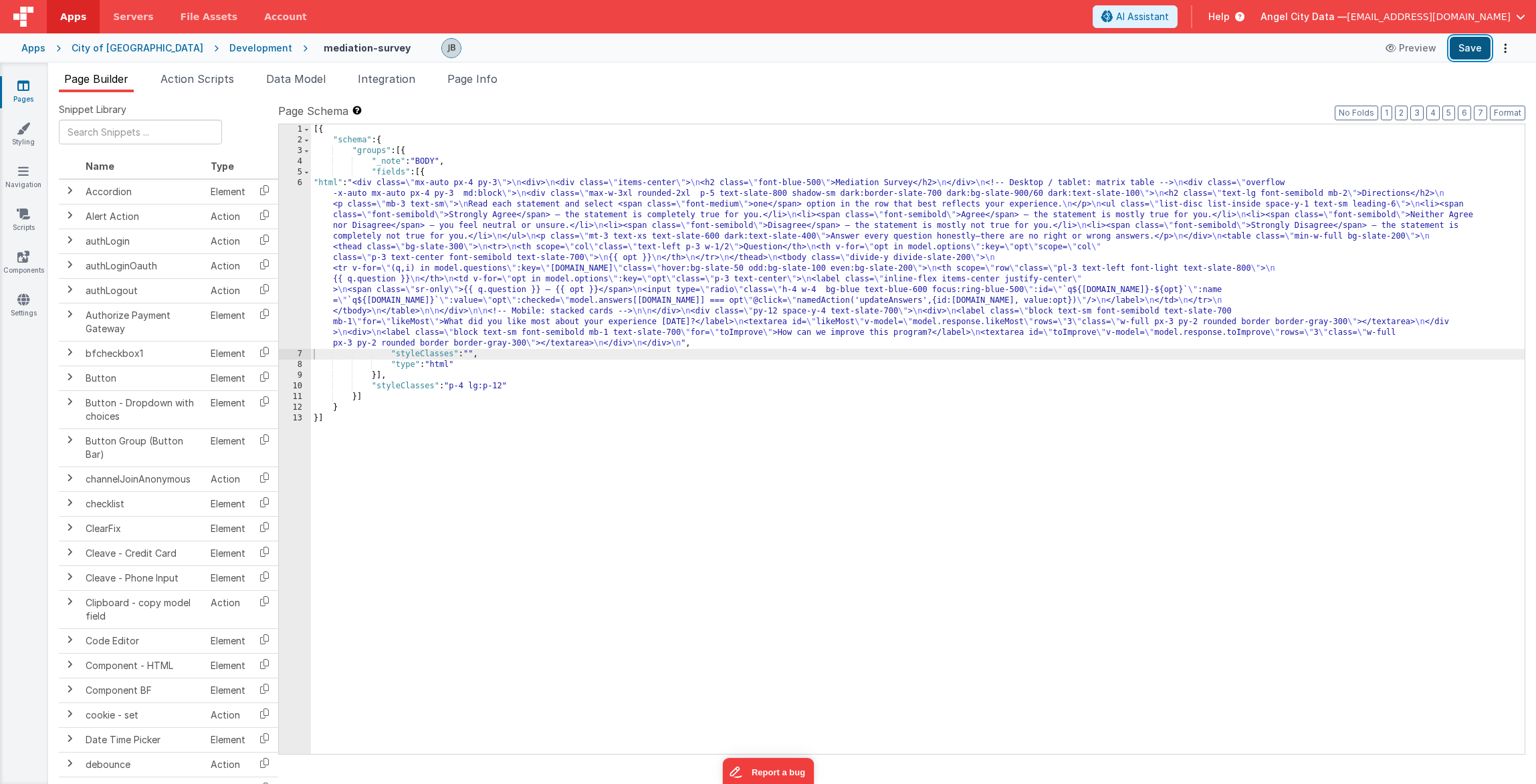
click at [1466, 51] on button "Save" at bounding box center [1470, 48] width 40 height 23
click at [299, 225] on div "6" at bounding box center [295, 263] width 32 height 171
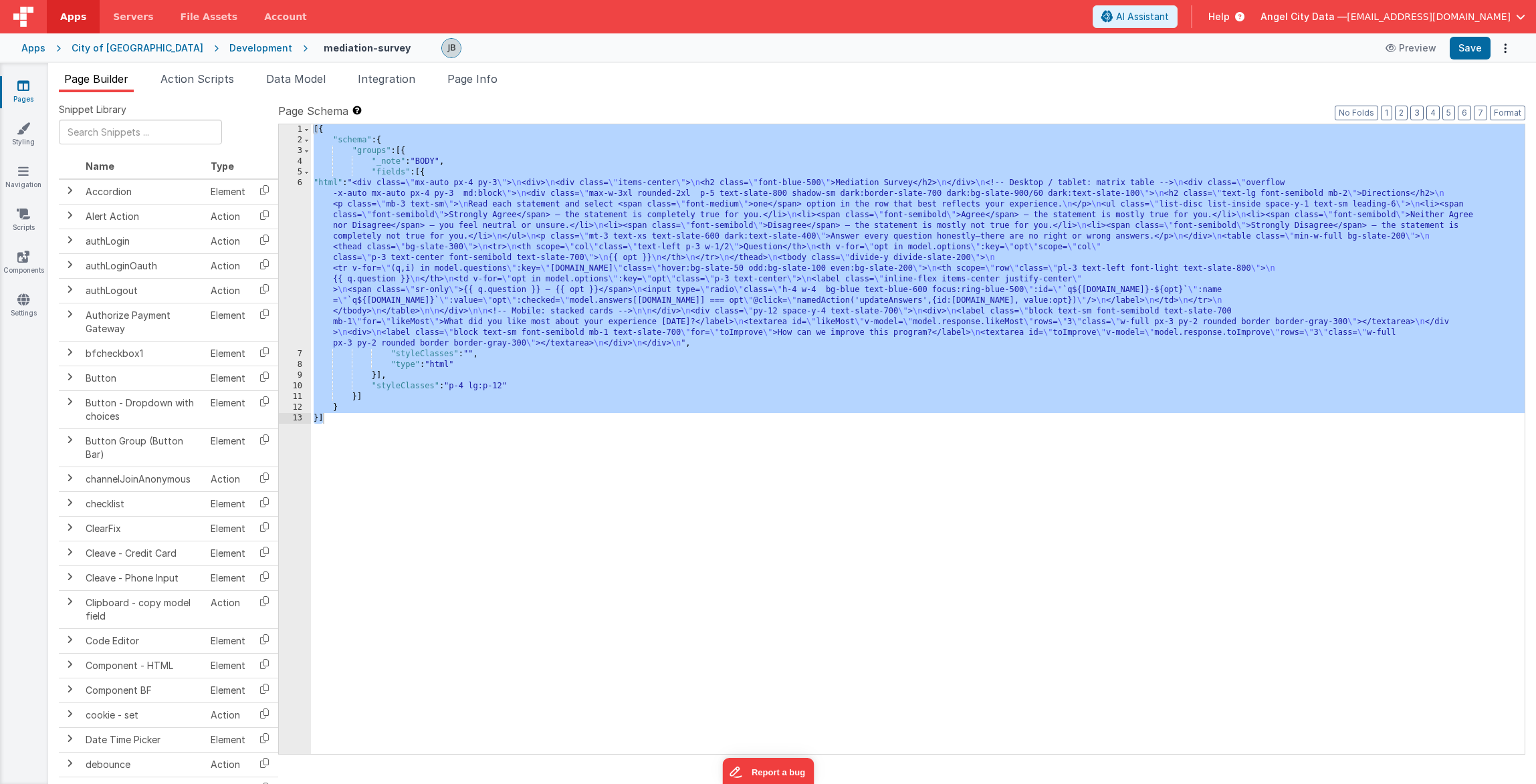
click at [230, 46] on div "Development" at bounding box center [261, 48] width 62 height 13
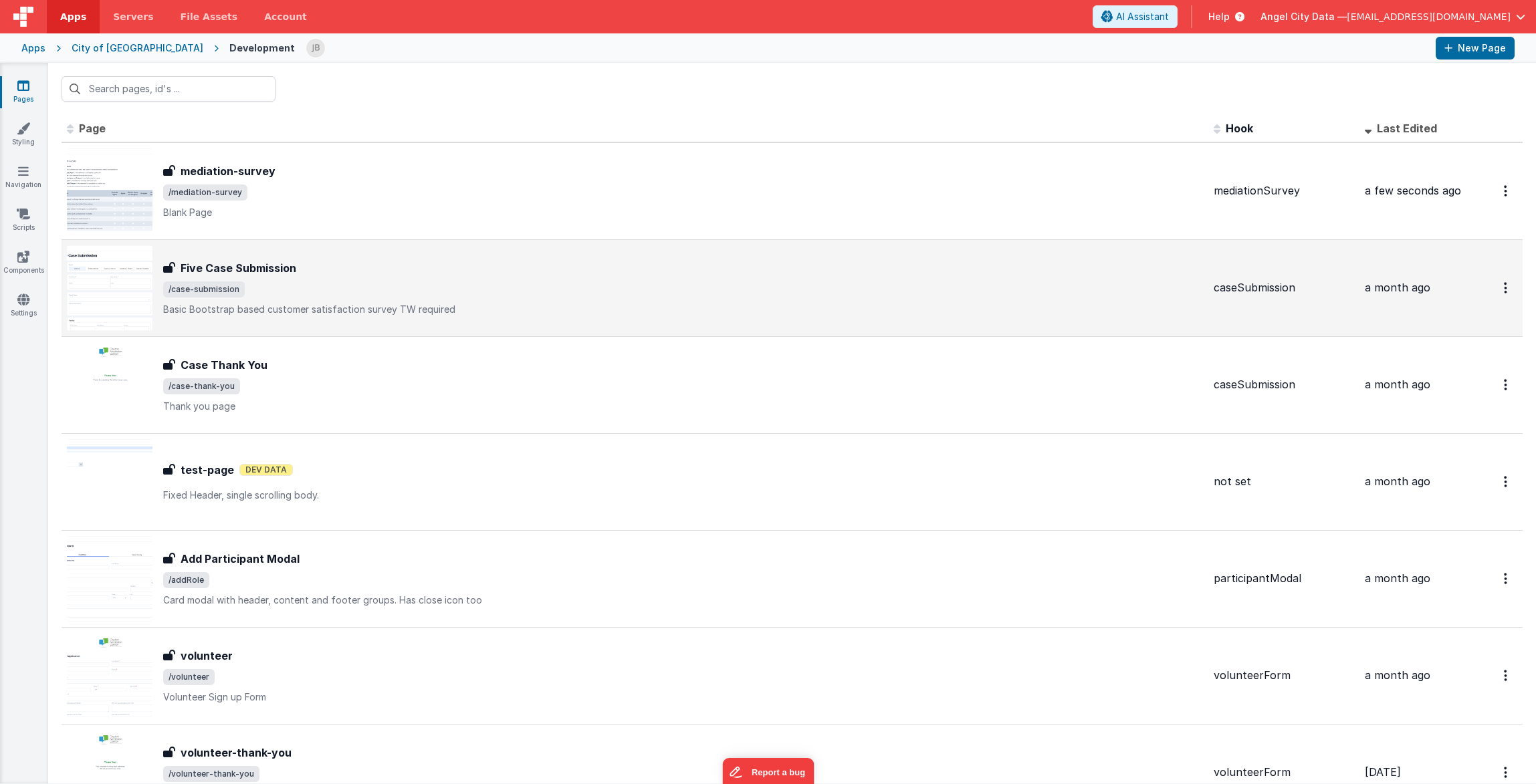
click at [248, 267] on h3 "Five Case Submission" at bounding box center [238, 268] width 115 height 16
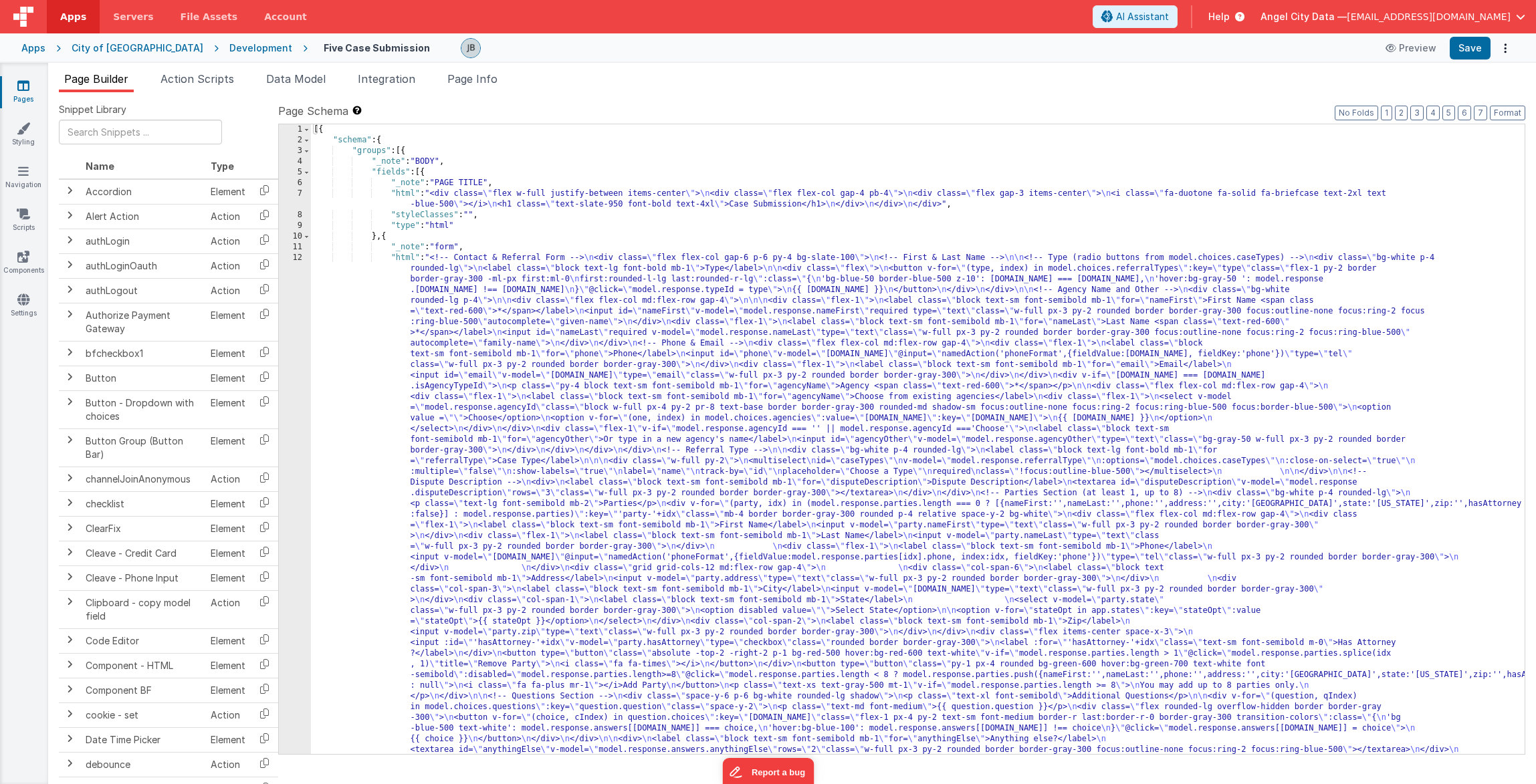
click at [296, 327] on div "12" at bounding box center [295, 515] width 32 height 524
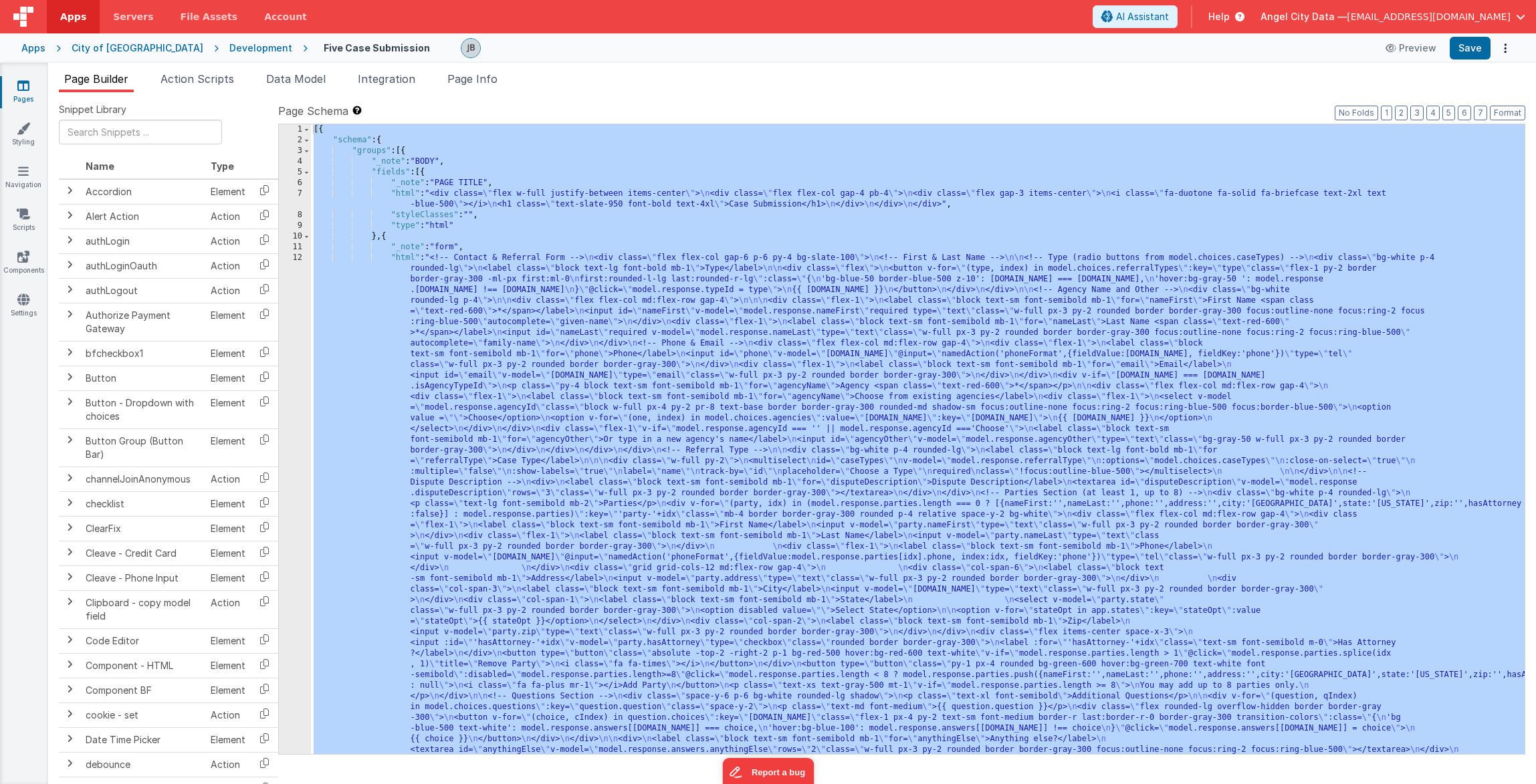
click at [305, 328] on div "12" at bounding box center [295, 515] width 32 height 524
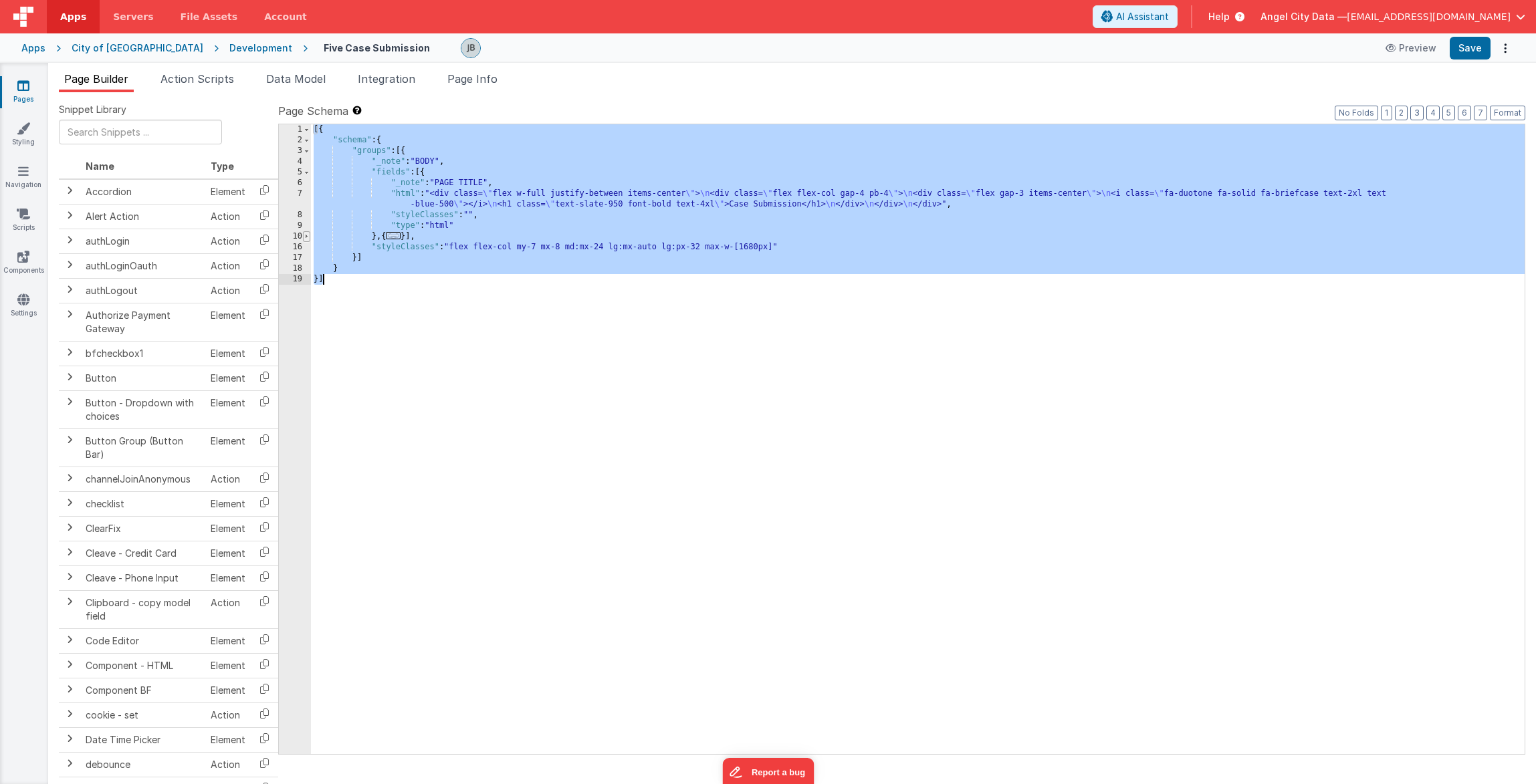
click at [308, 239] on span at bounding box center [306, 237] width 7 height 11
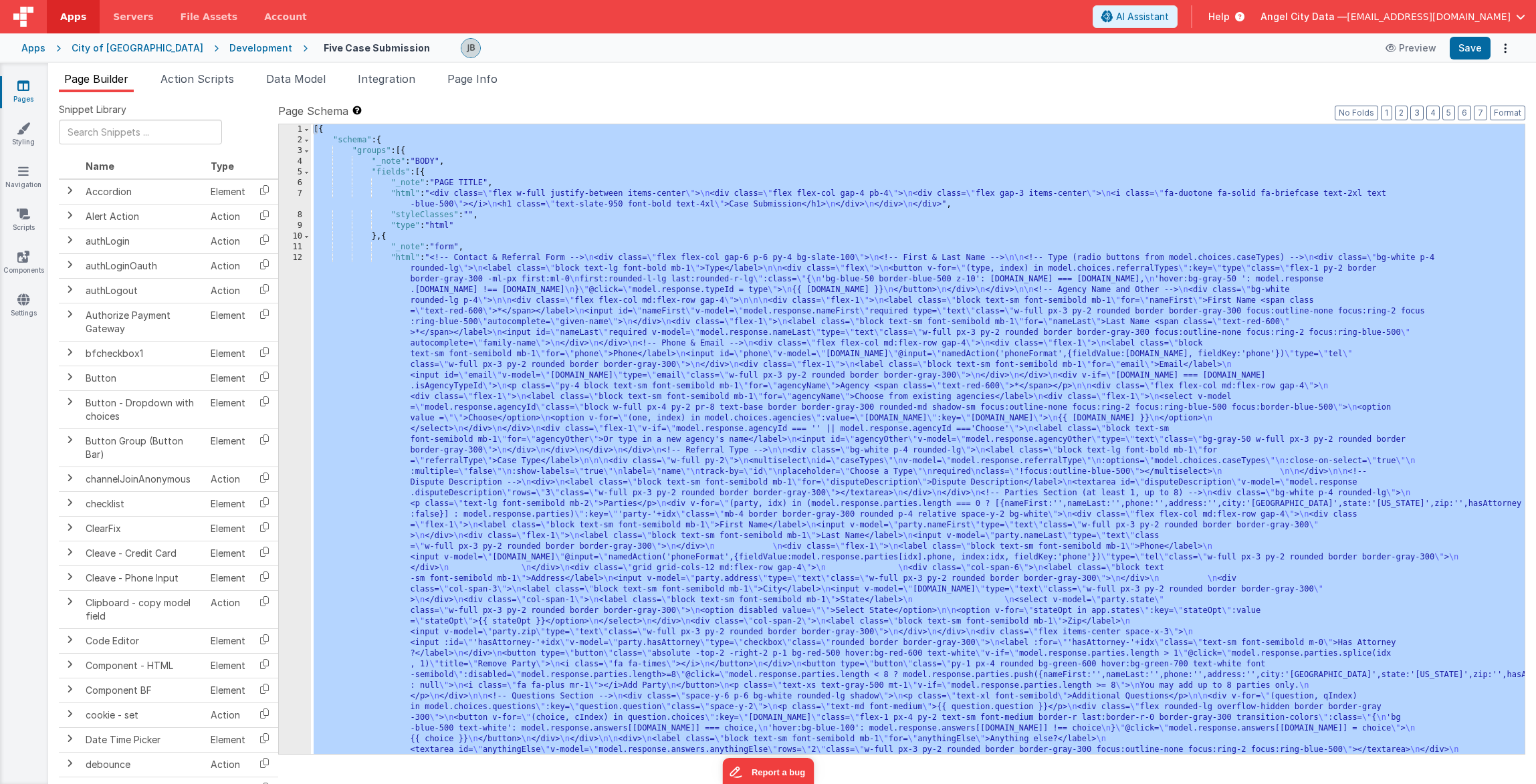
click at [317, 304] on div "[{ "schema" : { "groups" : [{ "_note" : "BODY" , "fields" : [{ "_note" : "PAGE …" at bounding box center [917, 706] width 1214 height 1164
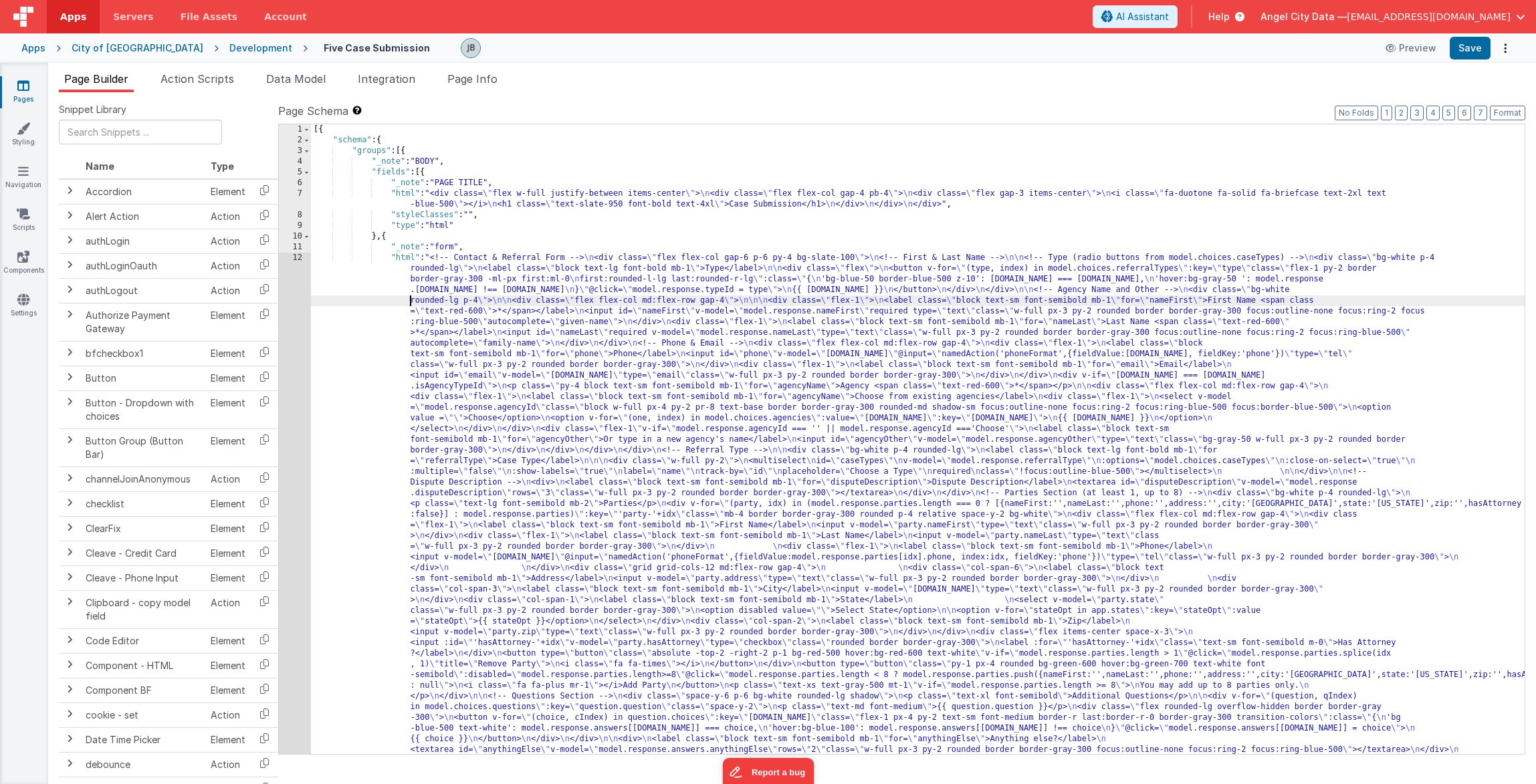
click at [301, 313] on div "1 2 3 4 5 6 7 8 9 10 11 12" at bounding box center [295, 706] width 32 height 1164
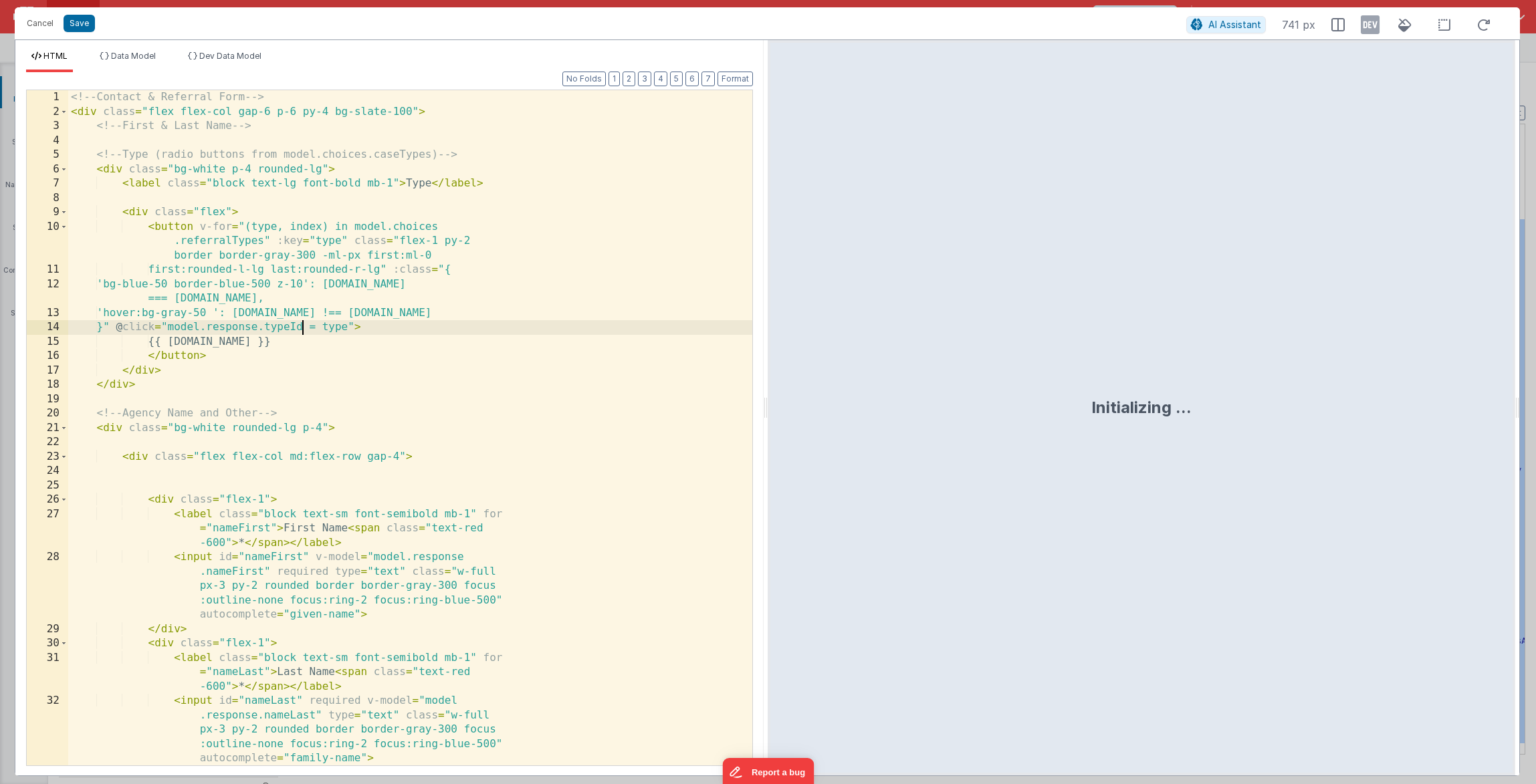
scroll to position [33, 0]
click at [301, 313] on div "<!-- Contact & Referral Form --> < div class = "flex flex-col gap-6 p-6 py-4 bg…" at bounding box center [409, 443] width 684 height 704
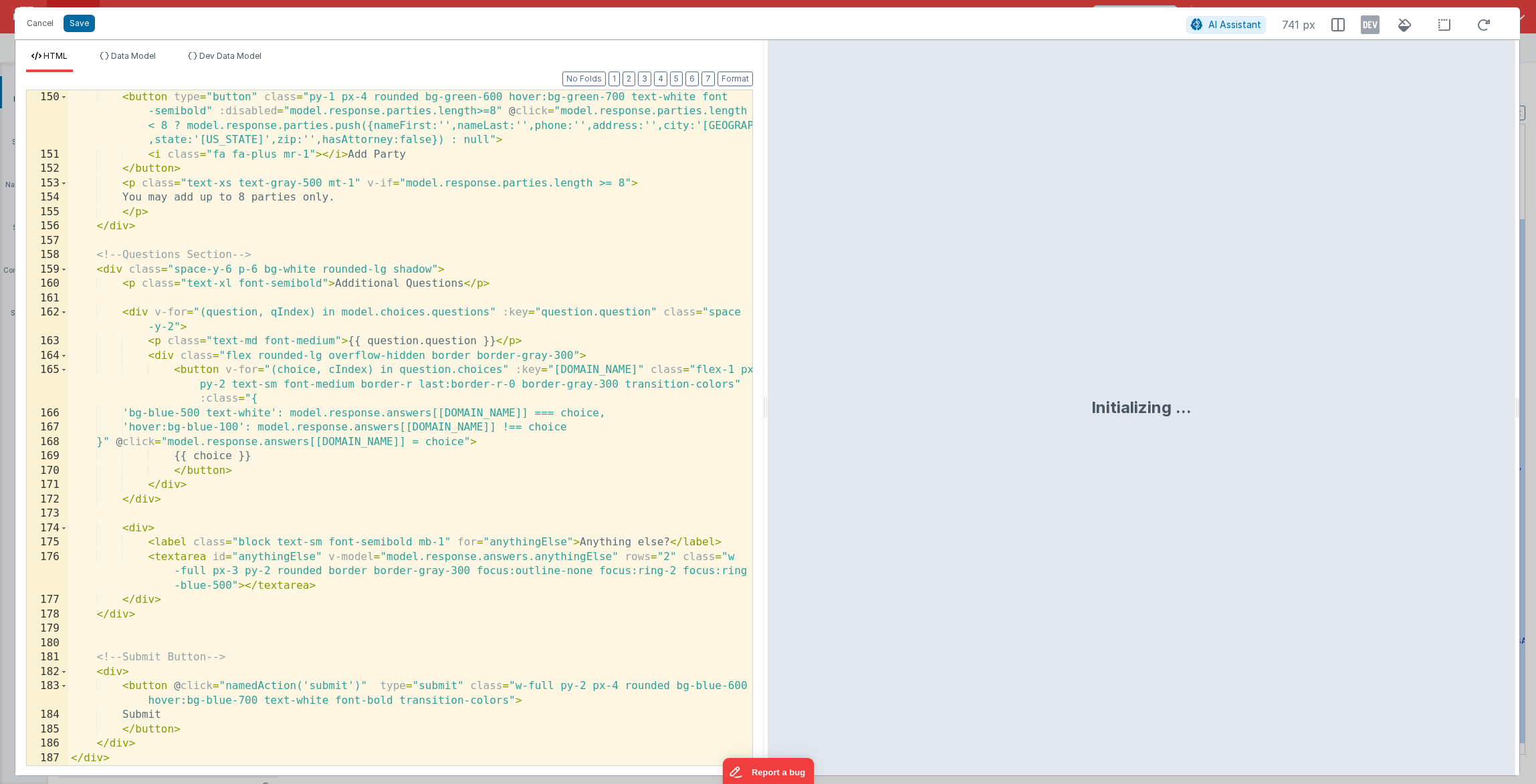
scroll to position [2644, 0]
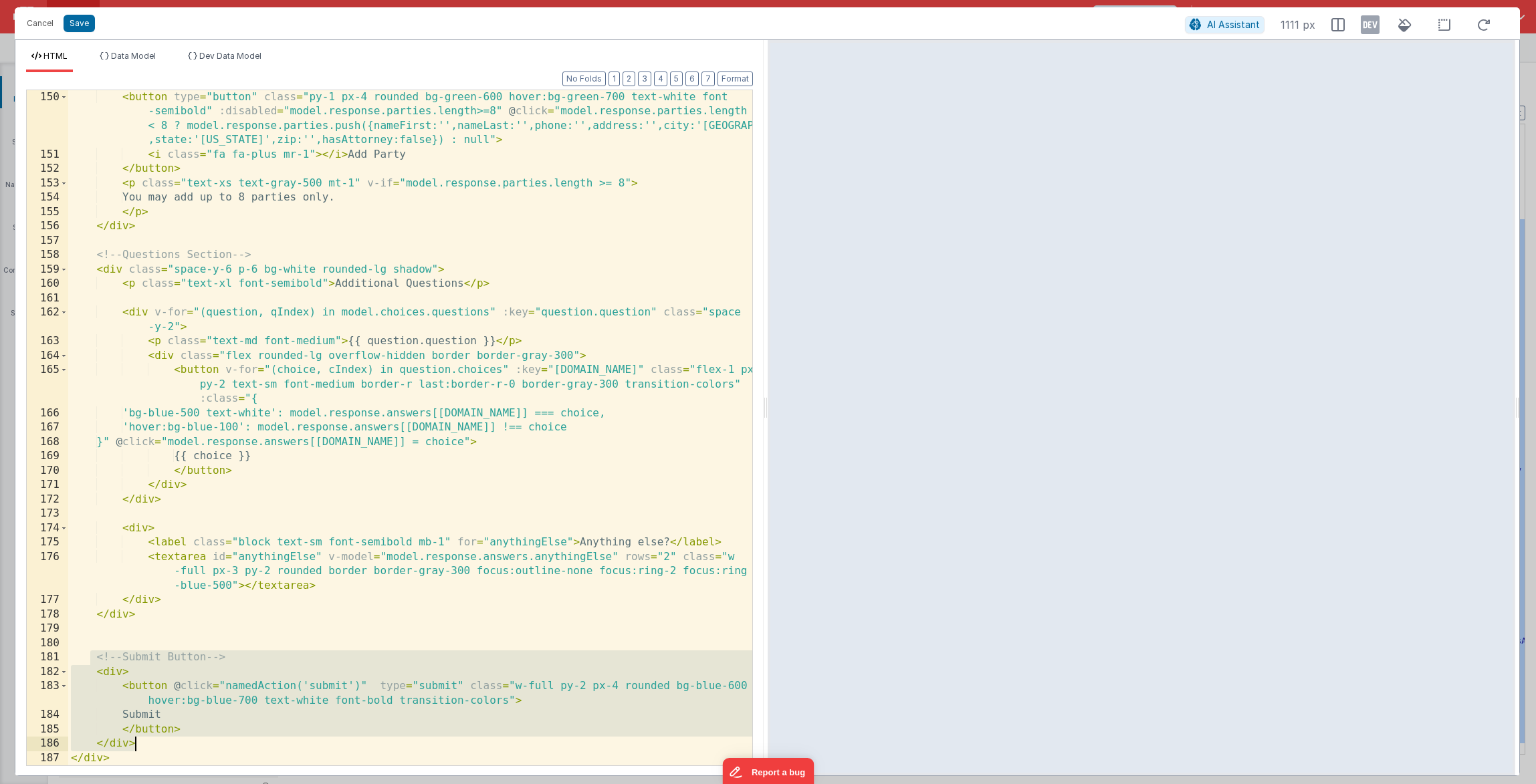
drag, startPoint x: 88, startPoint y: 657, endPoint x: 203, endPoint y: 740, distance: 141.8
click at [203, 740] on div "< button type = "button" class = "py-1 px-4 rounded bg-green-600 hover:bg-green…" at bounding box center [409, 464] width 684 height 747
click at [204, 689] on div "< button type = "button" class = "py-1 px-4 rounded bg-green-600 hover:bg-green…" at bounding box center [409, 464] width 684 height 747
drag, startPoint x: 91, startPoint y: 657, endPoint x: 167, endPoint y: 745, distance: 116.3
click at [167, 745] on div "< button type = "button" class = "py-1 px-4 rounded bg-green-600 hover:bg-green…" at bounding box center [409, 464] width 684 height 747
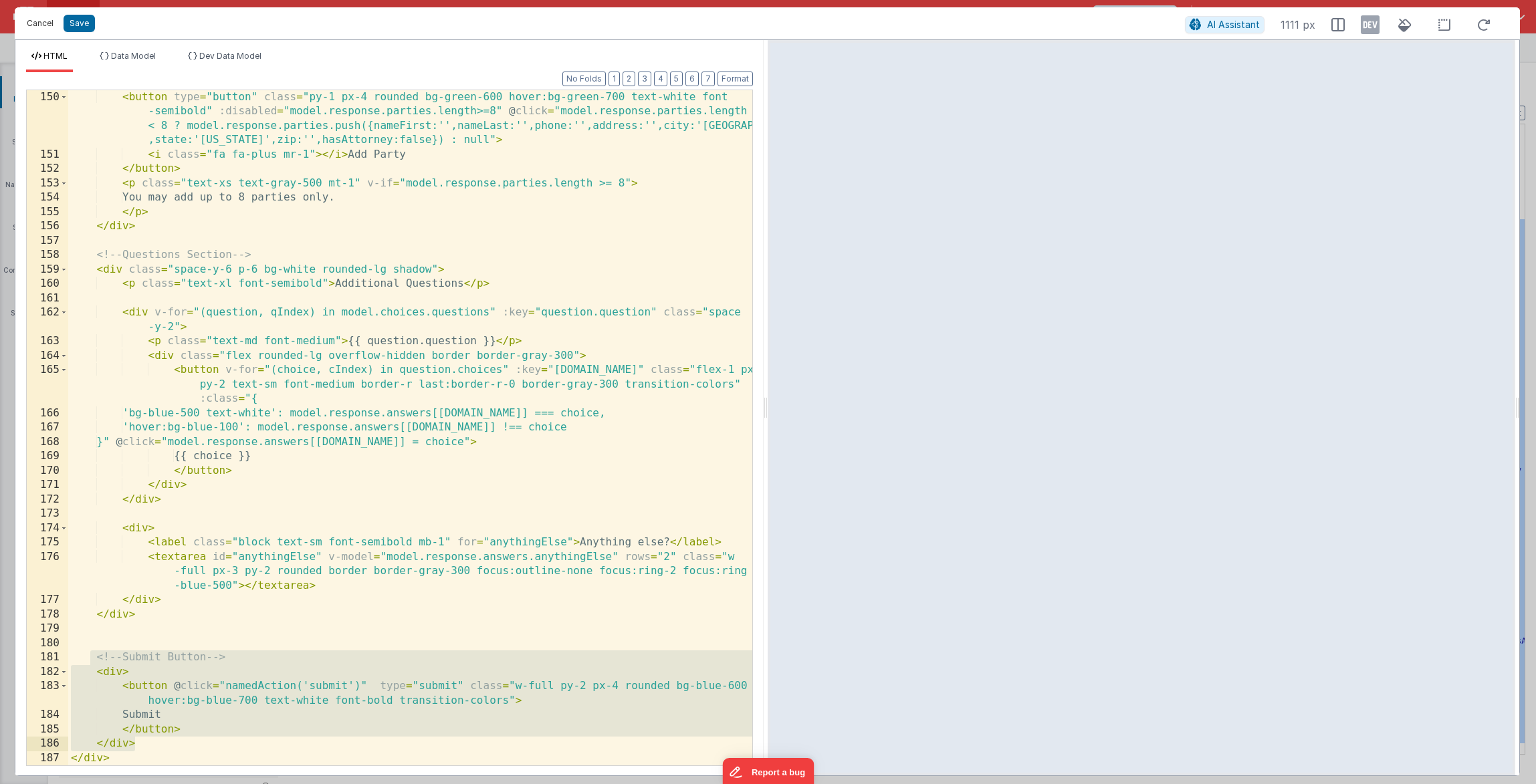
click at [34, 26] on button "Cancel" at bounding box center [40, 23] width 40 height 18
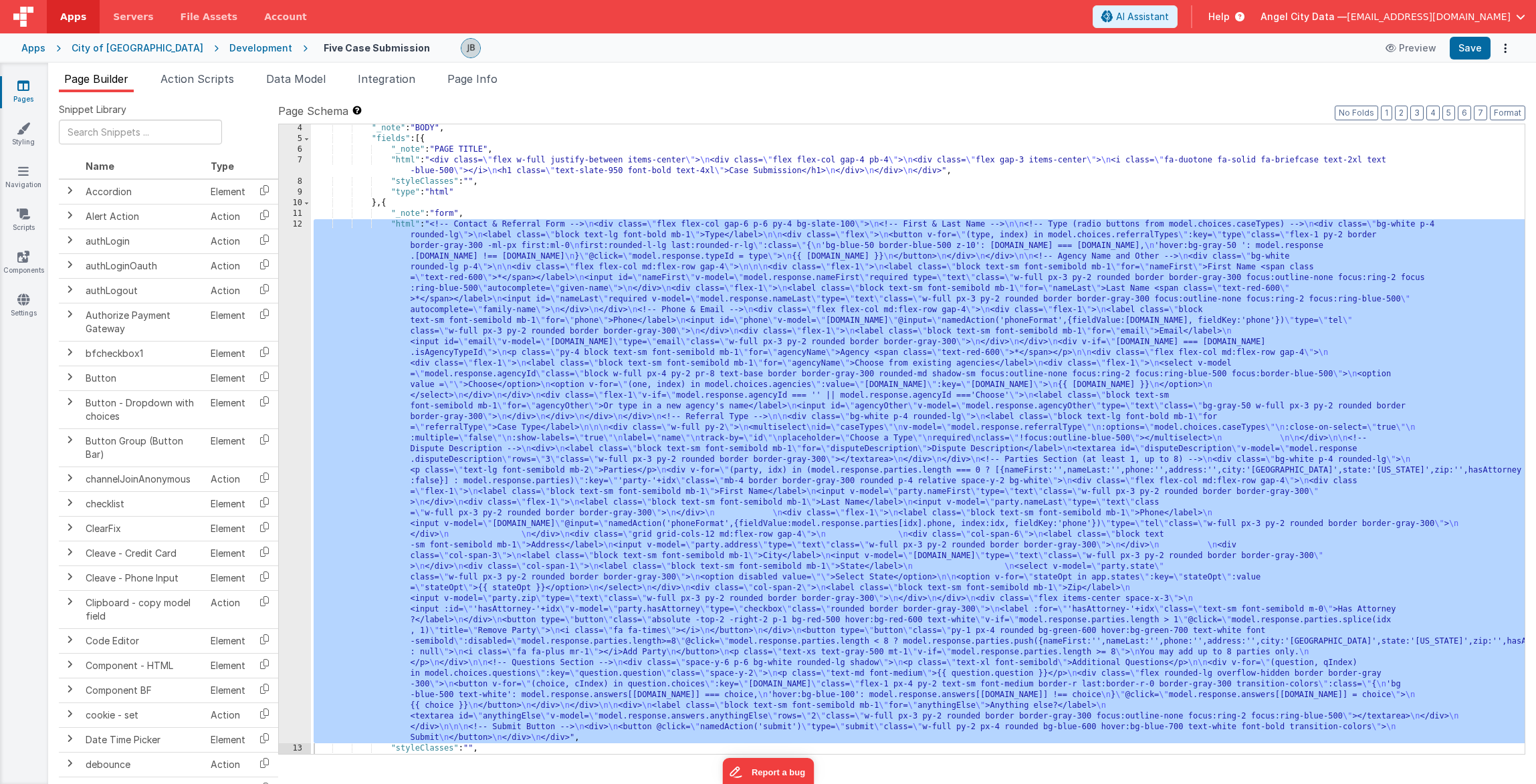
click at [230, 45] on div "Development" at bounding box center [261, 48] width 62 height 13
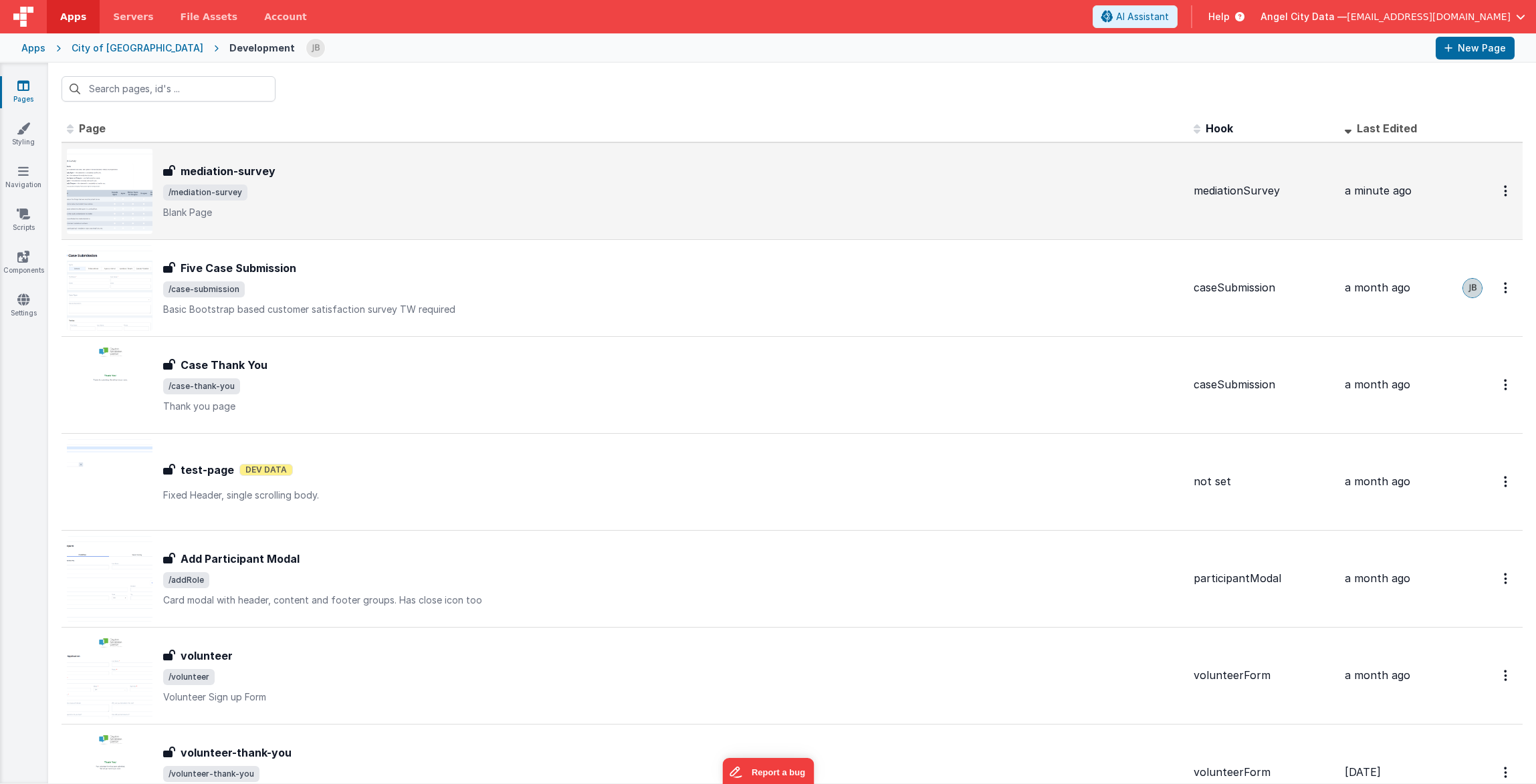
click at [218, 170] on h3 "mediation-survey" at bounding box center [228, 171] width 95 height 16
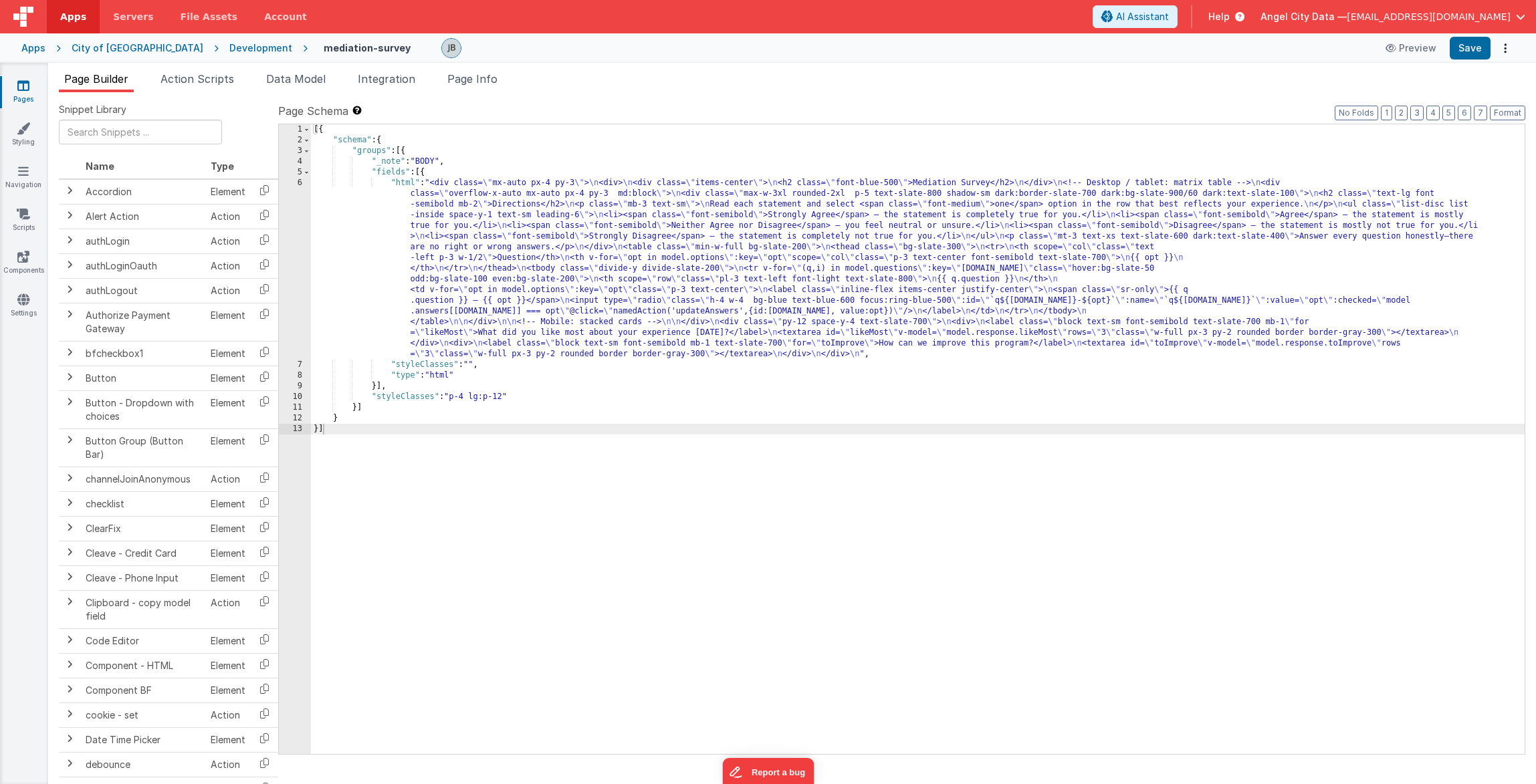
click at [299, 216] on div "6" at bounding box center [295, 268] width 32 height 182
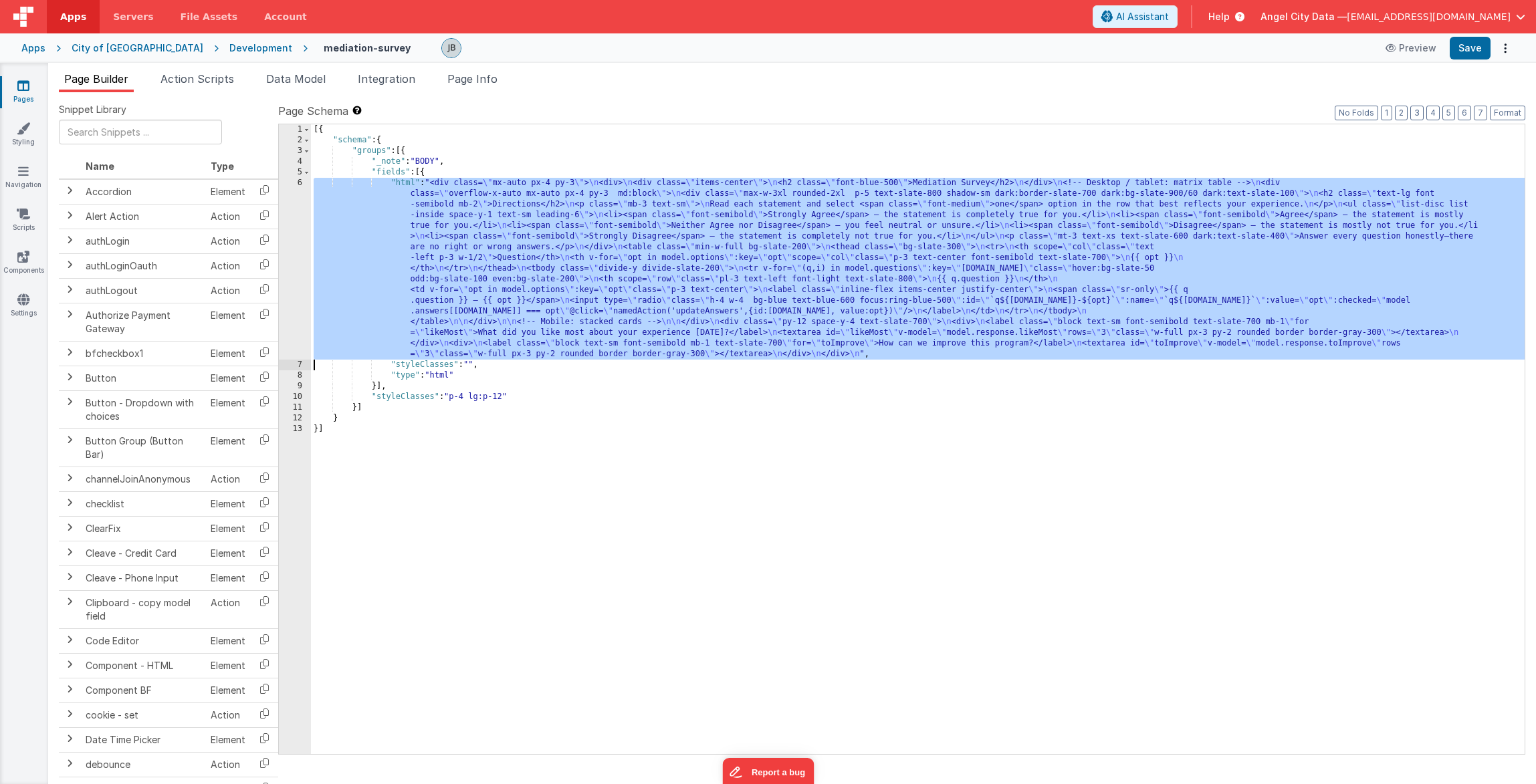
click at [299, 216] on div "6" at bounding box center [295, 268] width 32 height 182
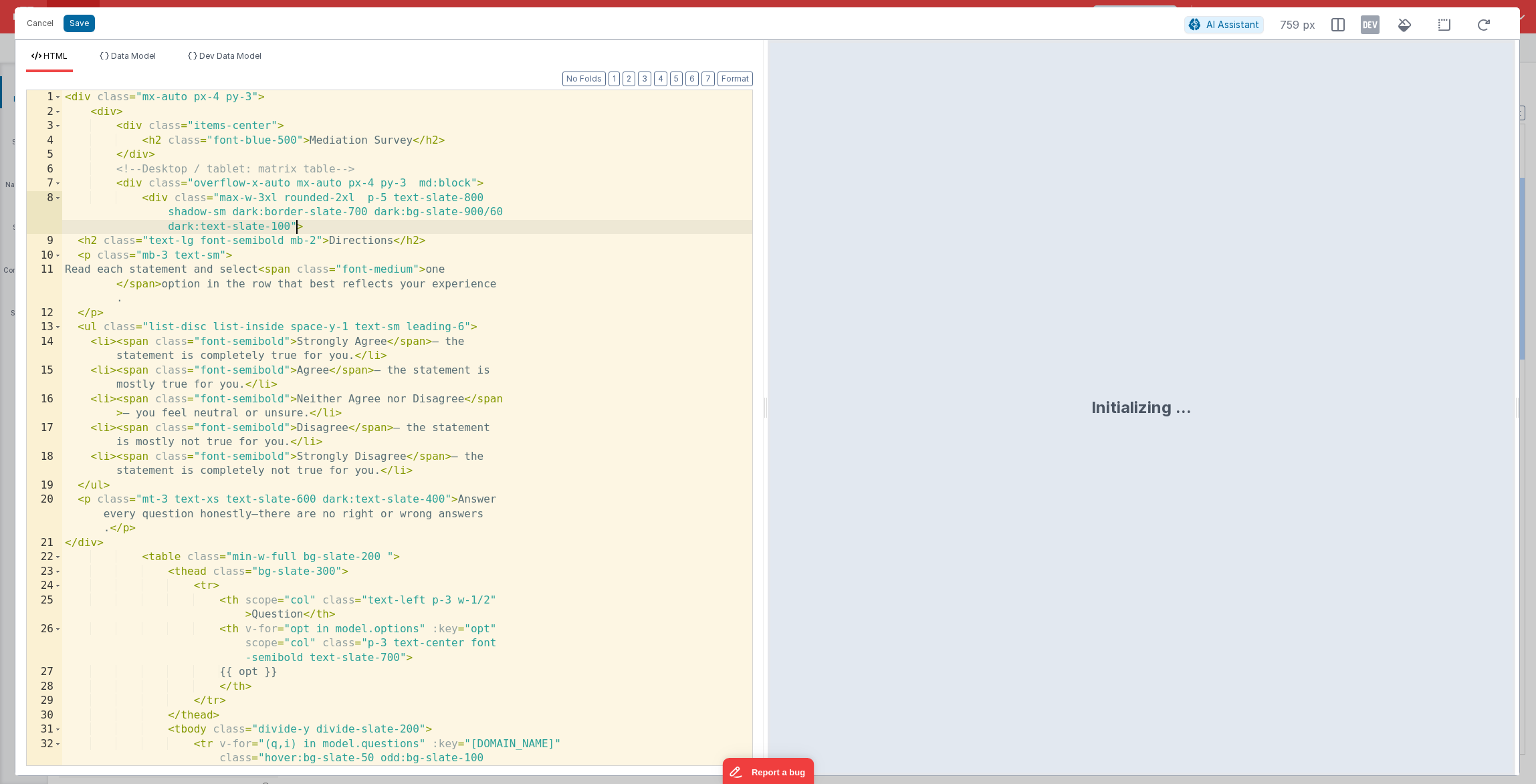
click at [321, 349] on div "< div class = "mx-auto px-4 py-3" > < div > < div class = "items-center" > < h2…" at bounding box center [408, 457] width 690 height 733
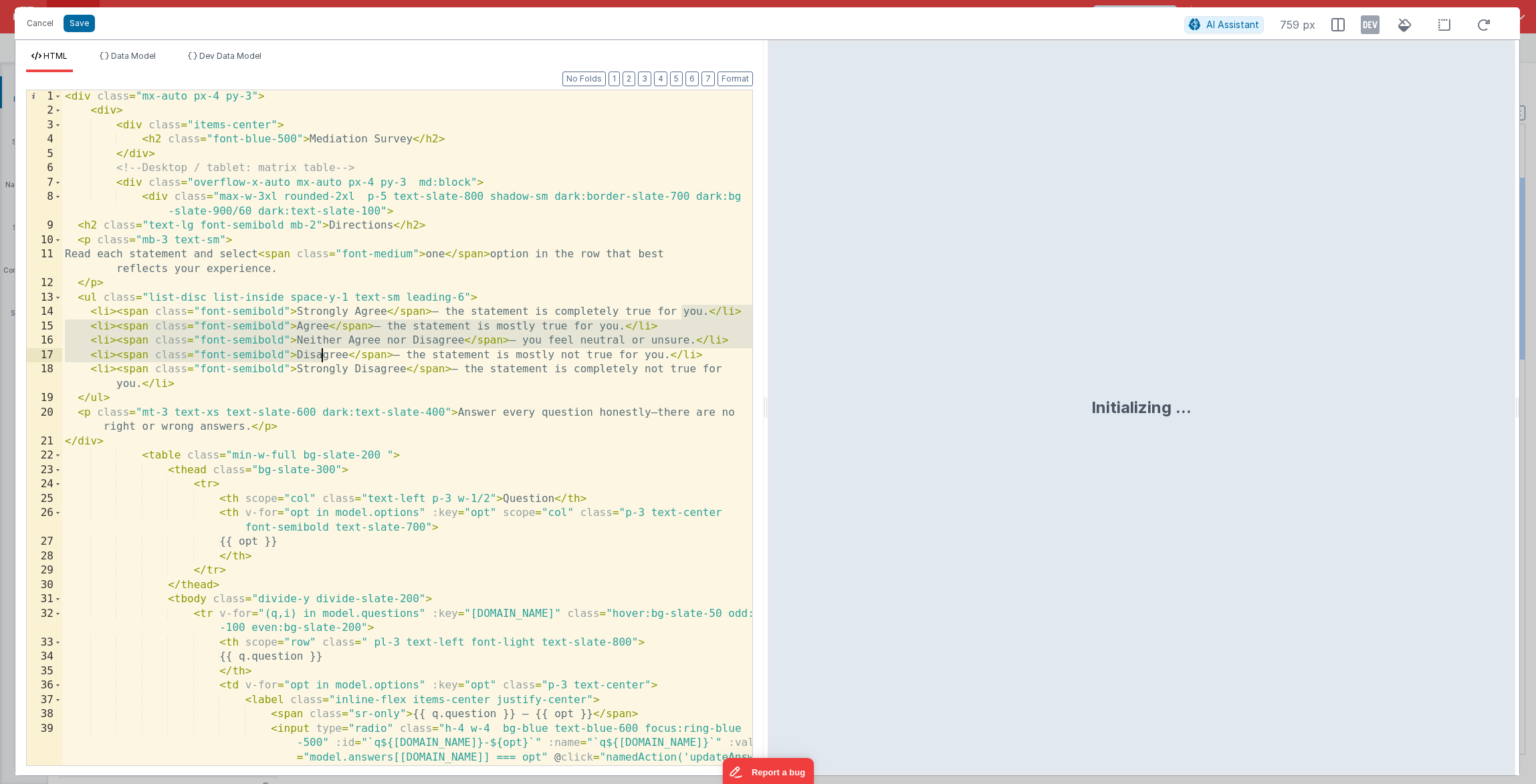
scroll to position [1, 0]
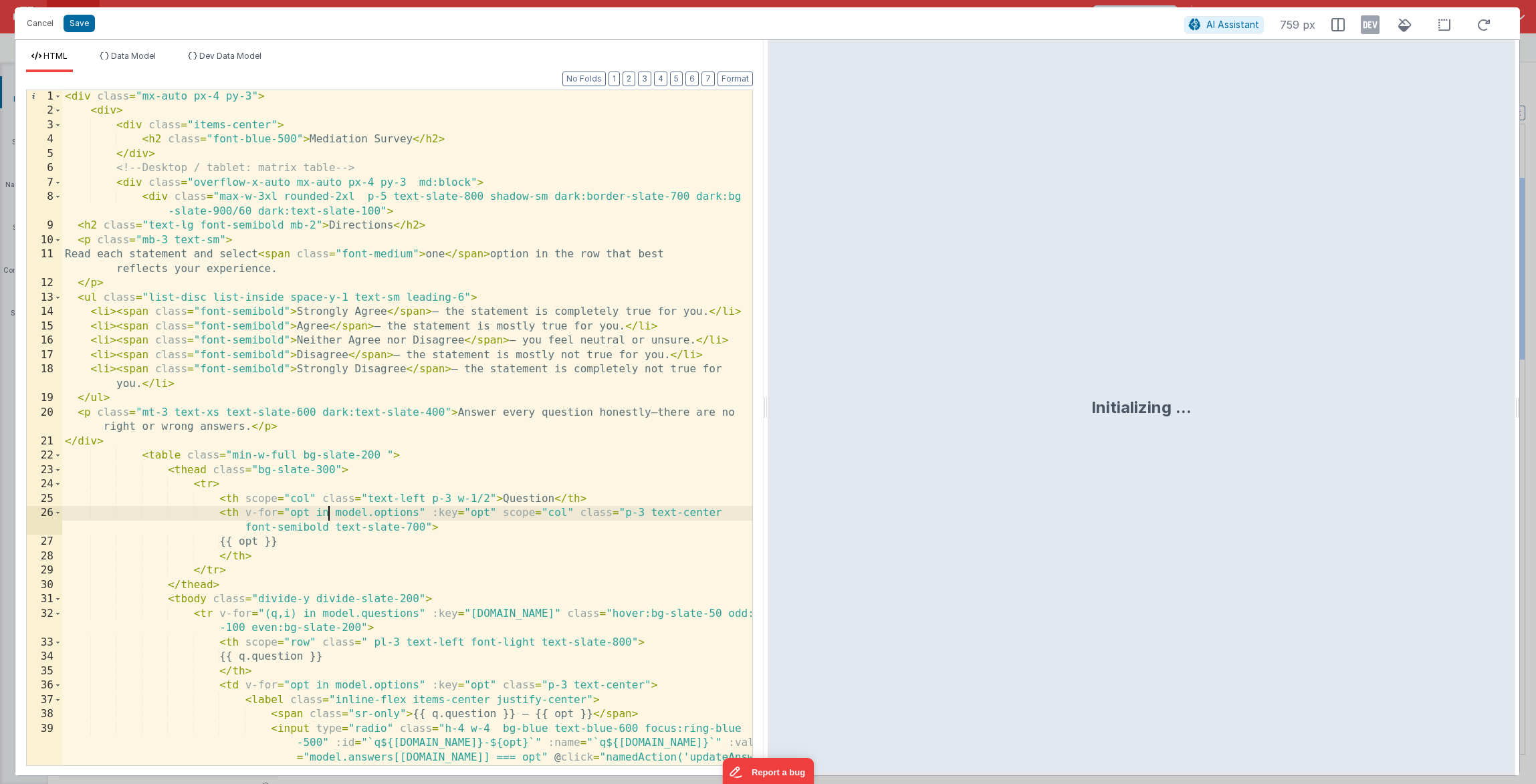
click at [328, 508] on div "< div class = "mx-auto px-4 py-3" > < div > < div class = "items-center" > < h2…" at bounding box center [408, 463] width 690 height 747
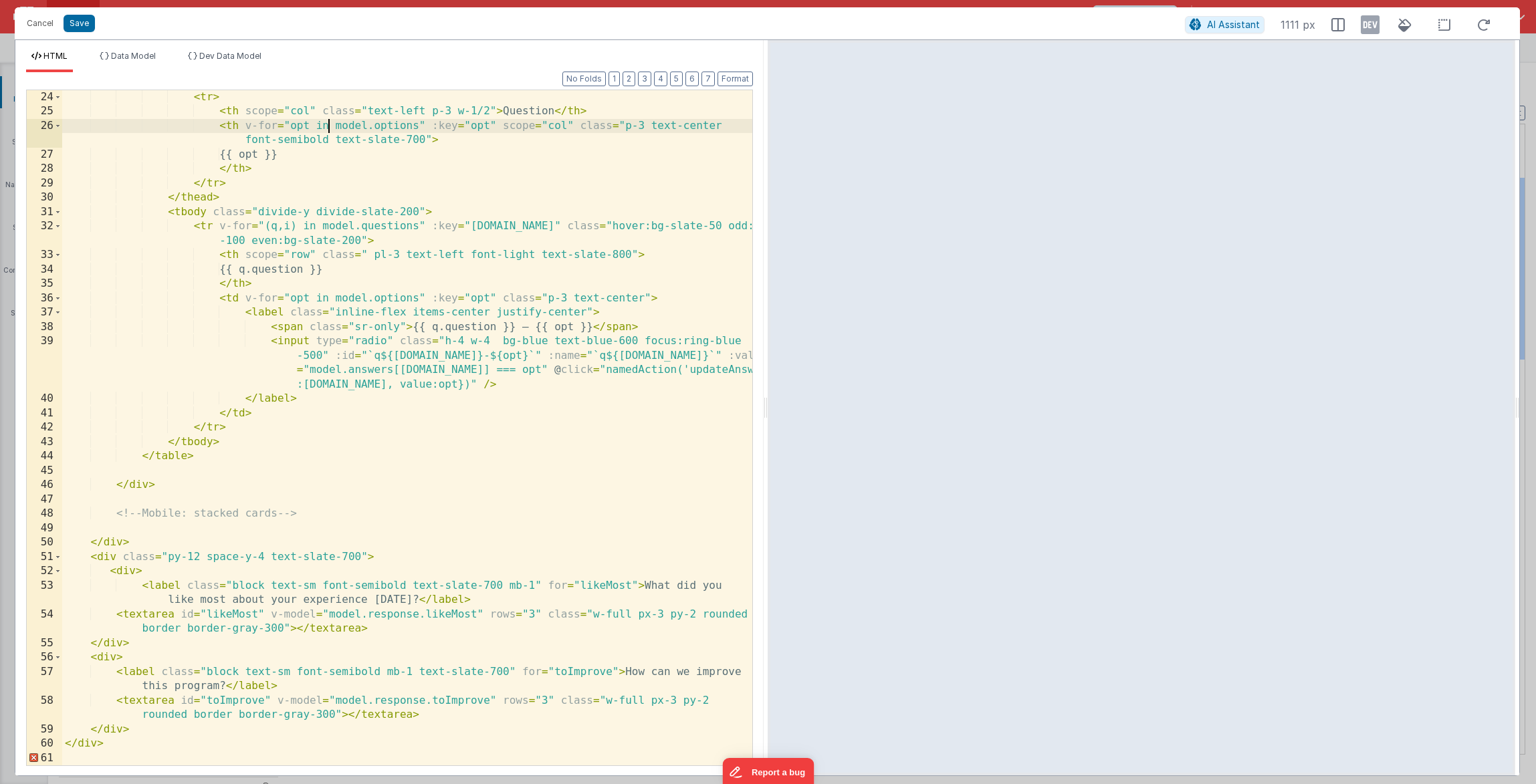
click at [101, 651] on div "< tr > < th scope = "col" class = "text-left p-3 w-1/2" > Question </ th > < th…" at bounding box center [408, 443] width 690 height 704
click at [132, 736] on div "< tr > < th scope = "col" class = "text-left p-3 w-1/2" > Question </ th > < th…" at bounding box center [408, 443] width 690 height 704
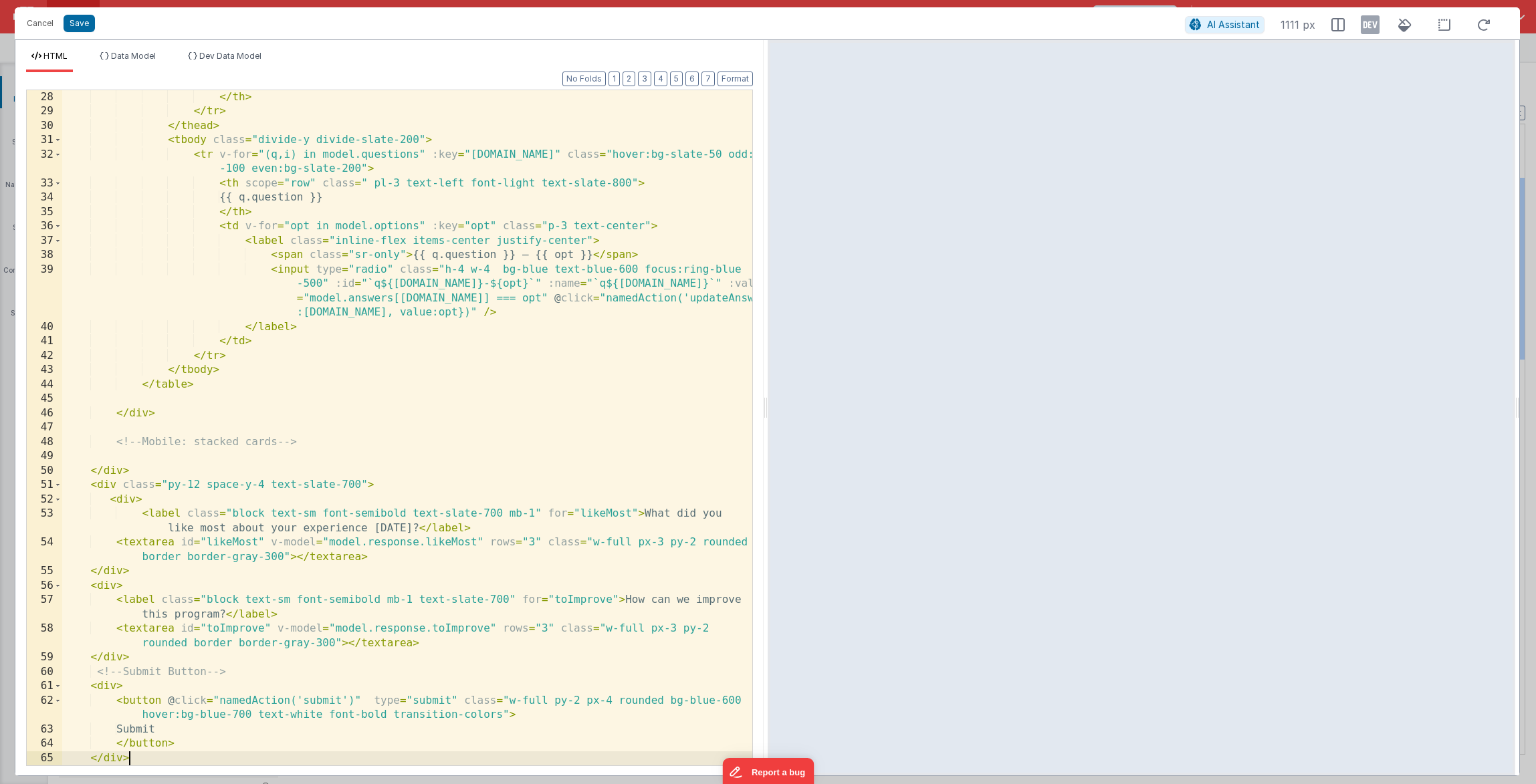
scroll to position [460, 0]
drag, startPoint x: 543, startPoint y: 700, endPoint x: 522, endPoint y: 700, distance: 21.0
click at [522, 700] on div "</ th > </ tr > </ thead > < tbody class = "divide-y divide-slate-200" > < tr v…" at bounding box center [408, 443] width 690 height 704
drag, startPoint x: 550, startPoint y: 700, endPoint x: 505, endPoint y: 700, distance: 45.0
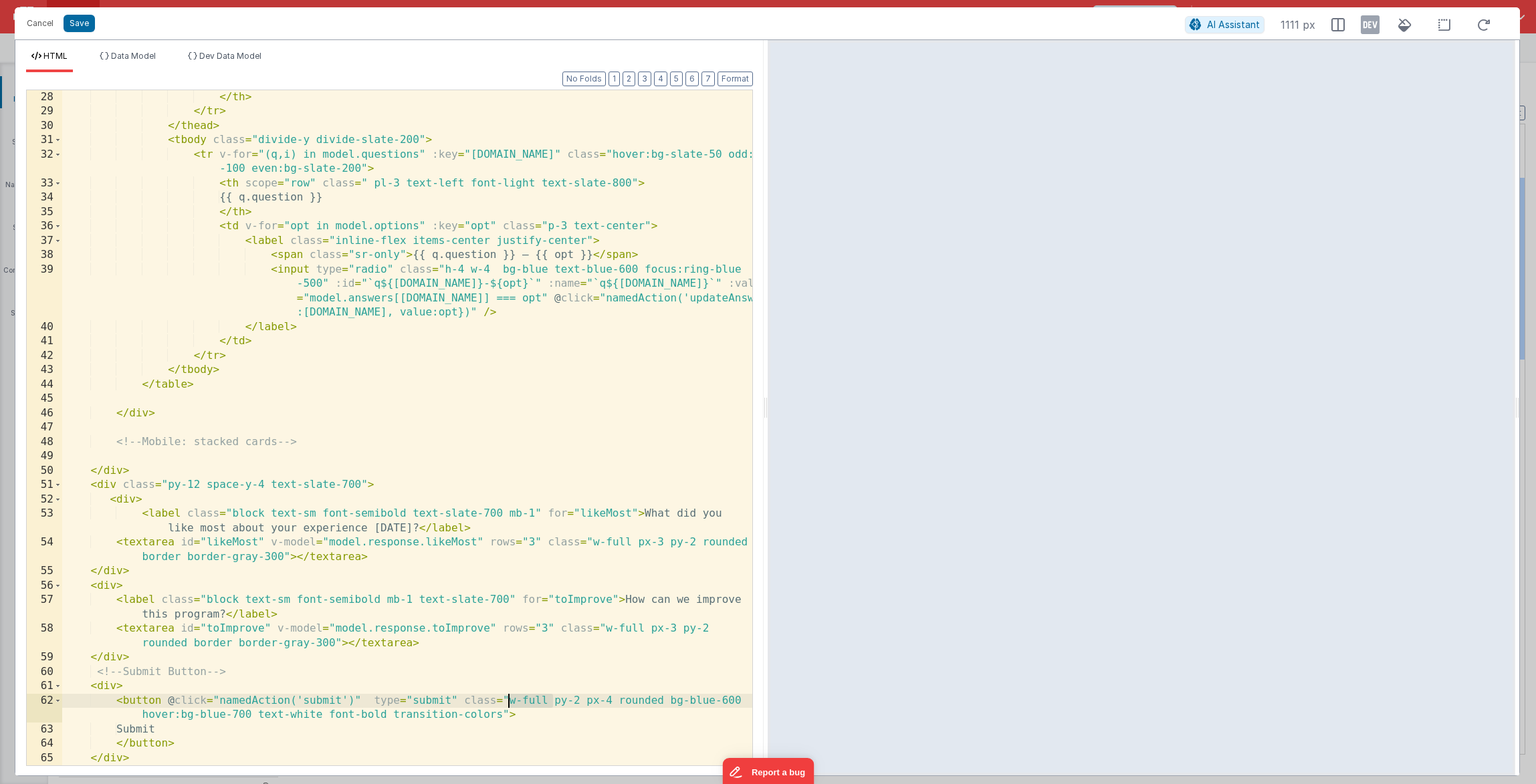
click at [505, 700] on div "</ th > </ tr > </ thead > < tbody class = "divide-y divide-slate-200" > < tr v…" at bounding box center [408, 443] width 690 height 704
click at [116, 686] on div "</ th > </ tr > </ thead > < tbody class = "divide-y divide-slate-200" > < tr v…" at bounding box center [408, 443] width 690 height 704
click at [331, 697] on div "</ th > </ tr > </ thead > < tbody class = "divide-y divide-slate-200" > < tr v…" at bounding box center [408, 443] width 690 height 704
click at [511, 701] on div "</ th > </ tr > </ thead > < tbody class = "divide-y divide-slate-200" > < tr v…" at bounding box center [408, 443] width 690 height 704
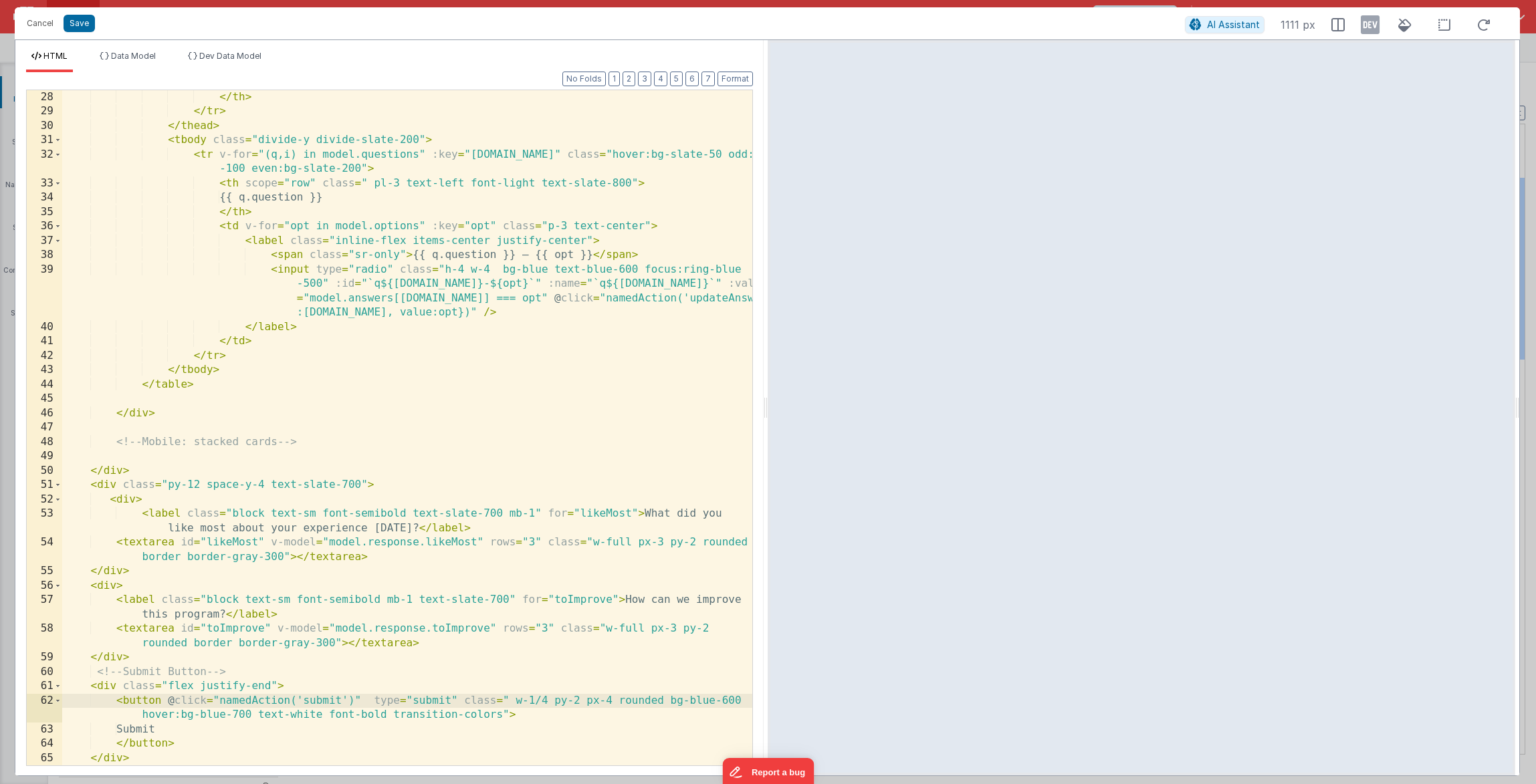
click at [608, 708] on div "</ th > </ tr > </ thead > < tbody class = "divide-y divide-slate-200" > < tr v…" at bounding box center [408, 443] width 690 height 704
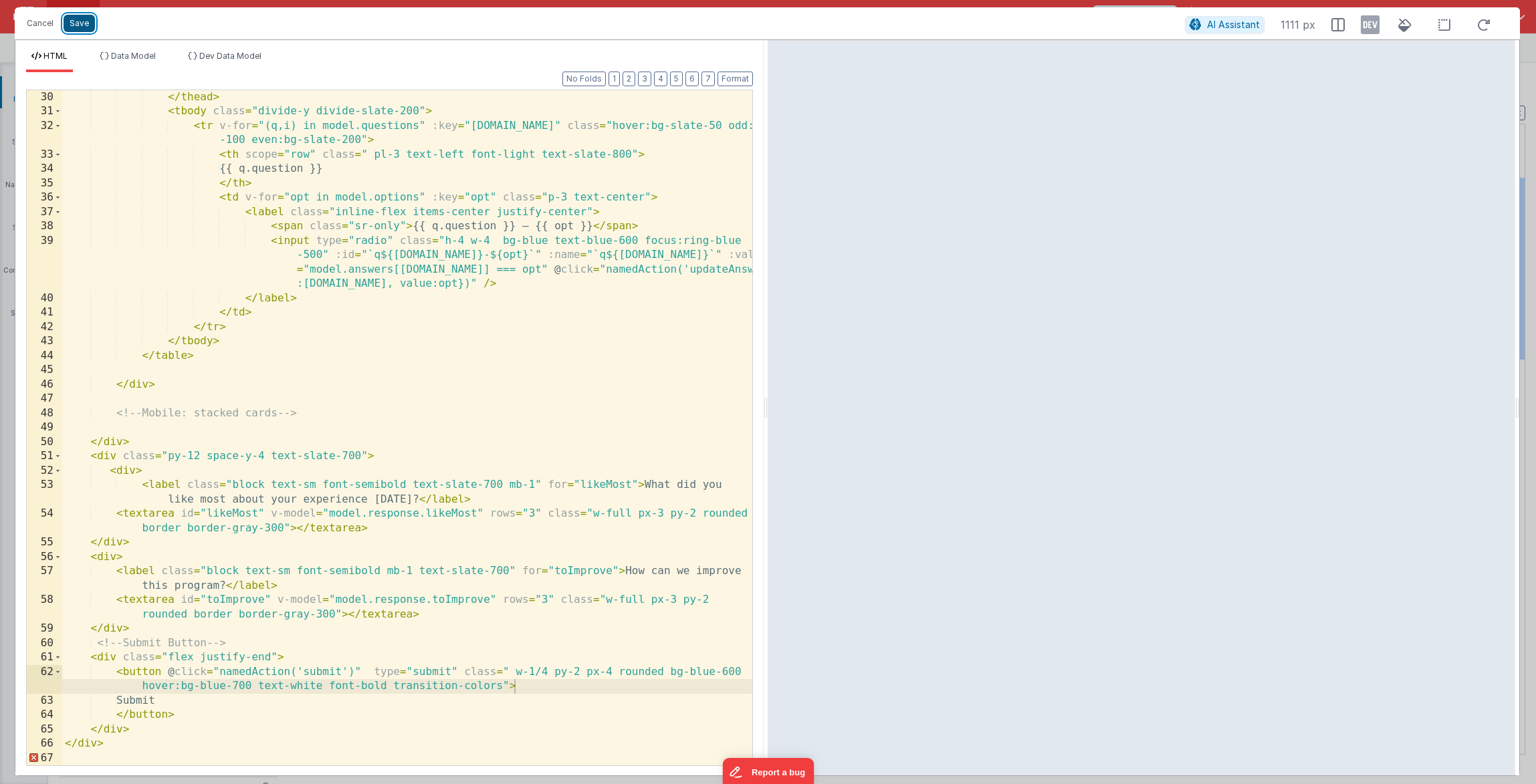
click at [80, 25] on button "Save" at bounding box center [79, 24] width 32 height 18
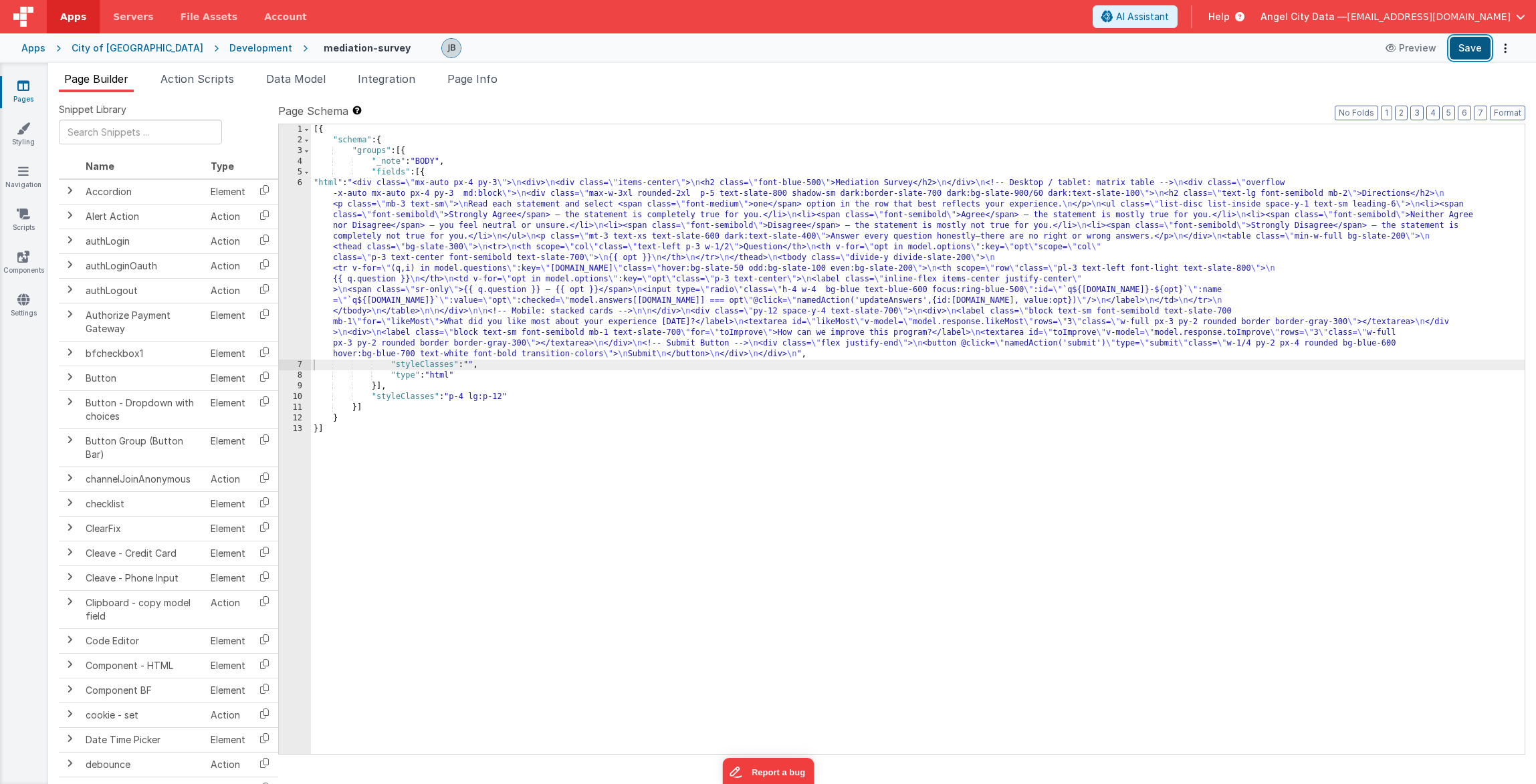
click at [1466, 55] on button "Save" at bounding box center [1470, 48] width 40 height 23
click at [215, 81] on span "Action Scripts" at bounding box center [197, 78] width 74 height 13
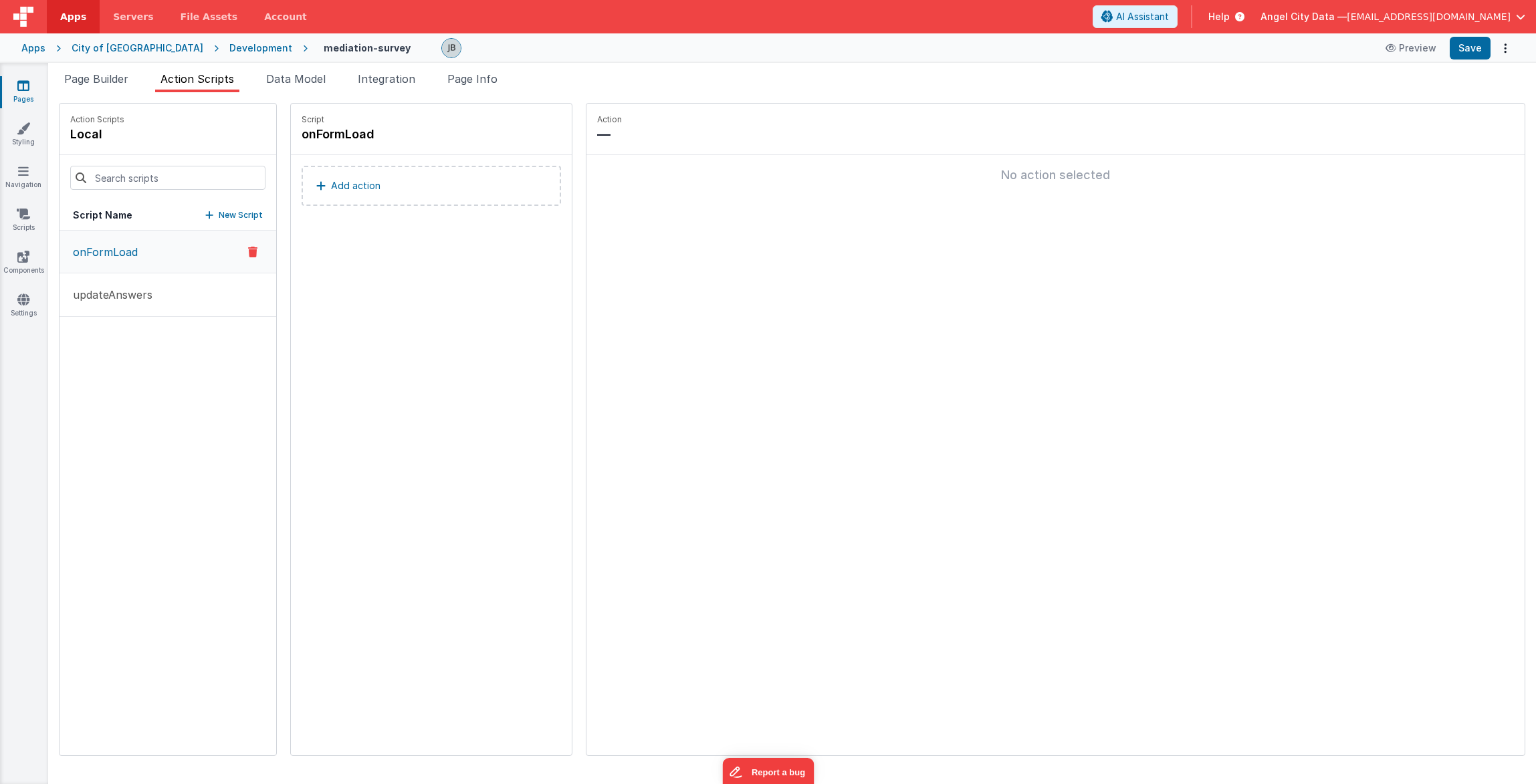
drag, startPoint x: 374, startPoint y: 201, endPoint x: 295, endPoint y: 223, distance: 82.0
click at [295, 223] on div "Add action" at bounding box center [430, 192] width 281 height 75
click at [218, 216] on p "New Script" at bounding box center [240, 215] width 44 height 13
type input "submit"
click at [444, 137] on icon at bounding box center [448, 135] width 10 height 16
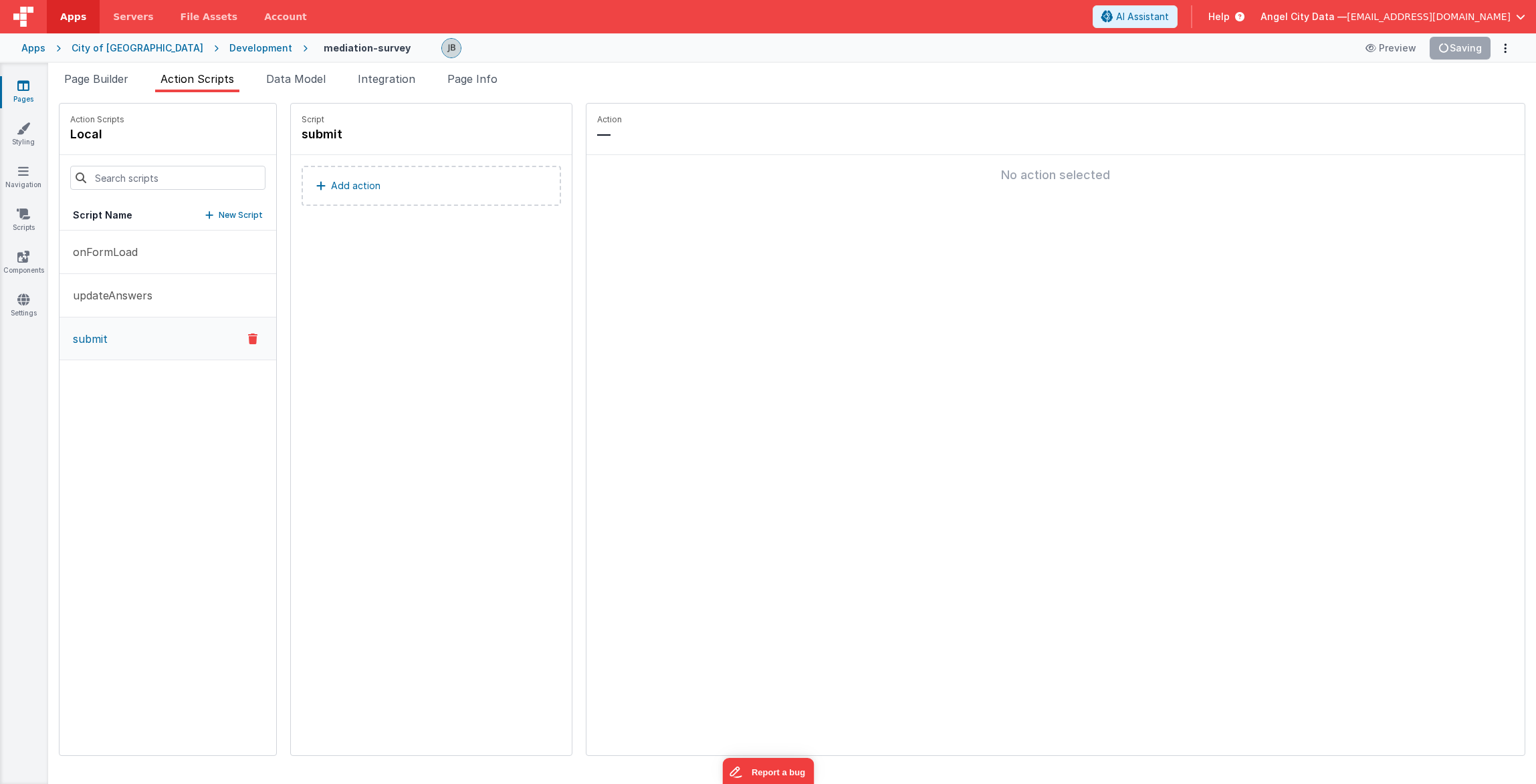
click at [396, 256] on div "Script submit Add action" at bounding box center [430, 429] width 281 height 652
click at [230, 43] on div "Development" at bounding box center [261, 48] width 62 height 13
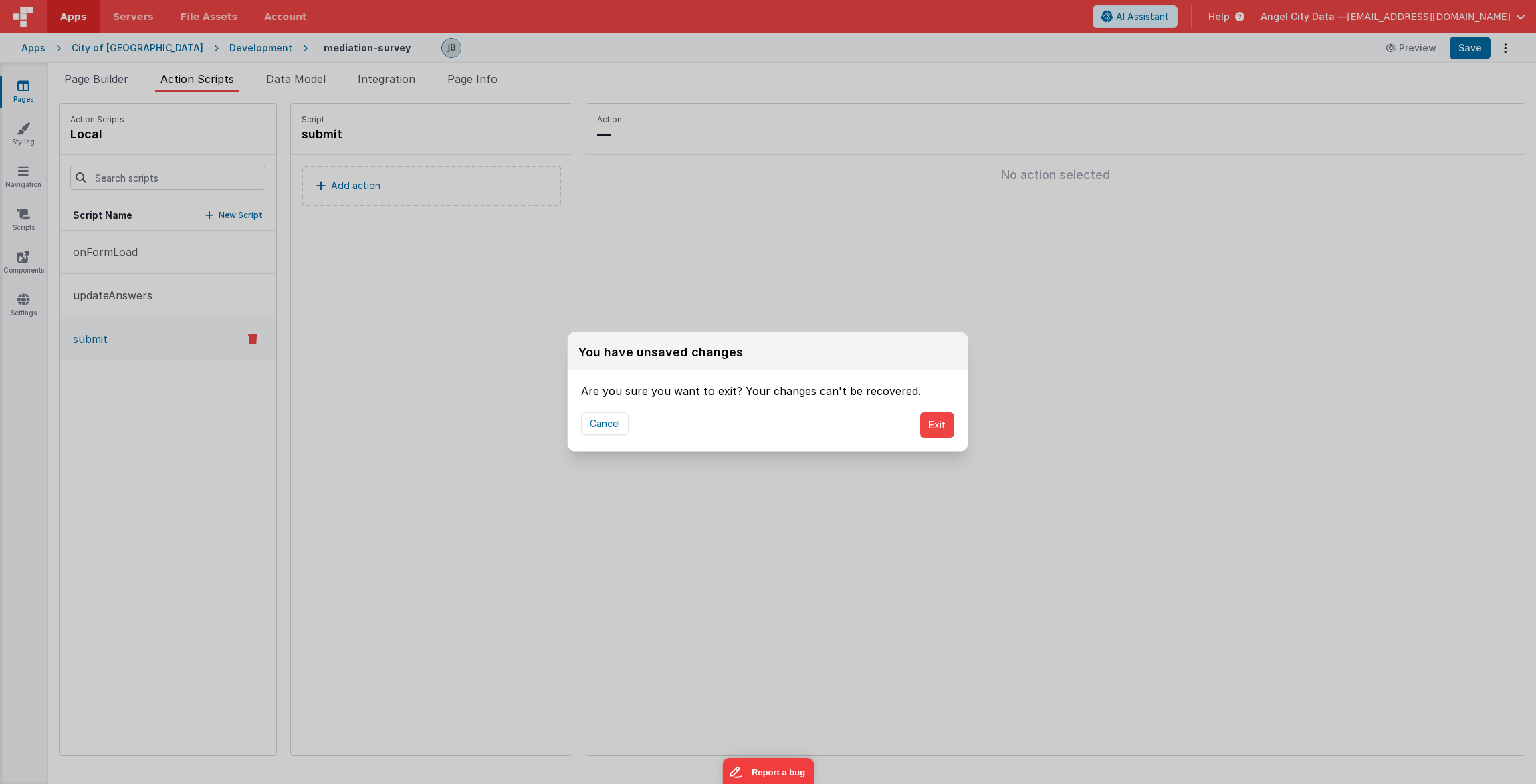
click at [630, 427] on div "Cancel Exit" at bounding box center [768, 425] width 400 height 52
click at [614, 423] on button "Cancel" at bounding box center [605, 424] width 48 height 23
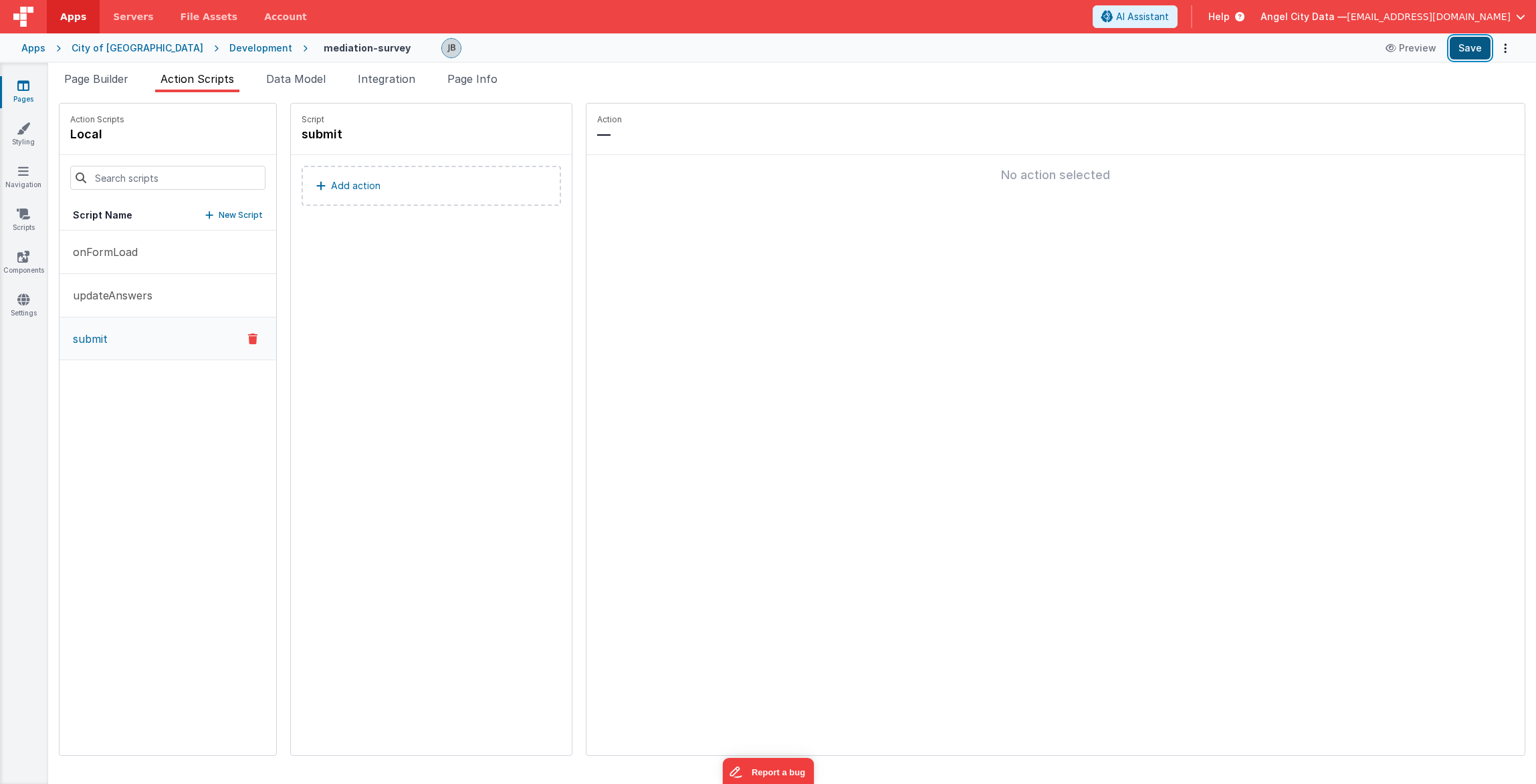
click at [1465, 49] on button "Save" at bounding box center [1470, 48] width 40 height 23
click at [230, 48] on div "Development" at bounding box center [261, 48] width 62 height 13
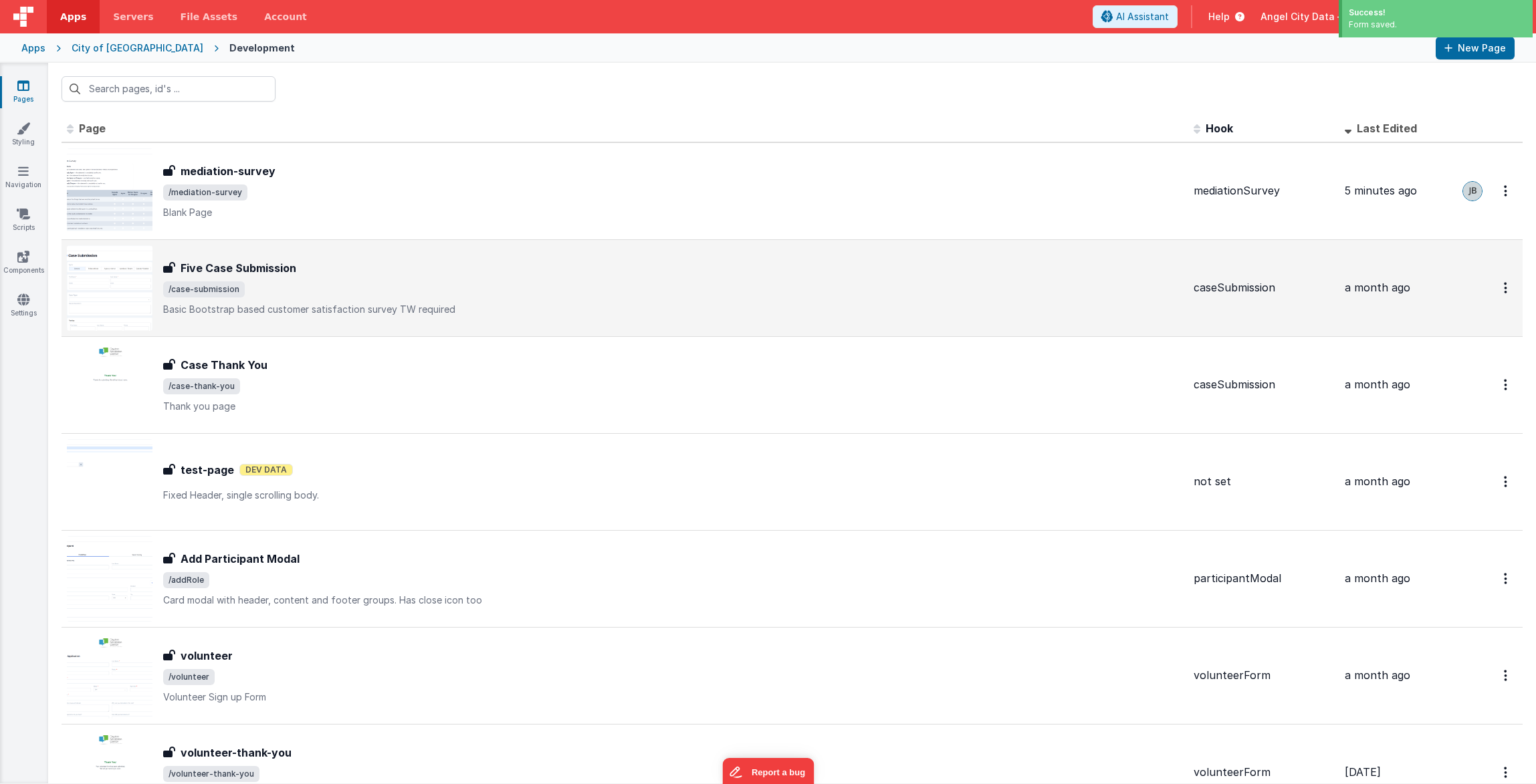
click at [212, 252] on div "Five Case Submission Five Case Submission /case-submission Basic Bootstrap base…" at bounding box center [625, 288] width 1116 height 85
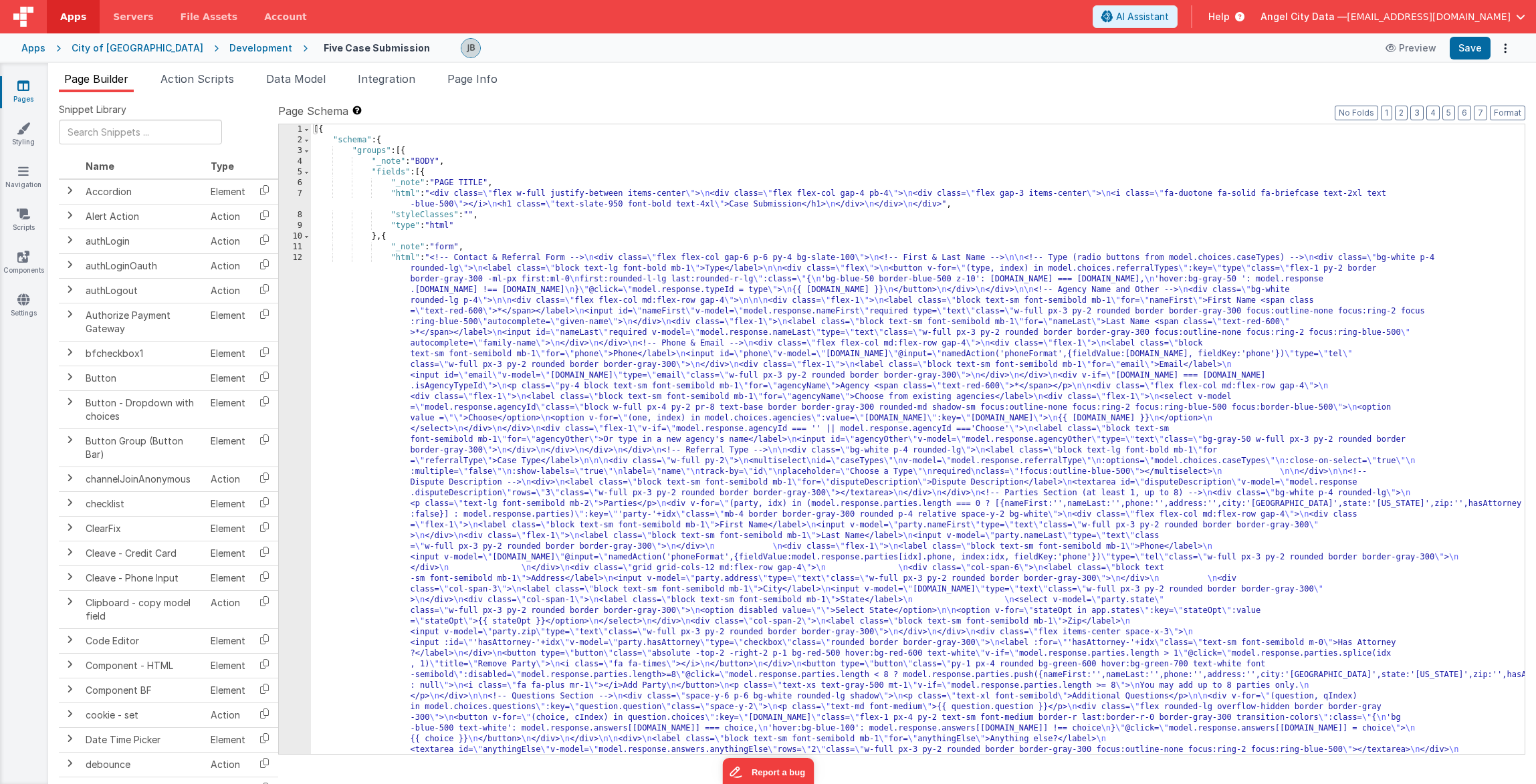
click at [207, 84] on span "Action Scripts" at bounding box center [197, 78] width 74 height 13
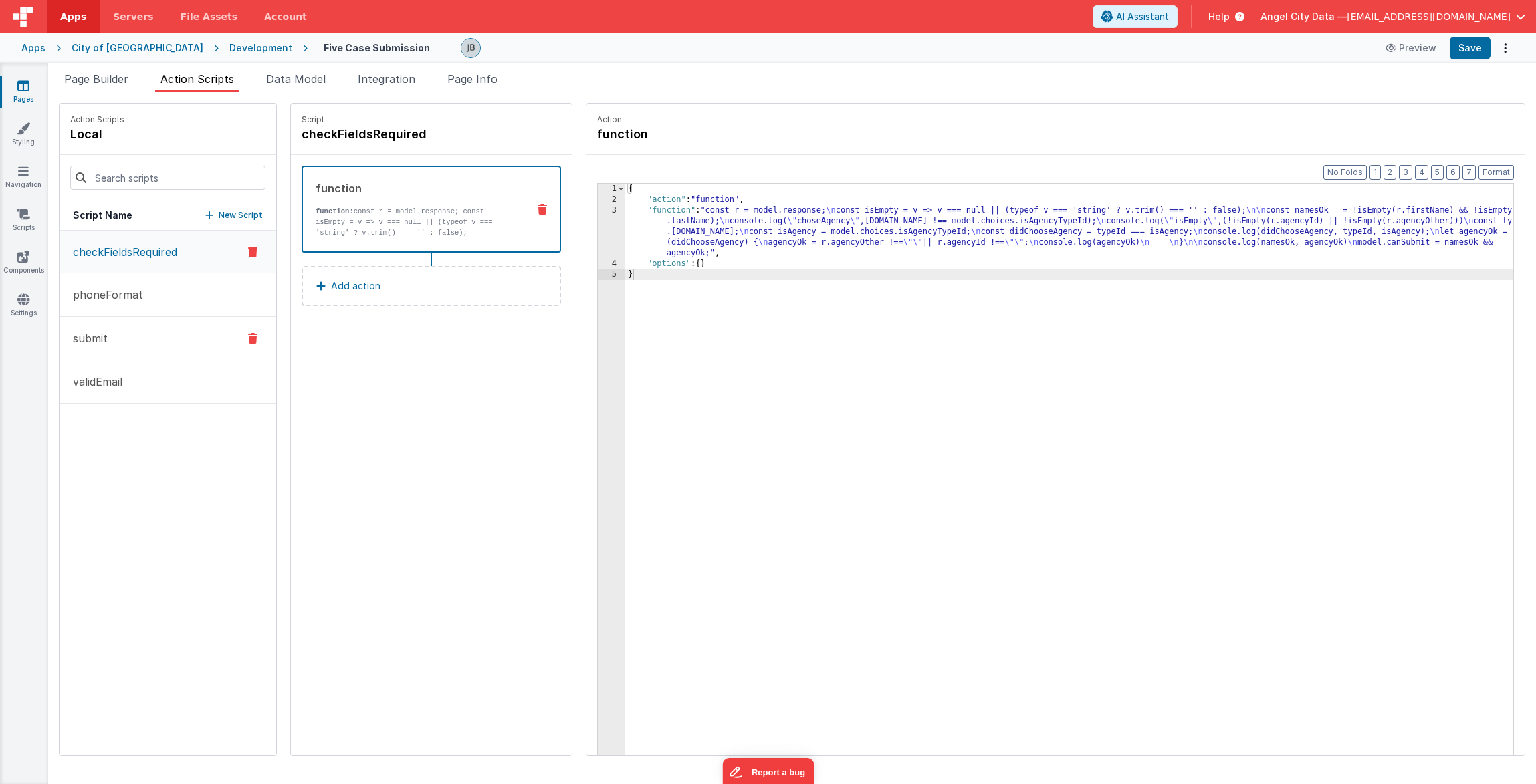
click at [130, 340] on button "submit" at bounding box center [168, 338] width 217 height 43
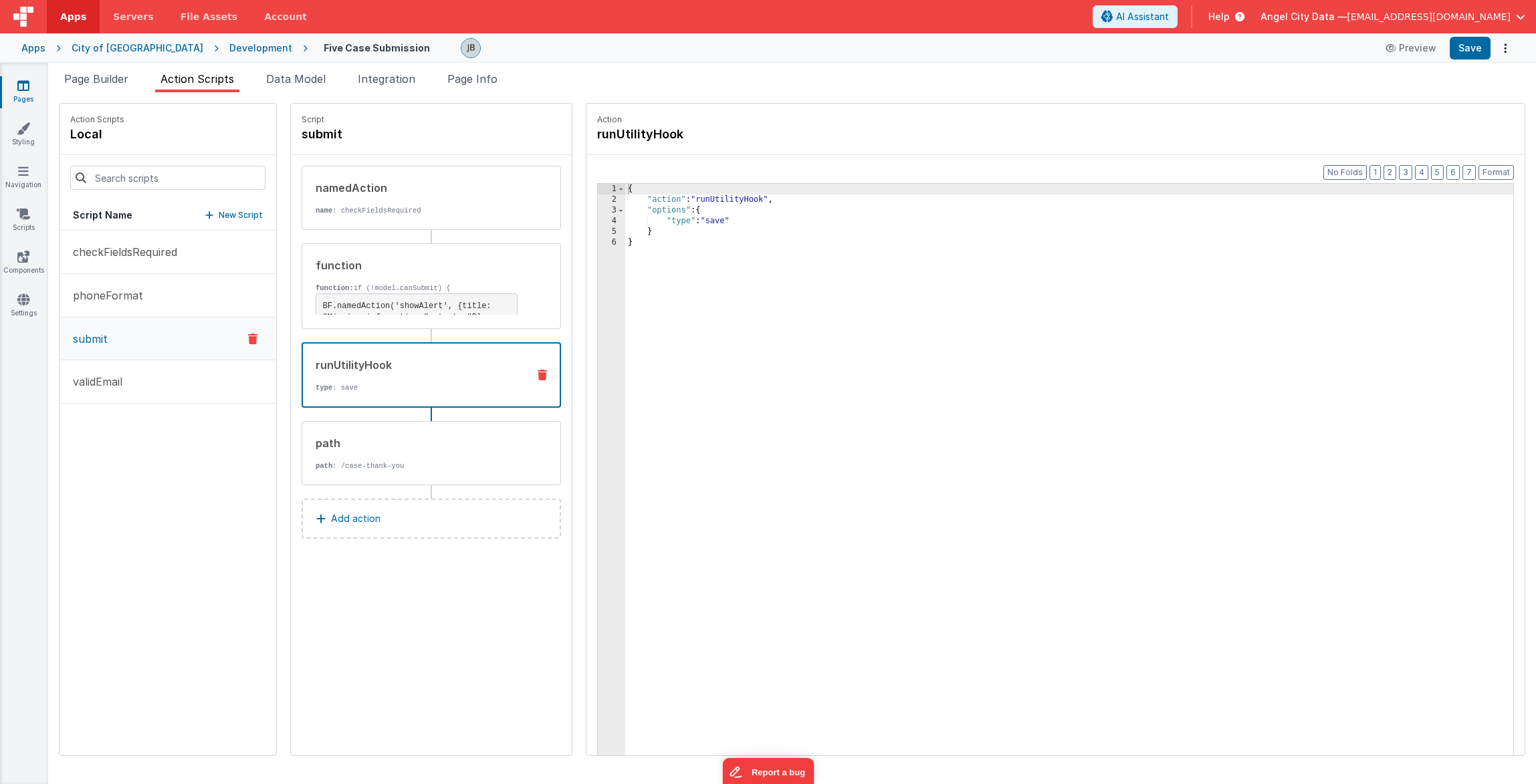
click at [340, 360] on div "runUtilityHook" at bounding box center [416, 365] width 202 height 16
click at [352, 436] on div "path" at bounding box center [416, 443] width 202 height 16
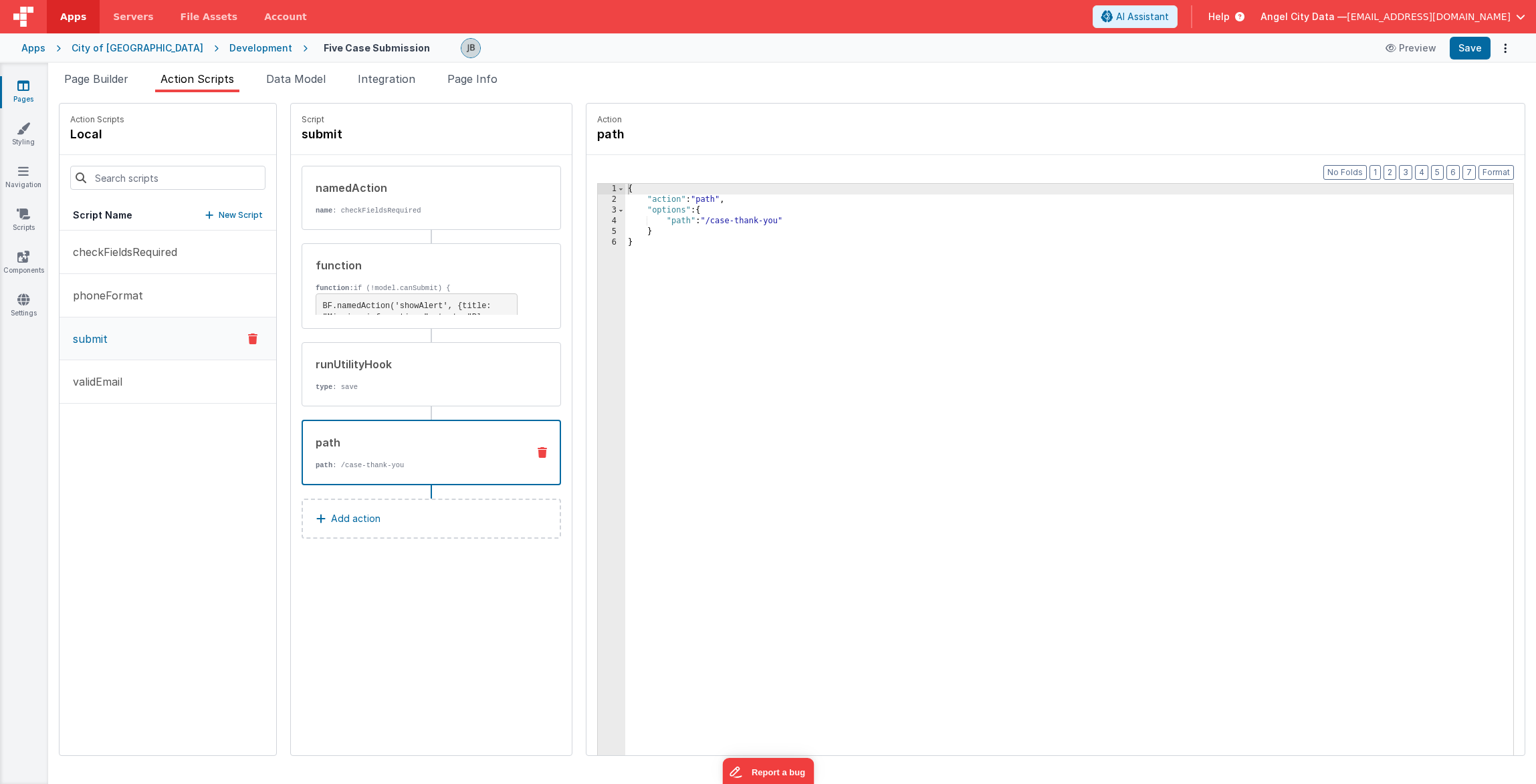
click at [230, 43] on div "Development" at bounding box center [261, 48] width 62 height 13
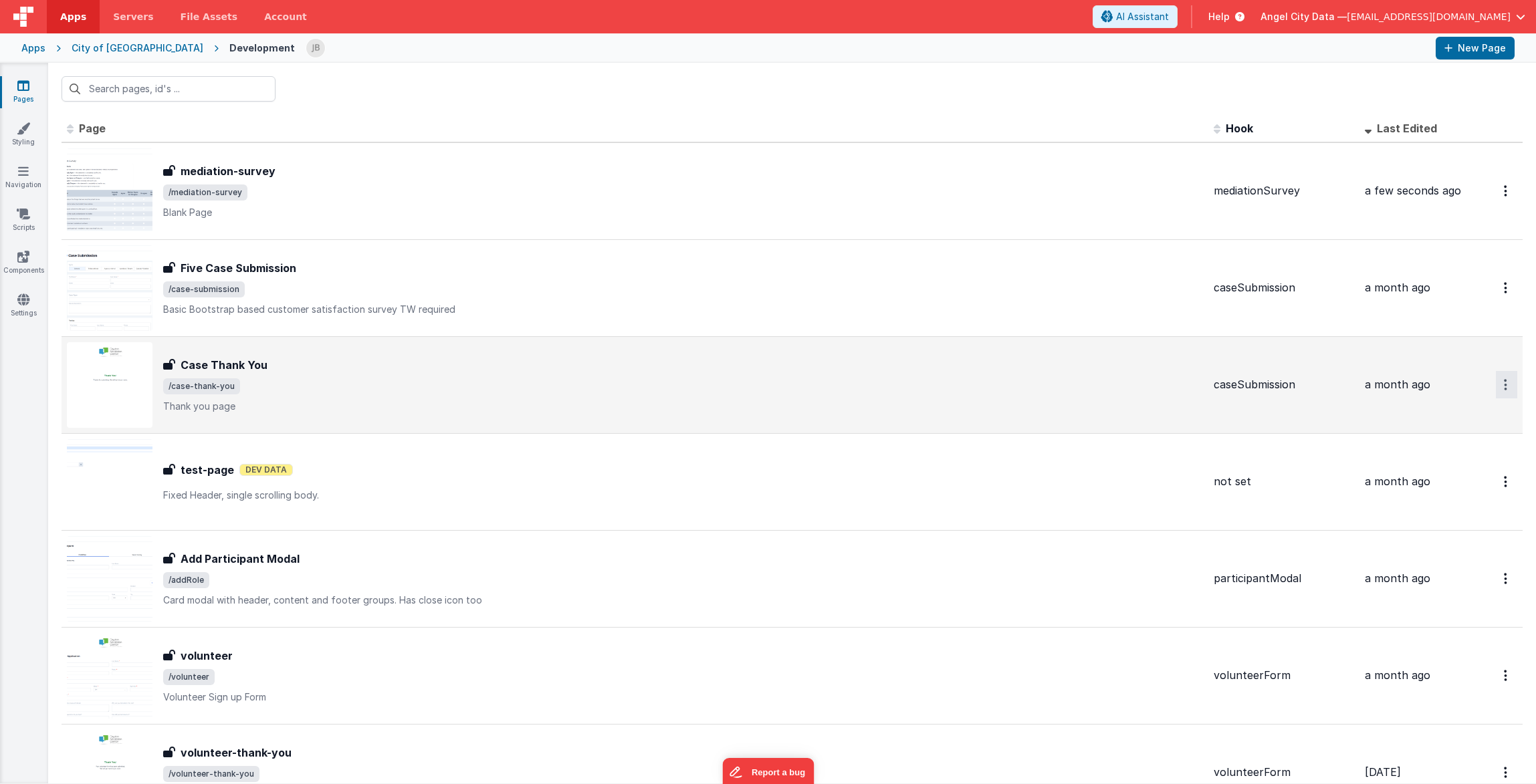
click at [1501, 387] on button "Options" at bounding box center [1506, 385] width 21 height 27
click at [1456, 438] on link "Duplicate" at bounding box center [1459, 440] width 118 height 26
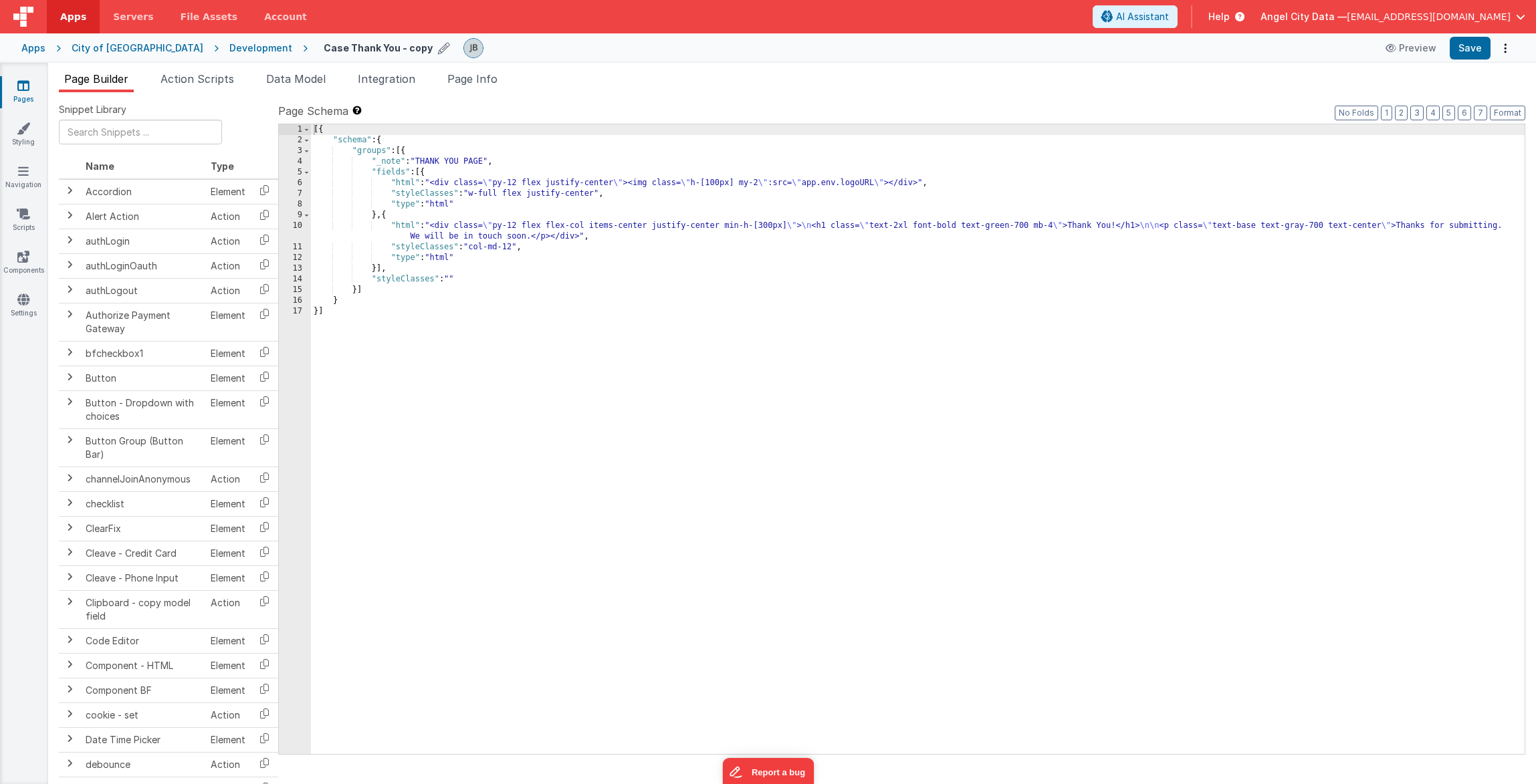
click at [324, 50] on h4 "Case Thank You - copy" at bounding box center [378, 48] width 109 height 10
drag, startPoint x: 263, startPoint y: 46, endPoint x: 389, endPoint y: 60, distance: 126.8
click at [389, 60] on div "Apps City of Dayton Development Case Thank You - copy Preview Save" at bounding box center [768, 48] width 1536 height 29
click at [324, 48] on input "Case Thank You - copy" at bounding box center [407, 48] width 166 height 20
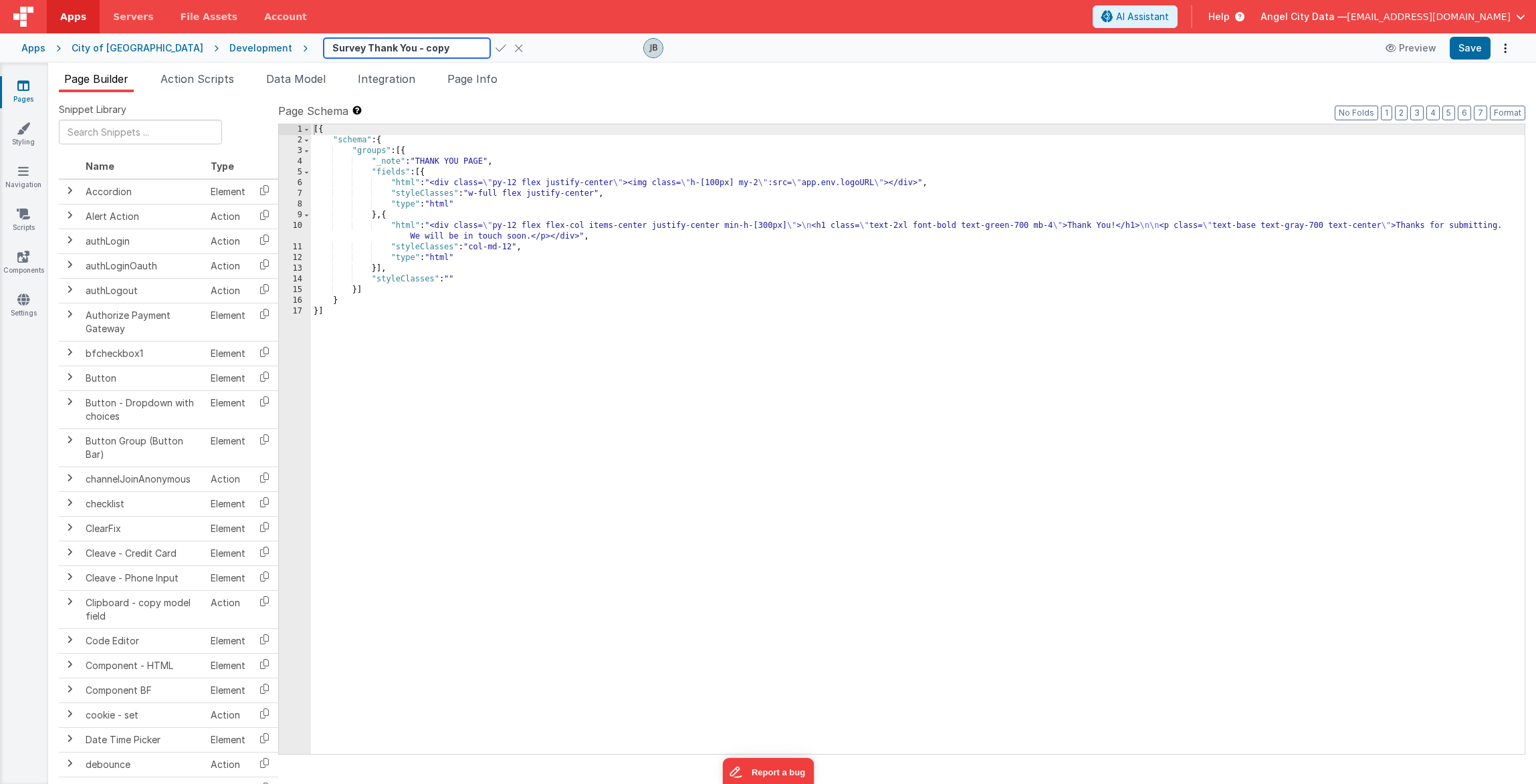
click at [360, 48] on input "Survey Thank You - copy" at bounding box center [407, 48] width 166 height 20
type input "Survey Thank You"
click at [298, 187] on div "6" at bounding box center [295, 183] width 32 height 11
click at [477, 229] on div "[{ "schema" : { "groups" : [{ "_note" : "THANK YOU PAGE" , "fields" : [{ "html"…" at bounding box center [917, 450] width 1214 height 651
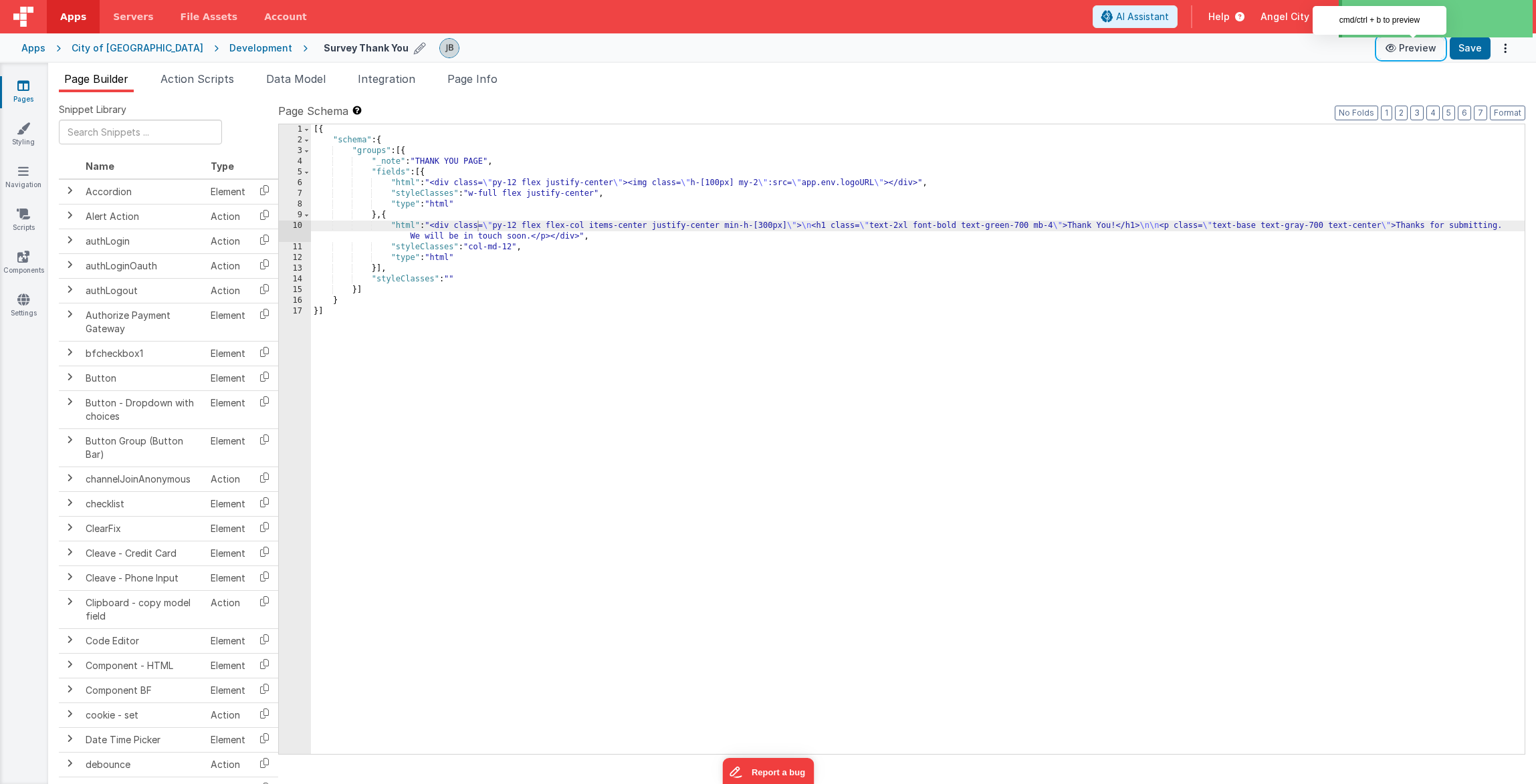
click at [1419, 53] on button "Preview" at bounding box center [1411, 48] width 67 height 21
click at [301, 235] on div "10" at bounding box center [295, 231] width 32 height 21
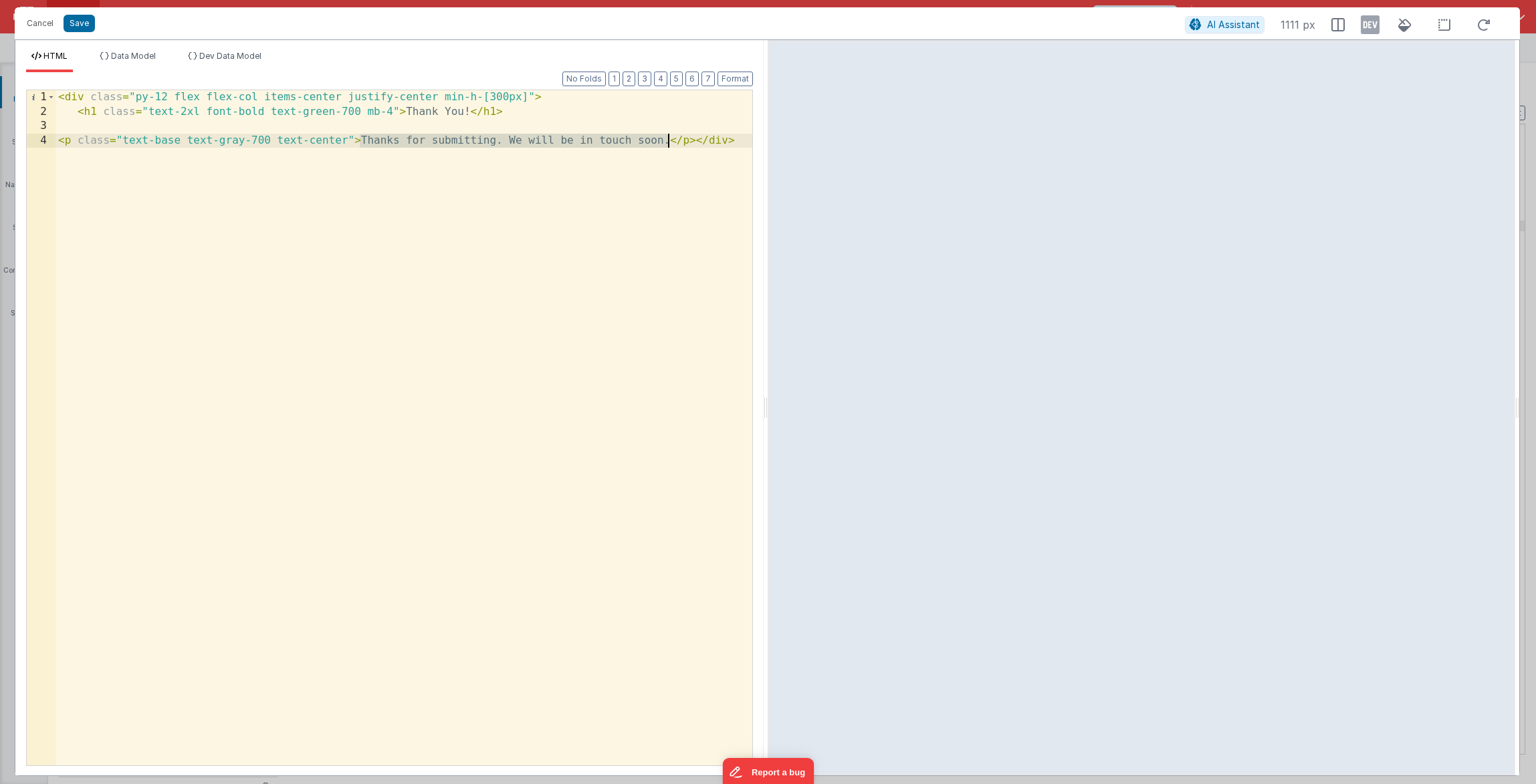
drag, startPoint x: 360, startPoint y: 141, endPoint x: 666, endPoint y: 145, distance: 306.0
click at [666, 145] on div "< div class = "py-12 flex flex-col items-center justify-center min-h-[300px]" >…" at bounding box center [404, 443] width 697 height 704
click at [71, 22] on button "Save" at bounding box center [79, 24] width 32 height 18
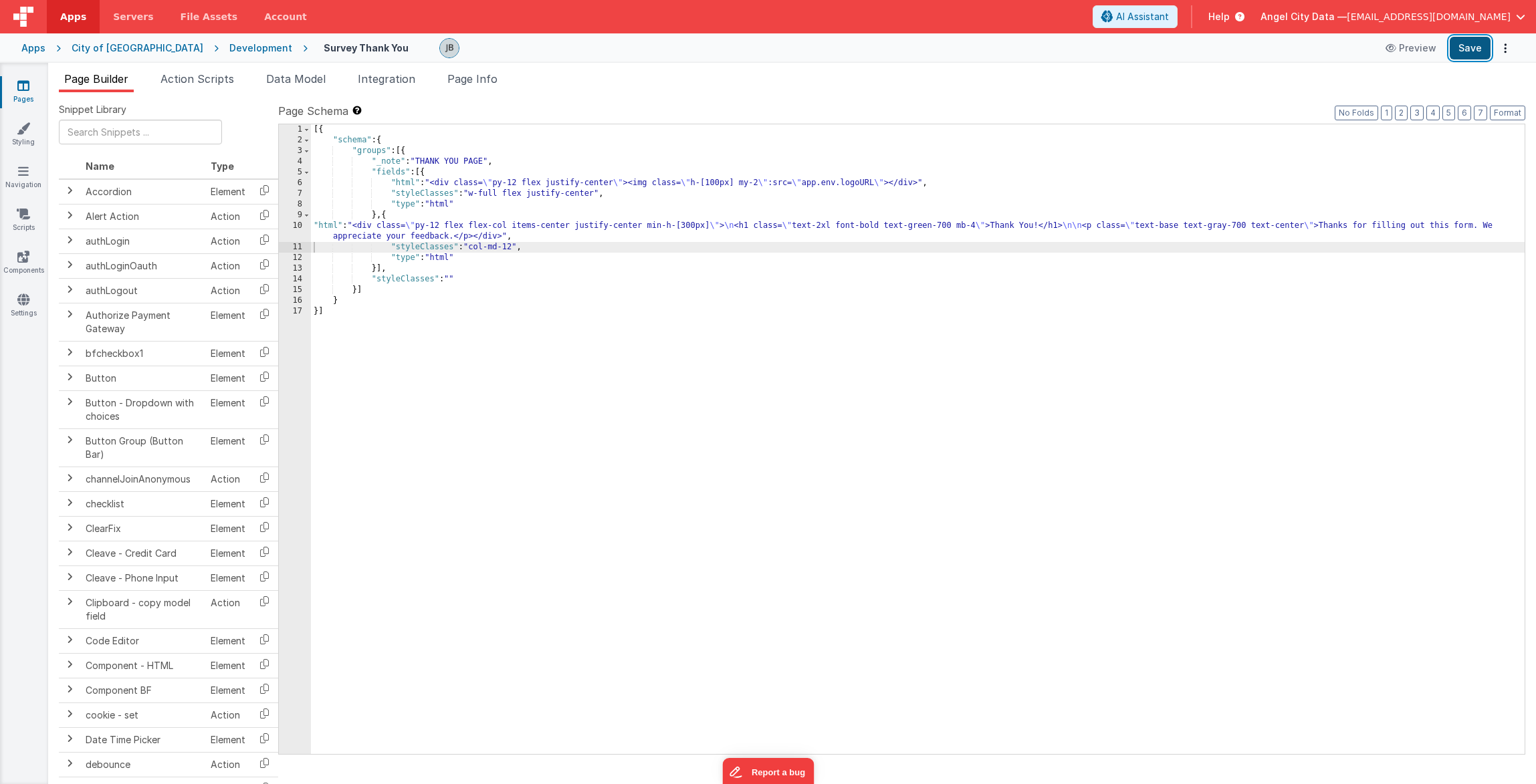
click at [1466, 58] on button "Save" at bounding box center [1470, 48] width 40 height 23
click at [25, 304] on icon at bounding box center [24, 299] width 12 height 13
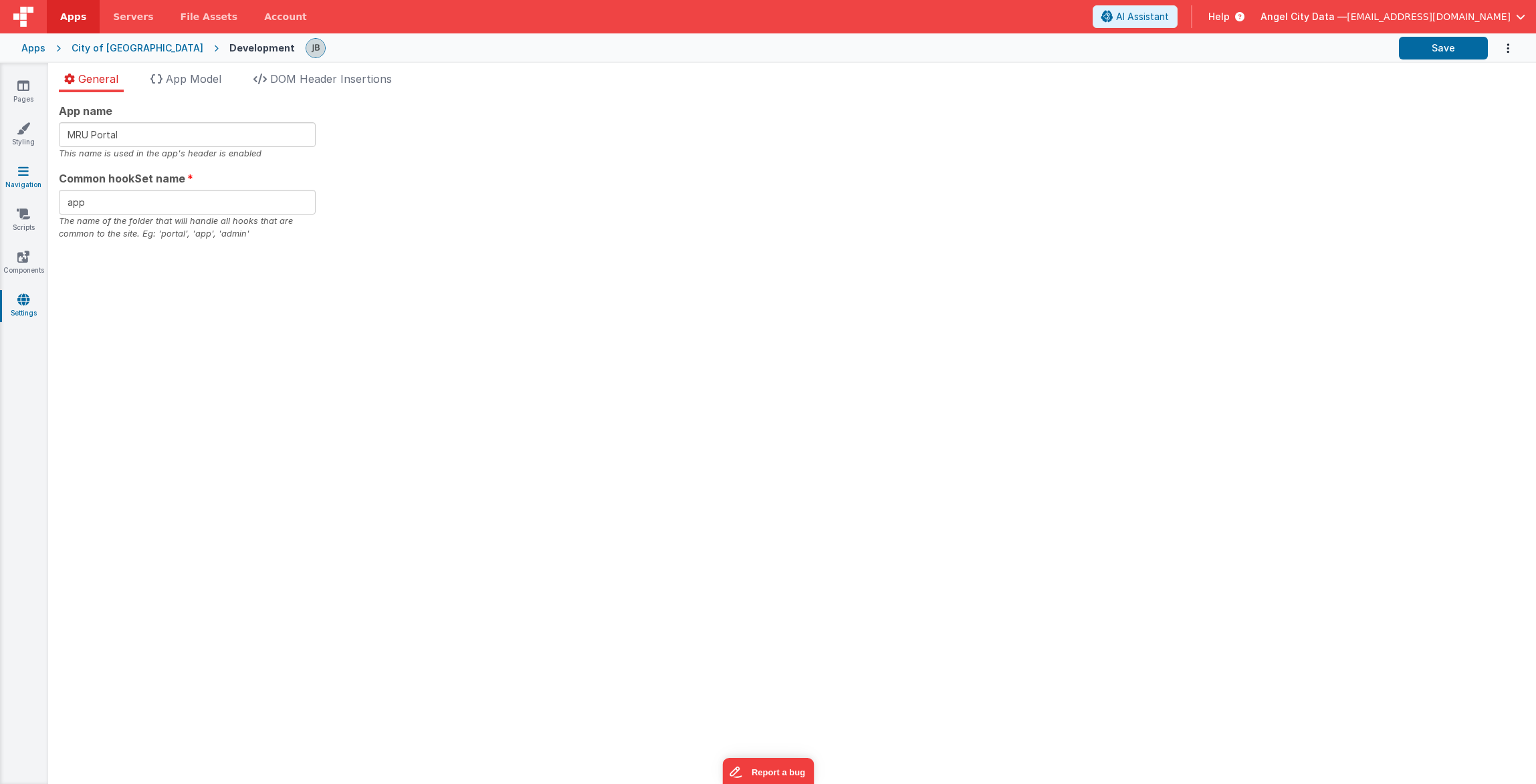
click at [32, 165] on link "Navigation" at bounding box center [23, 178] width 48 height 26
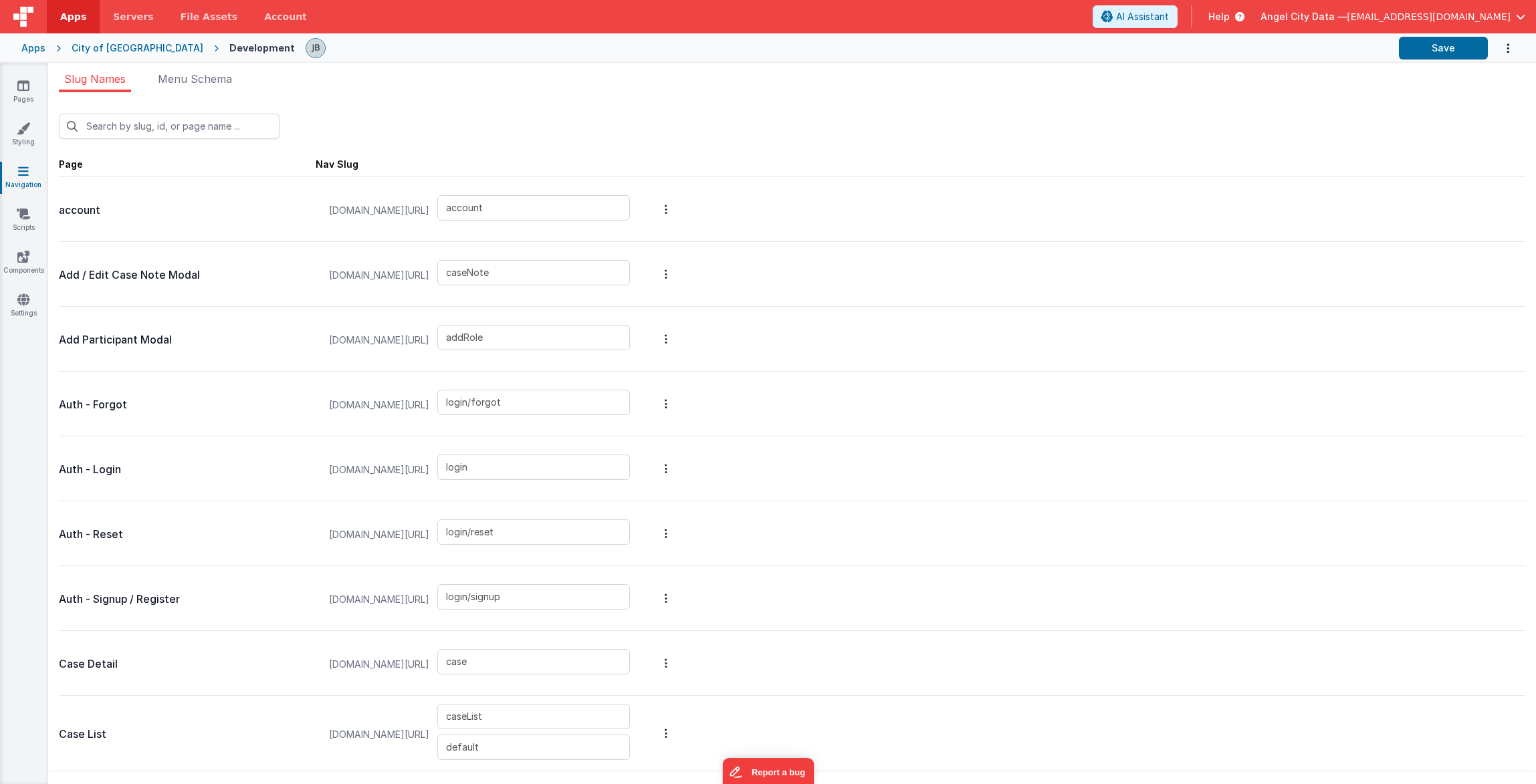
type input "volunteer"
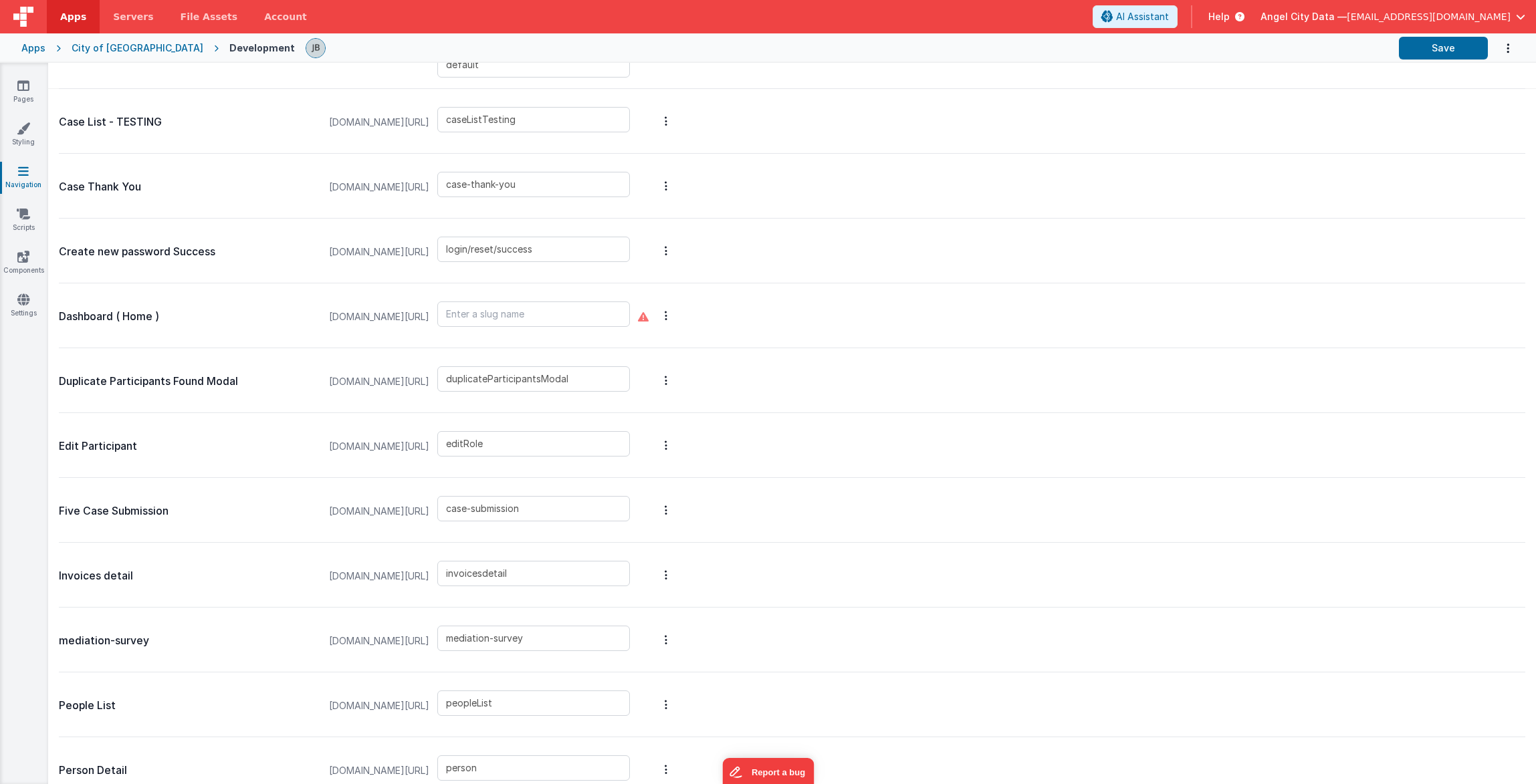
scroll to position [1036, 0]
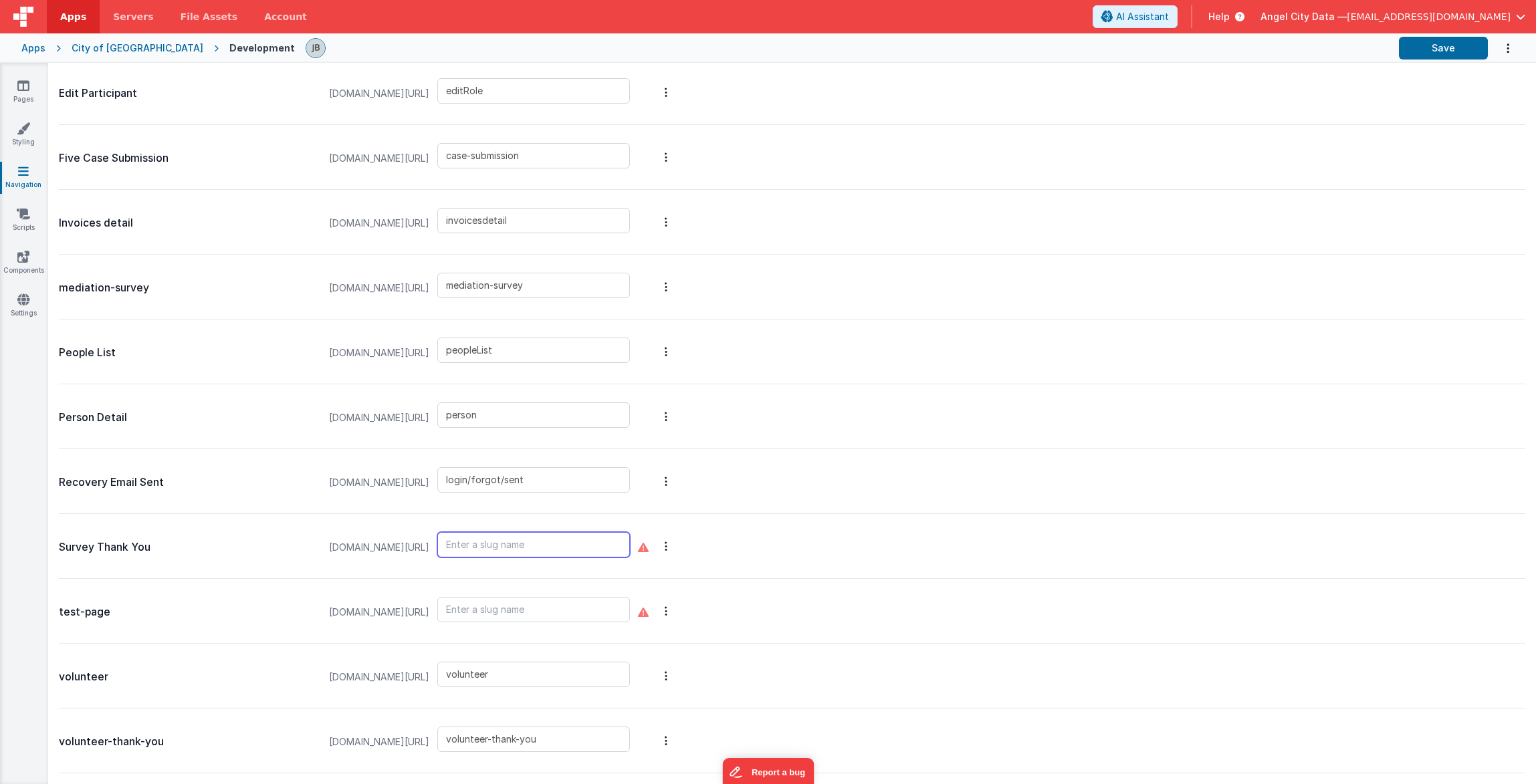
click at [526, 546] on input "text" at bounding box center [533, 545] width 193 height 26
type input "survey-thank-you"
click at [1451, 49] on button "Save" at bounding box center [1443, 48] width 89 height 23
click at [105, 56] on div "Apps City of Dayton Development Save" at bounding box center [768, 48] width 1536 height 29
click at [105, 50] on div "City of Dayton" at bounding box center [137, 48] width 132 height 13
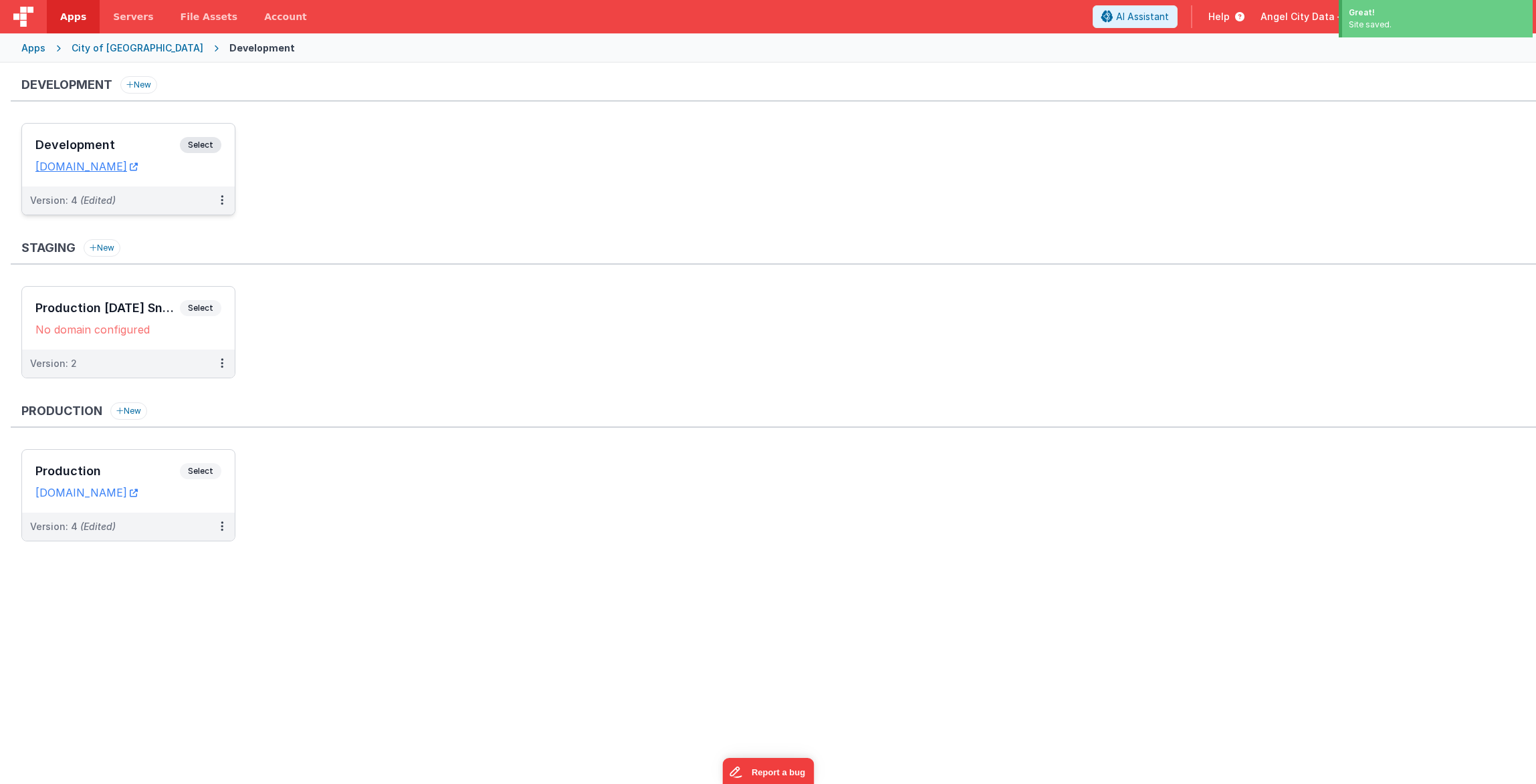
click at [137, 146] on h3 "Development" at bounding box center [107, 144] width 144 height 13
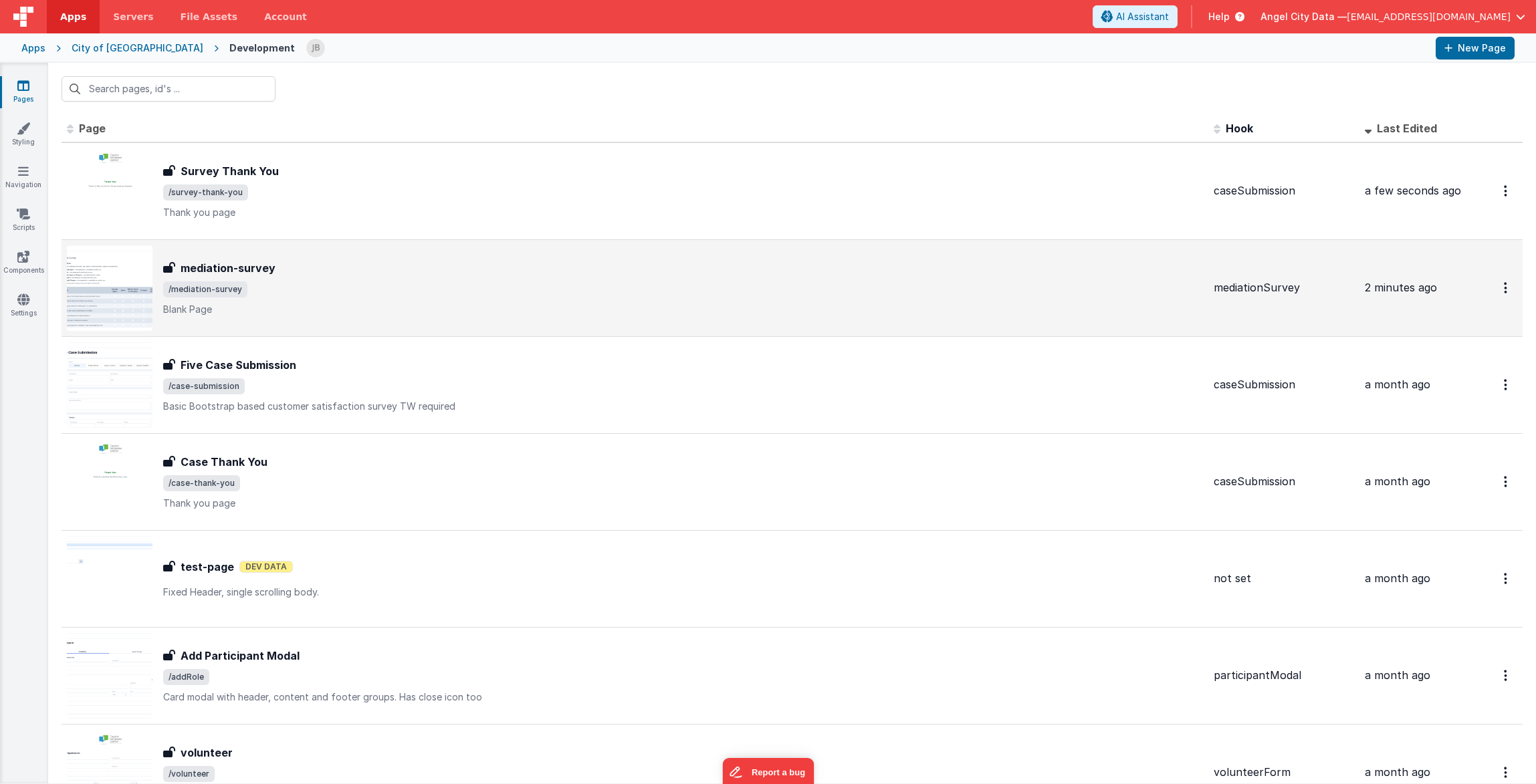
click at [271, 257] on div "mediation-survey mediation-survey /mediation-survey Blank Page" at bounding box center [635, 288] width 1136 height 85
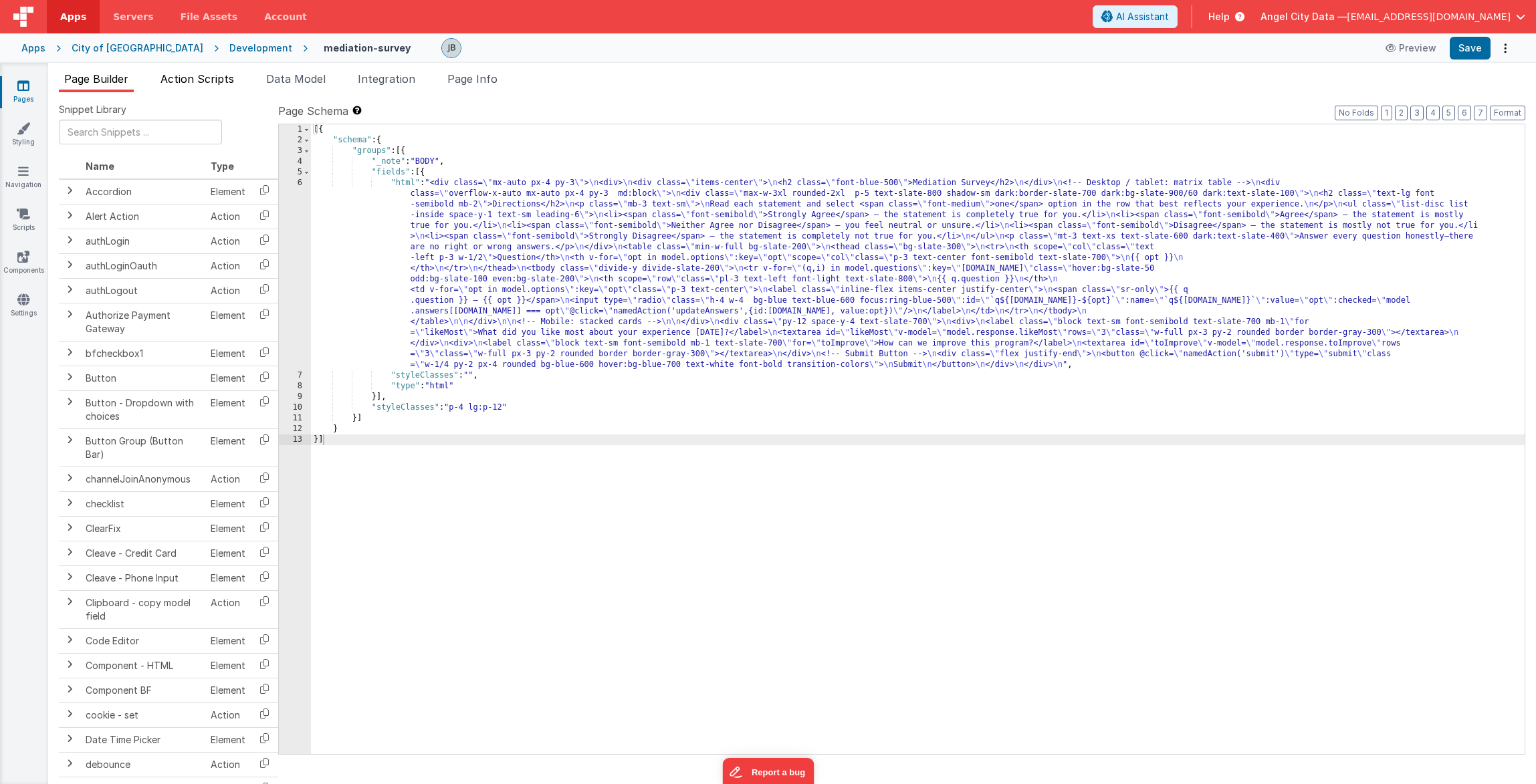
click at [210, 77] on span "Action Scripts" at bounding box center [197, 78] width 74 height 13
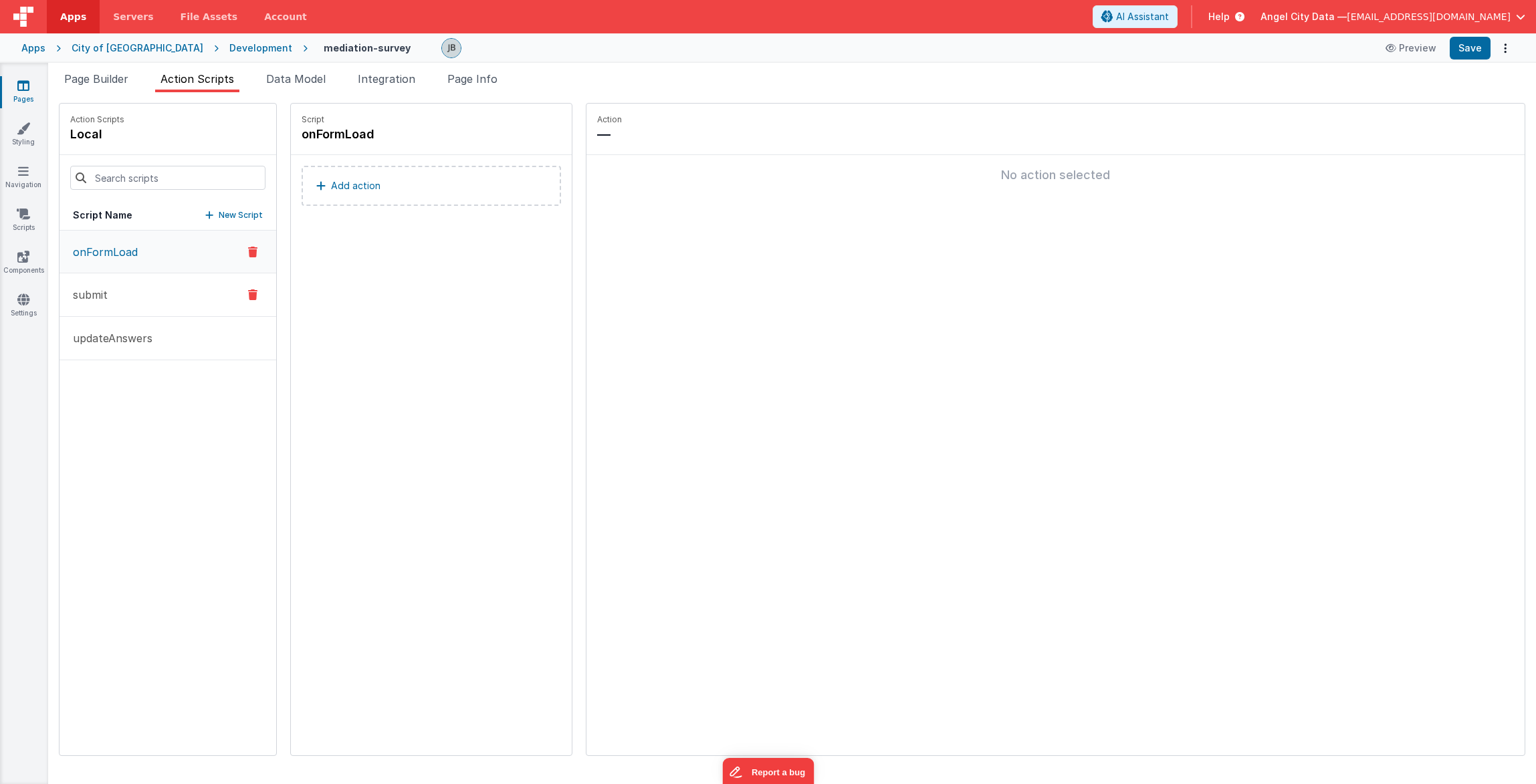
click at [164, 296] on button "submit" at bounding box center [168, 295] width 217 height 43
click at [374, 186] on button "Add action" at bounding box center [431, 186] width 260 height 40
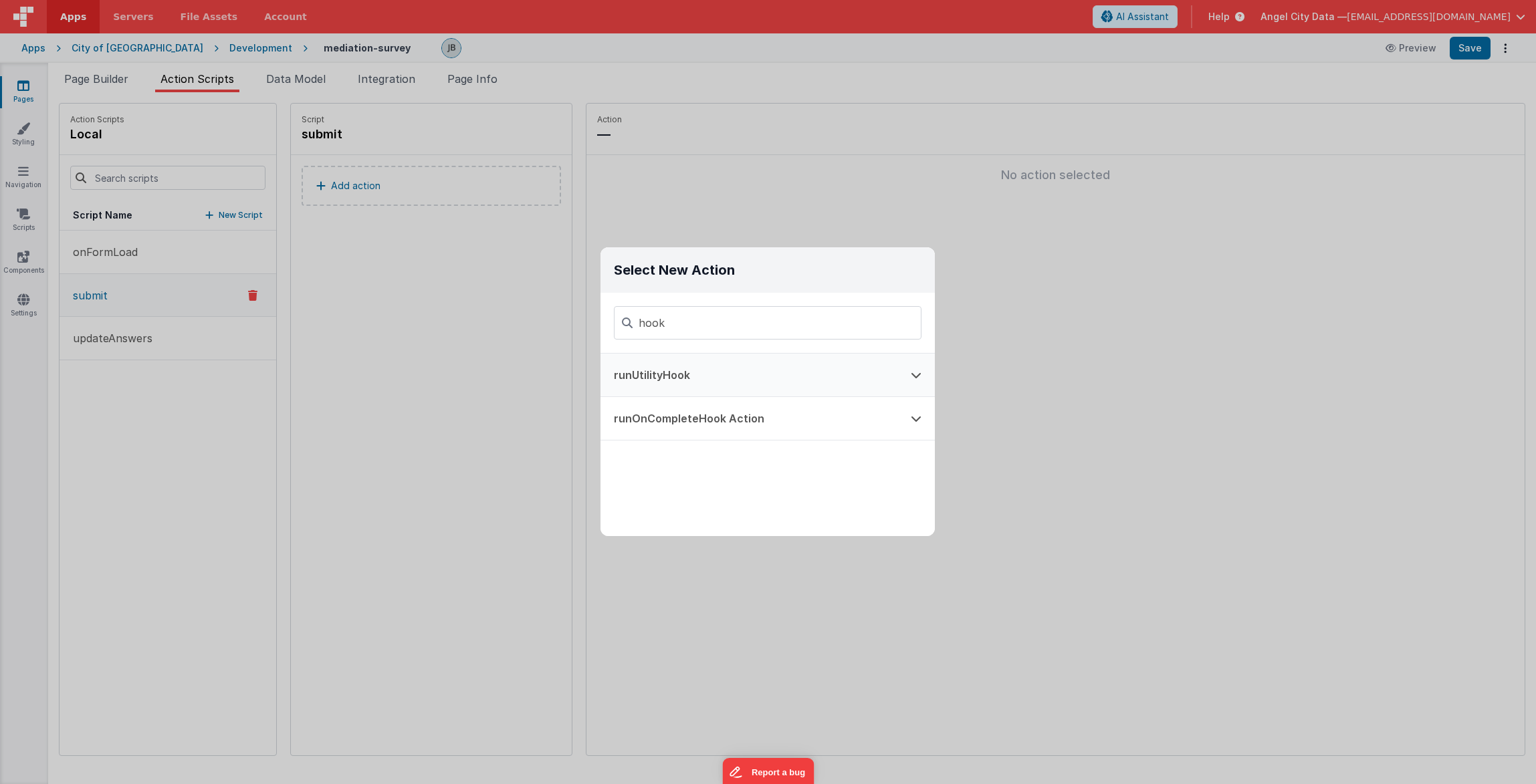
type input "hook"
click at [667, 371] on button "runUtilityHook" at bounding box center [748, 375] width 297 height 43
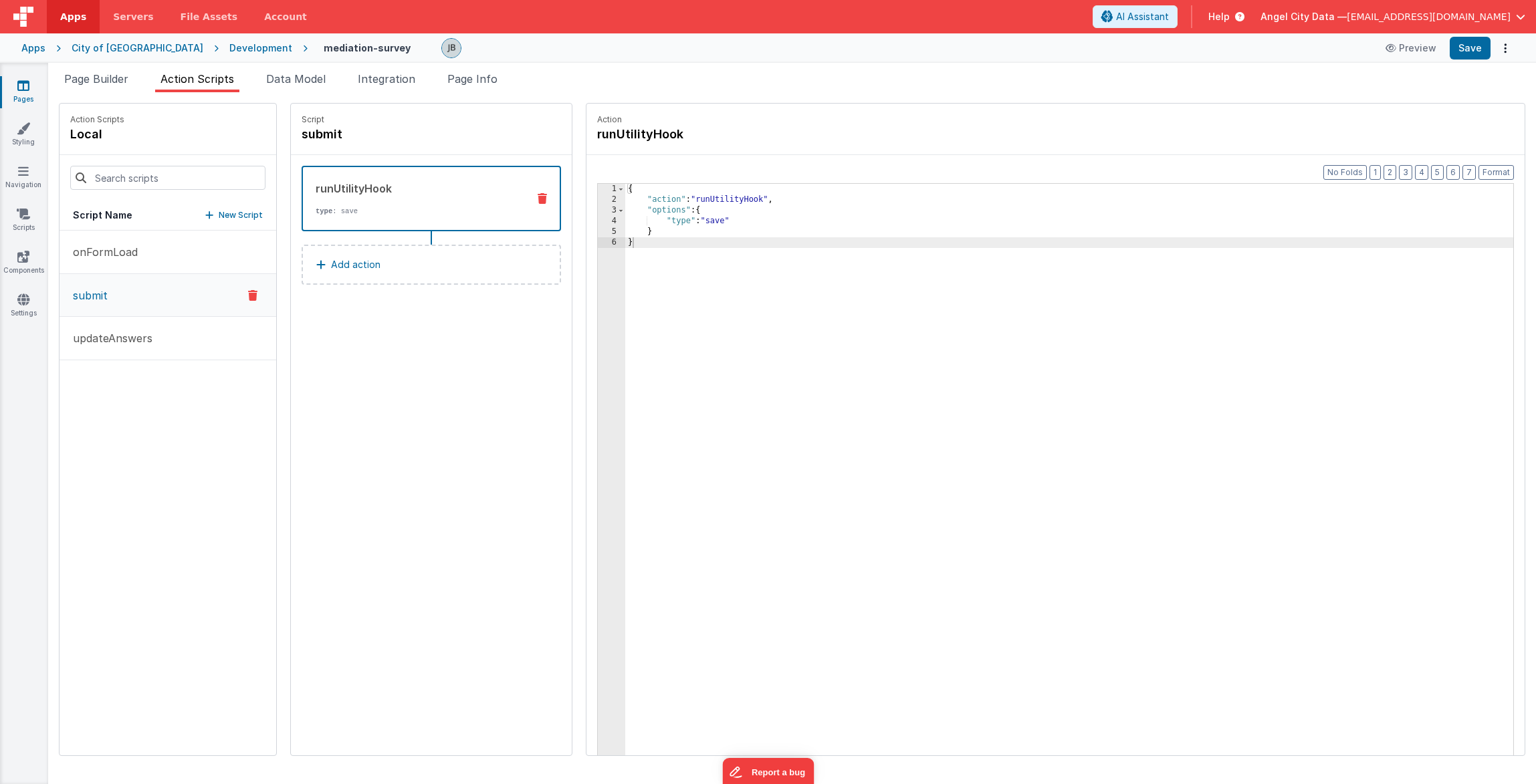
click at [386, 253] on button "Add action" at bounding box center [431, 265] width 260 height 40
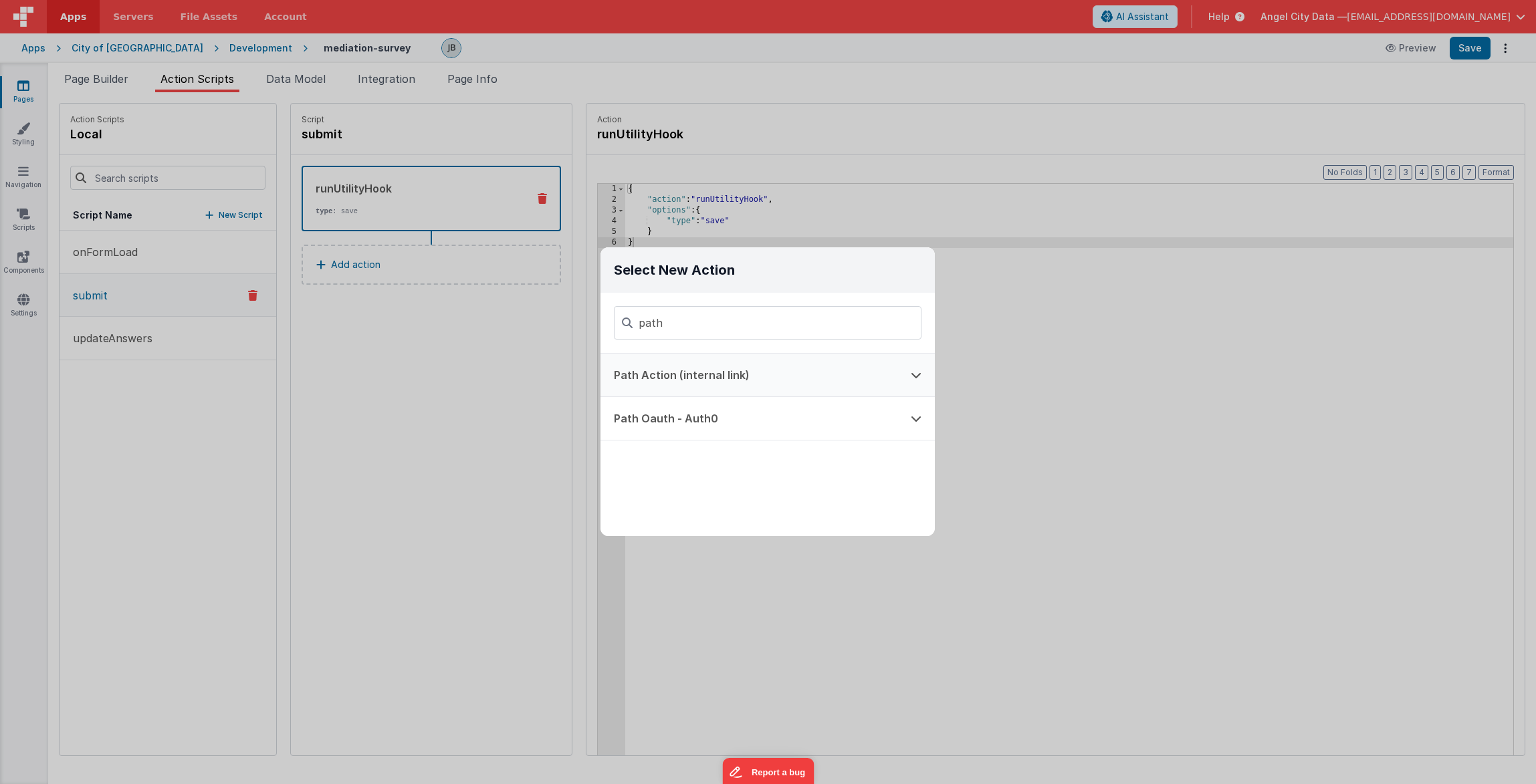
type input "path"
click at [674, 372] on button "Path Action (internal link)" at bounding box center [748, 375] width 297 height 43
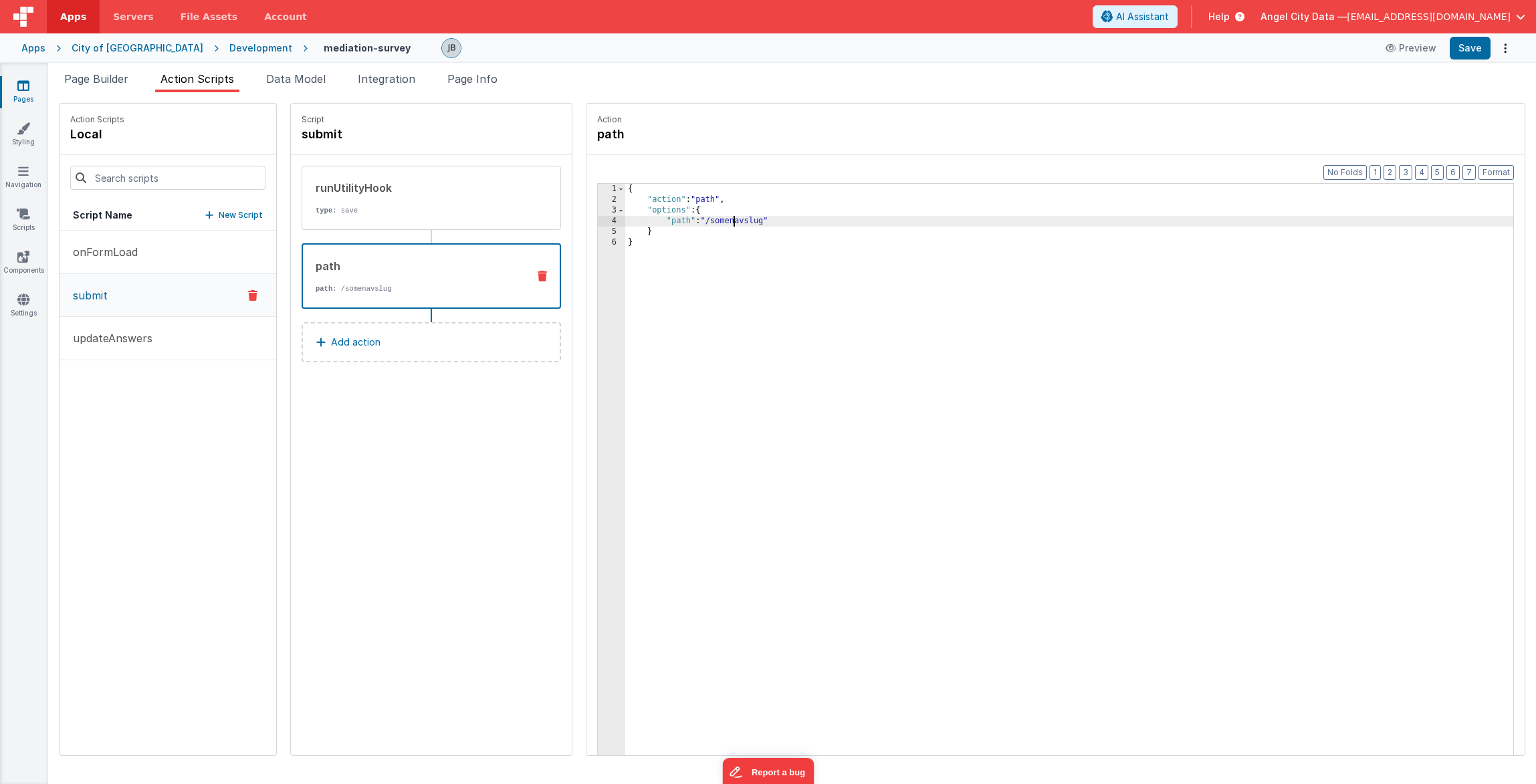
click at [693, 223] on div "{ "action" : "path" , "options" : { "path" : "/somenavslug" } }" at bounding box center [1089, 501] width 928 height 634
click at [1465, 48] on button "Save" at bounding box center [1470, 48] width 40 height 23
click at [473, 80] on span "Page Info" at bounding box center [472, 78] width 50 height 13
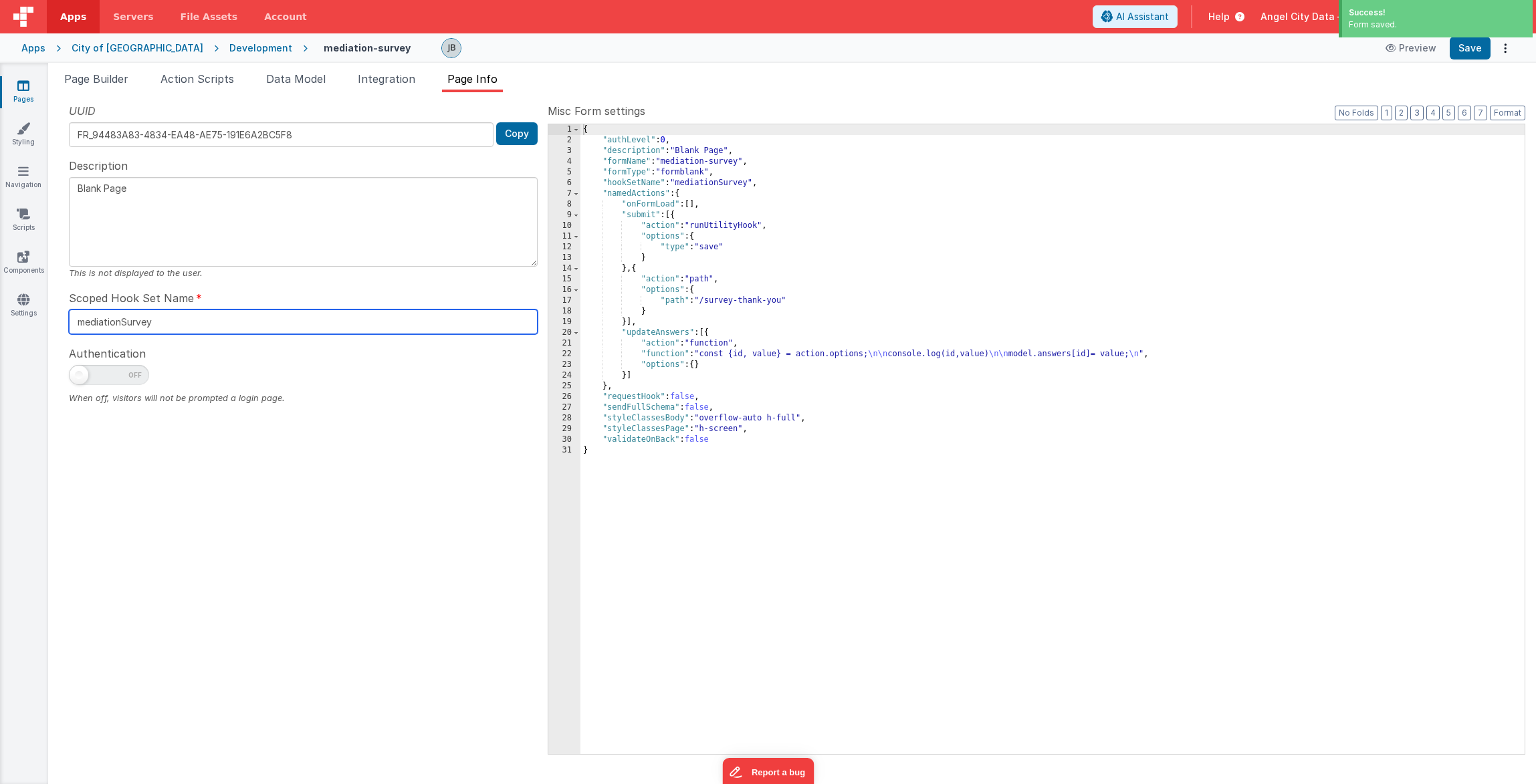
click at [151, 333] on input "mediationSurvey" at bounding box center [303, 322] width 469 height 25
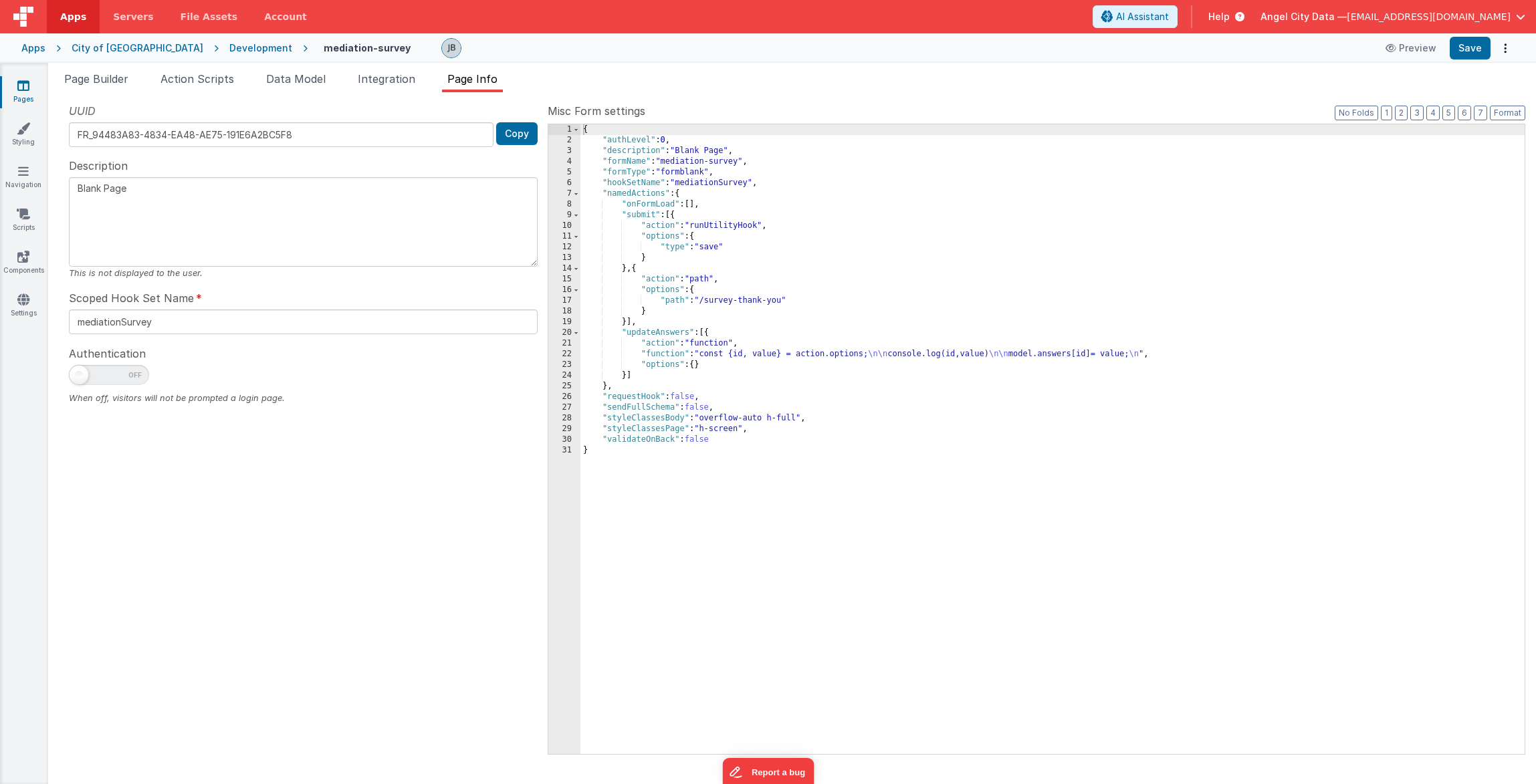
click at [414, 112] on div "UUID FR_94483A83-4834-EA48-AE75-191E6A2BC5F8 Copy" at bounding box center [303, 125] width 469 height 44
